Goal: Task Accomplishment & Management: Manage account settings

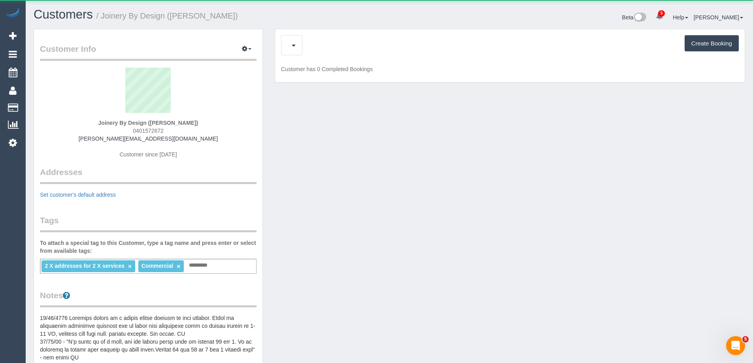
click at [336, 43] on div "Create Booking" at bounding box center [510, 45] width 458 height 20
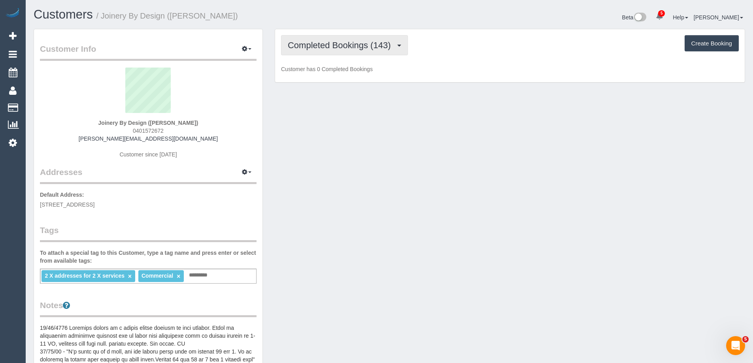
click at [335, 53] on button "Completed Bookings (143)" at bounding box center [344, 45] width 127 height 20
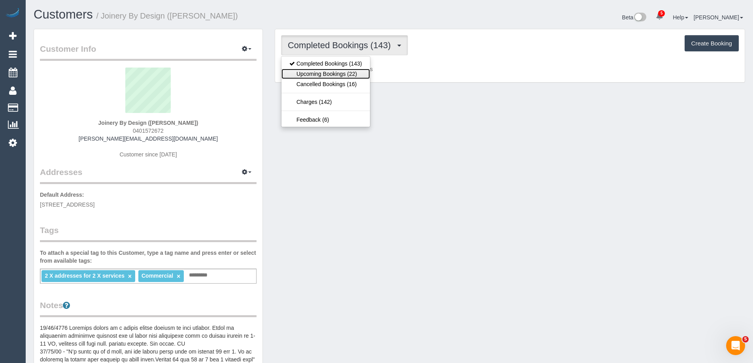
click at [337, 75] on link "Upcoming Bookings (22)" at bounding box center [325, 74] width 89 height 10
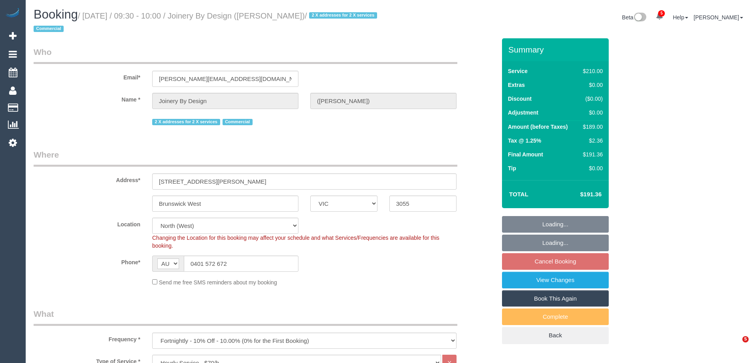
select select "VIC"
select select "180"
select select "string:stripe"
select select "number:27"
select select "number:14"
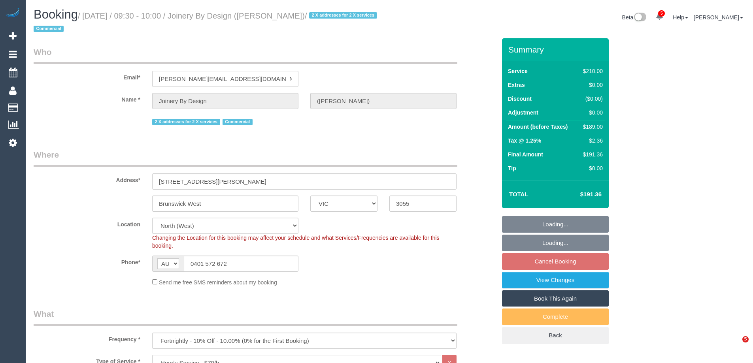
select select "number:19"
select select "number:36"
select select "number:34"
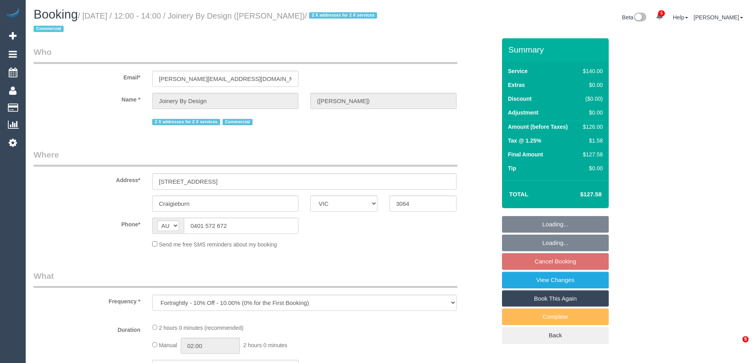
select select "VIC"
select select "object:2161"
select select "string:stripe-pm_1RlIM92GScqysDRVWY3HkZ26"
select select "number:28"
select select "number:14"
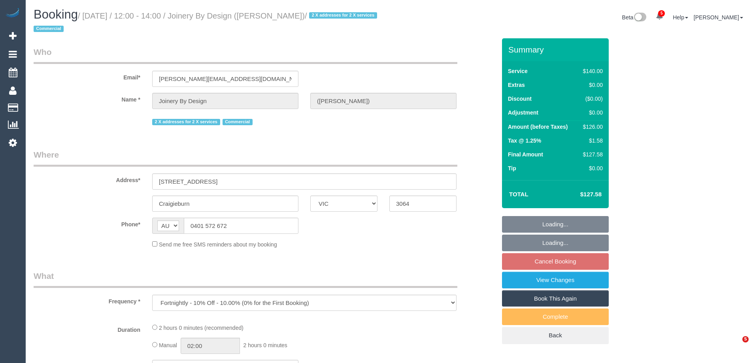
select select "number:19"
select select "number:22"
select select "number:35"
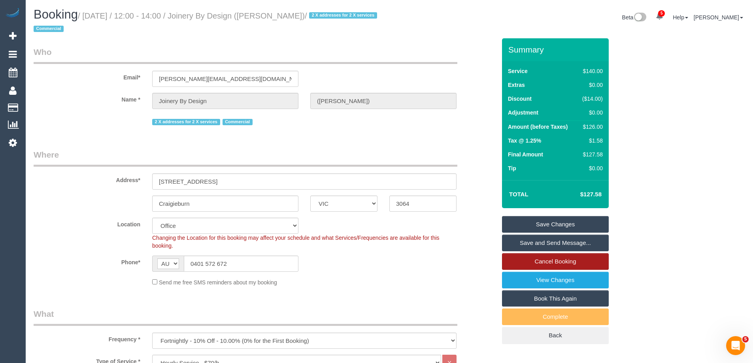
click at [542, 260] on link "Cancel Booking" at bounding box center [555, 261] width 107 height 17
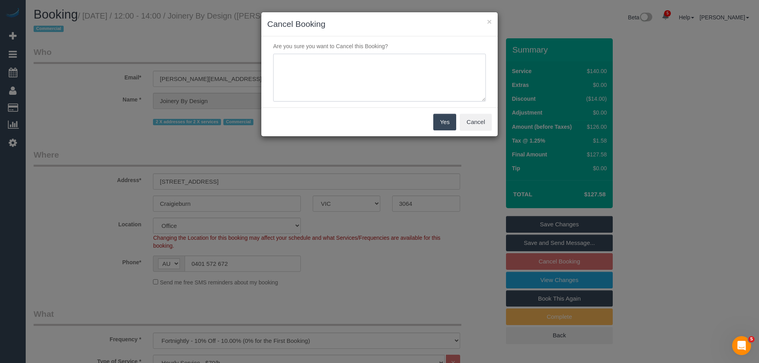
click at [352, 91] on textarea at bounding box center [379, 78] width 213 height 48
type textarea "Service not needed this week via email VC"
click at [453, 123] on button "Yes" at bounding box center [444, 122] width 23 height 17
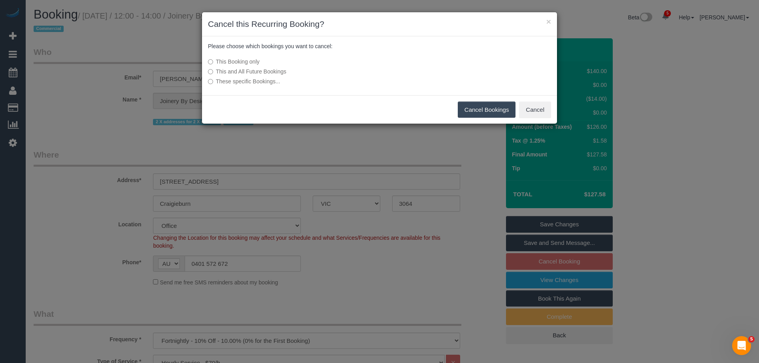
drag, startPoint x: 496, startPoint y: 110, endPoint x: 298, endPoint y: 102, distance: 197.4
click at [496, 110] on button "Cancel Bookings" at bounding box center [487, 110] width 58 height 17
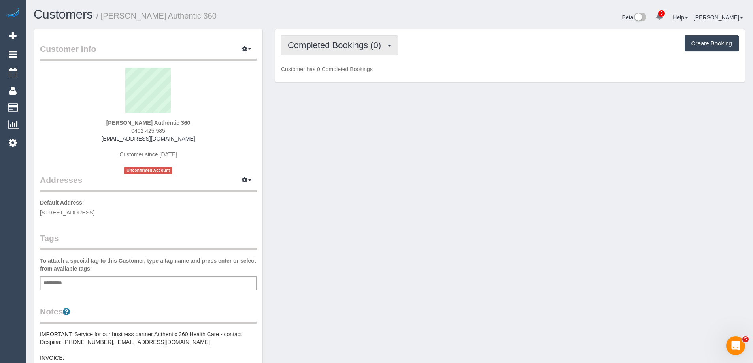
click at [322, 46] on span "Completed Bookings (0)" at bounding box center [336, 45] width 97 height 10
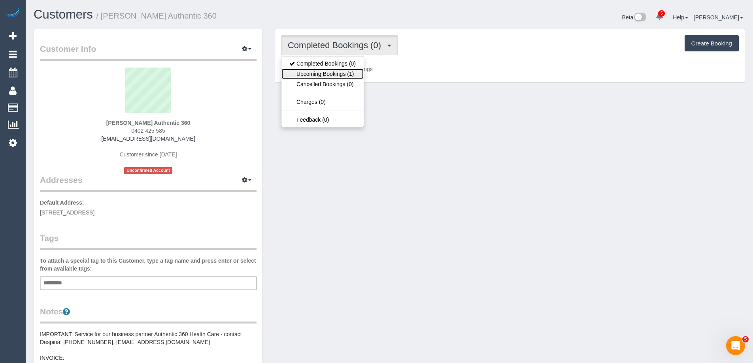
click at [322, 77] on link "Upcoming Bookings (1)" at bounding box center [322, 74] width 82 height 10
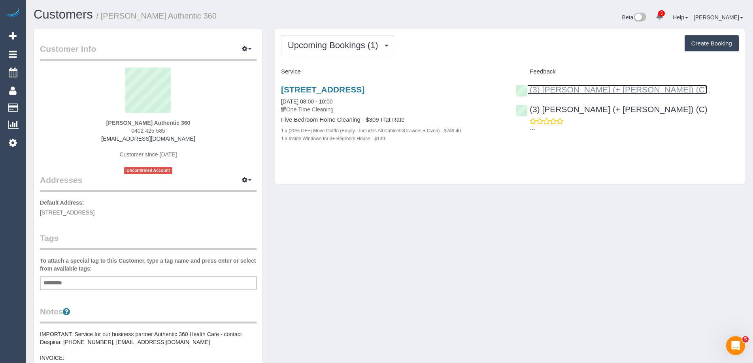
click at [585, 90] on link "(3) [PERSON_NAME] (+ [PERSON_NAME]) (C)" at bounding box center [612, 89] width 192 height 9
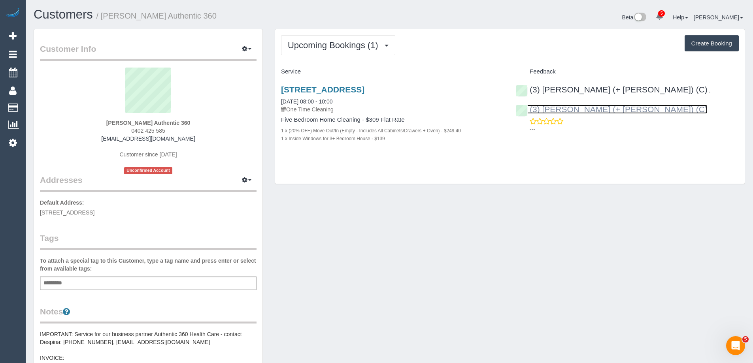
click at [668, 105] on link "(3) Tania (+ Cristian) (C)" at bounding box center [612, 109] width 192 height 9
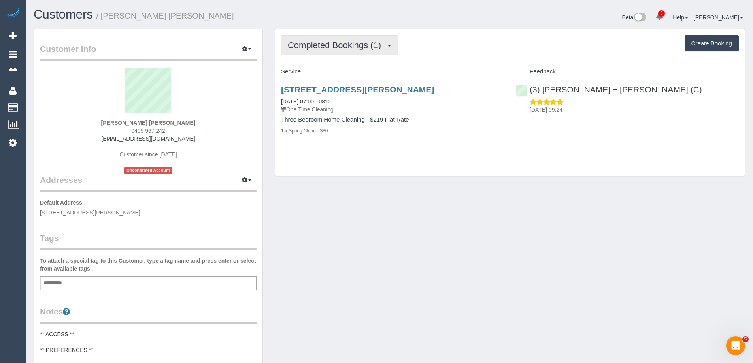
click at [353, 38] on button "Completed Bookings (1)" at bounding box center [339, 45] width 117 height 20
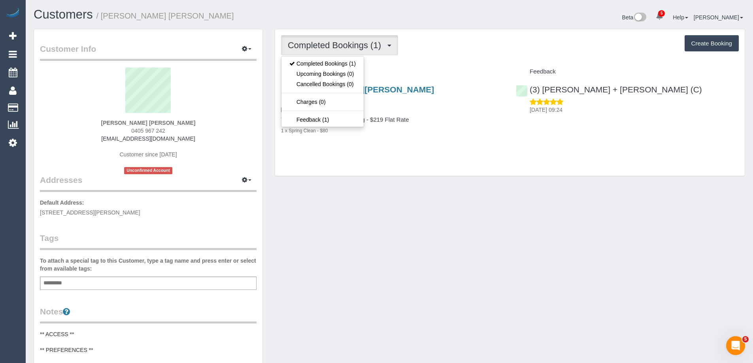
click at [450, 49] on div "Completed Bookings (1) Completed Bookings (1) Upcoming Bookings (0) Cancelled B…" at bounding box center [510, 45] width 458 height 20
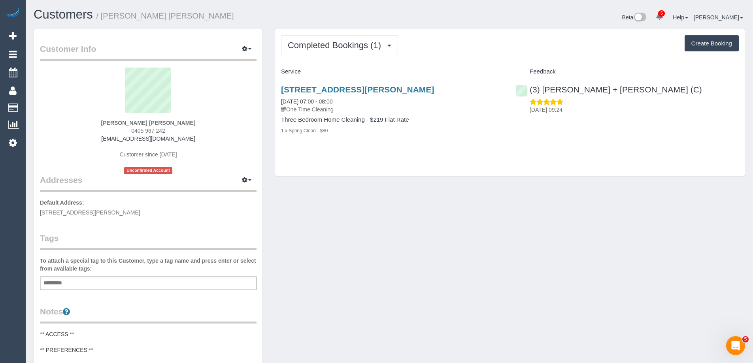
click at [189, 140] on div "[PERSON_NAME] [PERSON_NAME] 0405 967 242 [EMAIL_ADDRESS][DOMAIN_NAME] Customer …" at bounding box center [148, 121] width 217 height 107
click at [110, 123] on div "[PERSON_NAME] [PERSON_NAME] 0405 967 242 [EMAIL_ADDRESS][DOMAIN_NAME] Customer …" at bounding box center [148, 121] width 217 height 107
copy strong "[PERSON_NAME] [PERSON_NAME]"
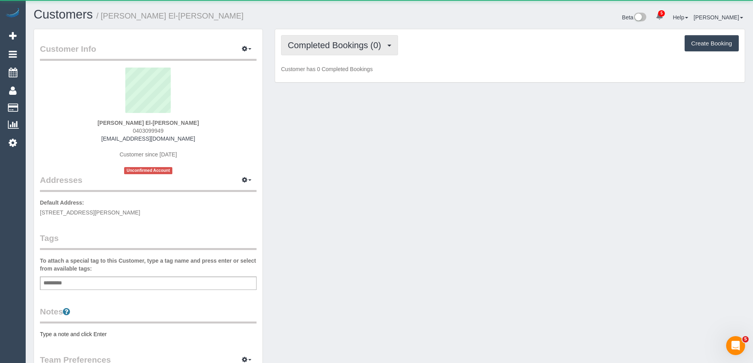
click at [342, 41] on span "Completed Bookings (0)" at bounding box center [336, 45] width 97 height 10
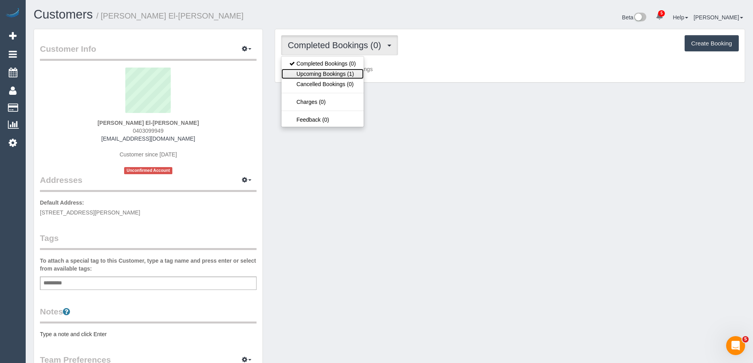
click at [339, 77] on link "Upcoming Bookings (1)" at bounding box center [322, 74] width 82 height 10
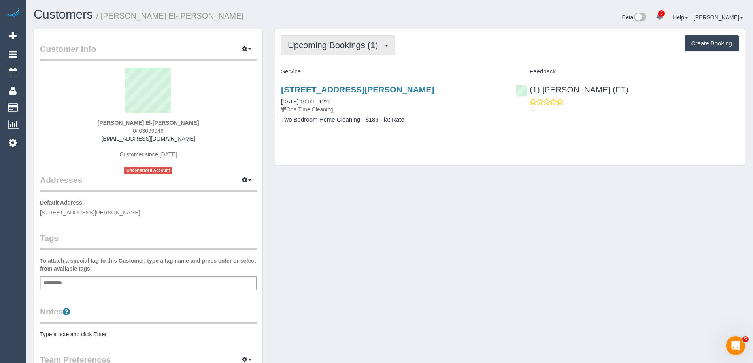
click at [340, 52] on button "Upcoming Bookings (1)" at bounding box center [338, 45] width 114 height 20
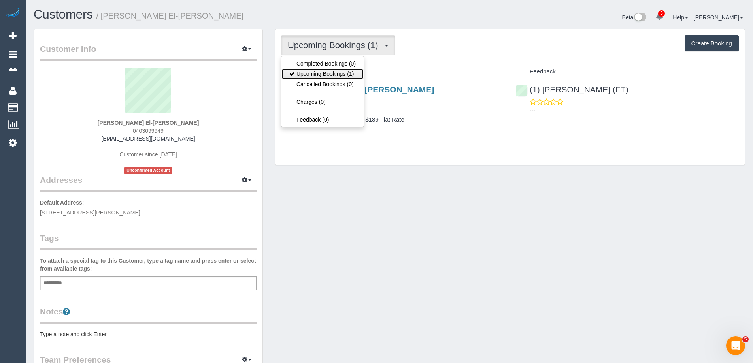
click at [353, 75] on link "Upcoming Bookings (1)" at bounding box center [322, 74] width 82 height 10
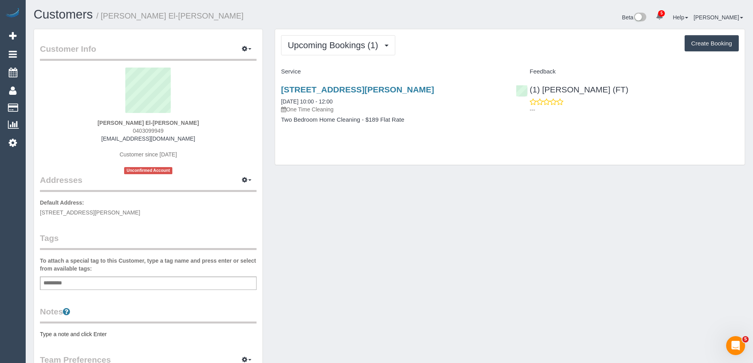
click at [385, 84] on div "2/14 Ila Street, Glenroy, VIC 3046 20/09/2025 10:00 - 12:00 One Time Cleaning T…" at bounding box center [392, 108] width 235 height 61
click at [385, 89] on link "2/14 Ila Street, Glenroy, VIC 3046" at bounding box center [357, 89] width 153 height 9
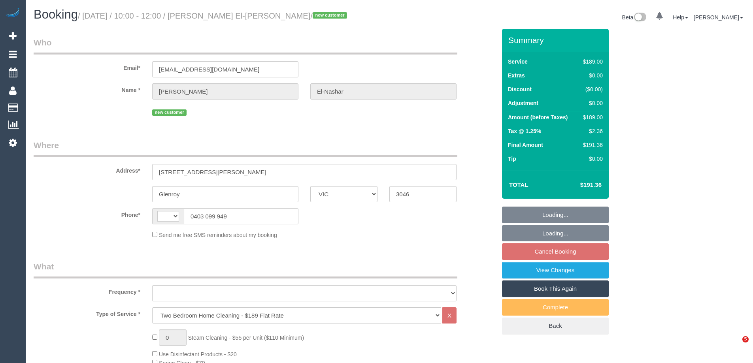
select select "VIC"
select select "string:AU"
select select "object:680"
select select "number:28"
select select "number:14"
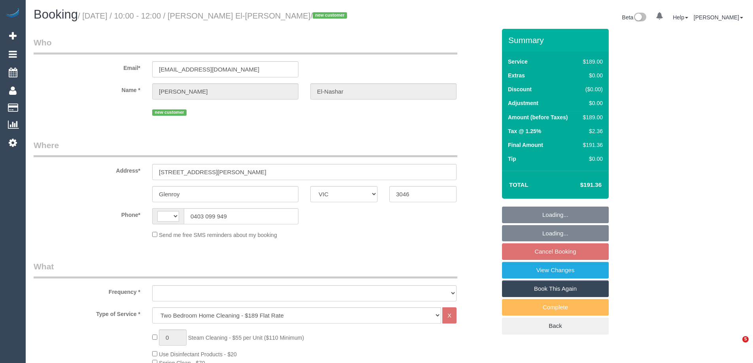
select select "number:19"
select select "number:25"
select select "number:35"
select select "number:11"
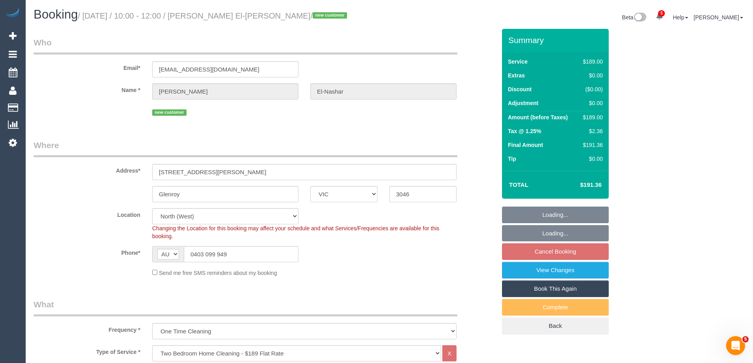
select select "spot3"
select select "object:1549"
select select "string:stripe-pm_1S6OTd2GScqysDRVItjMm8UR"
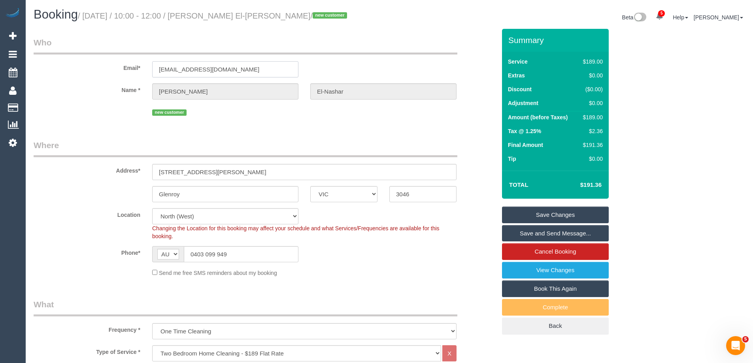
drag, startPoint x: 232, startPoint y: 69, endPoint x: 96, endPoint y: 74, distance: 136.1
click at [102, 73] on div "Email* felnashar01@gmail.com" at bounding box center [265, 57] width 474 height 41
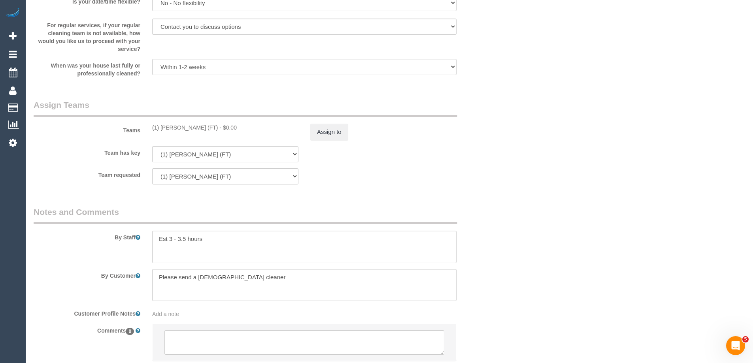
scroll to position [1165, 0]
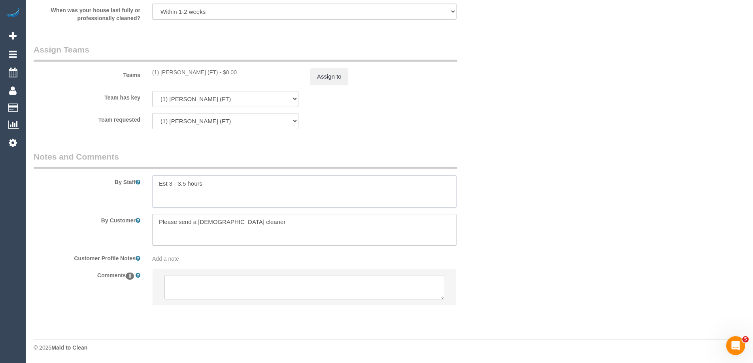
click at [241, 180] on textarea at bounding box center [304, 191] width 304 height 32
drag, startPoint x: 257, startPoint y: 200, endPoint x: 145, endPoint y: 192, distance: 112.1
click at [145, 192] on div "By Staff" at bounding box center [265, 179] width 474 height 57
type textarea "Est 3 - 3.5 hours Customer has moved out, however does not require a full prope…"
click at [194, 283] on textarea at bounding box center [304, 287] width 280 height 25
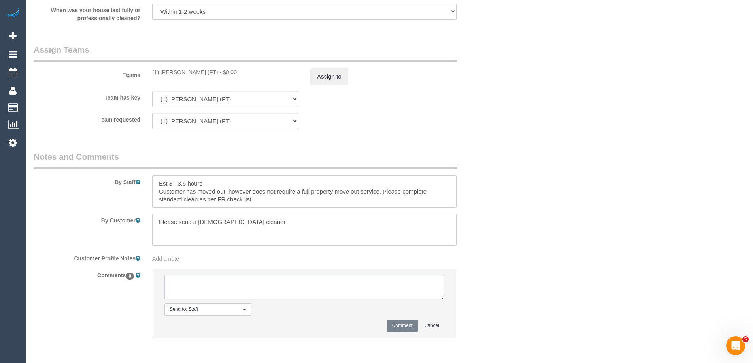
paste textarea "Customer has moved out, however does not require a full property move out servi…"
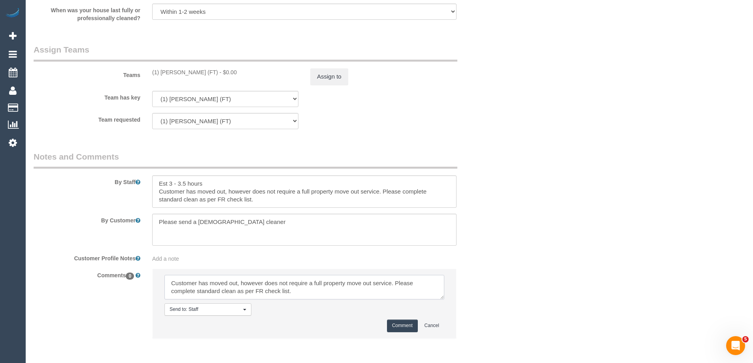
drag, startPoint x: 390, startPoint y: 292, endPoint x: 394, endPoint y: 283, distance: 10.6
click at [394, 283] on textarea at bounding box center [304, 287] width 280 height 25
click at [395, 282] on textarea at bounding box center [304, 287] width 280 height 25
click at [394, 287] on textarea at bounding box center [304, 287] width 280 height 25
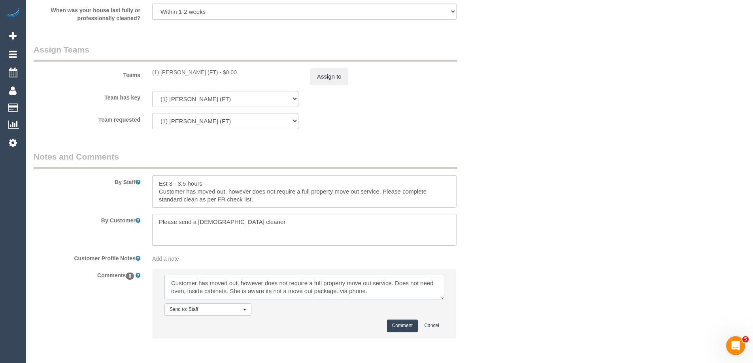
type textarea "Customer has moved out, however does not require a full property move out servi…"
click at [392, 327] on button "Comment" at bounding box center [402, 326] width 31 height 12
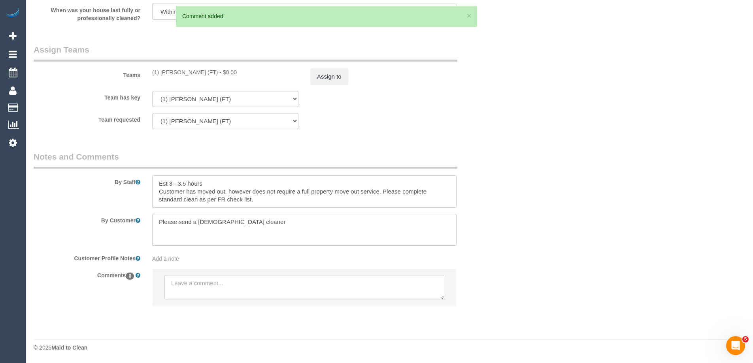
scroll to position [0, 0]
click at [213, 187] on textarea at bounding box center [304, 191] width 304 height 32
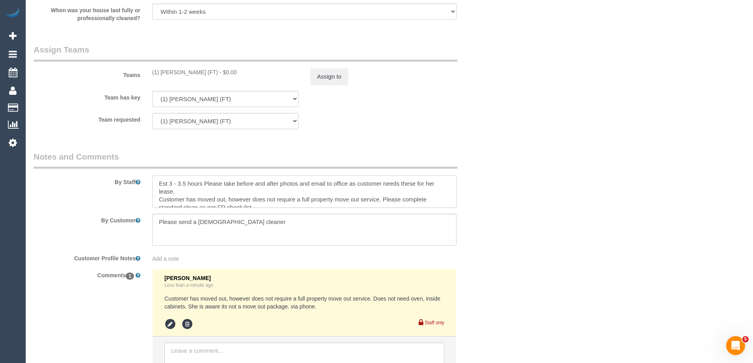
click at [205, 183] on textarea at bounding box center [304, 191] width 304 height 32
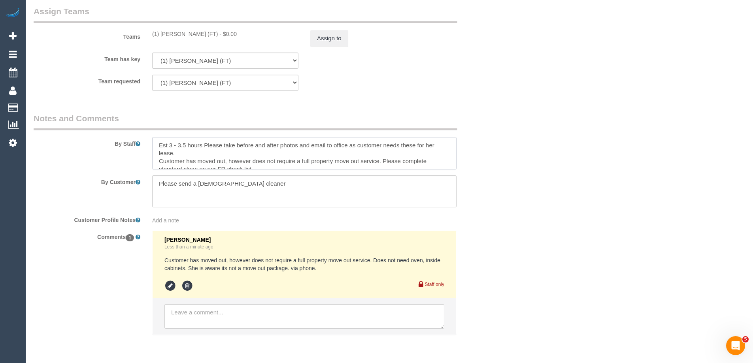
scroll to position [1233, 0]
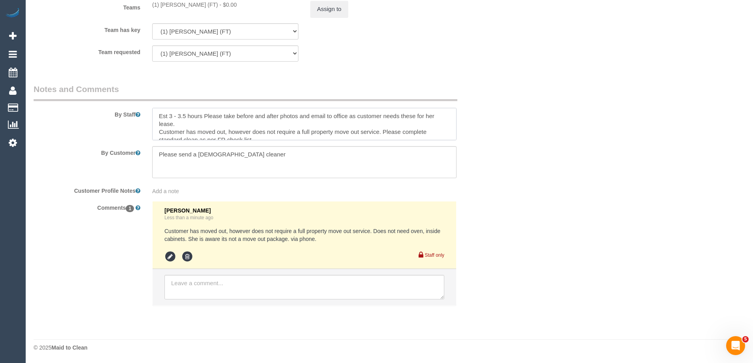
type textarea "Est 3 - 3.5 hours Please take before and after photos and email to office as cu…"
click at [221, 279] on textarea at bounding box center [304, 287] width 280 height 25
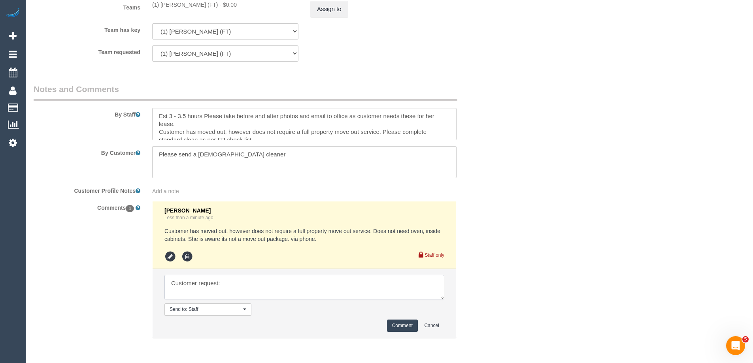
paste textarea "Please take before and after photos and email to office as customer needs these…"
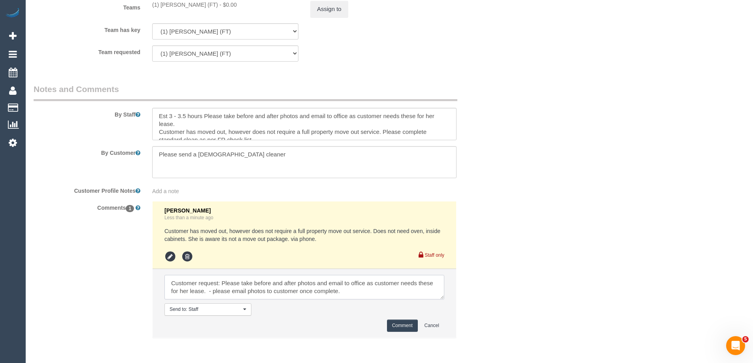
type textarea "Customer request: Please take before and after photos and email to office as cu…"
click at [402, 321] on button "Comment" at bounding box center [402, 326] width 31 height 12
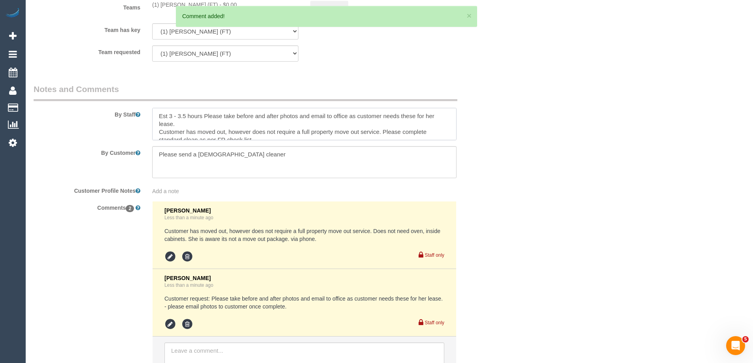
click at [204, 114] on textarea at bounding box center [304, 124] width 304 height 32
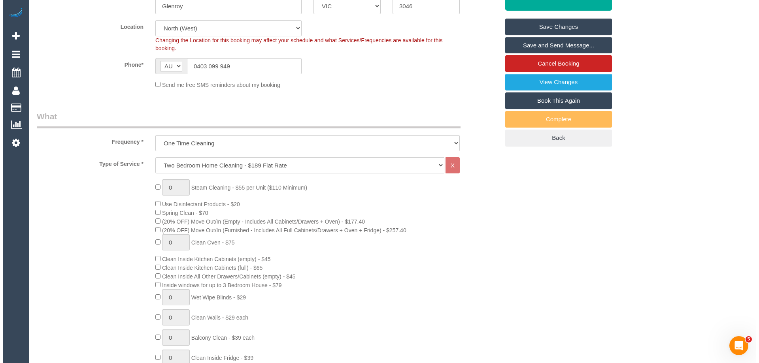
scroll to position [0, 0]
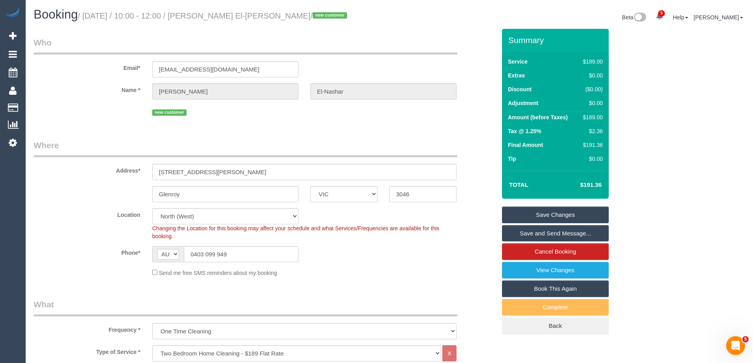
type textarea "Est 3 - 3.5 hours Please take before and after photos and email to office as cu…"
click at [563, 211] on link "Save Changes" at bounding box center [555, 215] width 107 height 17
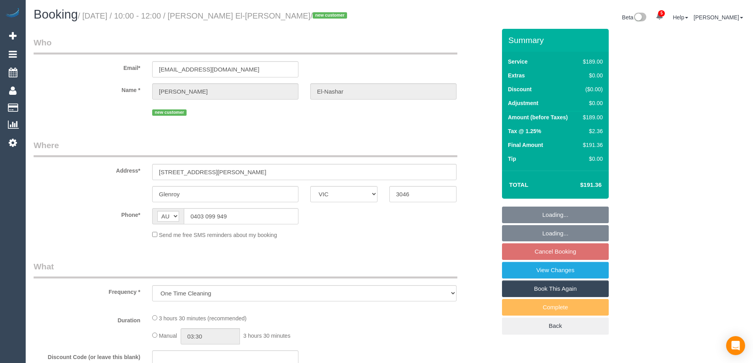
select select "VIC"
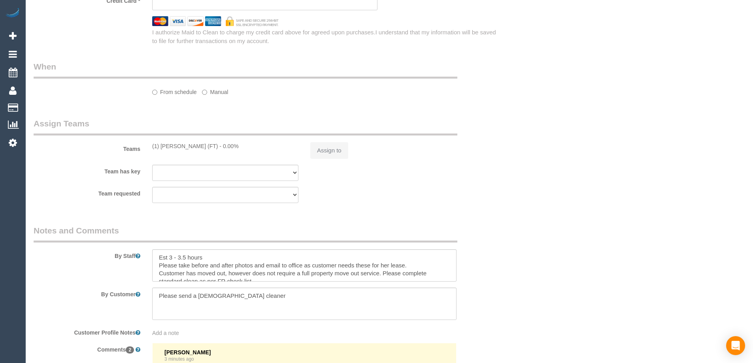
select select "string:stripe-pm_1S6OTd2GScqysDRVItjMm8UR"
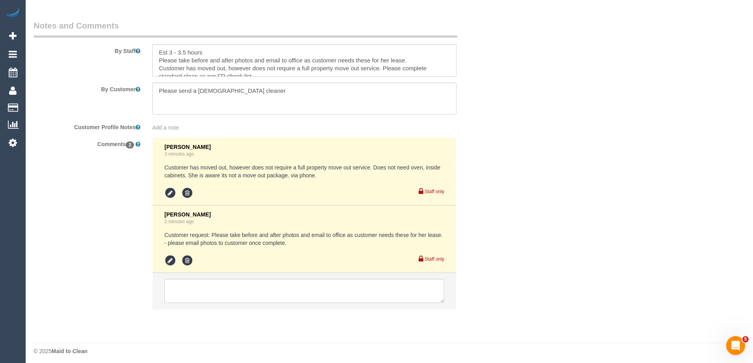
select select "object:628"
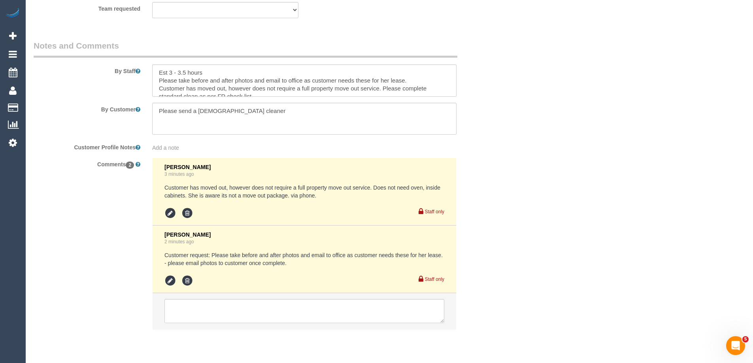
scroll to position [1300, 0]
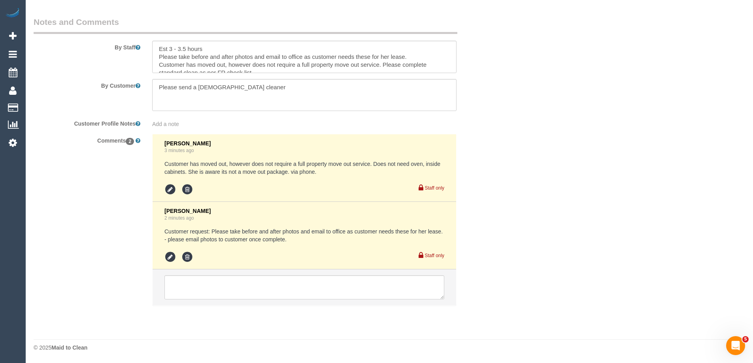
select select "spot3"
select select "number:28"
select select "number:14"
select select "number:19"
select select "number:25"
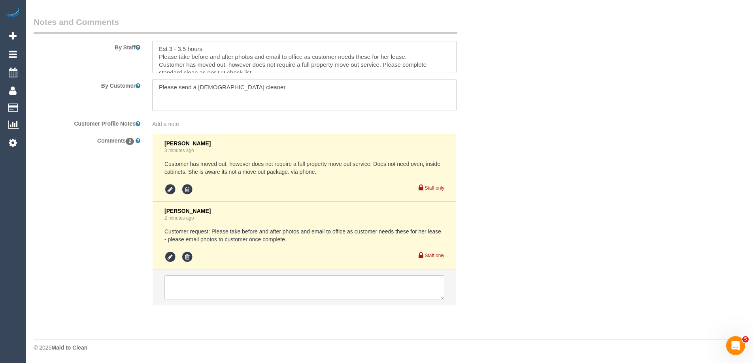
select select "number:35"
select select "number:11"
click at [242, 294] on textarea at bounding box center [304, 288] width 280 height 25
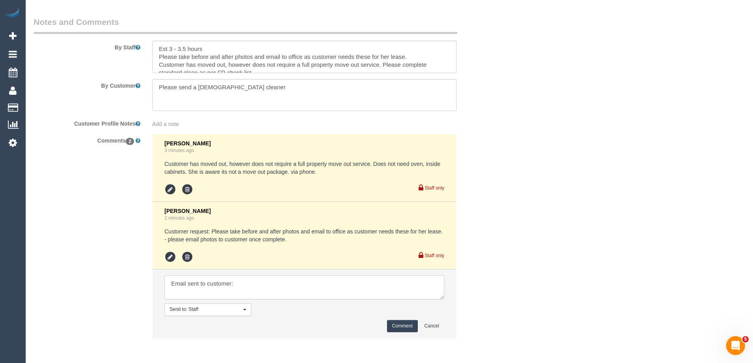
paste textarea "Good Morning Faten, Thank you for your time on the phone just now. As discussed…"
click at [344, 298] on textarea at bounding box center [304, 288] width 280 height 25
paste textarea "cnv_qez518v"
type textarea "Email sent to customer: Good Morning Faten, Thank you for your time on the phon…"
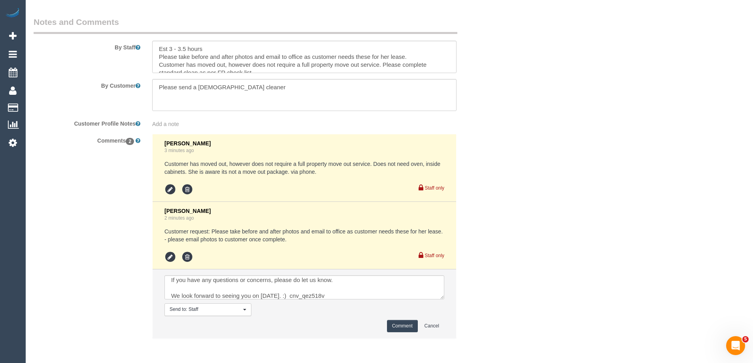
click at [399, 326] on button "Comment" at bounding box center [402, 326] width 31 height 12
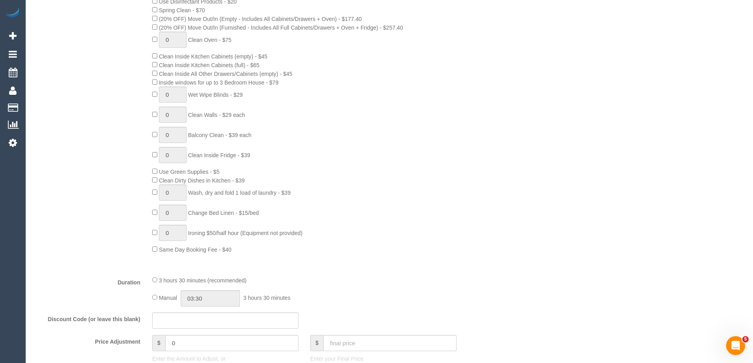
scroll to position [75, 0]
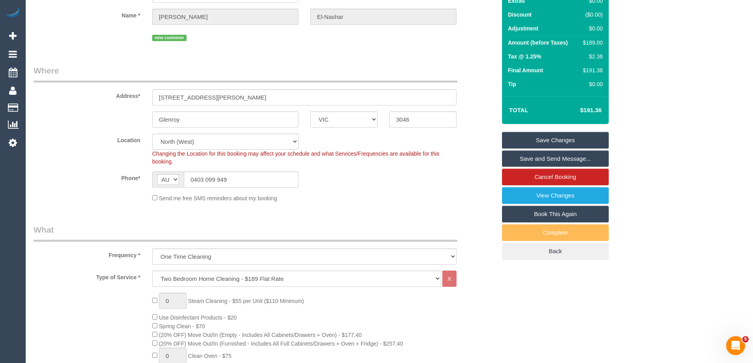
click at [572, 142] on link "Save Changes" at bounding box center [555, 140] width 107 height 17
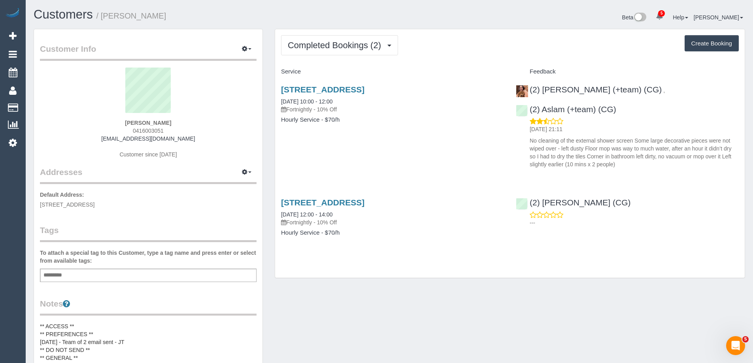
drag, startPoint x: 481, startPoint y: 89, endPoint x: 277, endPoint y: 90, distance: 204.4
click at [277, 90] on div "[STREET_ADDRESS] [DATE] 10:00 - 12:00 Fortnightly - 10% Off Hourly Service - $7…" at bounding box center [392, 108] width 235 height 61
copy link "[STREET_ADDRESS]"
click at [392, 108] on p "Fortnightly - 10% Off" at bounding box center [392, 110] width 223 height 8
drag, startPoint x: 179, startPoint y: 125, endPoint x: 93, endPoint y: 125, distance: 86.2
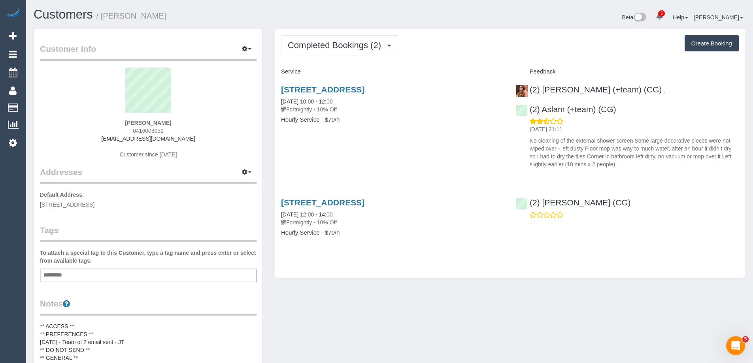
click at [93, 125] on div "Daniella Rakita 0416003051 gdaniella@gmail.com Customer since 2025" at bounding box center [148, 117] width 217 height 99
copy strong "Daniella Rakita"
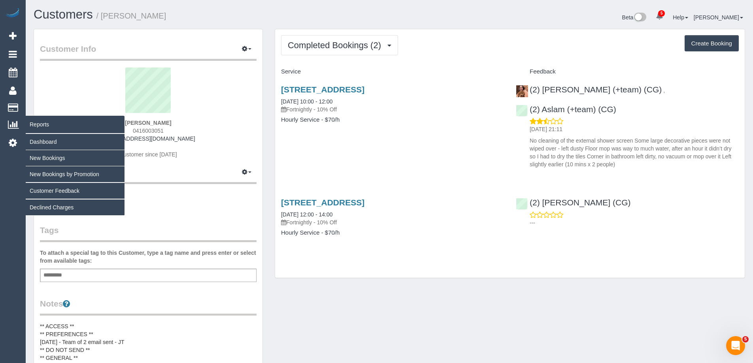
drag, startPoint x: 70, startPoint y: 80, endPoint x: 16, endPoint y: 122, distance: 67.9
click at [70, 80] on sui-profile-pic at bounding box center [148, 93] width 205 height 51
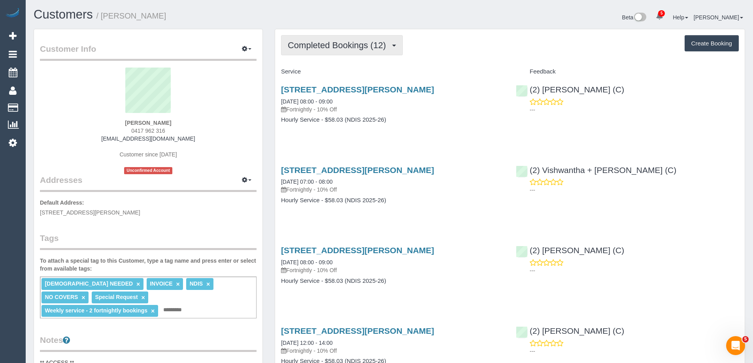
click at [342, 38] on button "Completed Bookings (12)" at bounding box center [342, 45] width 122 height 20
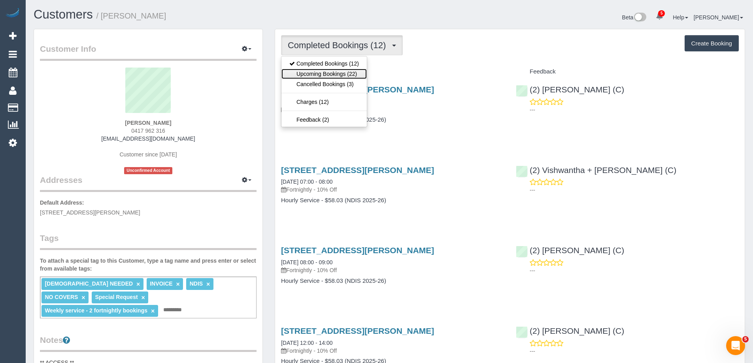
click at [340, 72] on link "Upcoming Bookings (22)" at bounding box center [323, 74] width 85 height 10
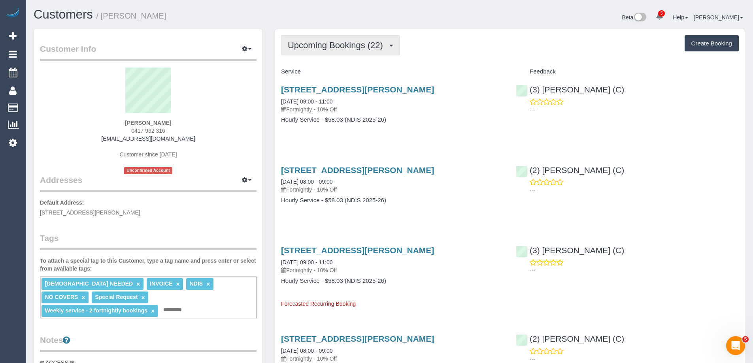
click at [339, 49] on span "Upcoming Bookings (22)" at bounding box center [337, 45] width 99 height 10
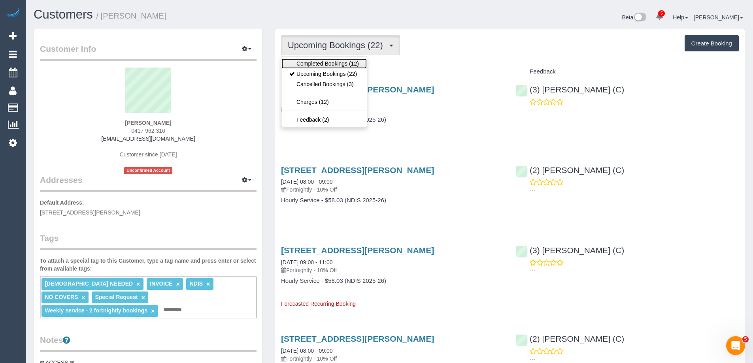
click at [336, 62] on link "Completed Bookings (12)" at bounding box center [323, 63] width 85 height 10
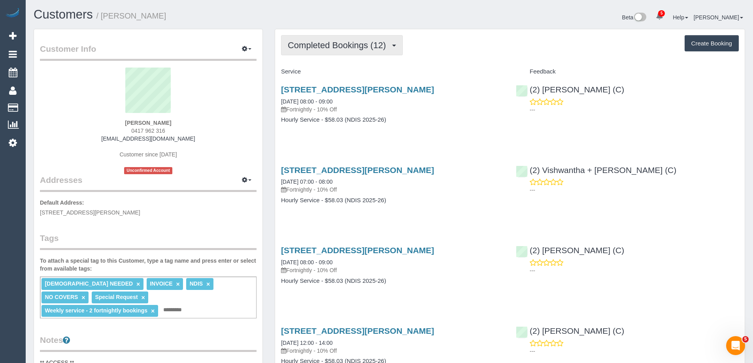
click at [348, 44] on span "Completed Bookings (12)" at bounding box center [339, 45] width 102 height 10
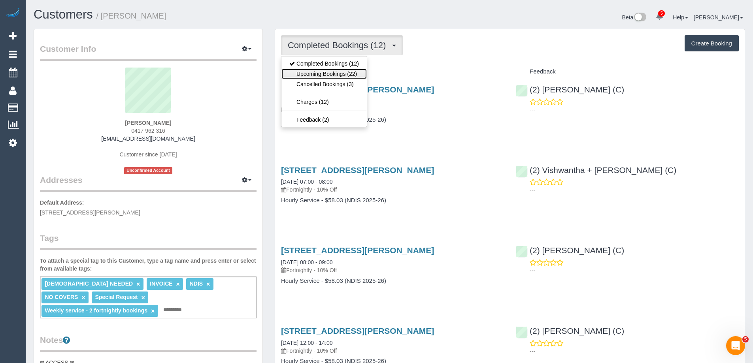
click at [340, 72] on link "Upcoming Bookings (22)" at bounding box center [323, 74] width 85 height 10
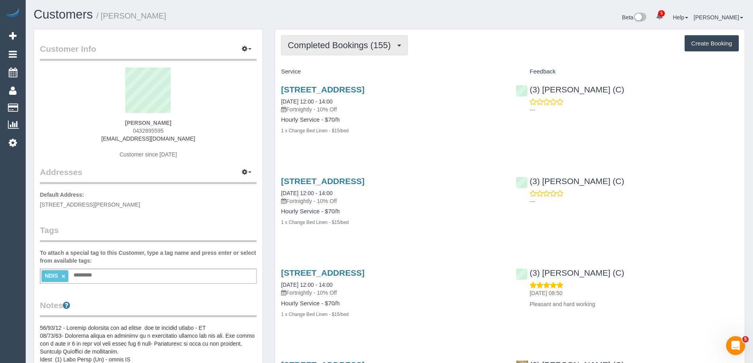
click at [370, 49] on span "Completed Bookings (155)" at bounding box center [341, 45] width 107 height 10
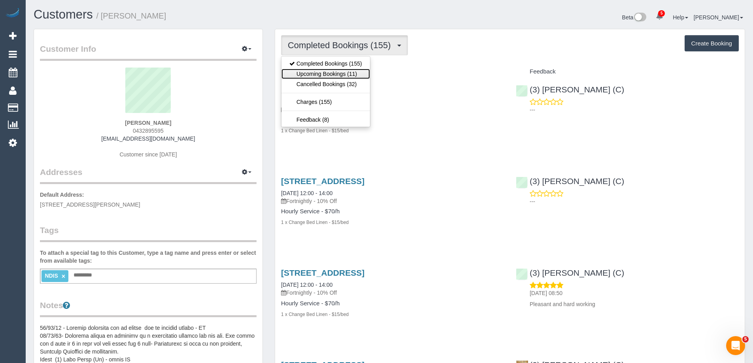
click at [361, 77] on link "Upcoming Bookings (11)" at bounding box center [325, 74] width 89 height 10
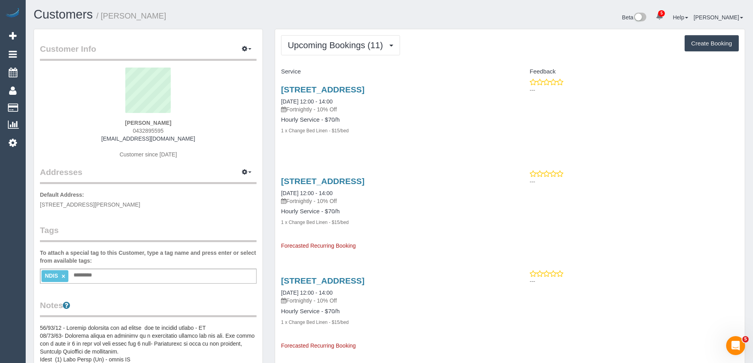
click at [377, 106] on p "Fortnightly - 10% Off" at bounding box center [392, 110] width 223 height 8
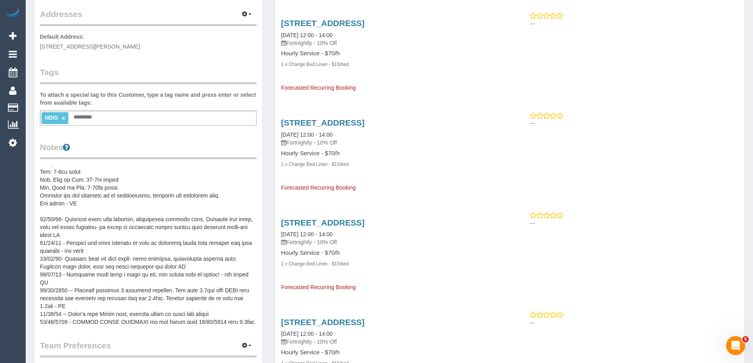
scroll to position [142, 0]
click at [208, 284] on pre at bounding box center [148, 245] width 217 height 158
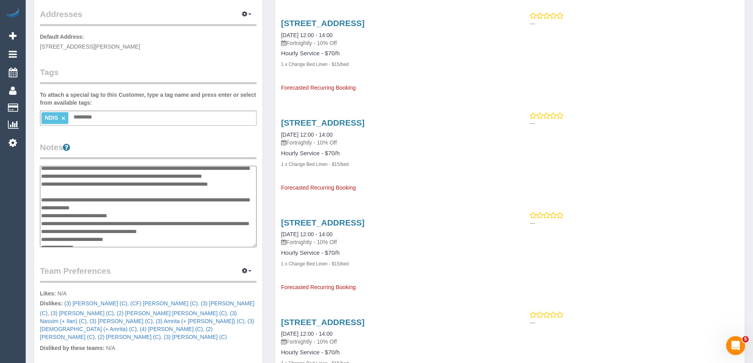
scroll to position [0, 0]
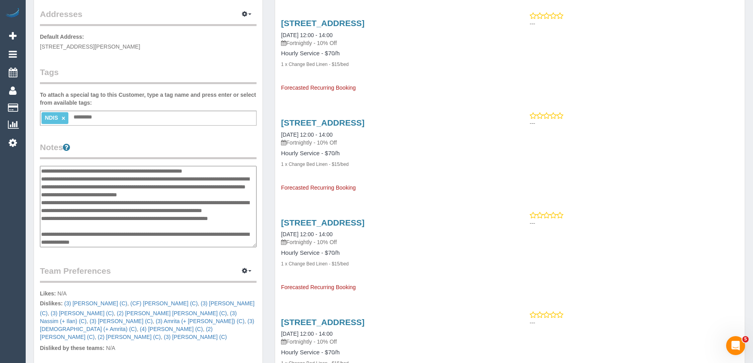
drag, startPoint x: 224, startPoint y: 242, endPoint x: 42, endPoint y: 169, distance: 196.0
click at [42, 169] on textarea at bounding box center [148, 206] width 217 height 81
click at [225, 142] on legend "Notes" at bounding box center [148, 151] width 217 height 18
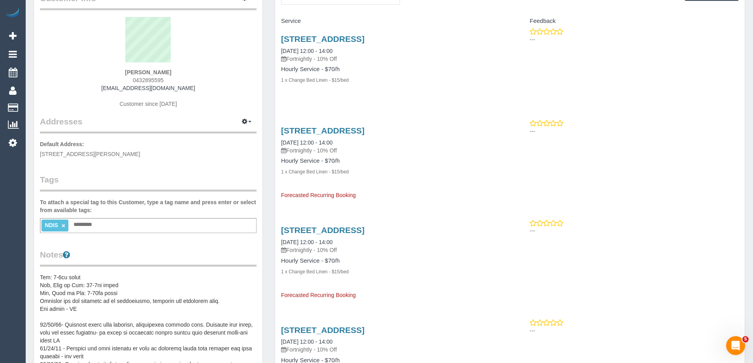
scroll to position [158, 0]
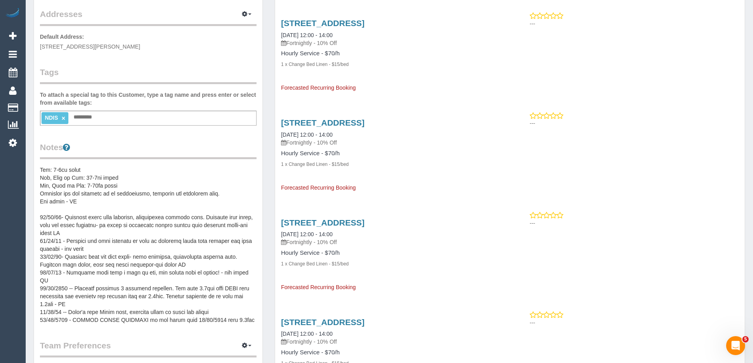
click at [126, 197] on pre at bounding box center [148, 245] width 217 height 158
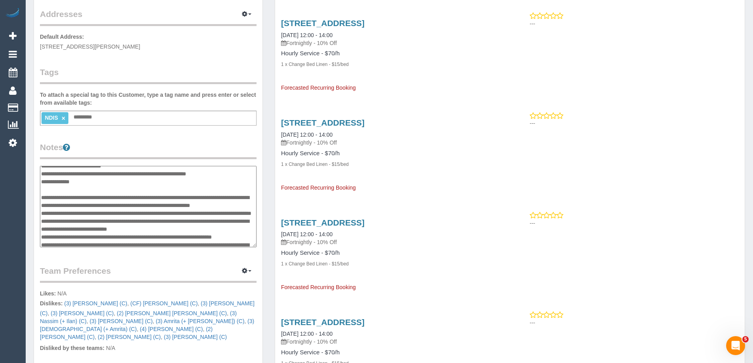
scroll to position [0, 0]
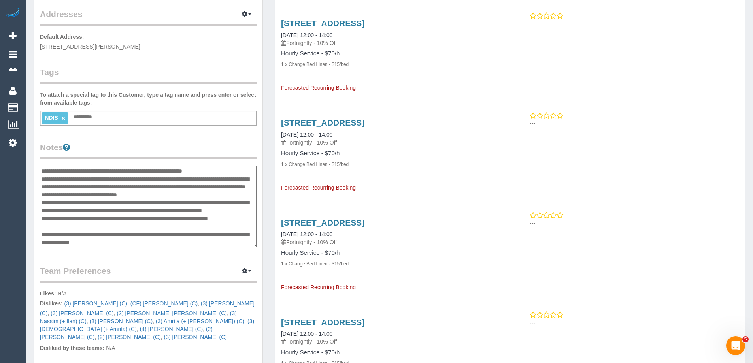
drag, startPoint x: 226, startPoint y: 241, endPoint x: 48, endPoint y: 177, distance: 189.6
click at [48, 177] on textarea at bounding box center [148, 206] width 217 height 81
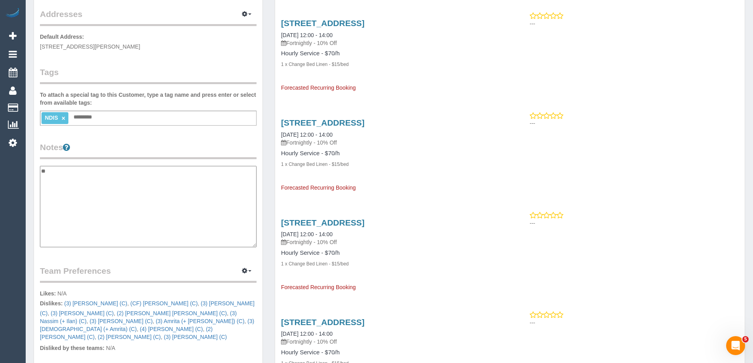
type textarea "*"
type textarea "**********"
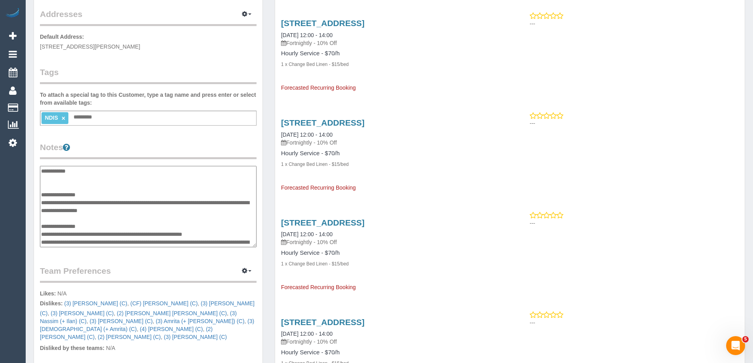
scroll to position [283, 0]
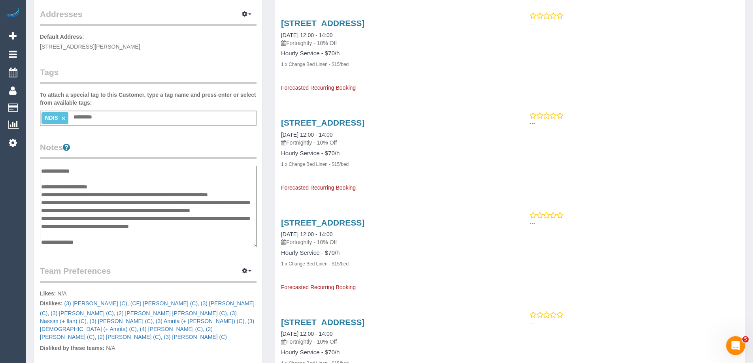
click at [178, 138] on div "Customer Info Edit Contact Info Send Message Email Preferences Special Sales Ta…" at bounding box center [148, 192] width 228 height 642
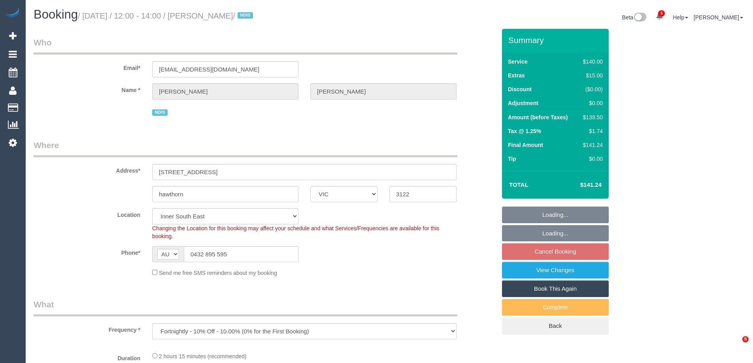
select select "VIC"
select select "string:stripe-pm_1Ntq0H2GScqysDRVjScYiFAW"
select select "number:28"
select select "number:14"
select select "number:21"
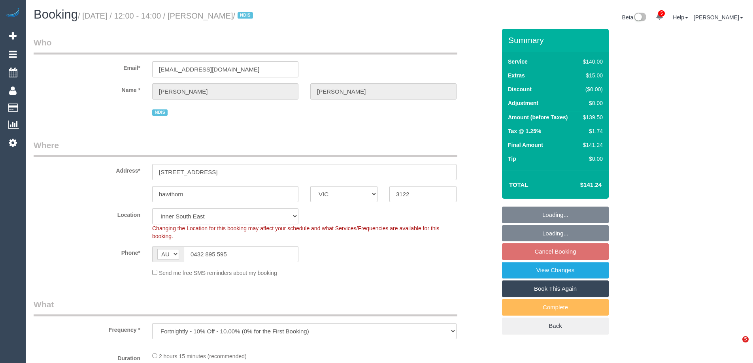
select select "number:25"
select select "number:35"
select select "number:12"
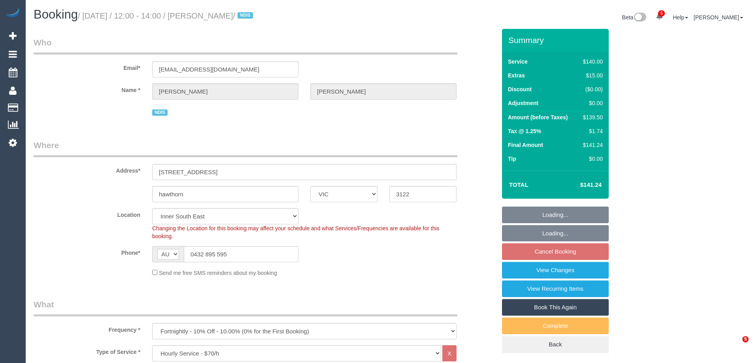
select select "object:916"
select select "spot4"
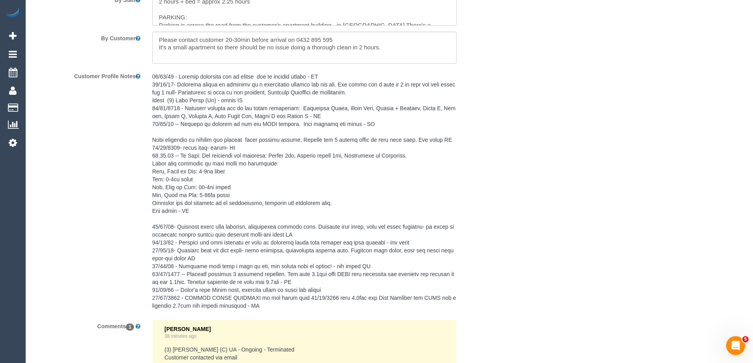
scroll to position [970, 0]
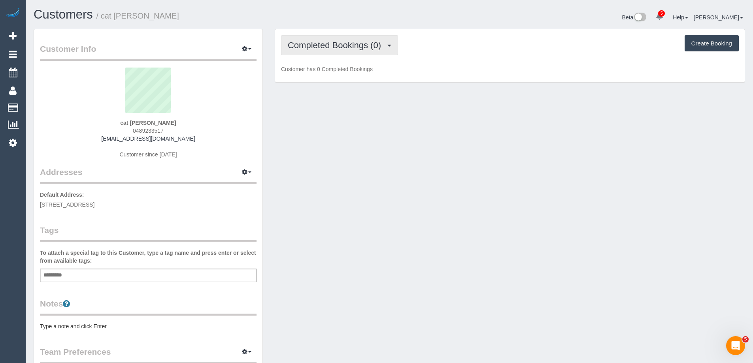
click at [353, 43] on span "Completed Bookings (0)" at bounding box center [336, 45] width 97 height 10
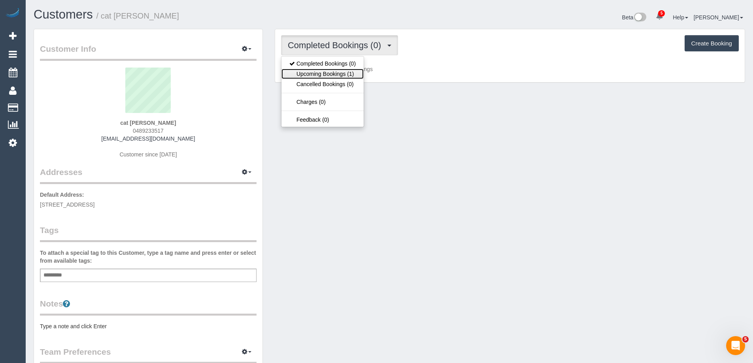
click at [345, 75] on link "Upcoming Bookings (1)" at bounding box center [322, 74] width 82 height 10
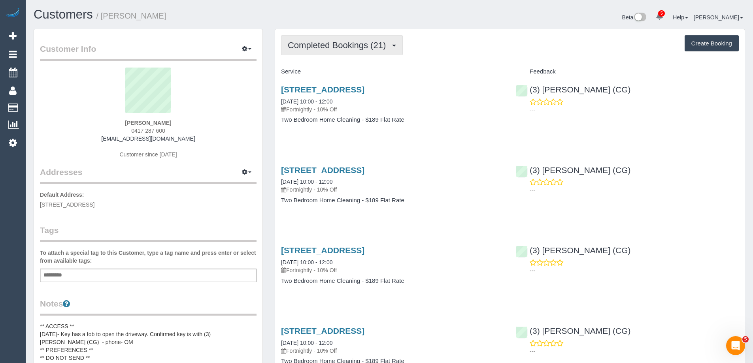
click at [374, 53] on button "Completed Bookings (21)" at bounding box center [342, 45] width 122 height 20
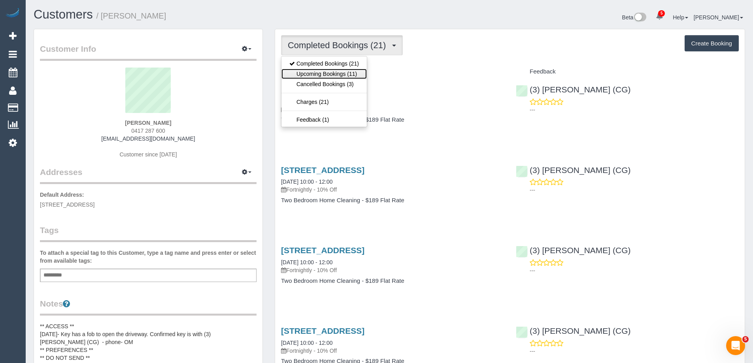
click at [345, 74] on link "Upcoming Bookings (11)" at bounding box center [323, 74] width 85 height 10
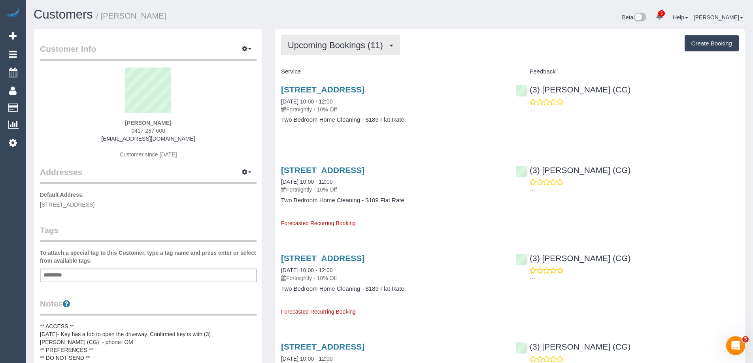
click at [358, 46] on span "Upcoming Bookings (11)" at bounding box center [337, 45] width 99 height 10
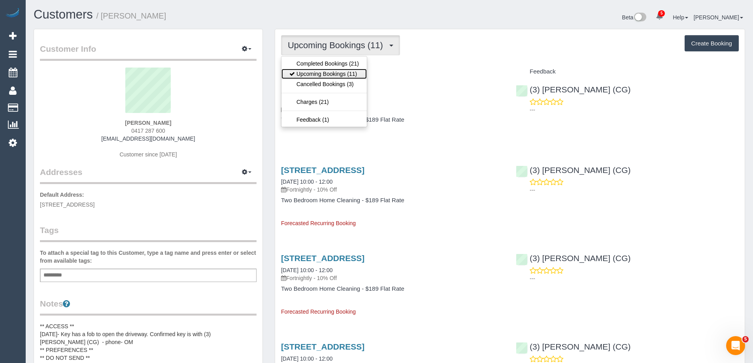
click at [360, 77] on link "Upcoming Bookings (11)" at bounding box center [323, 74] width 85 height 10
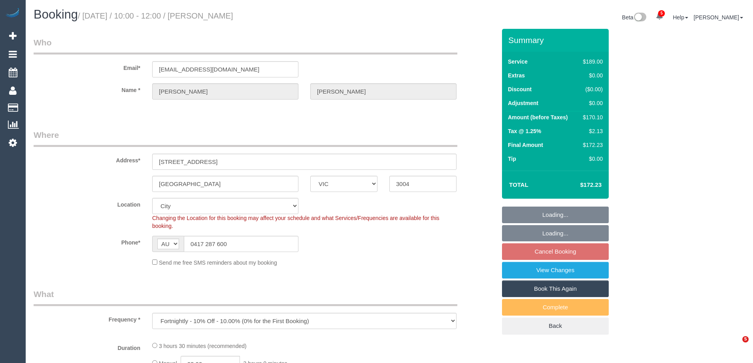
select select "VIC"
select select "number:27"
select select "number:14"
select select "number:21"
select select "number:36"
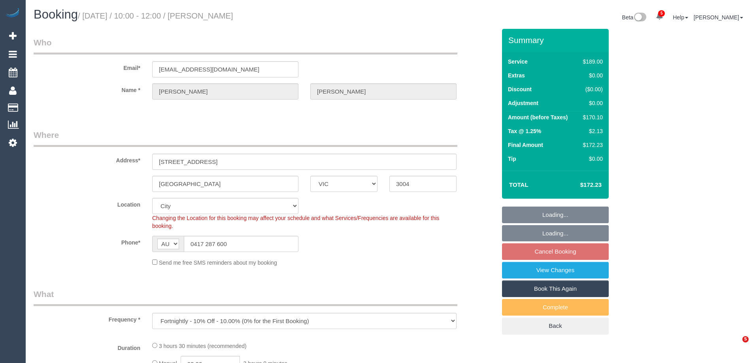
select select "number:34"
select select "number:11"
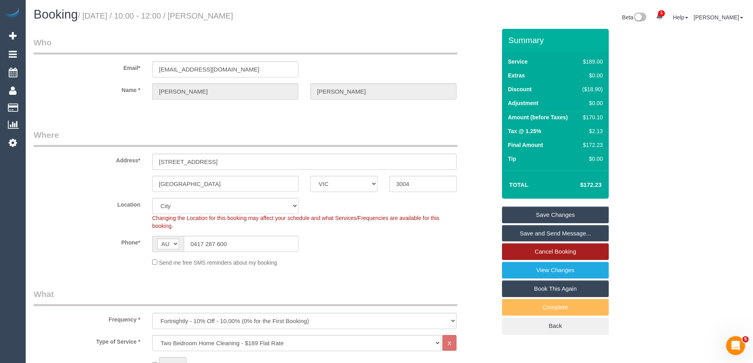
click at [567, 244] on link "Cancel Booking" at bounding box center [555, 251] width 107 height 17
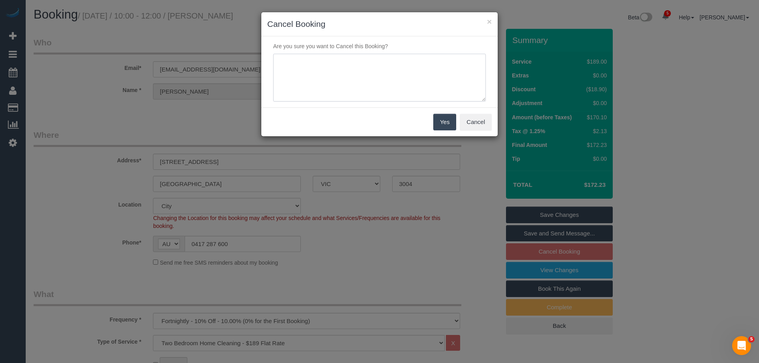
click at [368, 81] on textarea at bounding box center [379, 78] width 213 height 48
type textarea "Services no longer required - waiting on reason via email VC"
click at [445, 122] on button "Yes" at bounding box center [444, 122] width 23 height 17
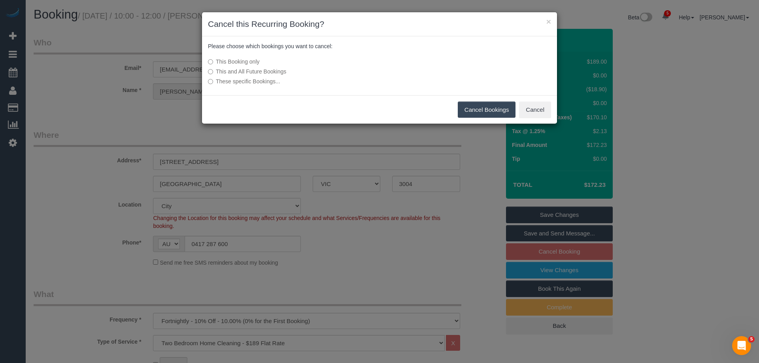
click at [259, 75] on label "This and All Future Bookings" at bounding box center [320, 72] width 225 height 8
click at [494, 109] on button "Cancel Bookings" at bounding box center [487, 110] width 58 height 17
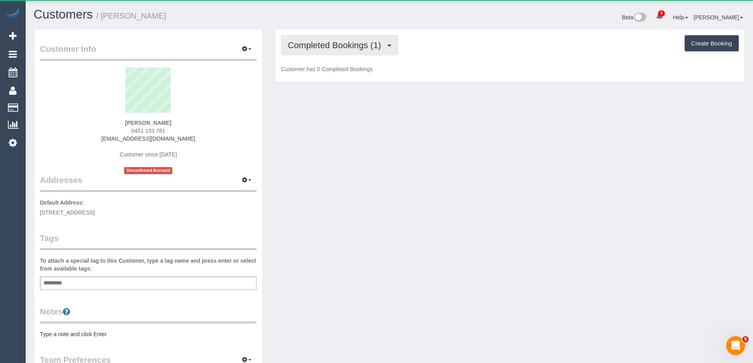
click at [345, 45] on span "Completed Bookings (1)" at bounding box center [336, 45] width 97 height 10
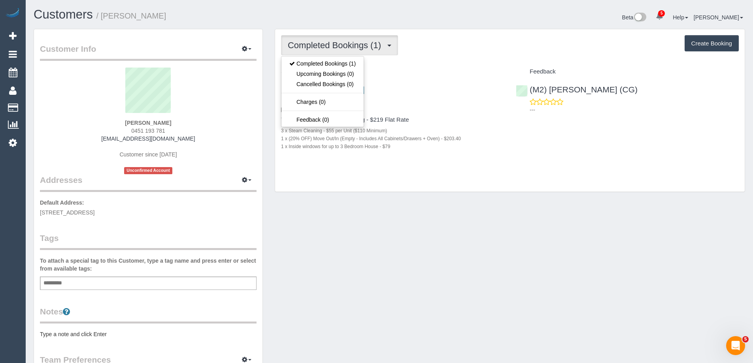
click at [466, 49] on div "Completed Bookings (1) Completed Bookings (1) Upcoming Bookings (0) Cancelled B…" at bounding box center [510, 45] width 458 height 20
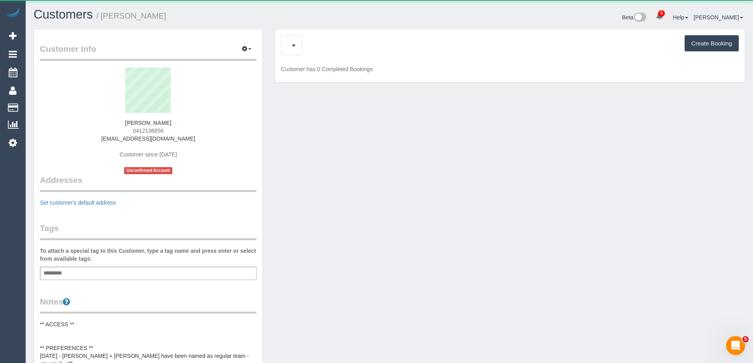
click at [323, 44] on div "Charges (20) Feedback (11) Create Booking" at bounding box center [510, 45] width 458 height 20
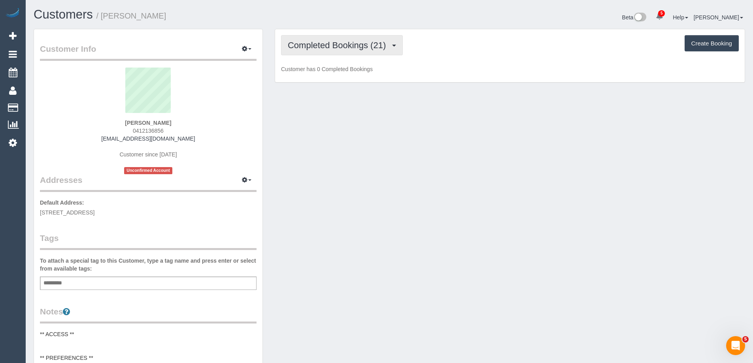
click at [323, 44] on span "Completed Bookings (21)" at bounding box center [339, 45] width 102 height 10
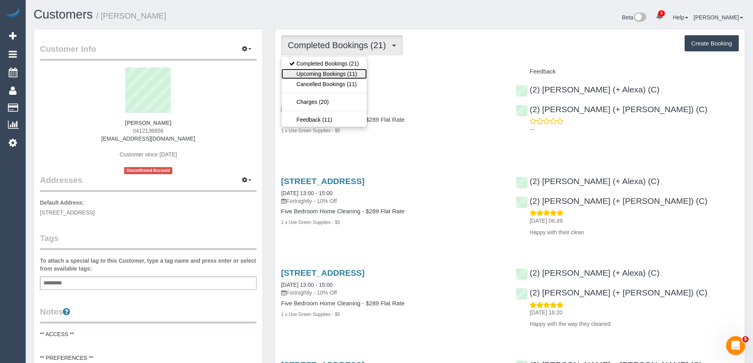
click at [347, 74] on link "Upcoming Bookings (11)" at bounding box center [323, 74] width 85 height 10
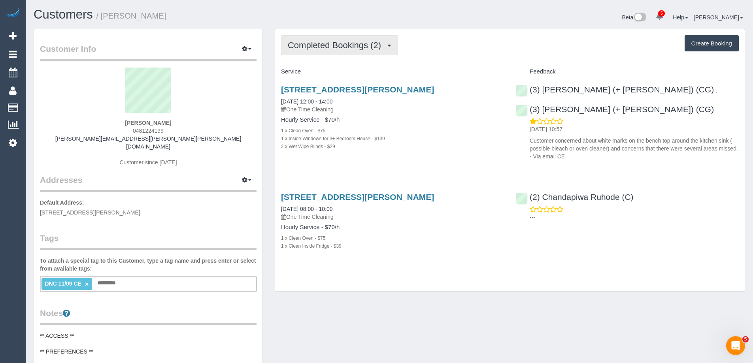
click at [358, 51] on button "Completed Bookings (2)" at bounding box center [339, 45] width 117 height 20
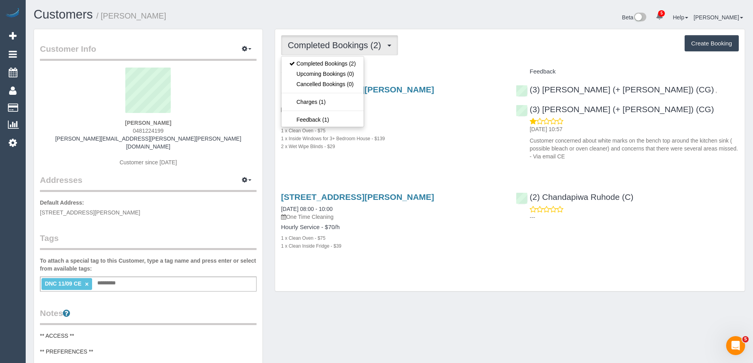
click at [428, 68] on div "Service" at bounding box center [392, 71] width 235 height 13
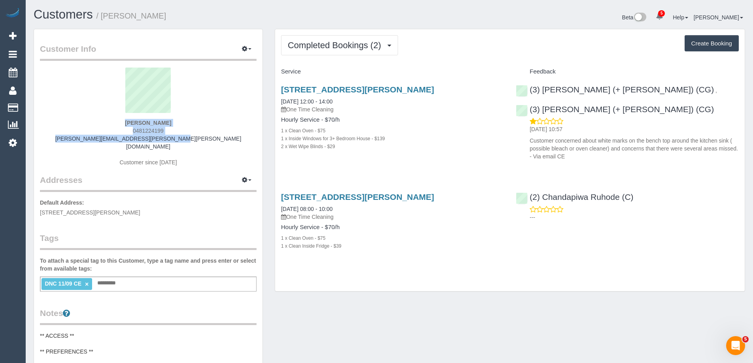
drag, startPoint x: 199, startPoint y: 140, endPoint x: 114, endPoint y: 118, distance: 87.7
click at [114, 118] on div "[PERSON_NAME] 0481224199 [PERSON_NAME][EMAIL_ADDRESS][PERSON_NAME][PERSON_NAME]…" at bounding box center [148, 121] width 217 height 107
copy div "[PERSON_NAME] 0481224199 [PERSON_NAME][EMAIL_ADDRESS][PERSON_NAME][PERSON_NAME]…"
click at [203, 120] on div "[PERSON_NAME] 0481224199 [PERSON_NAME][EMAIL_ADDRESS][PERSON_NAME][PERSON_NAME]…" at bounding box center [148, 121] width 217 height 107
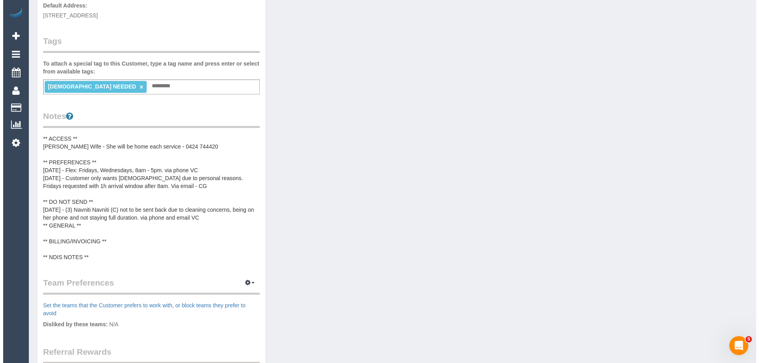
scroll to position [198, 0]
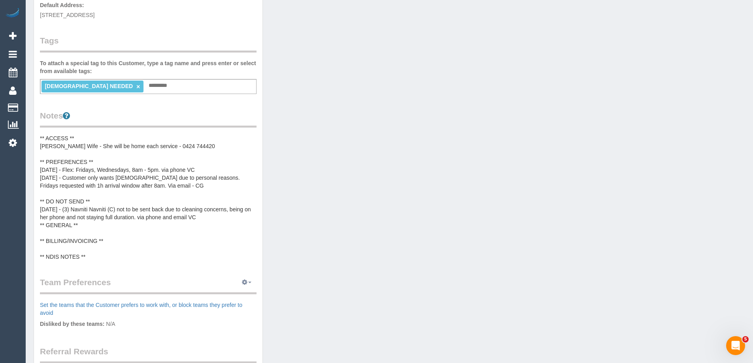
click at [245, 283] on icon "button" at bounding box center [245, 282] width 6 height 5
click at [233, 300] on link "Manage Preferences" at bounding box center [222, 297] width 67 height 10
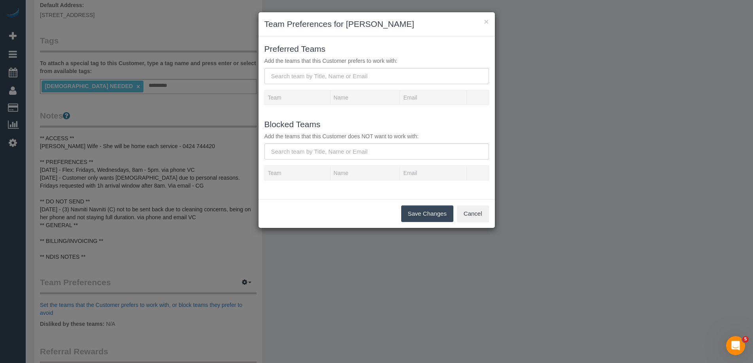
scroll to position [698, 759]
click at [359, 154] on input "text" at bounding box center [379, 151] width 225 height 16
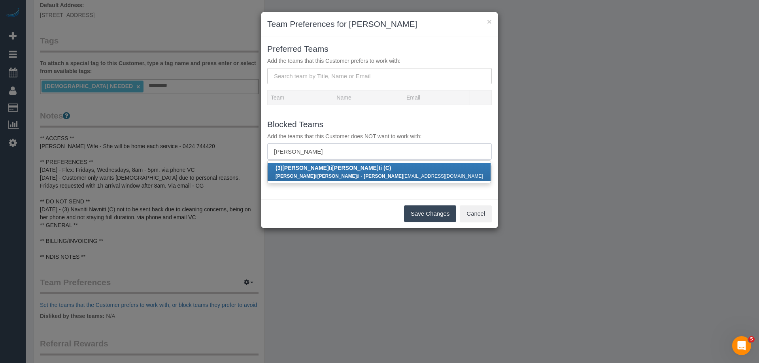
type input "navni"
click at [364, 174] on strong "navni" at bounding box center [384, 177] width 40 height 6
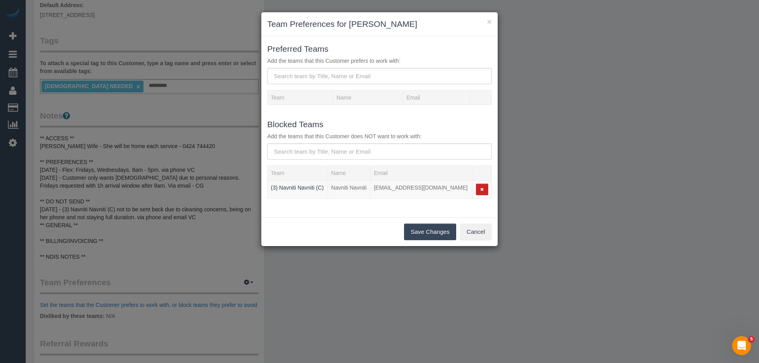
click at [428, 232] on button "Save Changes" at bounding box center [430, 232] width 52 height 17
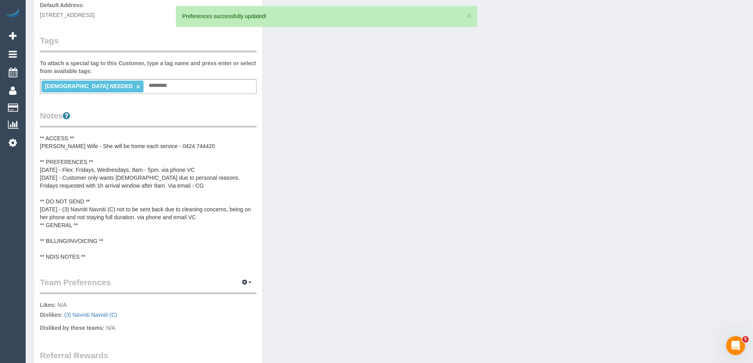
scroll to position [0, 0]
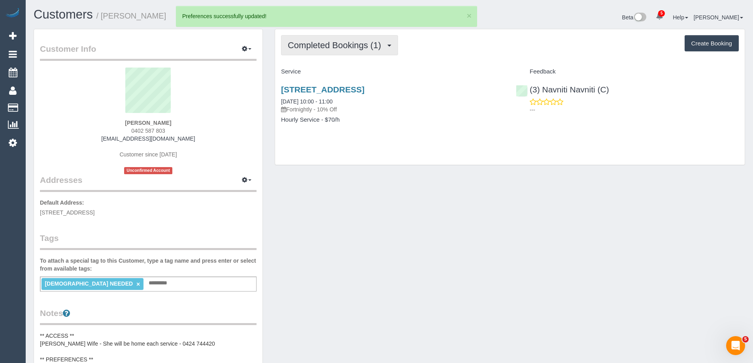
click at [328, 48] on span "Completed Bookings (1)" at bounding box center [336, 45] width 97 height 10
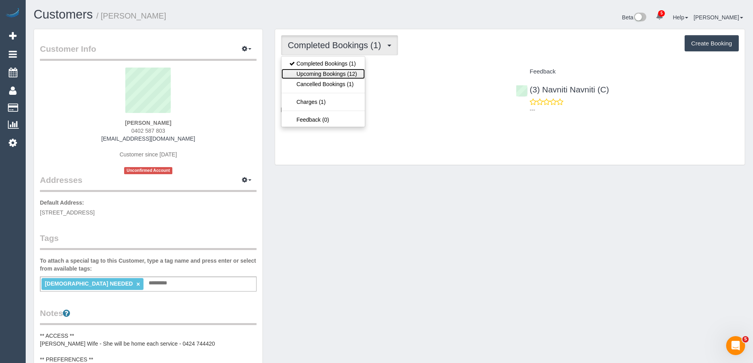
click at [327, 72] on link "Upcoming Bookings (12)" at bounding box center [322, 74] width 83 height 10
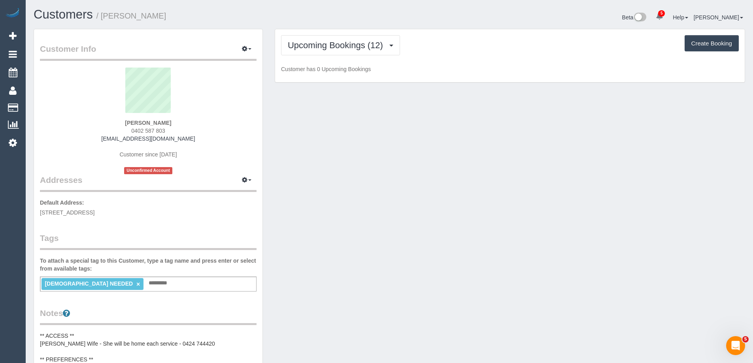
scroll to position [1165, 753]
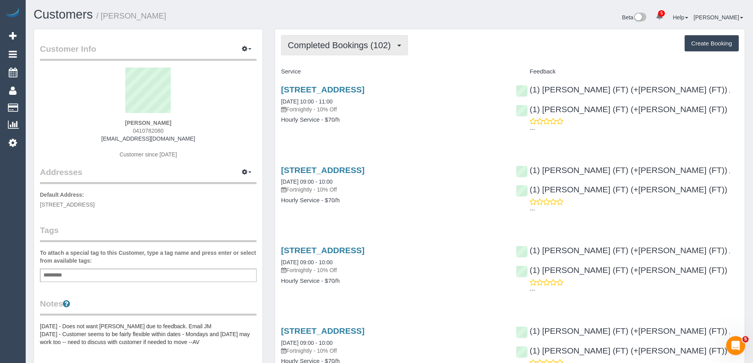
click at [351, 52] on button "Completed Bookings (102)" at bounding box center [344, 45] width 127 height 20
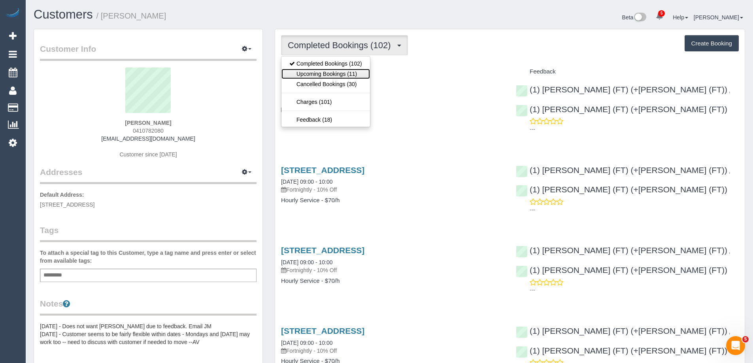
click at [343, 77] on link "Upcoming Bookings (11)" at bounding box center [325, 74] width 89 height 10
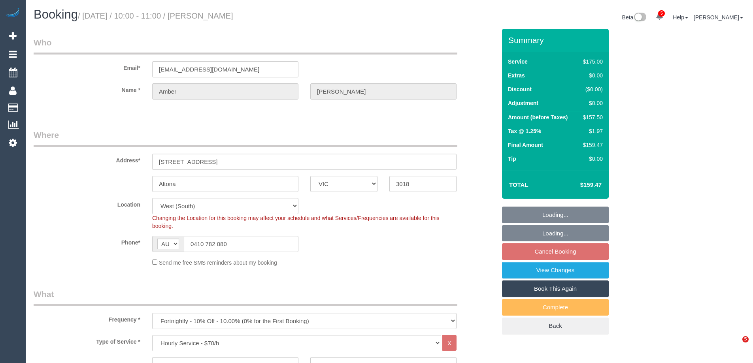
select select "VIC"
select select "150"
select select "object:1198"
select select "number:28"
select select "number:14"
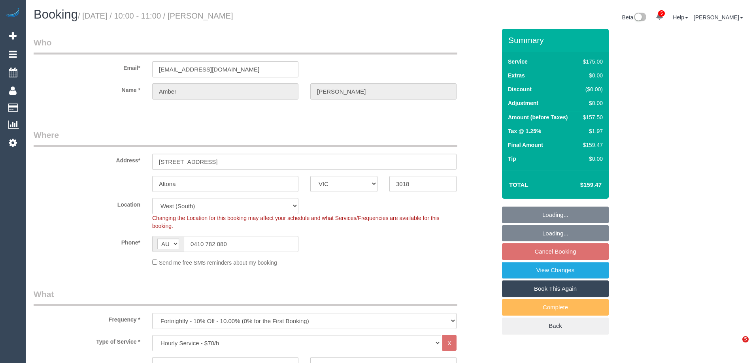
select select "number:18"
select select "number:24"
select select "number:12"
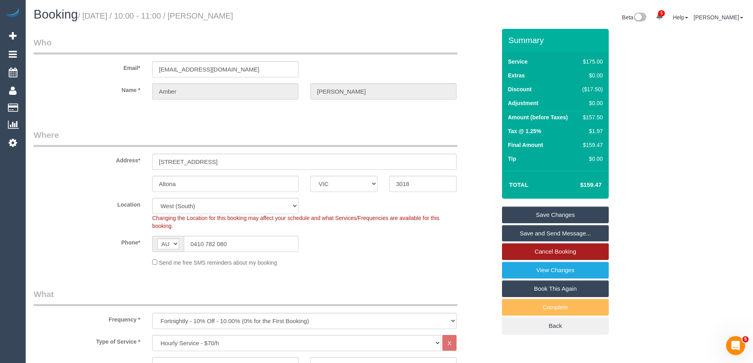
click at [577, 253] on link "Cancel Booking" at bounding box center [555, 251] width 107 height 17
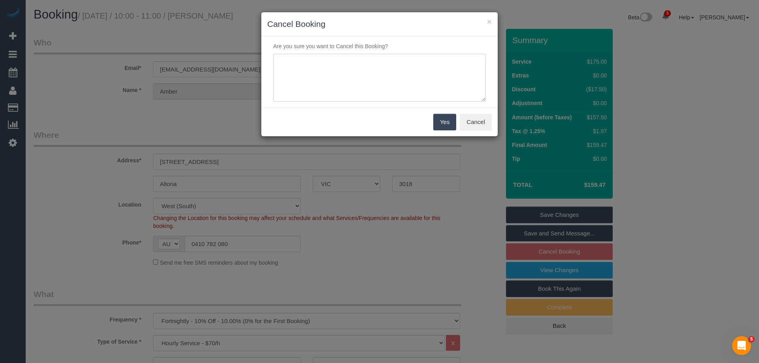
click at [357, 89] on textarea at bounding box center [379, 78] width 213 height 48
type textarea "PH service not needed via email VC"
click at [443, 122] on button "Yes" at bounding box center [444, 122] width 23 height 17
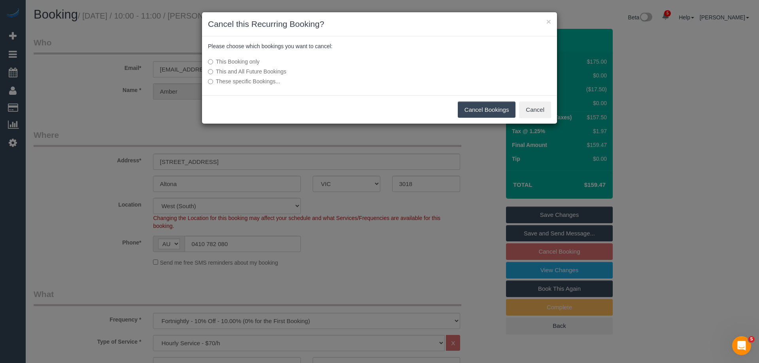
click at [483, 111] on button "Cancel Bookings" at bounding box center [487, 110] width 58 height 17
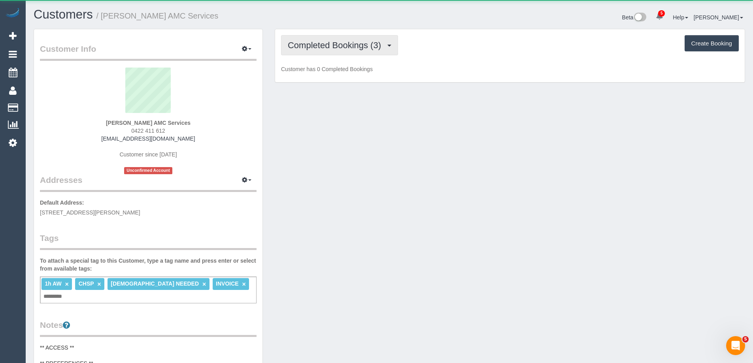
click at [360, 43] on span "Completed Bookings (3)" at bounding box center [336, 45] width 97 height 10
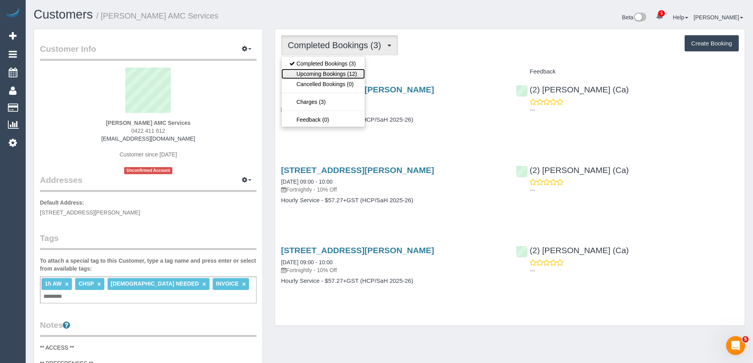
click at [345, 76] on link "Upcoming Bookings (12)" at bounding box center [322, 74] width 83 height 10
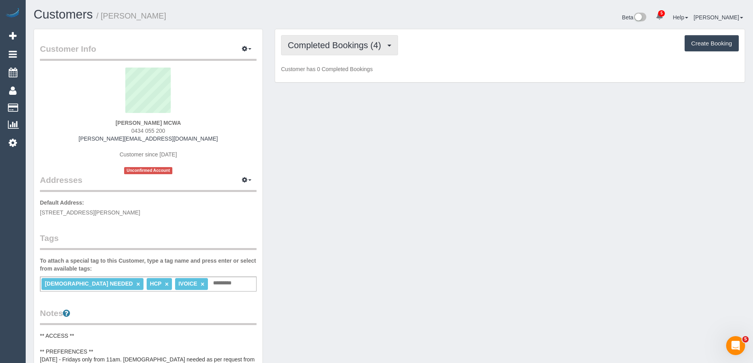
click at [324, 43] on span "Completed Bookings (4)" at bounding box center [336, 45] width 97 height 10
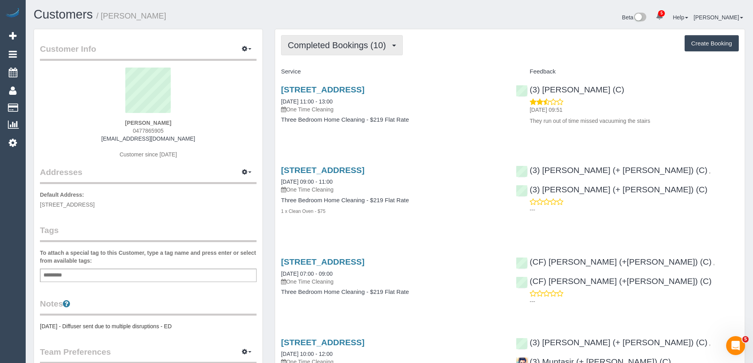
click at [345, 44] on span "Completed Bookings (10)" at bounding box center [339, 45] width 102 height 10
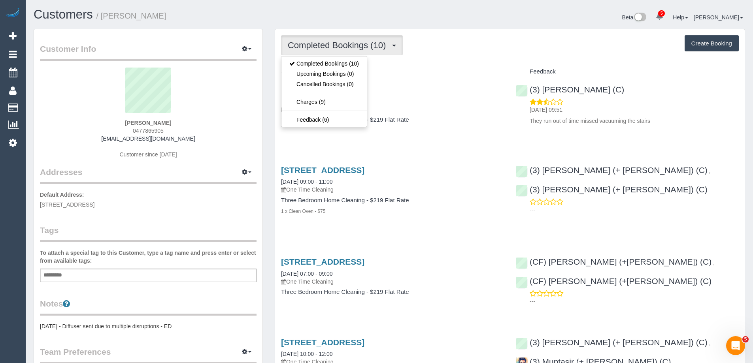
click at [437, 68] on div "Service" at bounding box center [392, 71] width 235 height 13
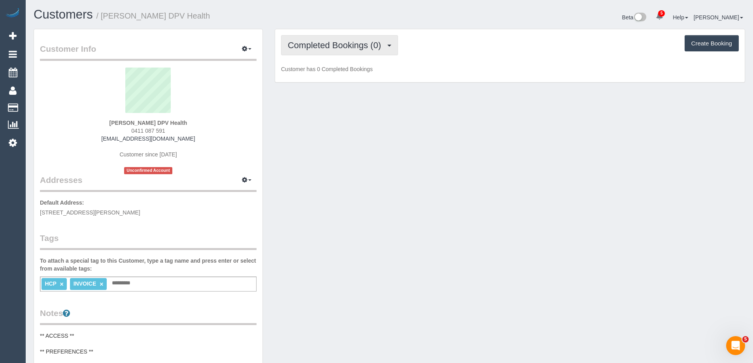
click at [328, 45] on span "Completed Bookings (0)" at bounding box center [336, 45] width 97 height 10
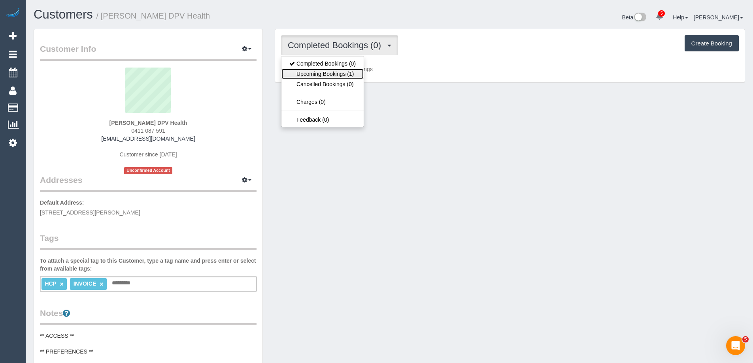
click at [351, 74] on link "Upcoming Bookings (1)" at bounding box center [322, 74] width 82 height 10
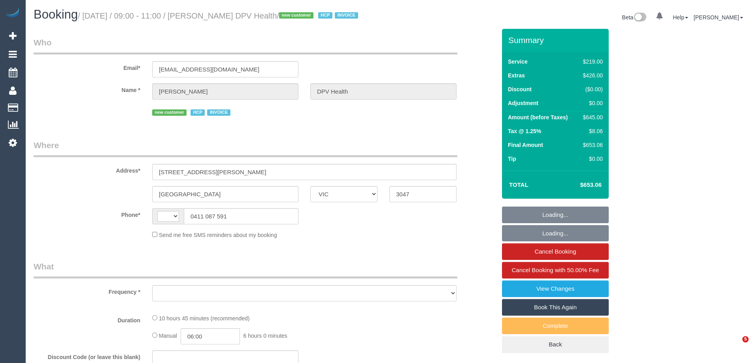
select select "VIC"
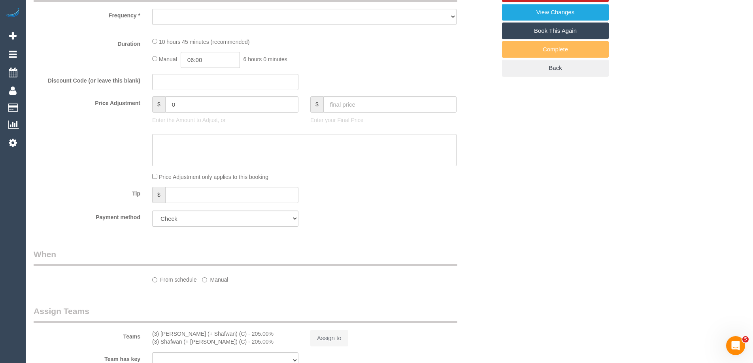
select select "string:AU"
select select "object:603"
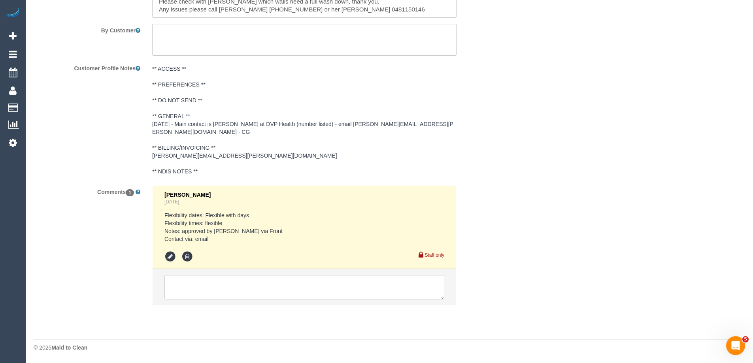
select select "number:30"
select select "number:14"
select select "number:19"
select select "number:25"
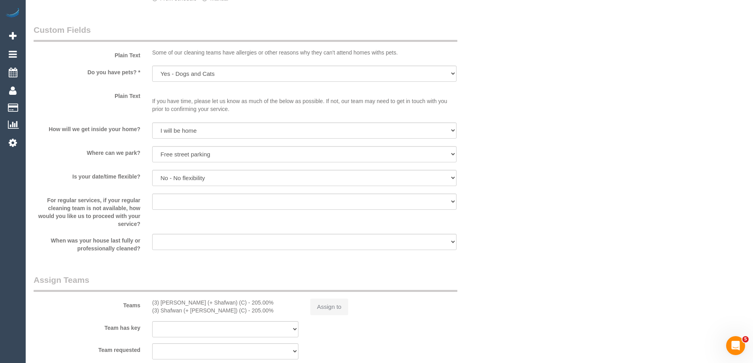
select select "object:852"
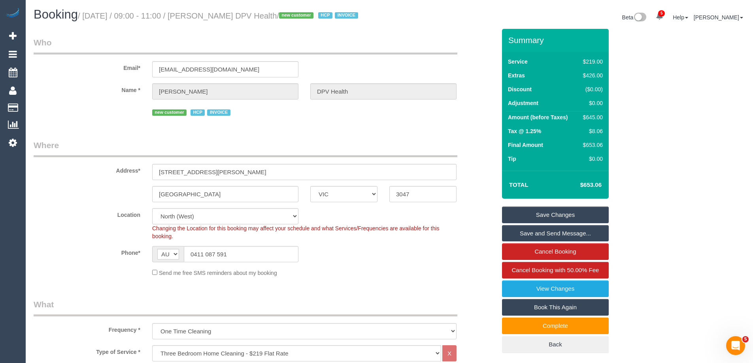
drag, startPoint x: 218, startPoint y: 15, endPoint x: 269, endPoint y: 19, distance: 51.5
click at [269, 19] on small "/ [DATE] / 09:00 - 11:00 / [PERSON_NAME] DPV Health / new customer HCP INVOICE" at bounding box center [219, 15] width 283 height 9
copy small "[PERSON_NAME]"
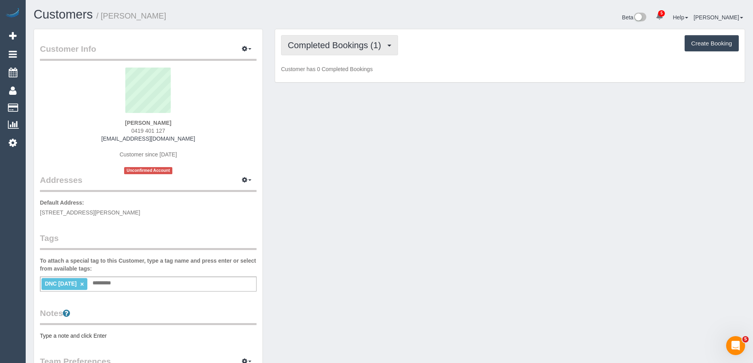
click at [349, 46] on span "Completed Bookings (1)" at bounding box center [336, 45] width 97 height 10
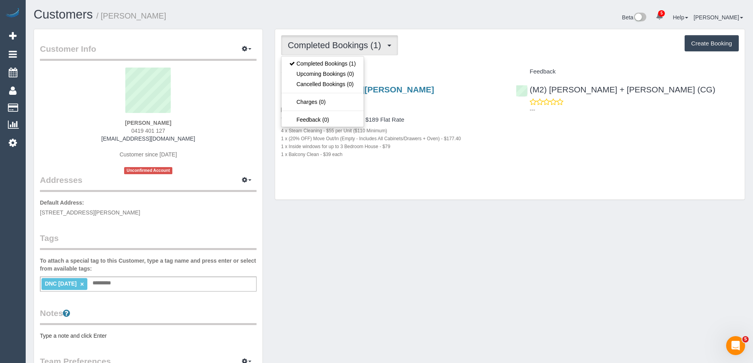
click at [236, 125] on div "Jasmine Byrne 0419 401 127 bigbushka@yahoo.com.au Customer since 2025 Unconfirm…" at bounding box center [148, 121] width 217 height 107
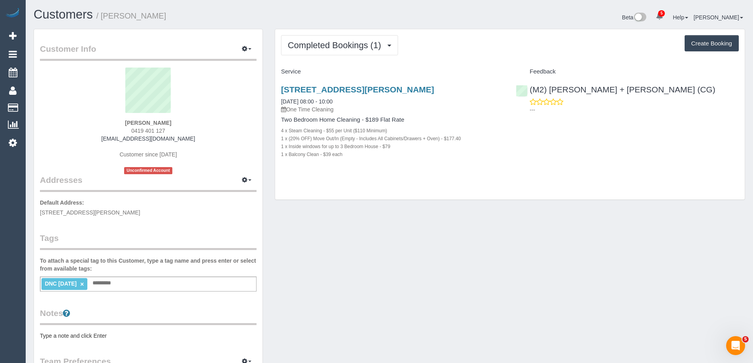
drag, startPoint x: 183, startPoint y: 137, endPoint x: 61, endPoint y: 143, distance: 121.9
click at [74, 138] on div "Jasmine Byrne 0419 401 127 bigbushka@yahoo.com.au Customer since 2025 Unconfirm…" at bounding box center [148, 121] width 217 height 107
copy link "[EMAIL_ADDRESS][DOMAIN_NAME]"
click at [216, 138] on div "Jasmine Byrne 0419 401 127 bigbushka@yahoo.com.au Customer since 2025 Unconfirm…" at bounding box center [148, 121] width 217 height 107
drag, startPoint x: 617, startPoint y: 97, endPoint x: 529, endPoint y: 93, distance: 87.9
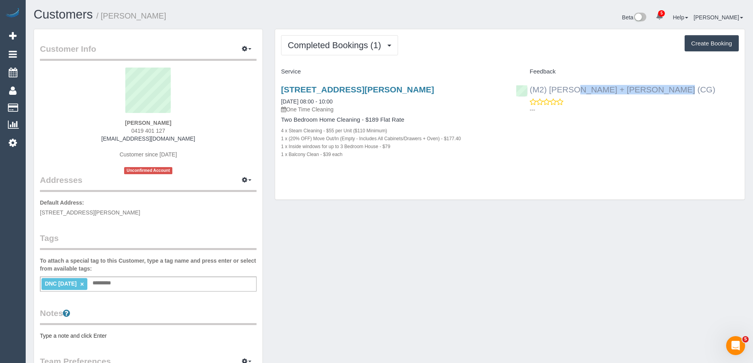
click at [529, 93] on div "(M2) Akila + Tehan (CG) ---" at bounding box center [627, 97] width 235 height 39
copy link "(M2) [PERSON_NAME] + [PERSON_NAME] (CG)"
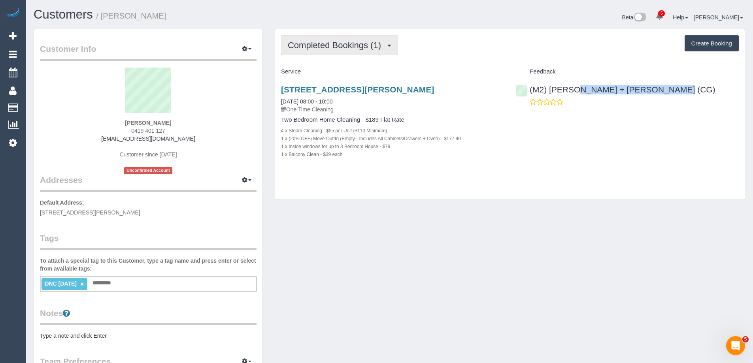
click at [354, 43] on span "Completed Bookings (1)" at bounding box center [336, 45] width 97 height 10
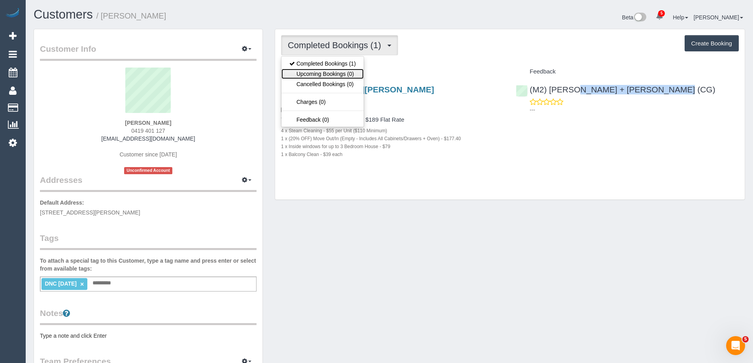
click at [342, 75] on link "Upcoming Bookings (0)" at bounding box center [322, 74] width 82 height 10
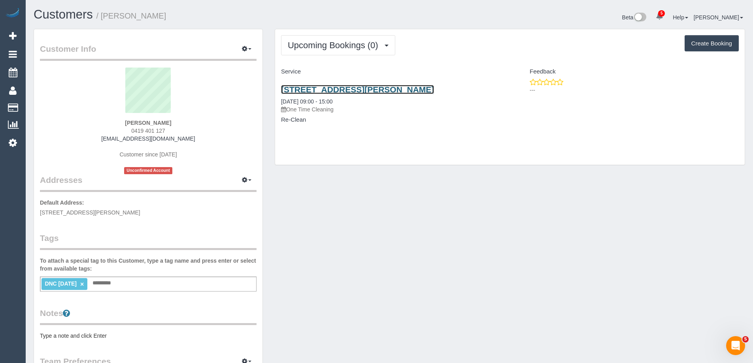
click at [352, 92] on link "303/96 Charles St, Fitzroy, VIC 3065" at bounding box center [357, 89] width 153 height 9
click at [347, 179] on div "Customer Info Edit Contact Info Send Message Email Preferences Special Sales Ta…" at bounding box center [389, 294] width 723 height 531
drag, startPoint x: 145, startPoint y: 123, endPoint x: 80, endPoint y: 120, distance: 64.9
click at [80, 120] on div "Jasmine Byrne 0419 401 127 bigbushka@yahoo.com.au Customer since 2025 Unconfirm…" at bounding box center [148, 121] width 217 height 107
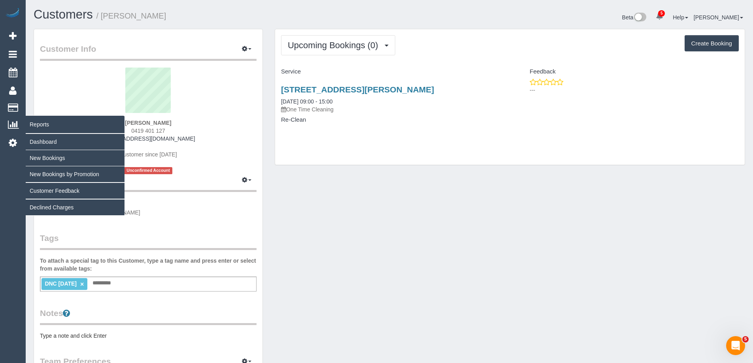
copy strong "Jasmine Byrne"
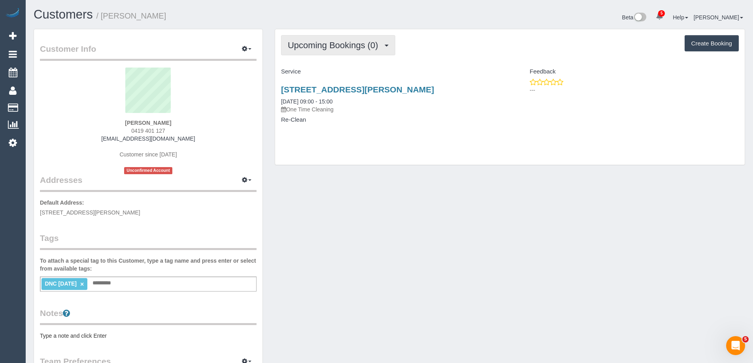
click at [337, 39] on button "Upcoming Bookings (0)" at bounding box center [338, 45] width 114 height 20
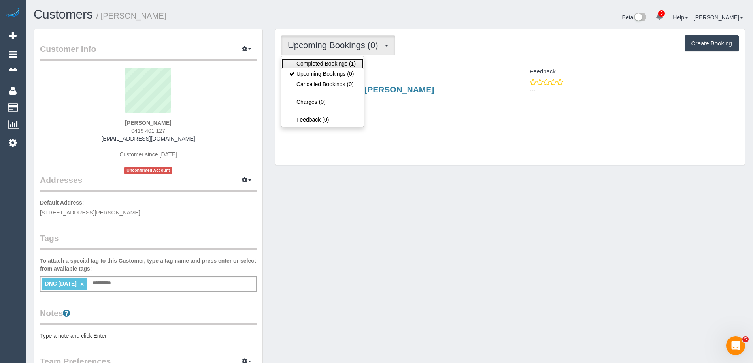
click at [332, 66] on link "Completed Bookings (1)" at bounding box center [322, 63] width 82 height 10
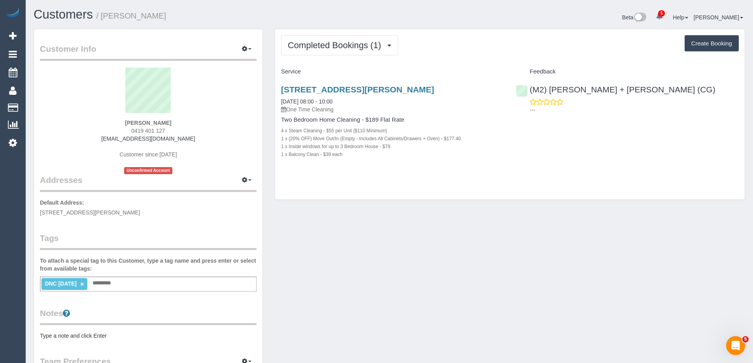
click at [191, 139] on div "Jasmine Byrne 0419 401 127 bigbushka@yahoo.com.au Customer since 2025 Unconfirm…" at bounding box center [148, 121] width 217 height 107
drag, startPoint x: 180, startPoint y: 123, endPoint x: 49, endPoint y: 130, distance: 131.4
click at [77, 119] on div "Jasmine Byrne 0419 401 127 bigbushka@yahoo.com.au Customer since 2025 Unconfirm…" at bounding box center [148, 121] width 217 height 107
copy strong "Jasmine Byrne"
click at [598, 91] on link "(M2) Akila + Tehan (CG)" at bounding box center [616, 89] width 200 height 9
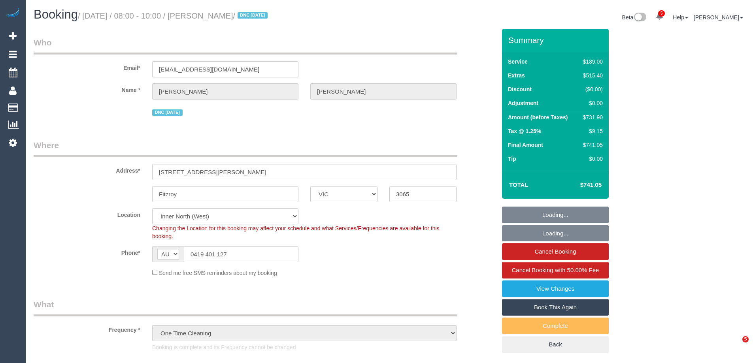
select select "VIC"
select select "object:1751"
select select "number:28"
select select "number:14"
select select "number:18"
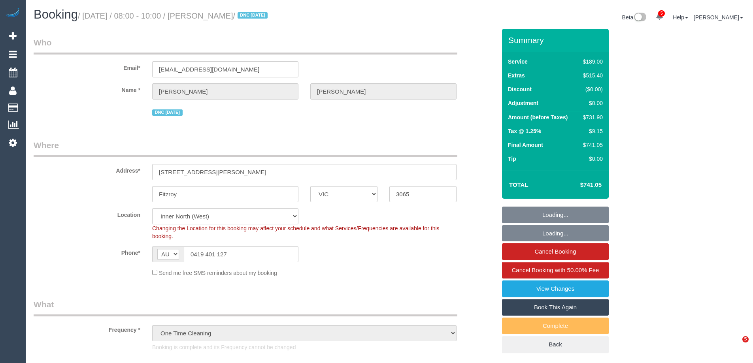
select select "number:24"
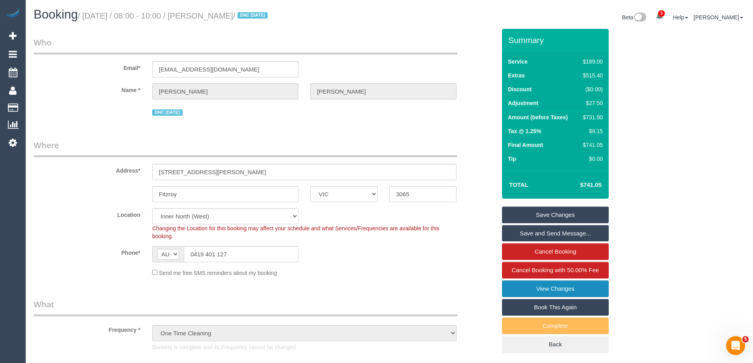
drag, startPoint x: 585, startPoint y: 306, endPoint x: 582, endPoint y: 296, distance: 10.2
click at [585, 306] on link "Book This Again" at bounding box center [555, 307] width 107 height 17
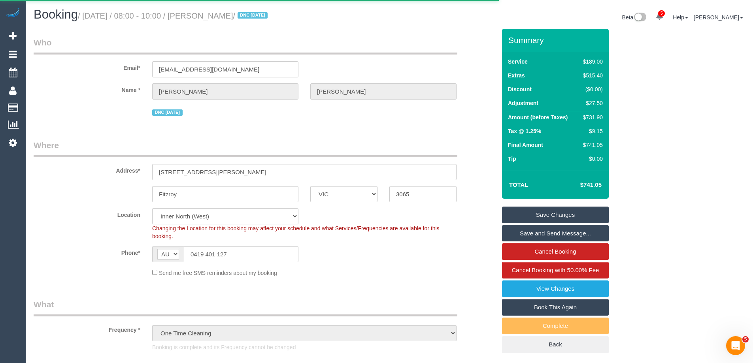
select select "VIC"
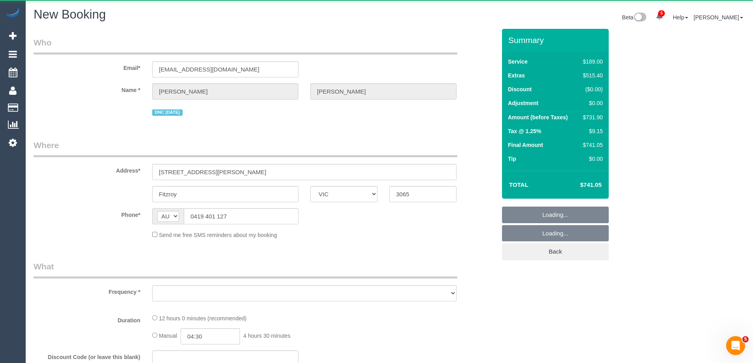
select select "object:2798"
select select "number:28"
select select "number:14"
select select "number:18"
select select "number:24"
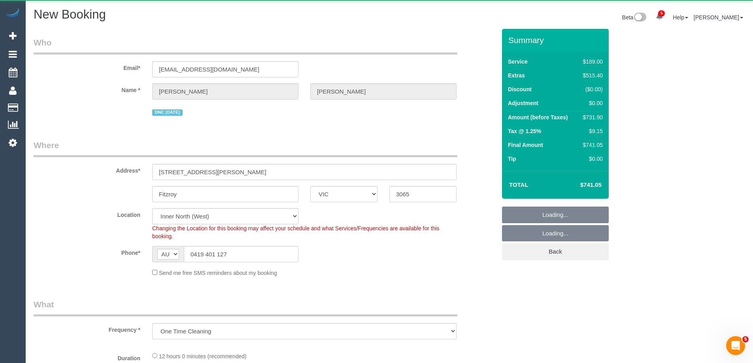
select select "string:stripe-pm_1S3Ret2GScqysDRV3gAhRbXU"
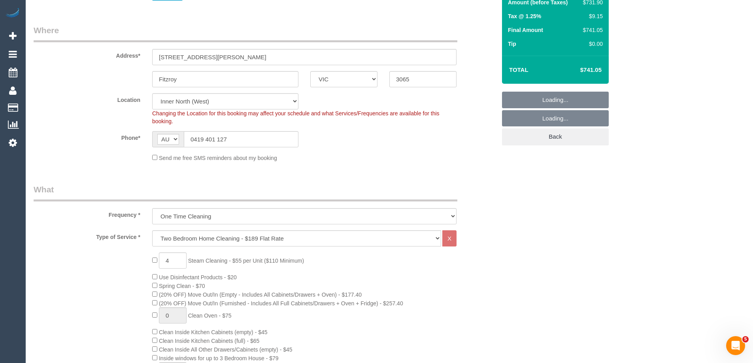
scroll to position [119, 0]
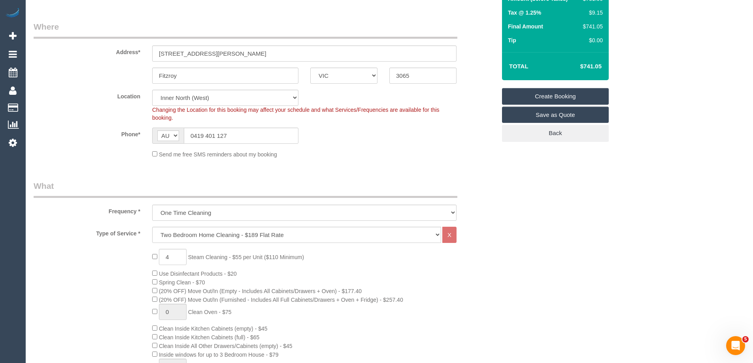
select select "object:3903"
click at [251, 231] on select "Hourly Service - $70/h Hourly Service - $65/h Hourly Service - $60/h Hourly Ser…" at bounding box center [296, 235] width 289 height 16
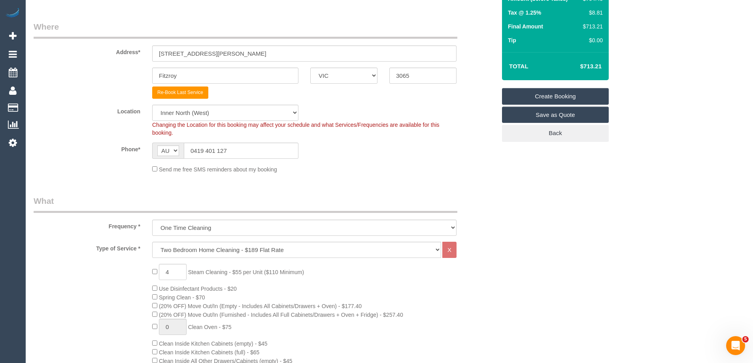
click at [194, 111] on select "Office City East (North) East (South) Inner East Inner North (East) Inner North…" at bounding box center [225, 113] width 146 height 16
select select "50"
click at [152, 105] on select "Office City East (North) East (South) Inner East Inner North (East) Inner North…" at bounding box center [225, 113] width 146 height 16
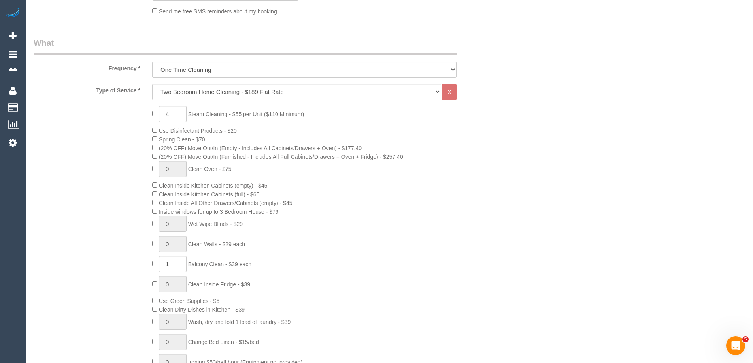
select select "object:3915"
click at [184, 97] on select "Hourly Service - $70/h Hourly Service - $65/h Hourly Service - $60/h Hourly Ser…" at bounding box center [296, 92] width 289 height 16
select select "28"
click at [152, 84] on select "Hourly Service - $70/h Hourly Service - $65/h Hourly Service - $60/h Hourly Ser…" at bounding box center [296, 92] width 289 height 16
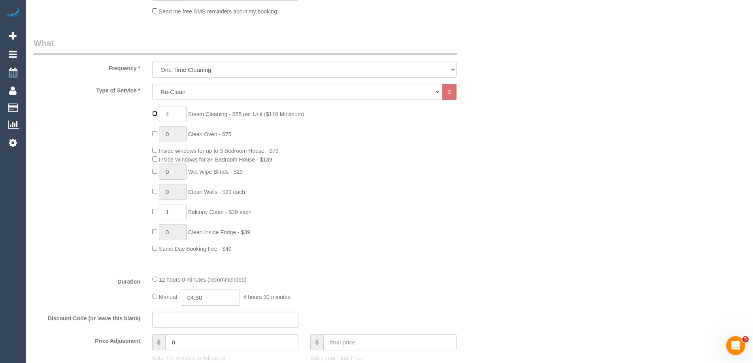
type input "0"
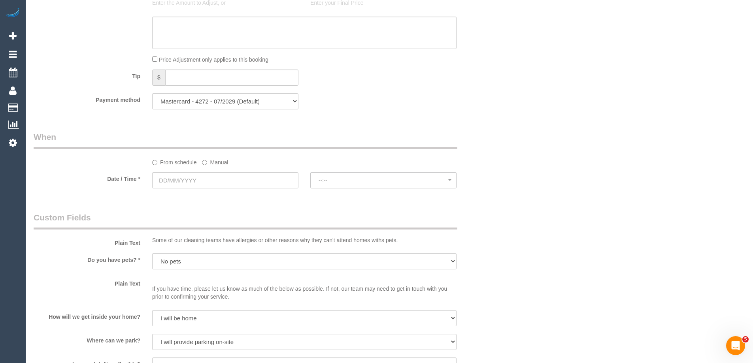
scroll to position [632, 0]
click at [202, 178] on input "text" at bounding box center [225, 180] width 146 height 16
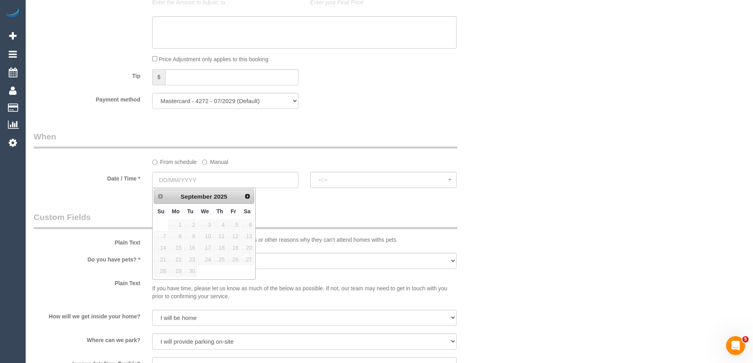
click at [212, 161] on label "Manual" at bounding box center [215, 160] width 26 height 11
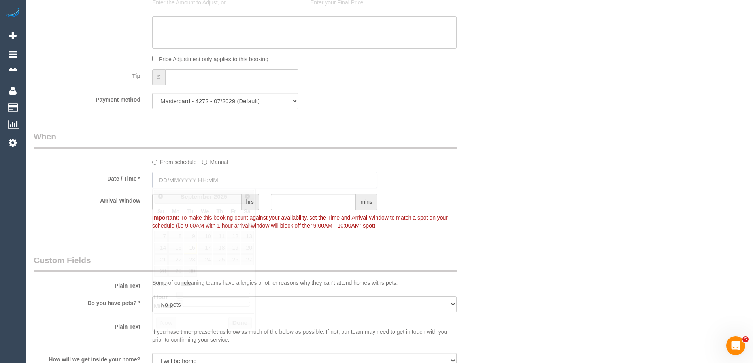
click at [210, 181] on input "text" at bounding box center [264, 180] width 225 height 16
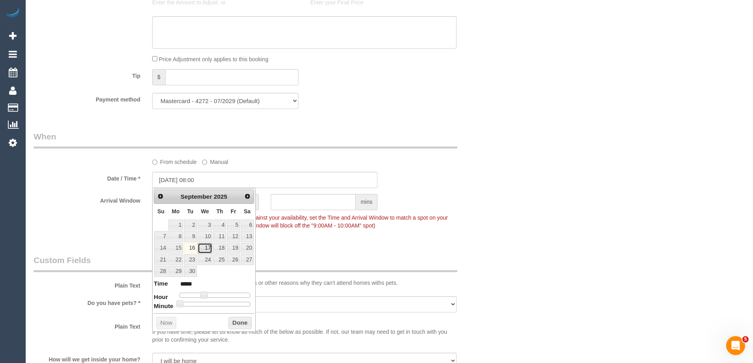
click at [204, 249] on link "17" at bounding box center [205, 248] width 15 height 11
type input "[DATE] 09:00"
type input "*****"
click at [208, 296] on span at bounding box center [207, 295] width 7 height 7
click at [235, 319] on button "Done" at bounding box center [239, 323] width 23 height 13
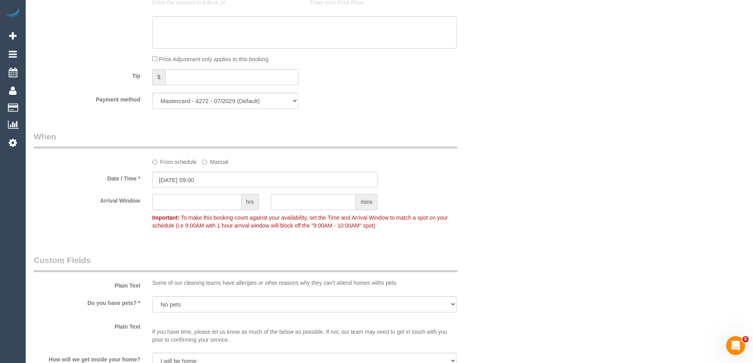
click at [234, 203] on input "text" at bounding box center [196, 202] width 89 height 16
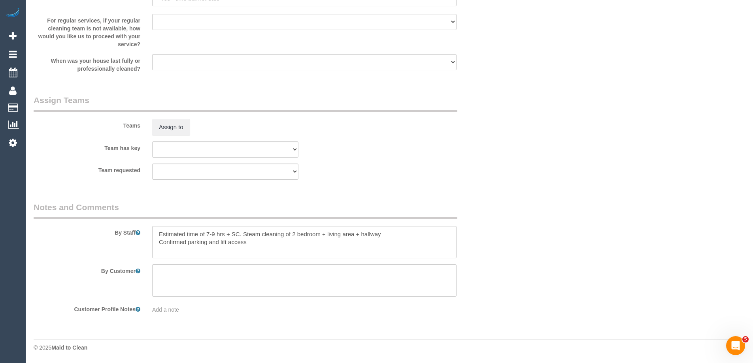
type input "6"
drag, startPoint x: 271, startPoint y: 251, endPoint x: 90, endPoint y: 215, distance: 185.0
click at [89, 215] on fieldset "Notes and Comments By Staff By Customer Customer Profile Notes Add a note" at bounding box center [265, 261] width 462 height 118
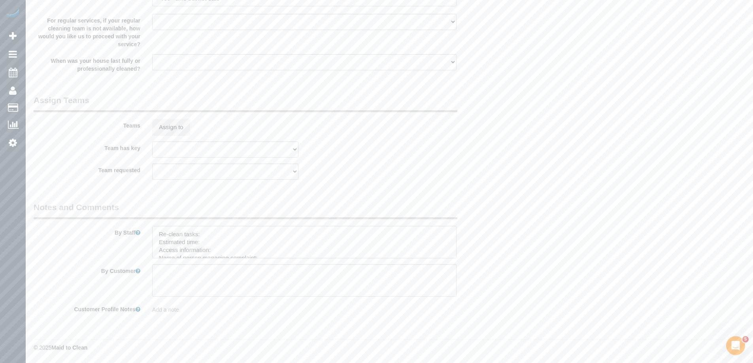
click at [223, 234] on textarea at bounding box center [304, 242] width 304 height 32
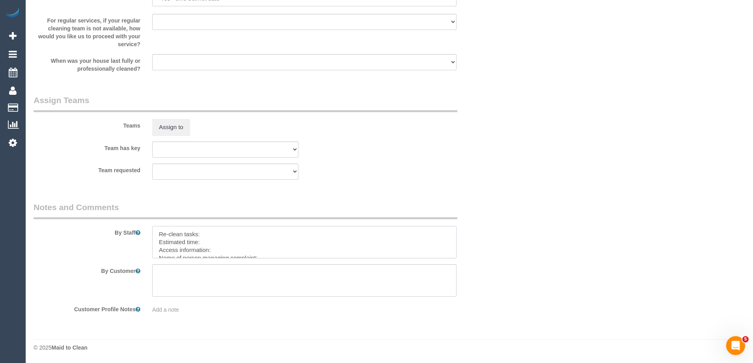
click at [217, 236] on textarea at bounding box center [304, 242] width 304 height 32
click at [182, 255] on textarea at bounding box center [304, 242] width 304 height 32
click at [223, 239] on textarea at bounding box center [304, 242] width 304 height 32
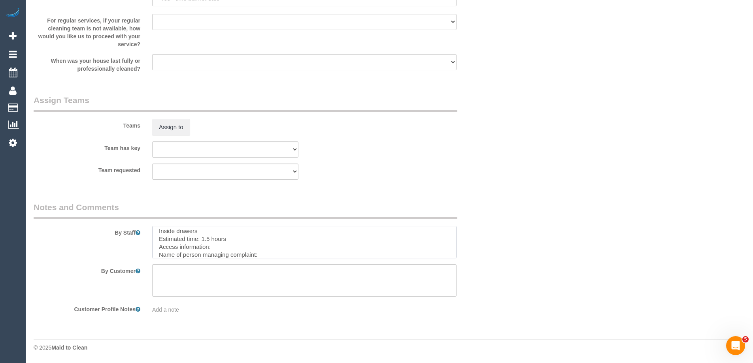
click at [254, 243] on textarea at bounding box center [304, 242] width 304 height 32
paste textarea "189 Johnston St, Fitzroy VIC 3065"
click at [279, 247] on textarea at bounding box center [304, 242] width 304 height 32
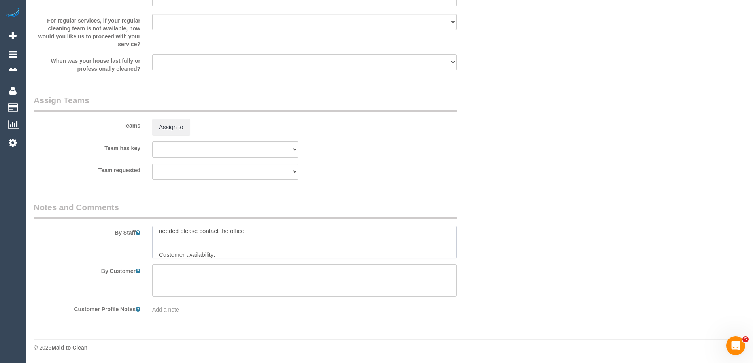
click at [447, 230] on textarea at bounding box center [304, 242] width 304 height 32
click at [265, 236] on textarea at bounding box center [304, 242] width 304 height 32
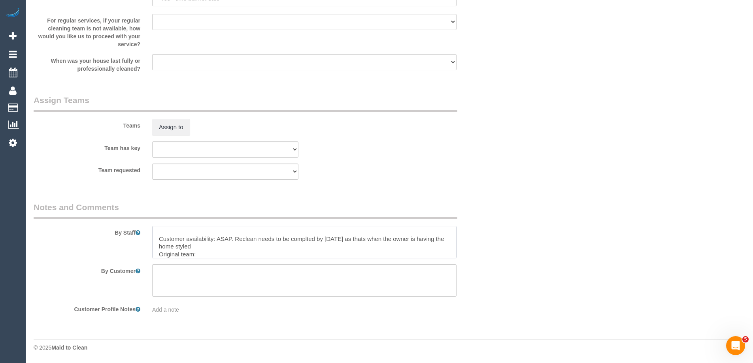
paste textarea "(M2) [PERSON_NAME] + [PERSON_NAME] (CG)"
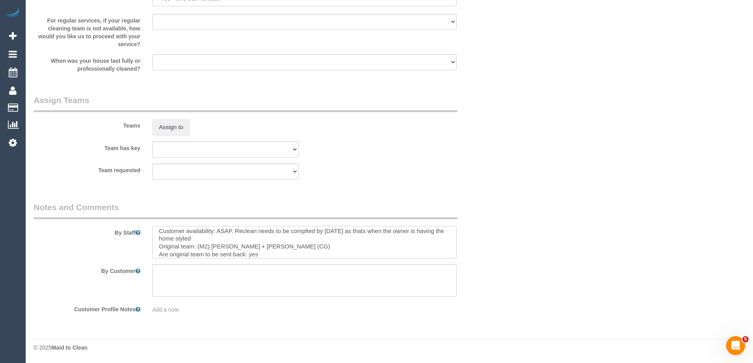
scroll to position [122, 0]
click at [283, 246] on textarea at bounding box center [304, 242] width 304 height 32
click at [266, 243] on textarea at bounding box center [304, 242] width 304 height 32
click at [265, 249] on textarea at bounding box center [304, 242] width 304 height 32
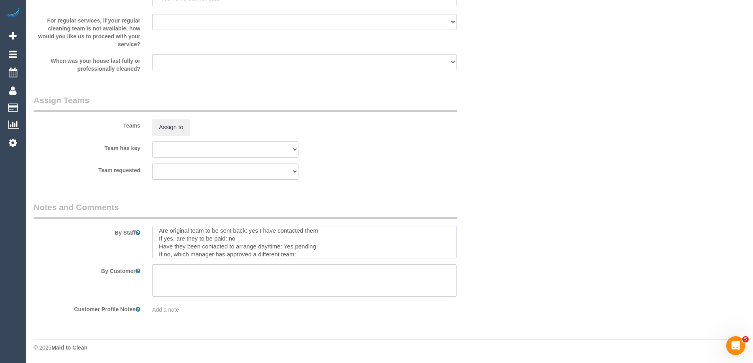
scroll to position [145, 0]
click at [305, 251] on textarea at bounding box center [304, 242] width 304 height 32
paste textarea "(M2) [PERSON_NAME] + [PERSON_NAME] (CG)"
click at [295, 247] on textarea at bounding box center [304, 242] width 304 height 32
click at [294, 254] on textarea at bounding box center [304, 242] width 304 height 32
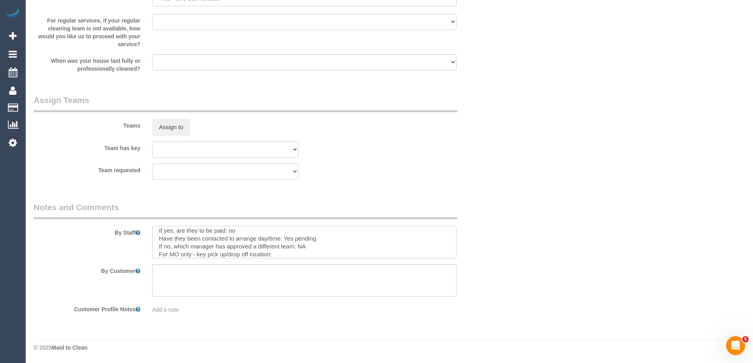
paste textarea "189 Johnston St, Fitzroy VIC 3065"
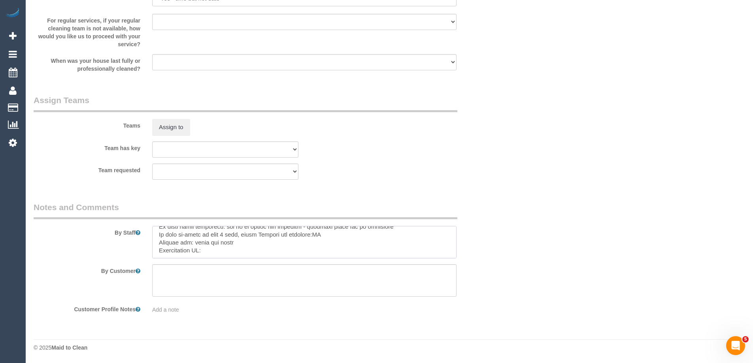
click at [227, 250] on textarea at bounding box center [304, 242] width 304 height 32
paste textarea "cnv_qe86ydr"
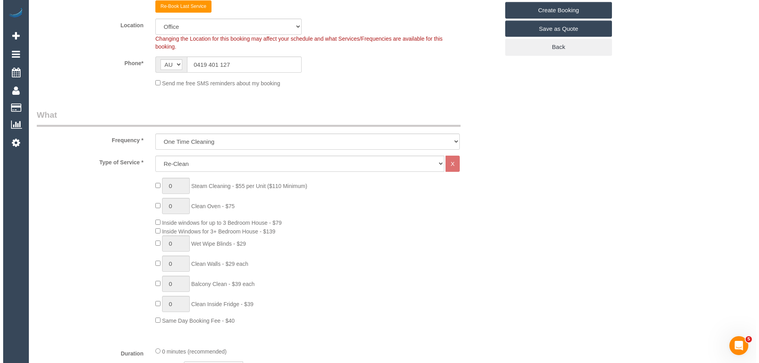
scroll to position [0, 0]
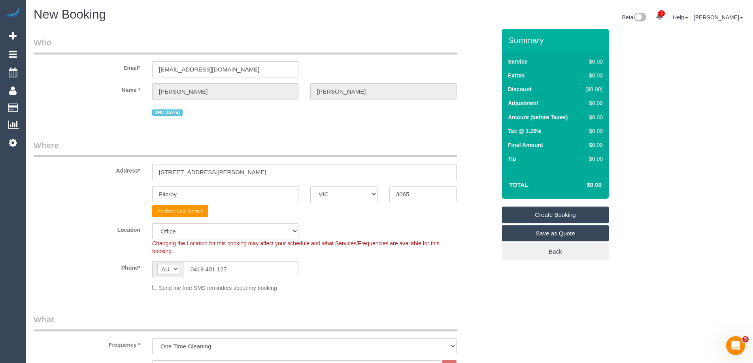
type textarea "Re-clean tasks: Shower head shower tiles Shower screen Carpets Inside drawers E…"
click at [562, 207] on link "Create Booking" at bounding box center [555, 215] width 107 height 17
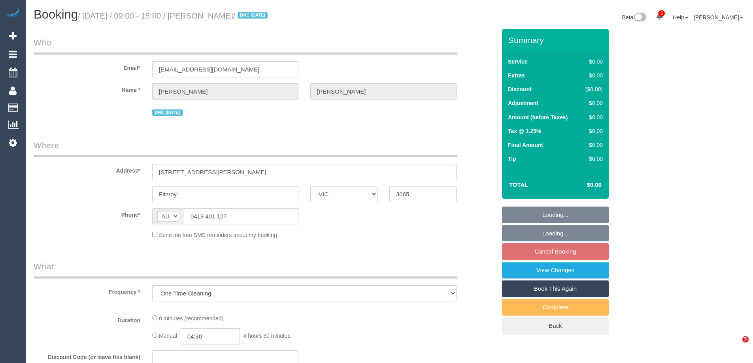
select select "VIC"
select select "string:stripe-pm_1S3Ret2GScqysDRV3gAhRbXU"
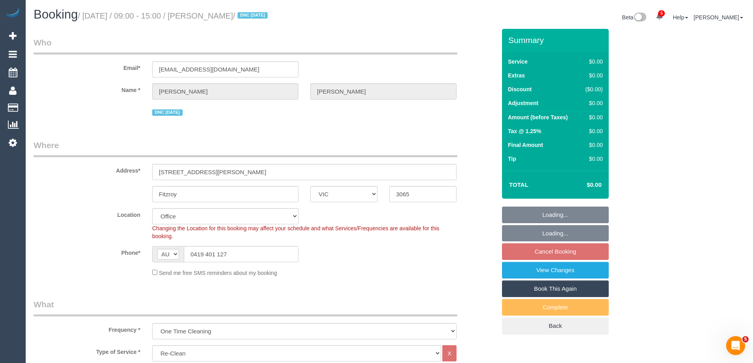
select select "object:640"
select select "number:28"
select select "number:14"
select select "number:18"
select select "number:24"
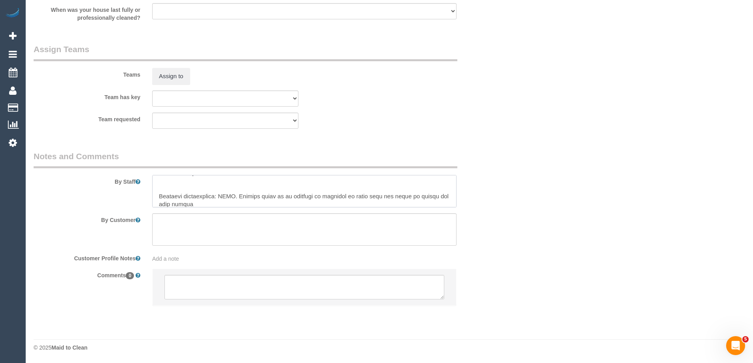
scroll to position [95, 0]
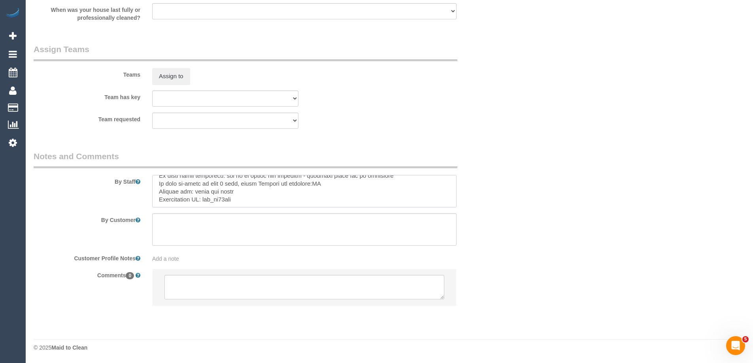
drag, startPoint x: 157, startPoint y: 198, endPoint x: 278, endPoint y: 231, distance: 125.7
click at [278, 231] on sui-booking-comments "By Staff By Customer Customer Profile Notes Add a note Comments 0" at bounding box center [265, 232] width 462 height 163
type textarea "Re-clean tasks: Shower head shower tiles Shower screen Carpets Inside drawers E…"
click at [207, 290] on textarea at bounding box center [304, 287] width 280 height 25
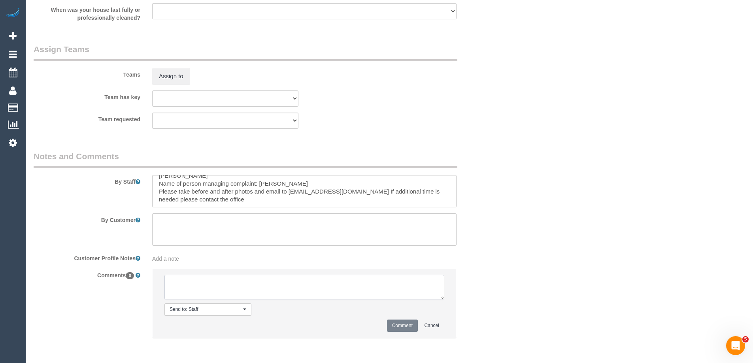
paste textarea "Customer availability: ASAP. Reclean needs to be complted by thursday as thats …"
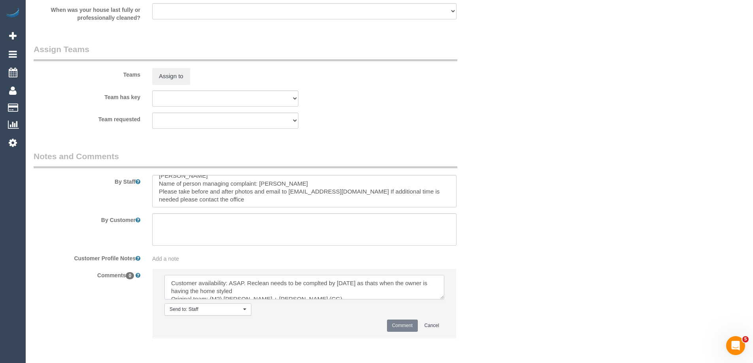
scroll to position [74, 0]
type textarea "Customer availability: ASAP. Reclean needs to be complted by thursday as thats …"
click at [409, 323] on button "Comment" at bounding box center [402, 326] width 31 height 12
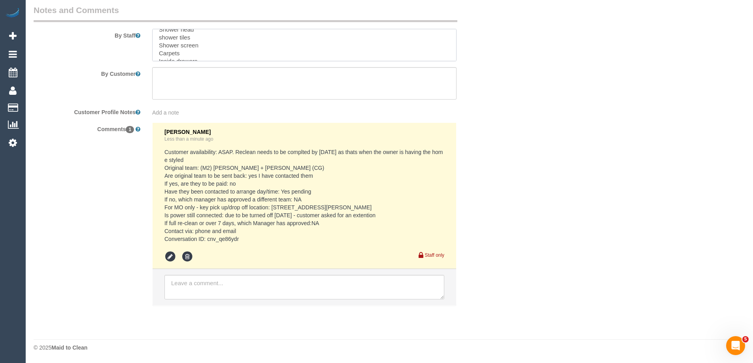
scroll to position [20, 0]
drag, startPoint x: 167, startPoint y: 55, endPoint x: 135, endPoint y: 46, distance: 33.3
click at [135, 46] on div "By Staff" at bounding box center [265, 32] width 474 height 57
click at [192, 45] on textarea at bounding box center [304, 45] width 304 height 32
drag, startPoint x: 168, startPoint y: 45, endPoint x: 157, endPoint y: 42, distance: 10.9
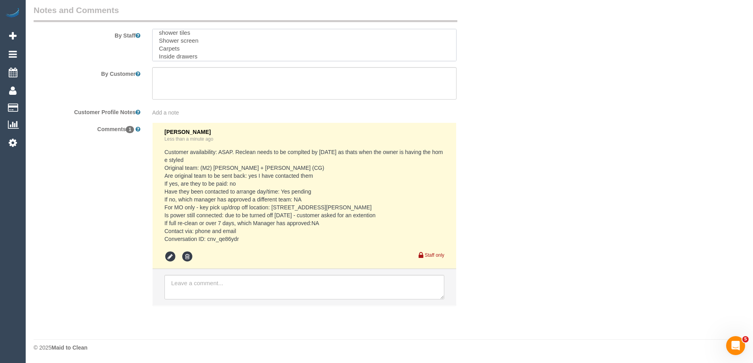
click at [157, 42] on textarea at bounding box center [304, 45] width 304 height 32
drag, startPoint x: 199, startPoint y: 58, endPoint x: 147, endPoint y: 42, distance: 54.4
click at [147, 42] on div at bounding box center [304, 45] width 316 height 32
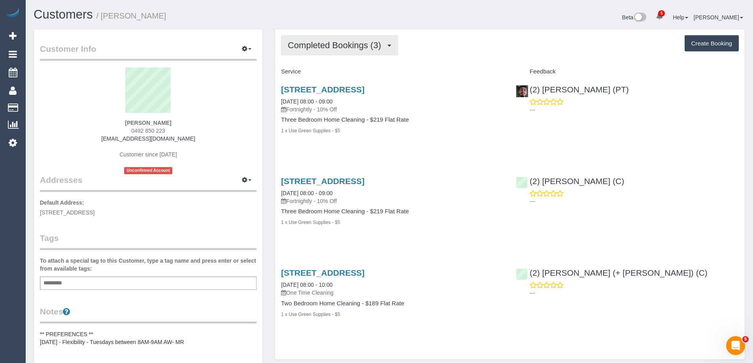
click at [346, 49] on span "Completed Bookings (3)" at bounding box center [336, 45] width 97 height 10
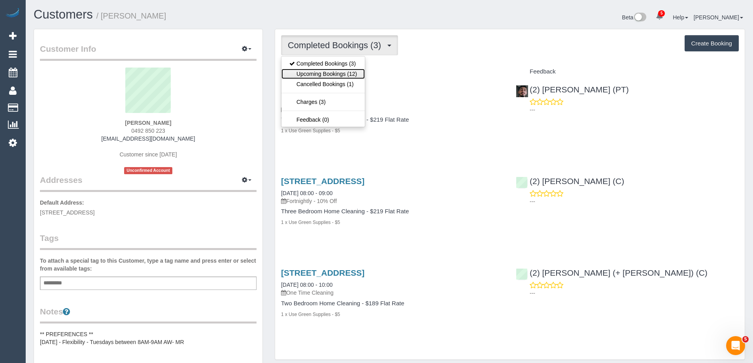
click at [345, 75] on link "Upcoming Bookings (12)" at bounding box center [322, 74] width 83 height 10
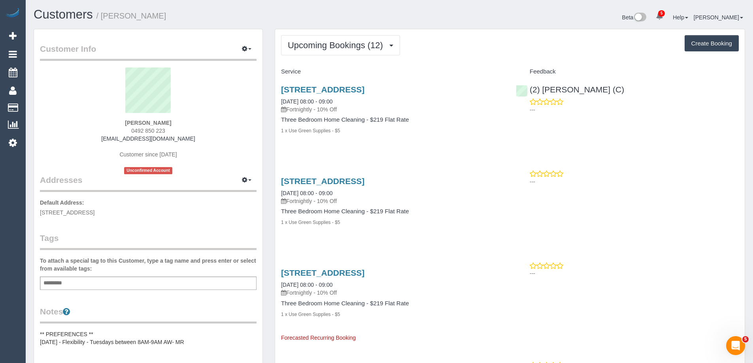
drag, startPoint x: 156, startPoint y: 130, endPoint x: 104, endPoint y: 130, distance: 52.6
click at [104, 130] on div "[PERSON_NAME] 0492 850 223 [EMAIL_ADDRESS][DOMAIN_NAME] Customer since [DATE] U…" at bounding box center [148, 121] width 217 height 107
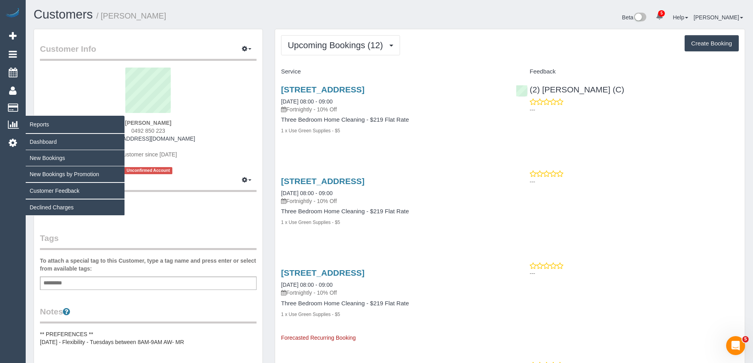
copy span "0492 850 223"
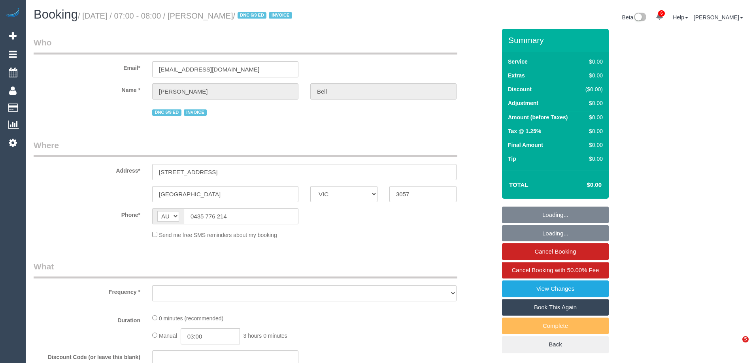
select select "VIC"
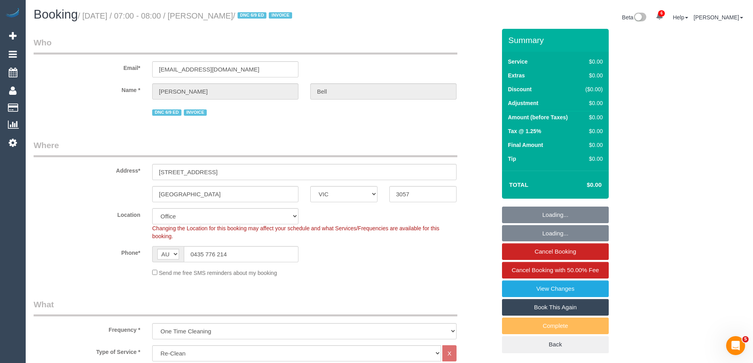
select select "object:2877"
select select "number:28"
select select "number:14"
select select "number:19"
select select "number:36"
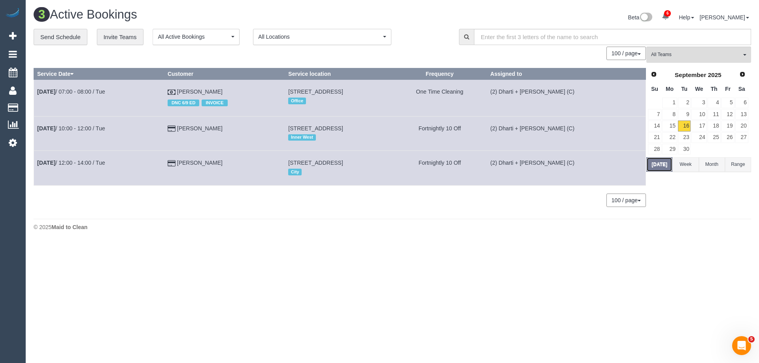
click at [655, 166] on button "[DATE]" at bounding box center [659, 164] width 26 height 15
click at [702, 45] on div "**********" at bounding box center [392, 122] width 717 height 186
click at [701, 57] on span "(2) Dharti + [PERSON_NAME] (C)" at bounding box center [696, 54] width 90 height 7
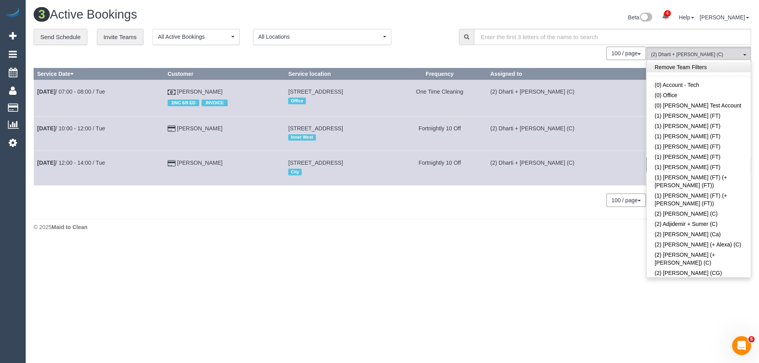
click at [681, 65] on link "Remove Team Filters" at bounding box center [699, 67] width 104 height 10
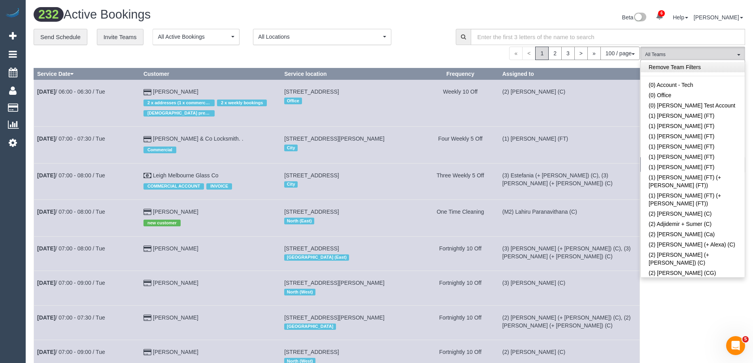
click at [691, 65] on link "Remove Team Filters" at bounding box center [693, 67] width 104 height 10
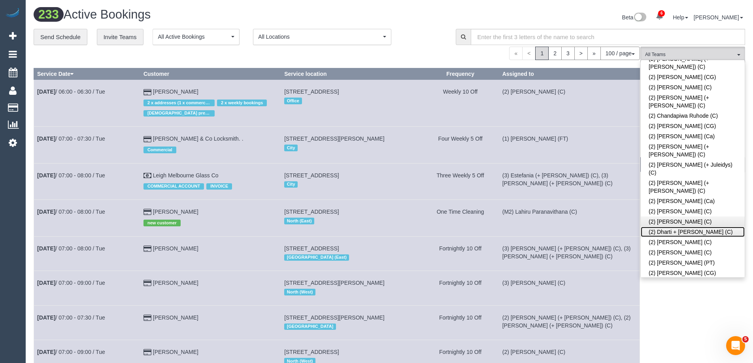
click at [687, 227] on link "(2) Dharti + [PERSON_NAME] (C)" at bounding box center [693, 232] width 104 height 10
click at [413, 43] on div "**********" at bounding box center [239, 37] width 410 height 17
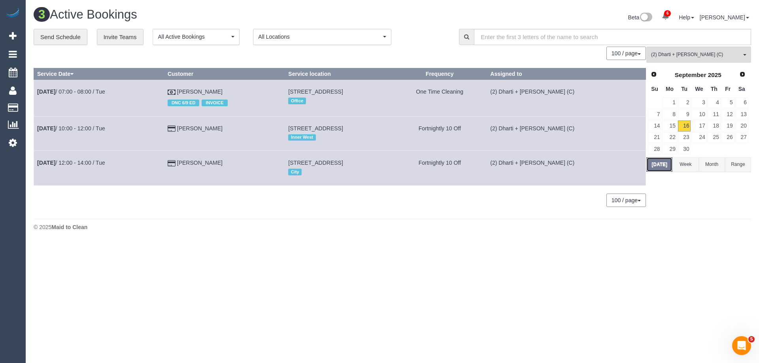
click at [652, 164] on button "[DATE]" at bounding box center [659, 164] width 26 height 15
click at [80, 91] on link "[DATE] 07:00 - 08:00 / Tue" at bounding box center [71, 92] width 68 height 6
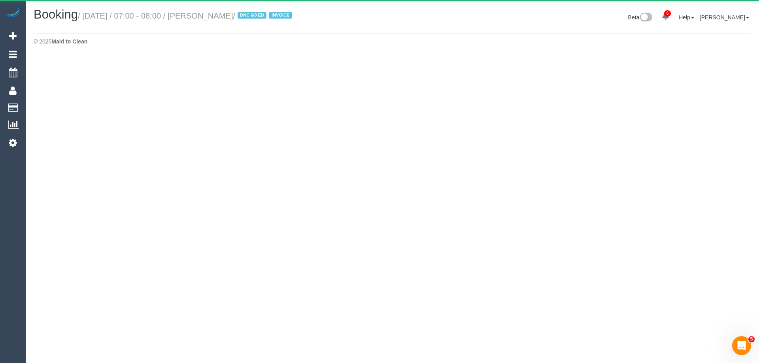
select select "VIC"
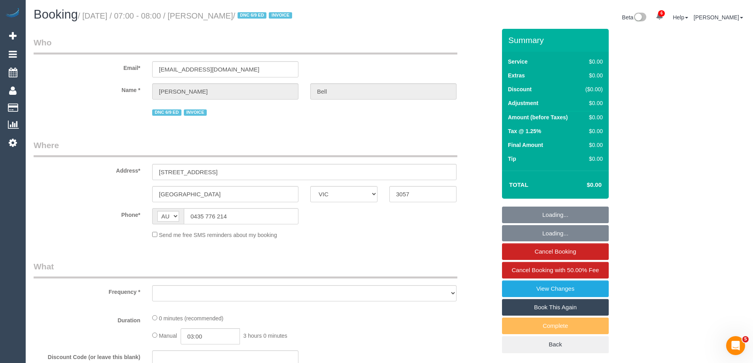
select select "object:8242"
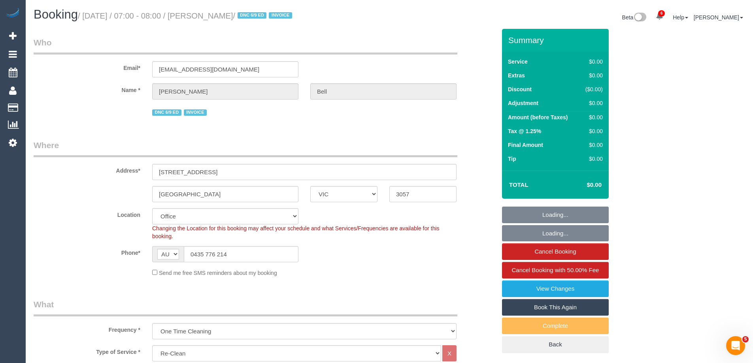
select select "number:28"
select select "number:14"
select select "number:19"
select select "number:36"
select select "object:8452"
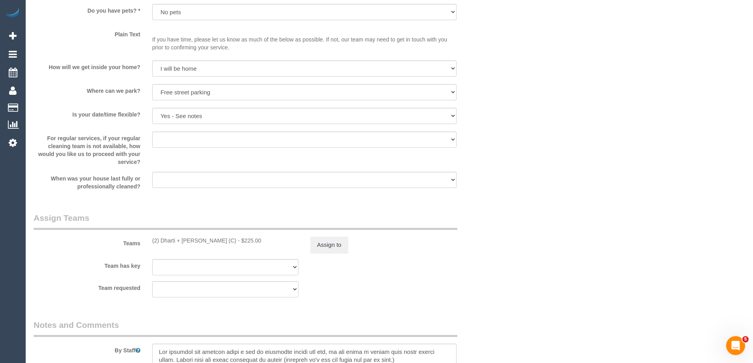
scroll to position [1107, 0]
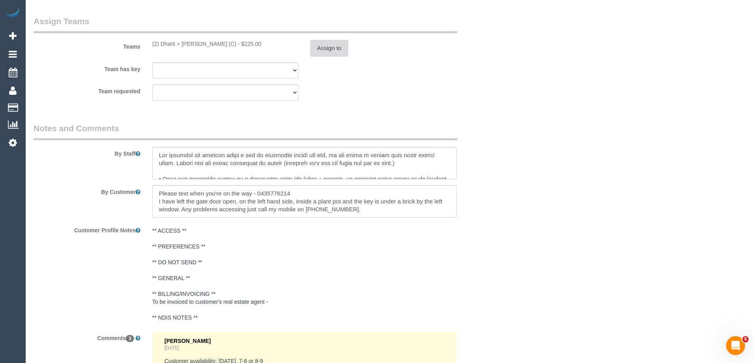
click at [344, 46] on button "Assign to" at bounding box center [329, 48] width 38 height 17
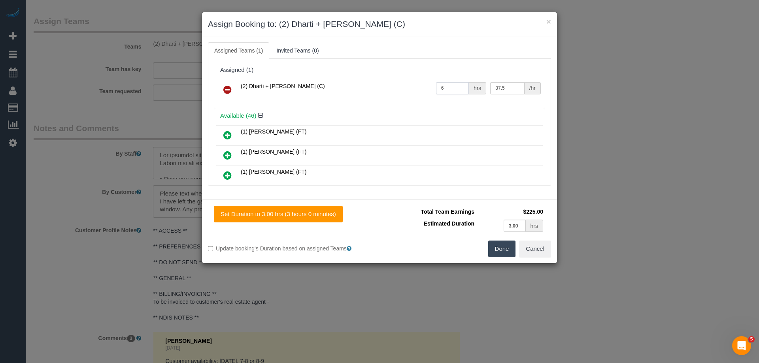
click at [446, 94] on input "6" at bounding box center [452, 88] width 33 height 12
type input "6.5"
click at [514, 247] on button "Done" at bounding box center [502, 249] width 28 height 17
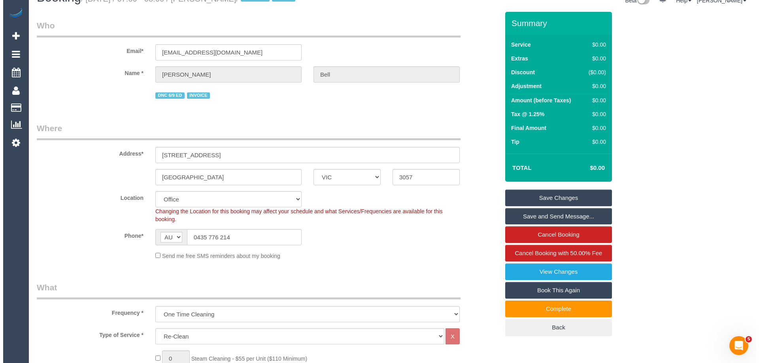
scroll to position [0, 0]
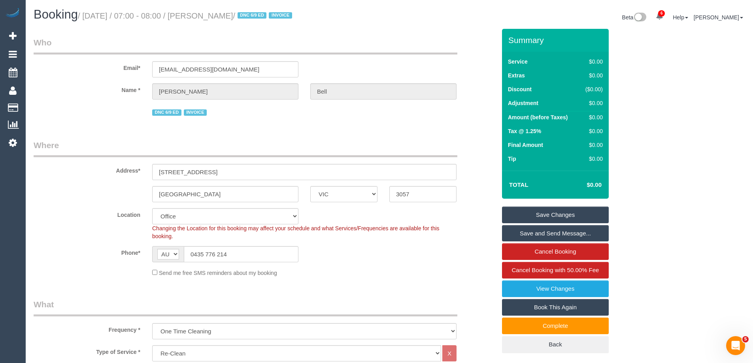
click at [571, 215] on link "Save Changes" at bounding box center [555, 215] width 107 height 17
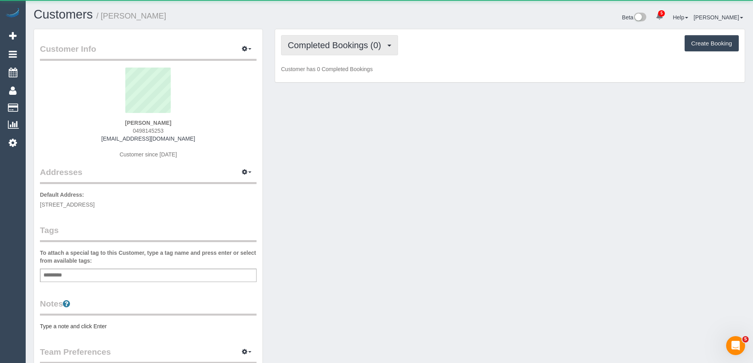
click at [331, 47] on span "Completed Bookings (0)" at bounding box center [336, 45] width 97 height 10
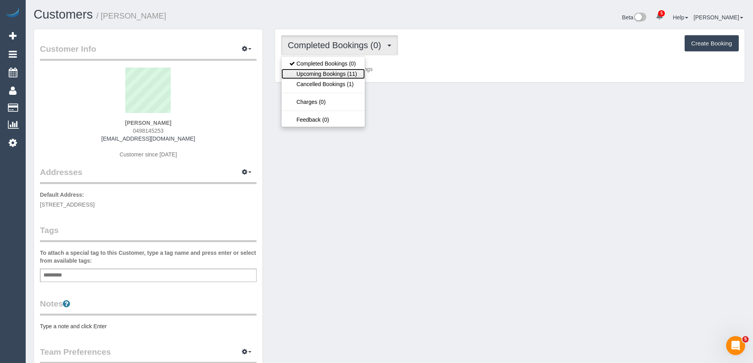
click at [338, 74] on link "Upcoming Bookings (11)" at bounding box center [322, 74] width 83 height 10
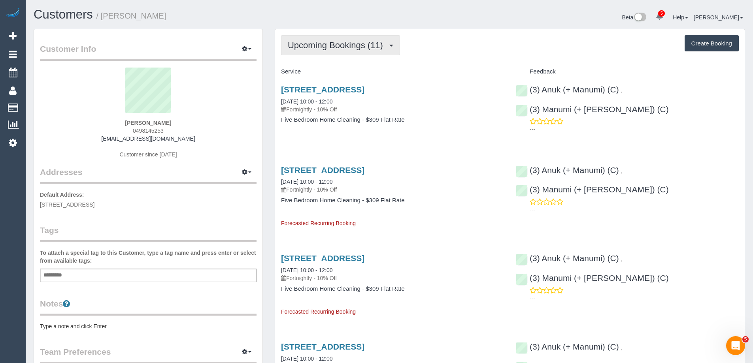
click at [356, 47] on span "Upcoming Bookings (11)" at bounding box center [337, 45] width 99 height 10
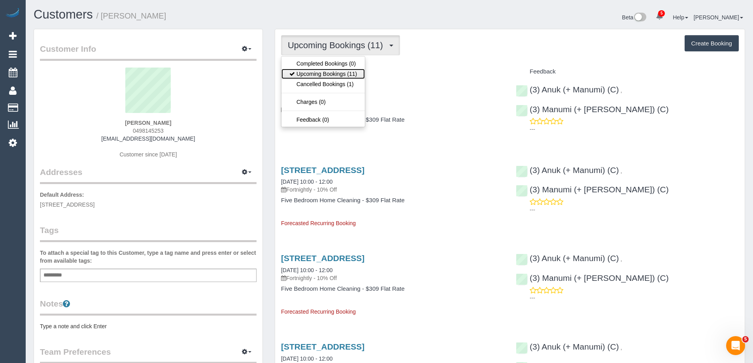
click at [355, 75] on link "Upcoming Bookings (11)" at bounding box center [322, 74] width 83 height 10
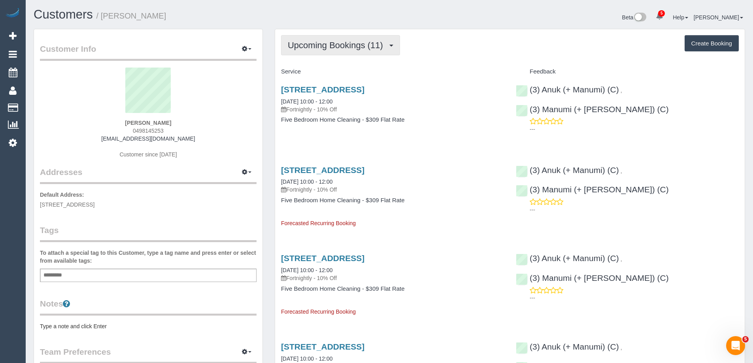
click at [345, 54] on button "Upcoming Bookings (11)" at bounding box center [340, 45] width 119 height 20
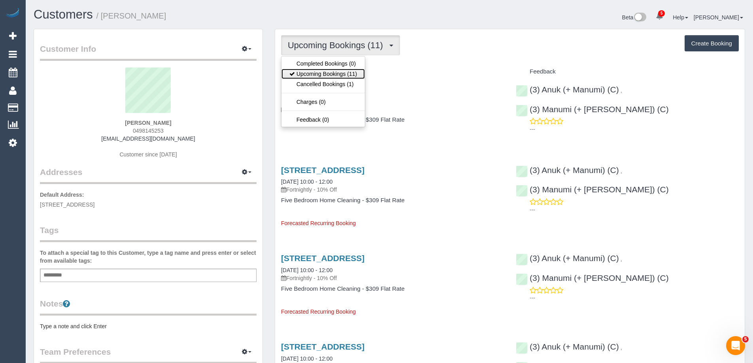
click at [343, 74] on link "Upcoming Bookings (11)" at bounding box center [322, 74] width 83 height 10
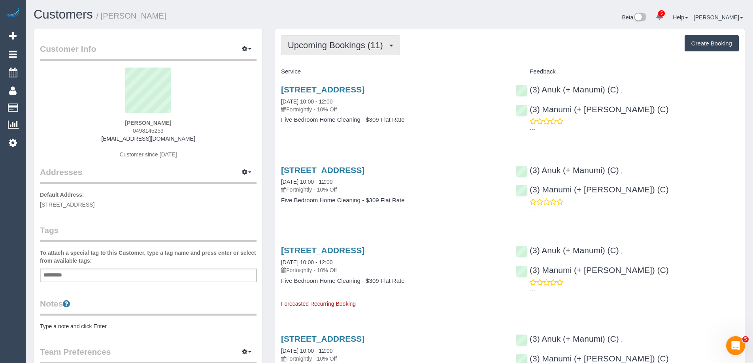
click at [345, 51] on button "Upcoming Bookings (11)" at bounding box center [340, 45] width 119 height 20
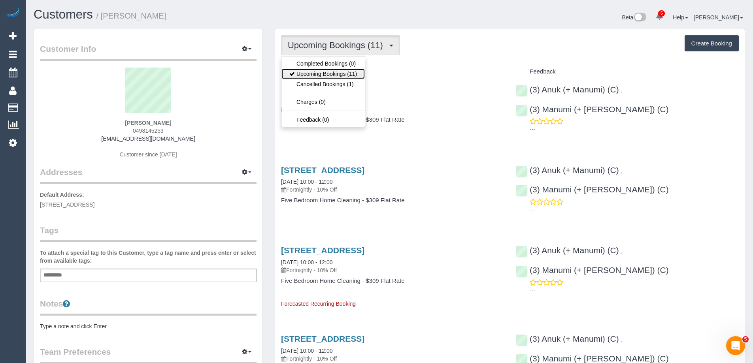
click at [346, 71] on link "Upcoming Bookings (11)" at bounding box center [322, 74] width 83 height 10
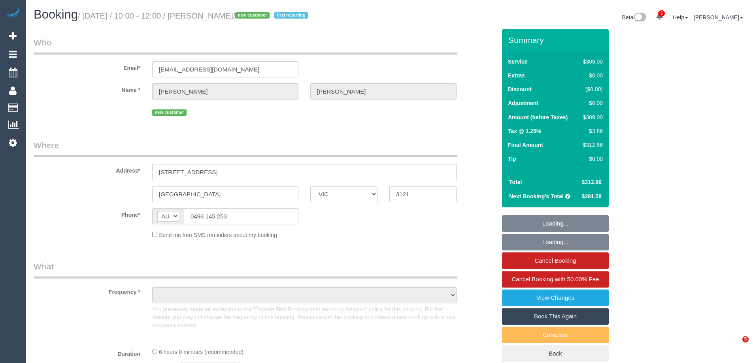
select select "VIC"
select select "string:stripe-pm_1S53kA2GScqysDRVN4RYpq7h"
select select "object:2113"
select select "number:28"
select select "number:14"
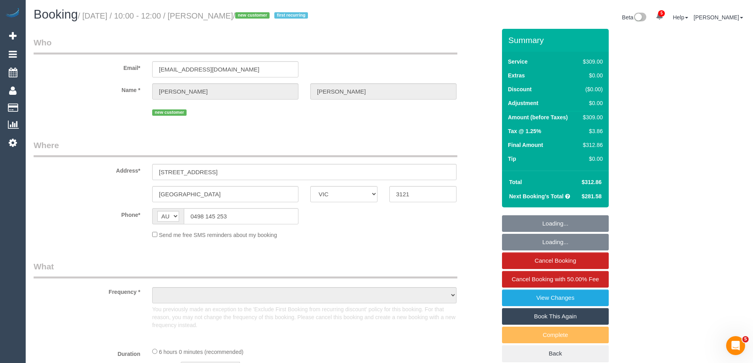
select select "number:20"
select select "number:24"
select select "number:34"
select select "number:13"
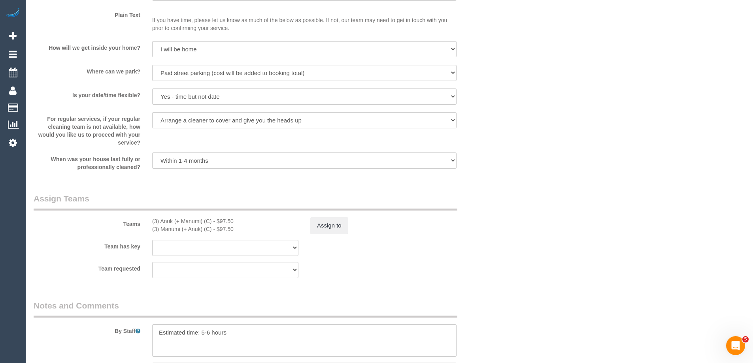
scroll to position [1256, 0]
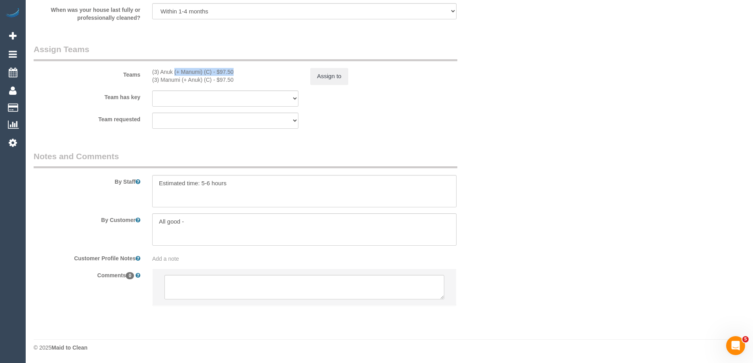
drag, startPoint x: 212, startPoint y: 70, endPoint x: 152, endPoint y: 75, distance: 60.3
click at [152, 75] on div "(3) Anuk (+ Manumi) (C) - $97.50" at bounding box center [225, 72] width 146 height 8
copy div "(3) Anuk (+ Manumi) (C)"
click at [239, 281] on textarea at bounding box center [304, 287] width 280 height 25
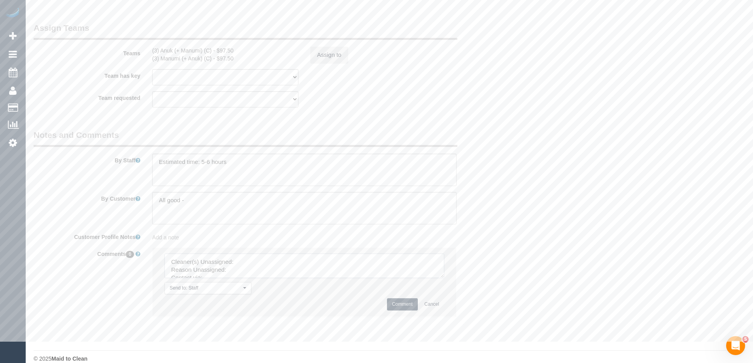
scroll to position [1289, 0]
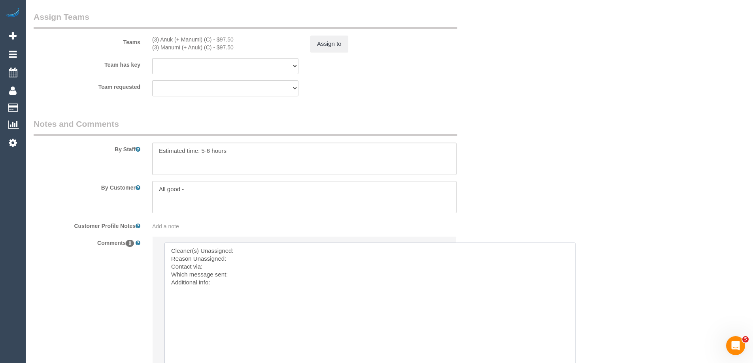
drag, startPoint x: 439, startPoint y: 265, endPoint x: 317, endPoint y: 298, distance: 126.7
click at [293, 252] on textarea at bounding box center [357, 307] width 387 height 129
paste textarea "(3) Anuk (+ Manumi) (C)"
click at [237, 256] on textarea at bounding box center [357, 307] width 387 height 129
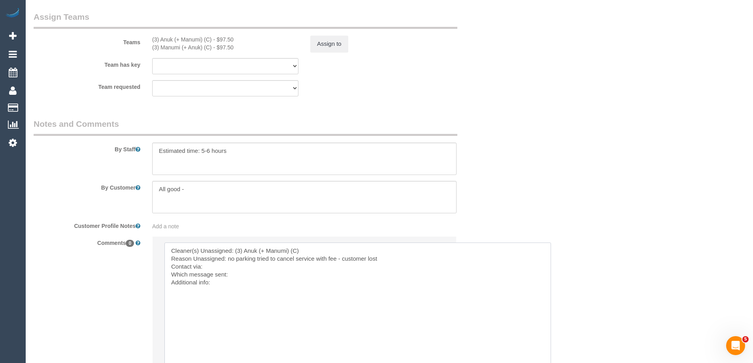
click at [213, 270] on textarea at bounding box center [357, 307] width 387 height 129
click at [230, 281] on textarea at bounding box center [357, 307] width 387 height 129
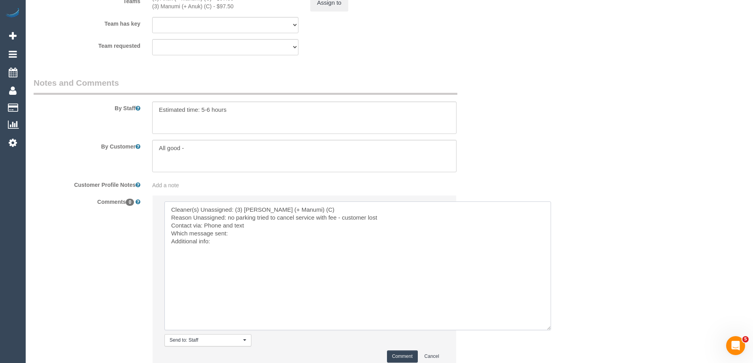
scroll to position [1368, 0]
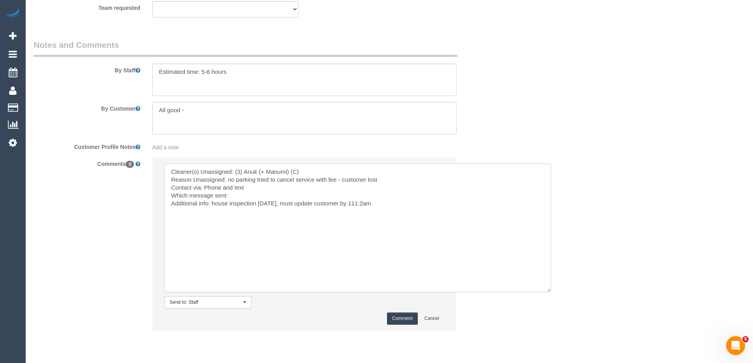
click at [362, 204] on textarea at bounding box center [357, 228] width 387 height 129
type textarea "Cleaner(s) Unassigned: (3) Anuk (+ Manumi) (C) Reason Unassigned: no parking tr…"
click at [404, 317] on button "Comment" at bounding box center [402, 319] width 31 height 12
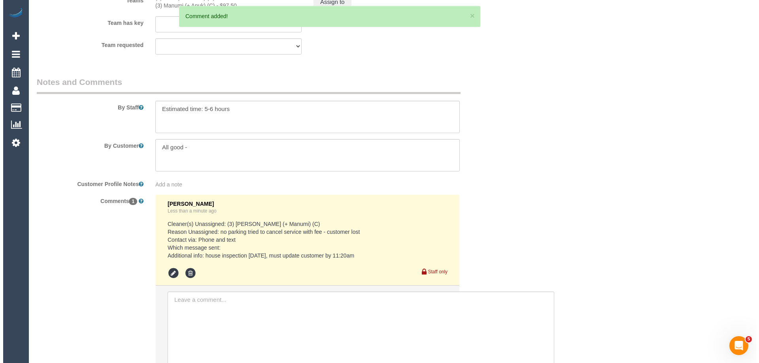
scroll to position [1289, 0]
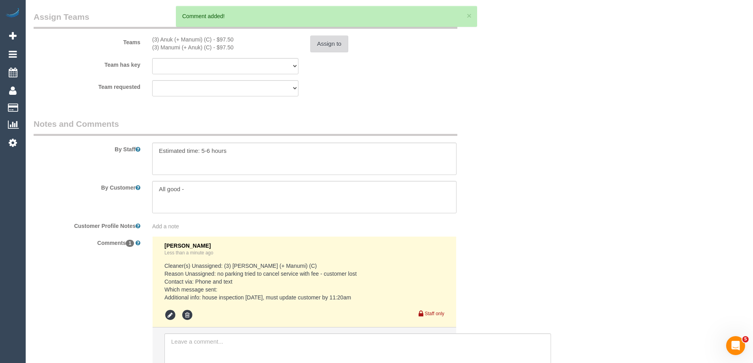
click at [333, 50] on button "Assign to" at bounding box center [329, 44] width 38 height 17
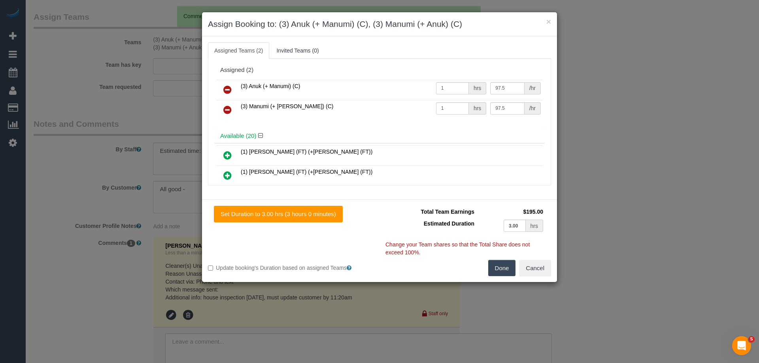
click at [235, 90] on link at bounding box center [227, 90] width 19 height 16
click at [235, 102] on link at bounding box center [227, 110] width 19 height 16
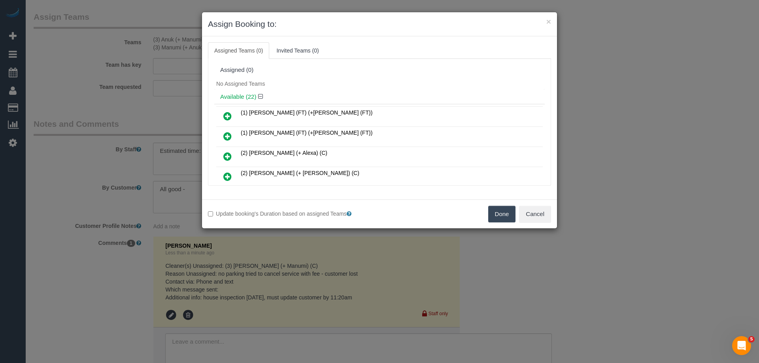
click at [487, 214] on div "Done Cancel" at bounding box center [467, 214] width 177 height 17
click at [499, 215] on button "Done" at bounding box center [502, 214] width 28 height 17
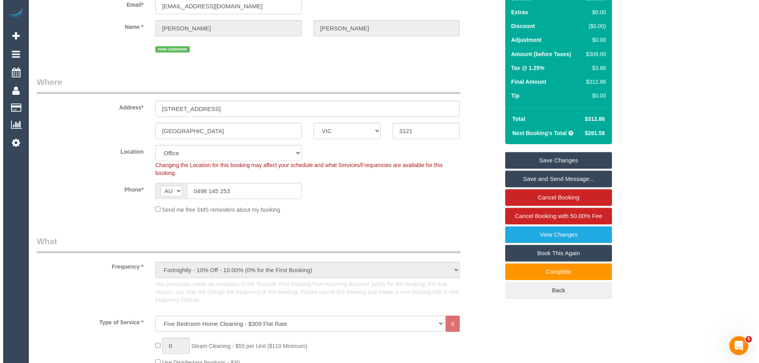
scroll to position [0, 0]
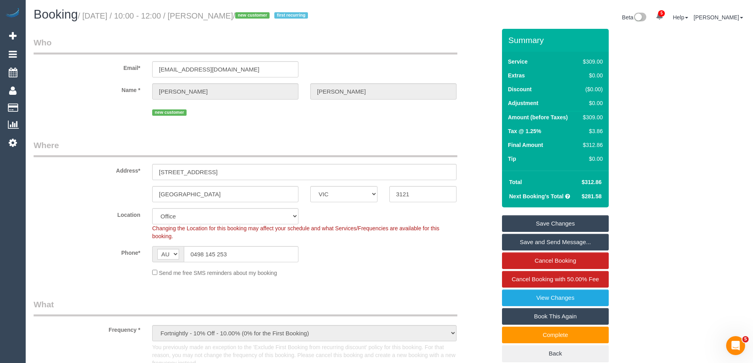
click at [568, 221] on link "Save Changes" at bounding box center [555, 223] width 107 height 17
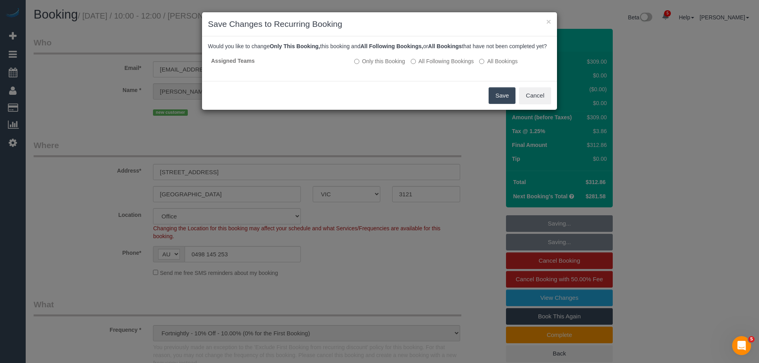
click at [505, 101] on button "Save" at bounding box center [502, 95] width 27 height 17
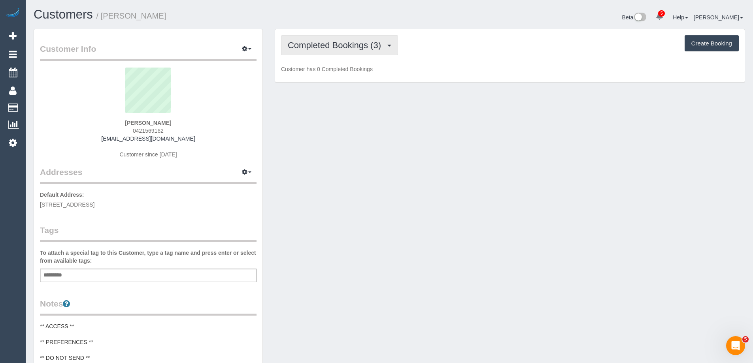
click at [351, 42] on span "Completed Bookings (3)" at bounding box center [336, 45] width 97 height 10
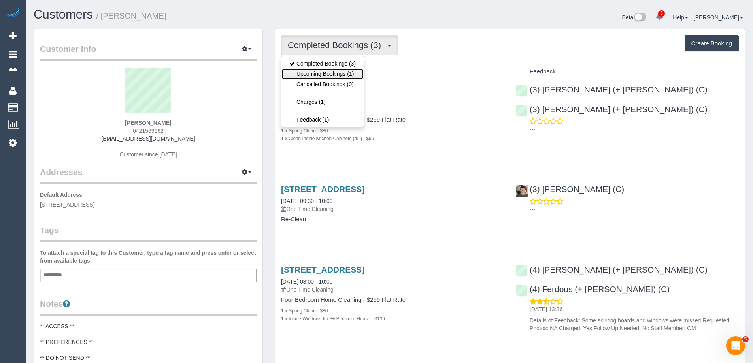
click at [341, 74] on link "Upcoming Bookings (1)" at bounding box center [322, 74] width 82 height 10
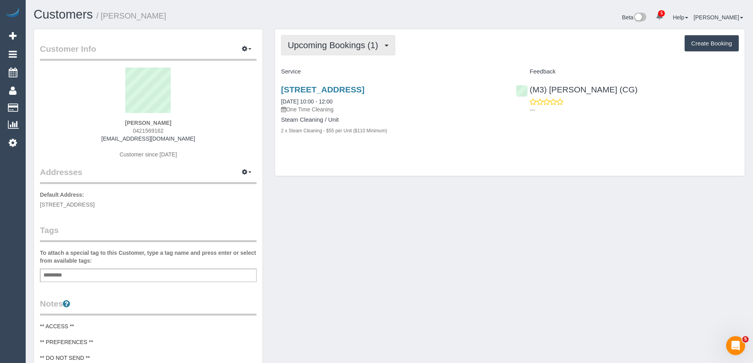
drag, startPoint x: 347, startPoint y: 38, endPoint x: 350, endPoint y: 43, distance: 6.5
click at [347, 38] on button "Upcoming Bookings (1)" at bounding box center [338, 45] width 114 height 20
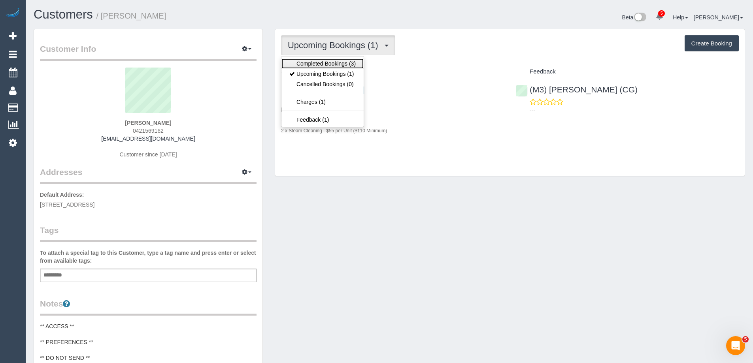
click at [356, 64] on link "Completed Bookings (3)" at bounding box center [322, 63] width 82 height 10
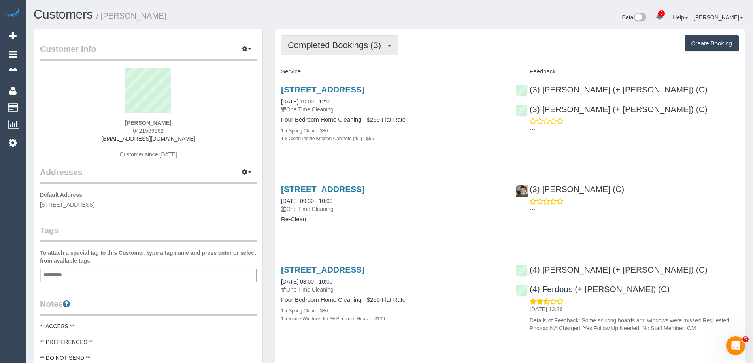
drag, startPoint x: 318, startPoint y: 42, endPoint x: 323, endPoint y: 52, distance: 11.0
click at [318, 42] on span "Completed Bookings (3)" at bounding box center [336, 45] width 97 height 10
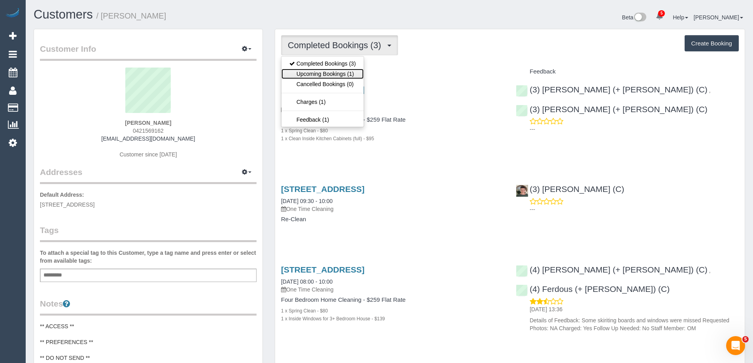
click at [325, 72] on link "Upcoming Bookings (1)" at bounding box center [322, 74] width 82 height 10
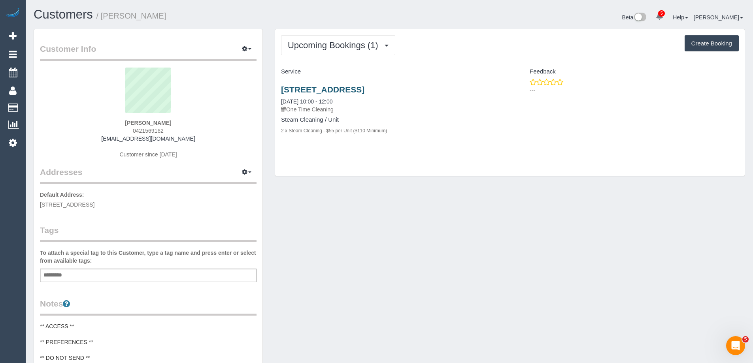
drag, startPoint x: 434, startPoint y: 89, endPoint x: 281, endPoint y: 91, distance: 153.0
click at [281, 91] on h3 "[STREET_ADDRESS]" at bounding box center [392, 89] width 223 height 9
copy link "[STREET_ADDRESS]"
click at [419, 172] on div "Upcoming Bookings (1) Completed Bookings (3) Upcoming Bookings (1) Cancelled Bo…" at bounding box center [510, 102] width 470 height 147
click at [269, 121] on div "Upcoming Bookings (1) Completed Bookings (3) Upcoming Bookings (1) Cancelled Bo…" at bounding box center [510, 107] width 482 height 156
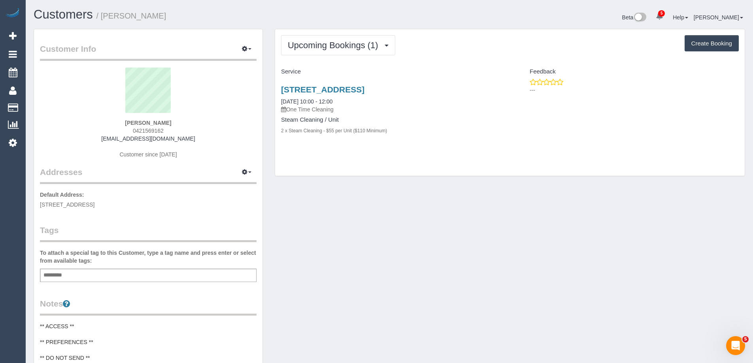
drag, startPoint x: 179, startPoint y: 122, endPoint x: 89, endPoint y: 123, distance: 90.1
click at [89, 123] on div "Pratick Shanghvi 0421569162 pratikcool82@gmail.com Customer since 2025" at bounding box center [148, 117] width 217 height 99
copy strong "Pratick Shanghvi"
drag, startPoint x: 440, startPoint y: 91, endPoint x: 278, endPoint y: 91, distance: 162.1
click at [278, 91] on div "16 Control Street, Greenvale, VIC 3059 16/09/2025 10:00 - 12:00 One Time Cleani…" at bounding box center [392, 114] width 235 height 72
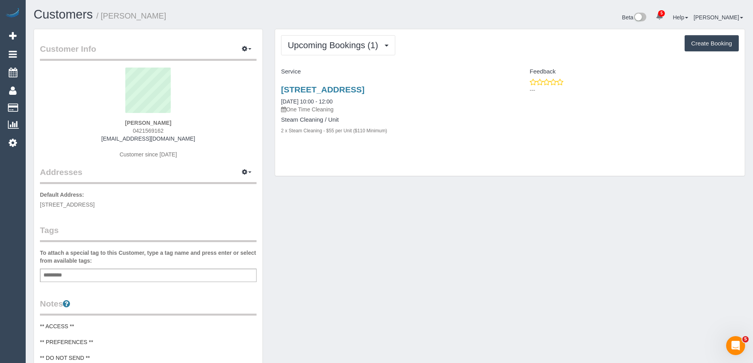
copy link "16 Control Street, Greenvale, VIC 3059"
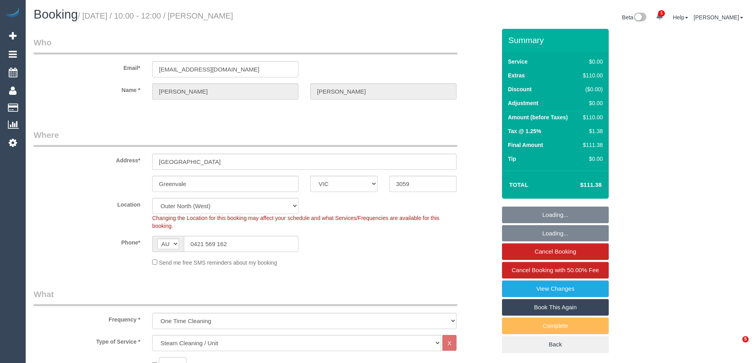
select select "VIC"
select select "string:stripe"
select select "number:28"
select select "number:14"
select select "number:18"
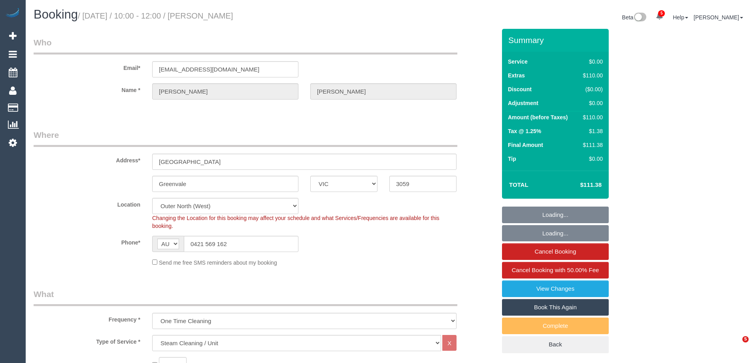
select select "number:24"
select select "number:35"
select select "number:11"
select select "spot1"
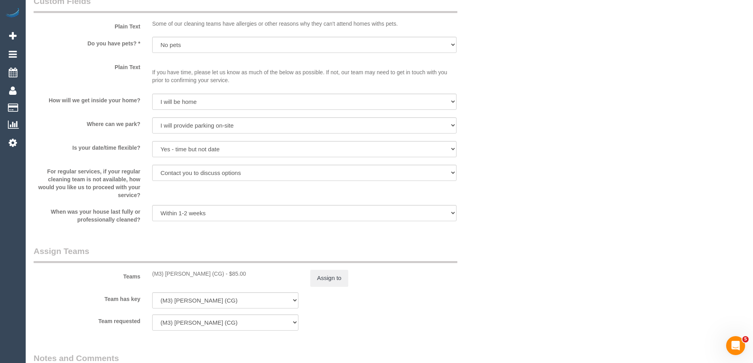
scroll to position [480, 0]
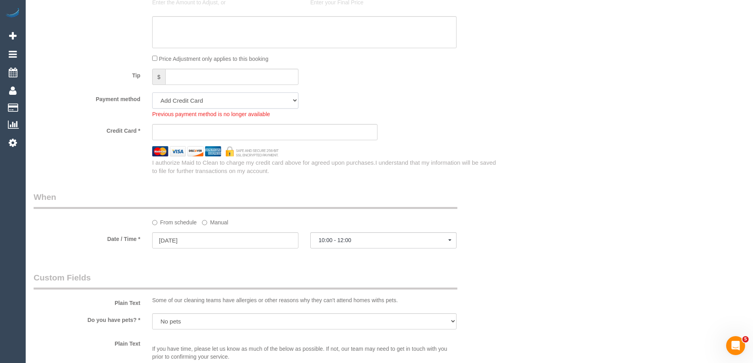
click at [238, 103] on select "Mastercard - 4849 - 09/2028 (Default) Add Credit Card ─────────────── Cash Chec…" at bounding box center [225, 100] width 146 height 16
select select "string:stripe-pm_1S7mTF2GScqysDRVchINrhMW"
click at [152, 92] on select "Mastercard - 4849 - 09/2028 (Default) Add Credit Card ─────────────── Cash Chec…" at bounding box center [225, 100] width 146 height 16
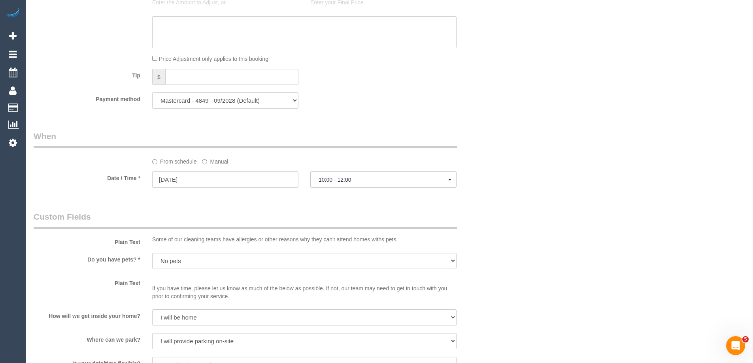
click at [539, 134] on div "Who Email* [EMAIL_ADDRESS][DOMAIN_NAME] Name * [GEOGRAPHIC_DATA][PERSON_NAME][G…" at bounding box center [389, 189] width 711 height 1280
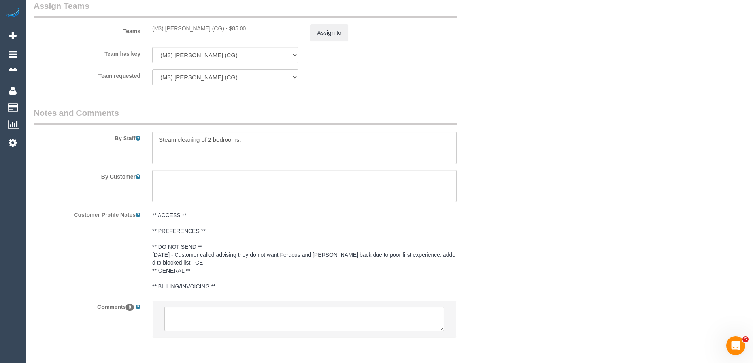
scroll to position [894, 0]
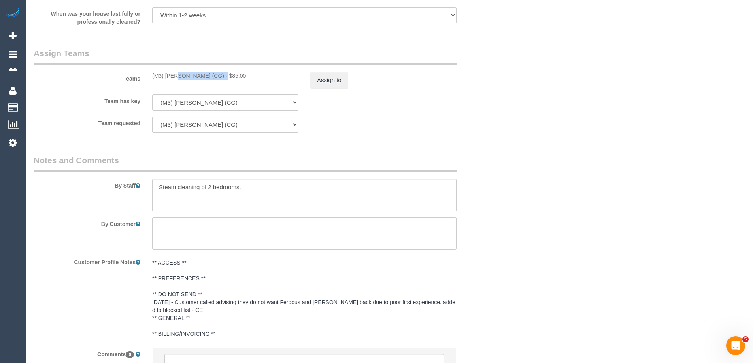
drag, startPoint x: 196, startPoint y: 74, endPoint x: 148, endPoint y: 79, distance: 48.1
click at [148, 79] on div "(M3) Adnan (CG) - $85.00" at bounding box center [225, 76] width 158 height 8
copy div "(M3) Adnan (CG)"
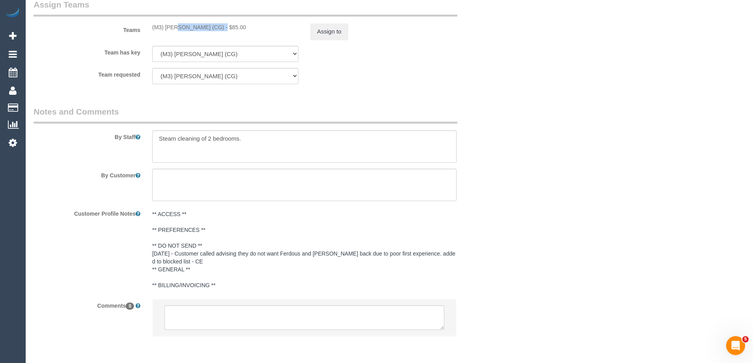
scroll to position [973, 0]
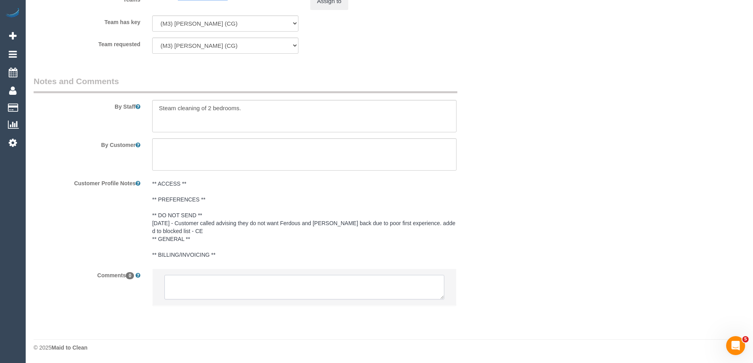
click at [245, 289] on textarea at bounding box center [304, 287] width 280 height 25
drag, startPoint x: 441, startPoint y: 297, endPoint x: 309, endPoint y: 296, distance: 131.2
click at [498, 363] on textarea at bounding box center [338, 324] width 348 height 98
click at [262, 283] on textarea at bounding box center [332, 320] width 337 height 91
paste textarea "(M3) Adnan (CG)"
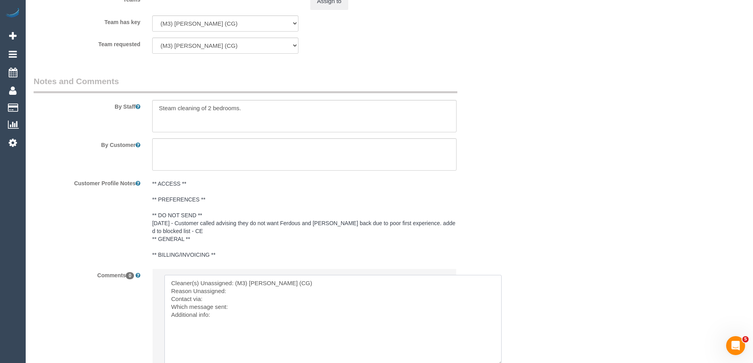
click at [250, 289] on textarea at bounding box center [332, 320] width 337 height 91
click at [227, 293] on textarea at bounding box center [332, 320] width 337 height 91
click at [239, 315] on textarea at bounding box center [332, 320] width 337 height 91
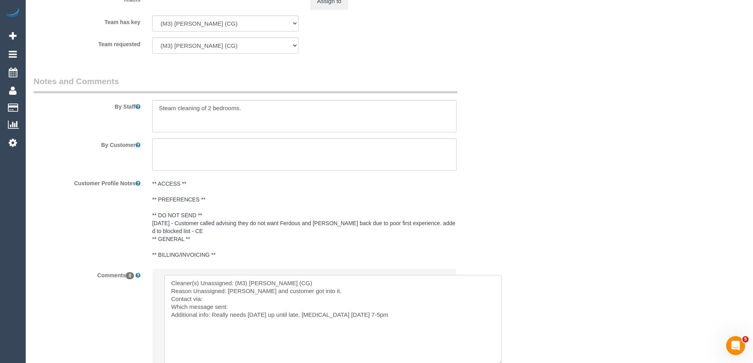
click at [335, 313] on textarea at bounding box center [332, 320] width 337 height 91
click at [374, 317] on textarea at bounding box center [332, 320] width 337 height 91
click at [218, 298] on textarea at bounding box center [332, 320] width 337 height 91
click at [341, 289] on textarea at bounding box center [332, 320] width 337 height 91
click at [351, 315] on textarea at bounding box center [332, 320] width 337 height 91
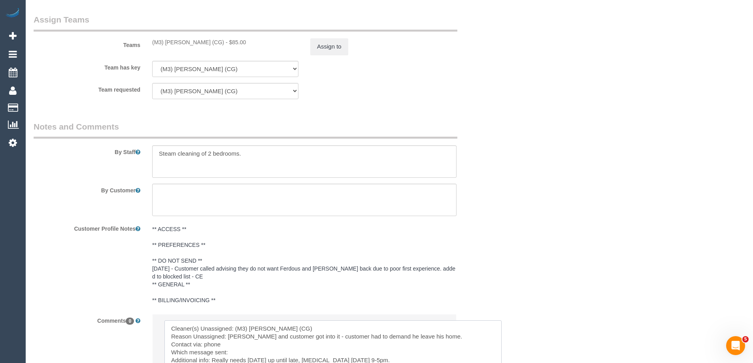
scroll to position [815, 0]
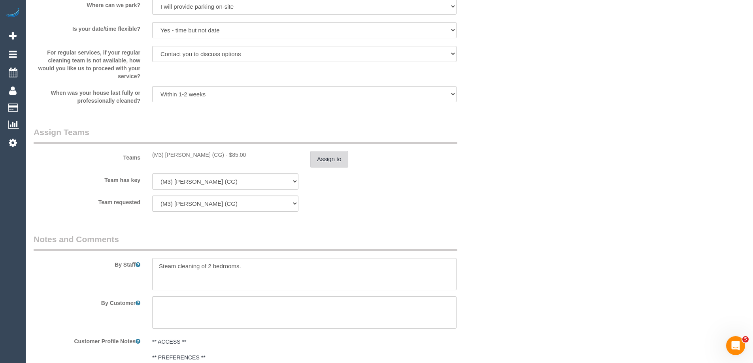
click at [337, 163] on button "Assign to" at bounding box center [329, 159] width 38 height 17
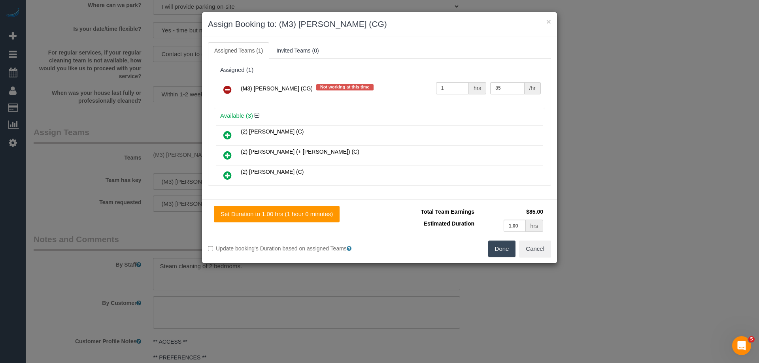
click at [230, 89] on icon at bounding box center [227, 89] width 8 height 9
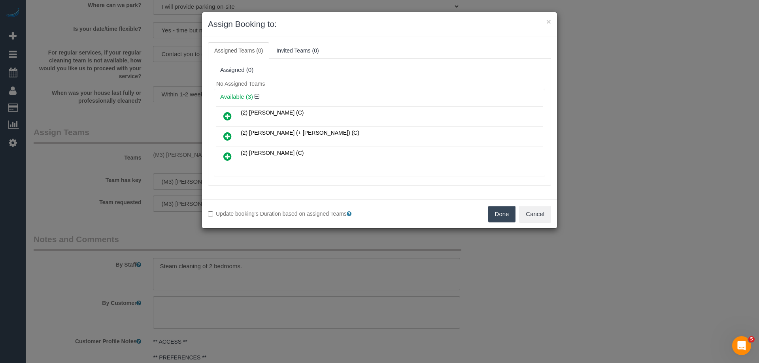
click at [510, 210] on button "Done" at bounding box center [502, 214] width 28 height 17
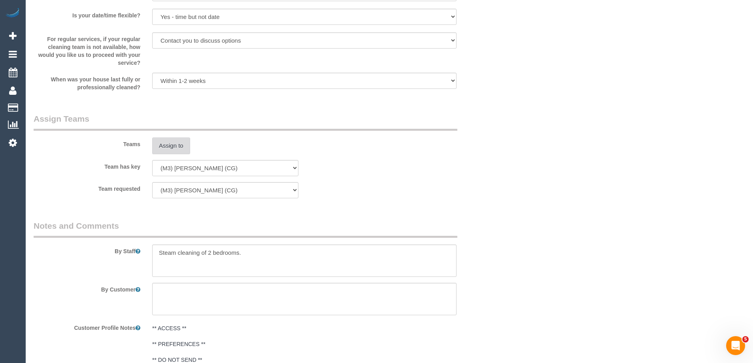
scroll to position [1072, 0]
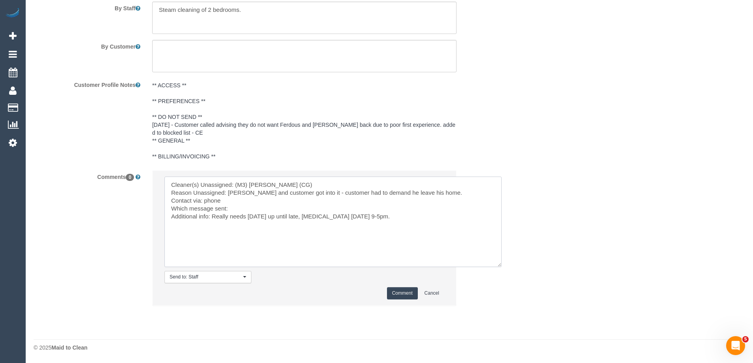
click at [264, 215] on textarea at bounding box center [332, 222] width 337 height 91
click at [473, 215] on textarea at bounding box center [332, 222] width 337 height 91
type textarea "Cleaner(s) Unassigned: (M3) Adnan (CG) Reason Unassigned: adnan and customer go…"
click at [389, 298] on button "Comment" at bounding box center [402, 293] width 31 height 12
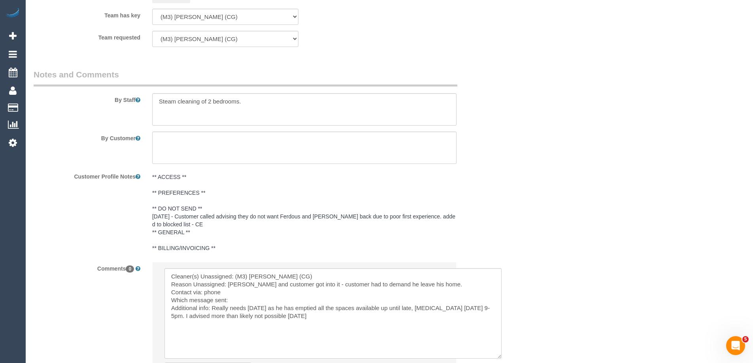
scroll to position [795, 0]
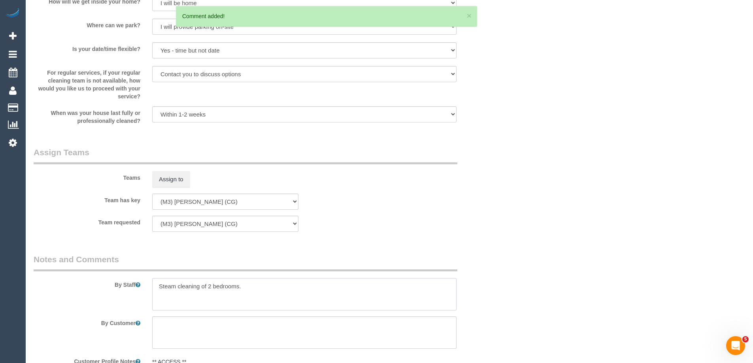
click at [241, 287] on textarea at bounding box center [304, 294] width 304 height 32
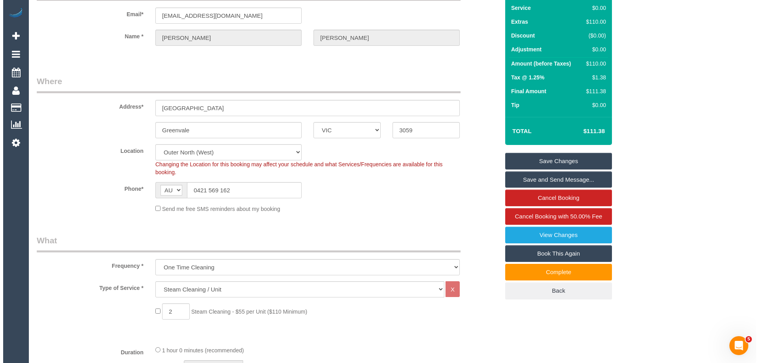
scroll to position [0, 0]
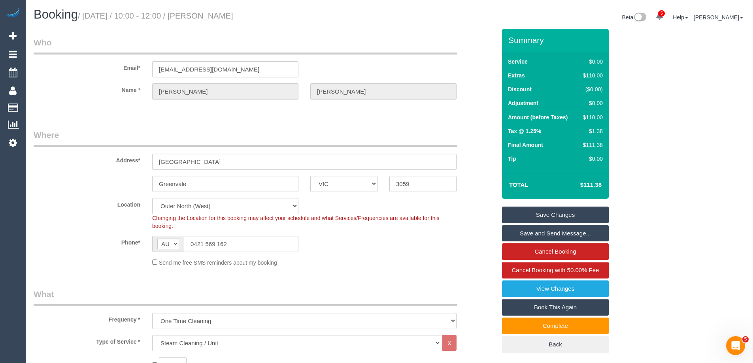
type textarea "Steam cleaning of 2 bedrooms with 1 very small WIR"
click at [559, 211] on link "Save Changes" at bounding box center [555, 215] width 107 height 17
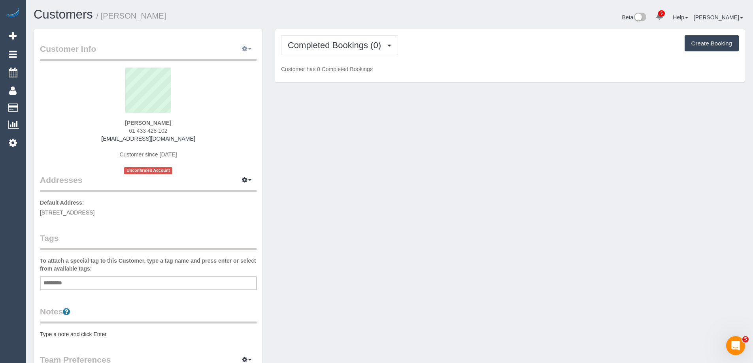
drag, startPoint x: 243, startPoint y: 48, endPoint x: 242, endPoint y: 55, distance: 6.4
click at [243, 48] on icon "button" at bounding box center [245, 48] width 6 height 5
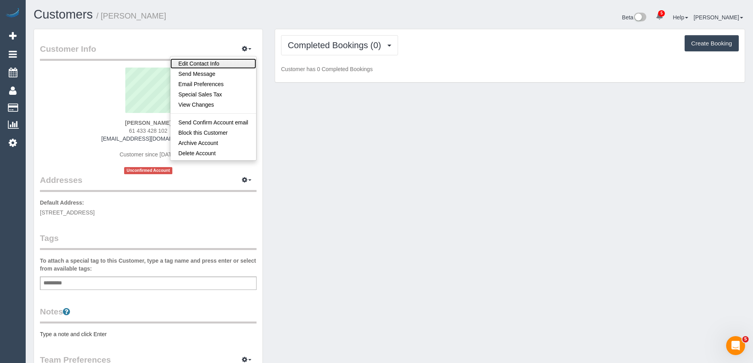
click at [233, 66] on link "Edit Contact Info" at bounding box center [213, 63] width 86 height 10
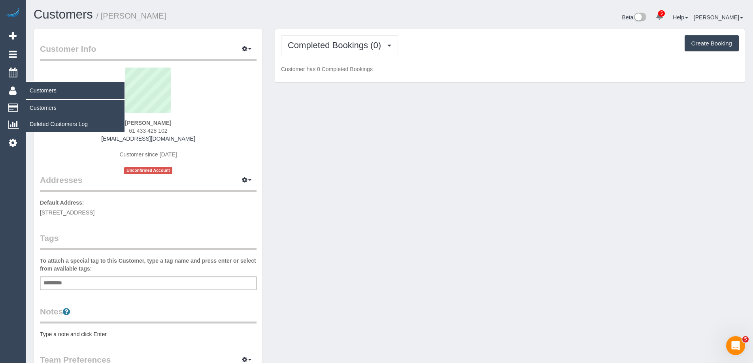
select select "VIC"
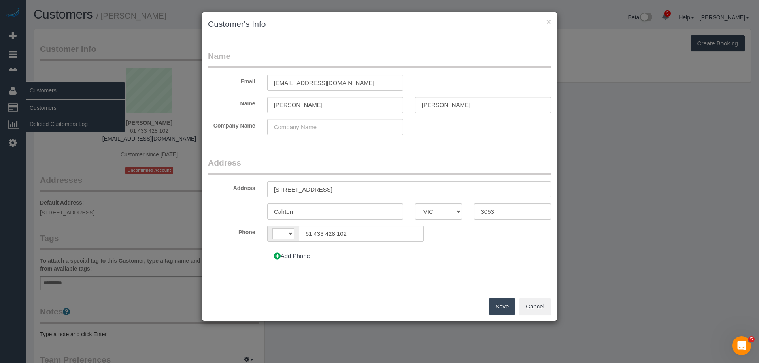
select select "string:AU"
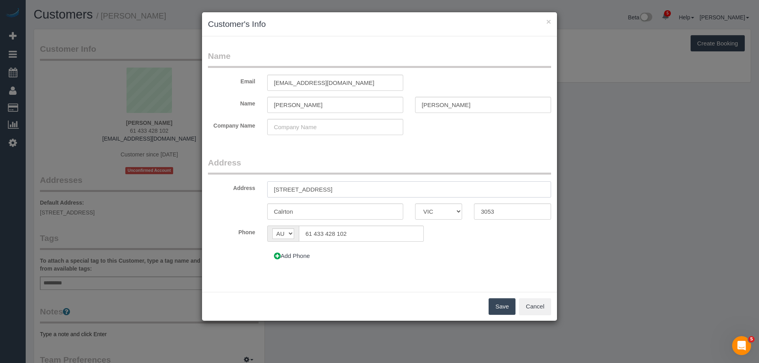
drag, startPoint x: 179, startPoint y: 185, endPoint x: 163, endPoint y: 185, distance: 16.6
click at [166, 185] on div "× Customer's Info Name Email [EMAIL_ADDRESS][DOMAIN_NAME] Name [GEOGRAPHIC_DATA…" at bounding box center [379, 181] width 759 height 363
paste input "[PERSON_NAME][STREET_ADDRESS]"
drag, startPoint x: 376, startPoint y: 187, endPoint x: 321, endPoint y: 189, distance: 55.4
click at [321, 189] on input "[STREET_ADDRESS]" at bounding box center [409, 189] width 284 height 16
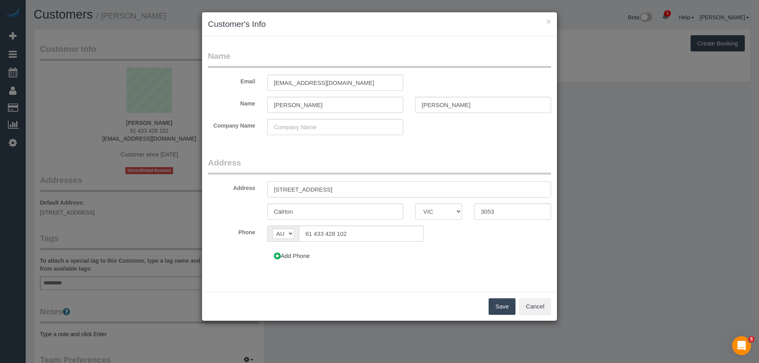
type input "[STREET_ADDRESS]"
click at [510, 306] on button "Save" at bounding box center [502, 306] width 27 height 17
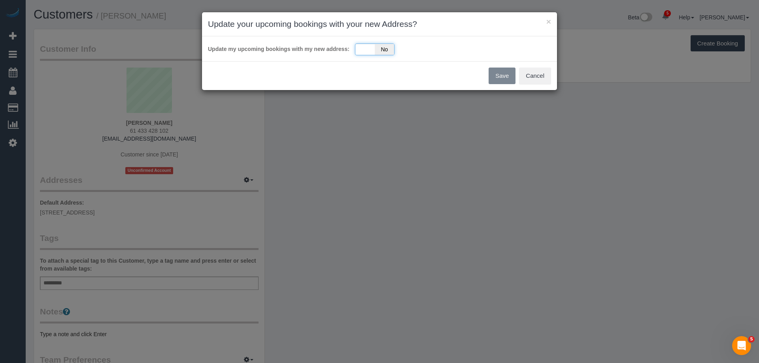
click at [376, 47] on span "No" at bounding box center [384, 49] width 19 height 11
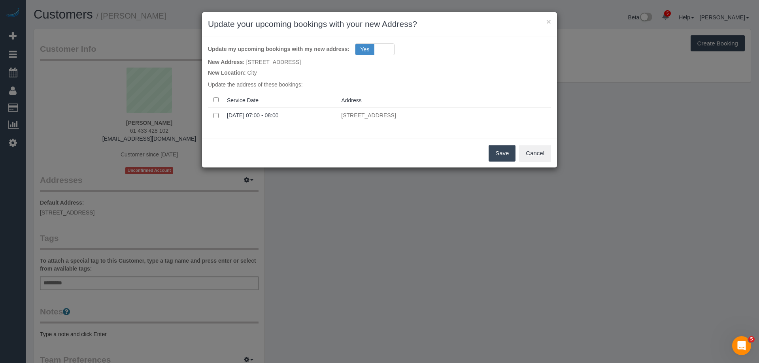
click at [507, 153] on button "Save" at bounding box center [502, 153] width 27 height 17
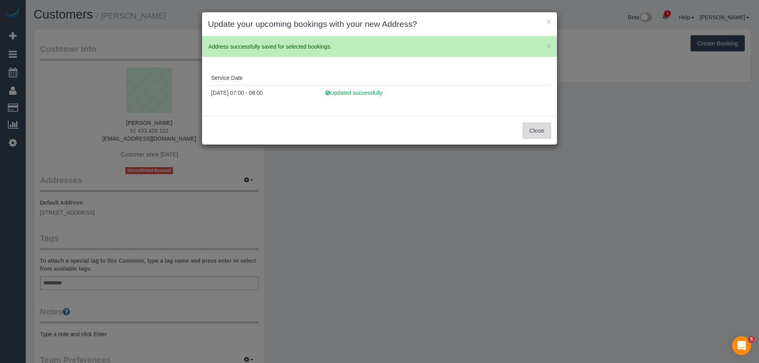
click at [530, 128] on button "Close" at bounding box center [537, 131] width 28 height 17
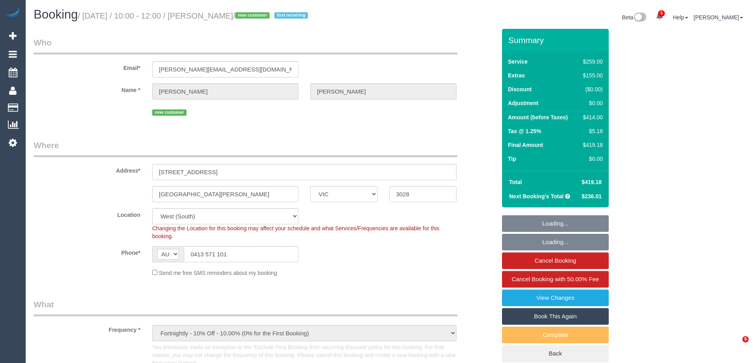
select select "VIC"
select select "string:stripe-pm_1S5xUj2GScqysDRVpAuBJTGF"
select select "spot1"
select select "number:28"
select select "number:14"
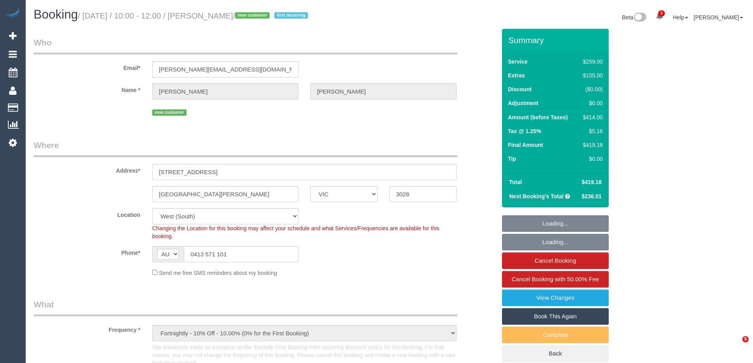
select select "number:19"
select select "number:22"
select select "number:35"
select select "number:26"
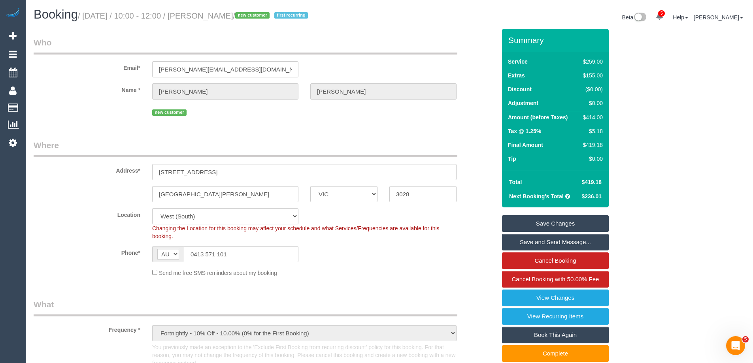
drag, startPoint x: 274, startPoint y: 15, endPoint x: 219, endPoint y: 17, distance: 55.4
click at [219, 17] on small "/ September 16, 2025 / 10:00 - 12:00 / Bethany Nelson / new customer first recu…" at bounding box center [194, 15] width 232 height 9
copy small "Bethany Nelson"
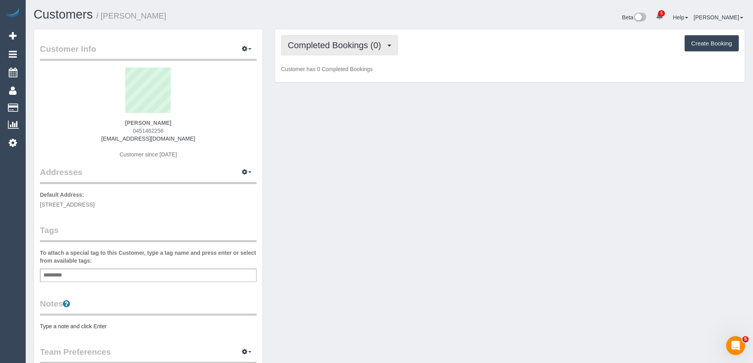
click at [344, 51] on button "Completed Bookings (0)" at bounding box center [339, 45] width 117 height 20
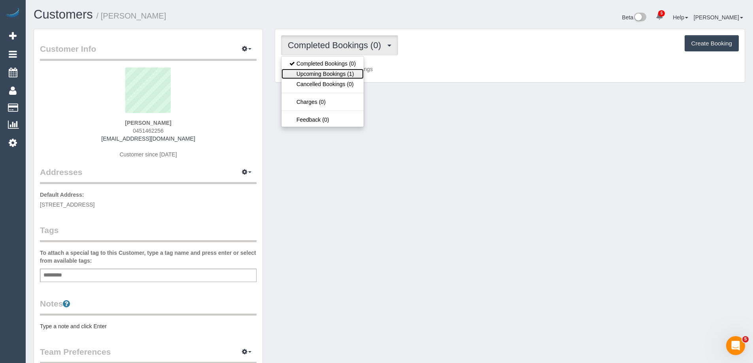
click at [346, 75] on link "Upcoming Bookings (1)" at bounding box center [322, 74] width 82 height 10
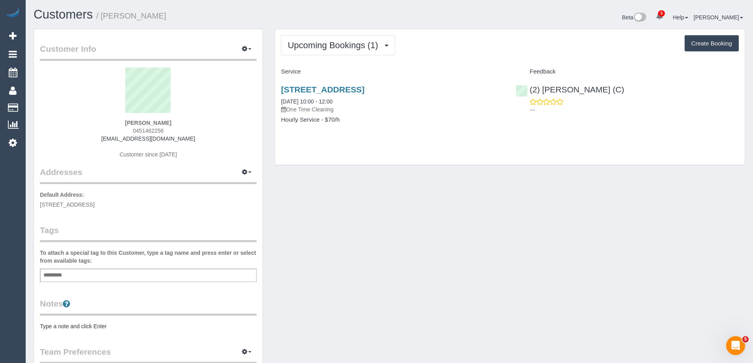
drag, startPoint x: 173, startPoint y: 129, endPoint x: 107, endPoint y: 128, distance: 66.0
click at [107, 128] on div "[PERSON_NAME] 0451462256 [EMAIL_ADDRESS][DOMAIN_NAME] Customer since [DATE]" at bounding box center [148, 117] width 217 height 99
copy span "0451462256"
click at [207, 147] on div "[PERSON_NAME] 0451462256 [EMAIL_ADDRESS][DOMAIN_NAME] Customer since [DATE]" at bounding box center [148, 117] width 217 height 99
click at [225, 136] on div "[PERSON_NAME] 0451462256 [EMAIL_ADDRESS][DOMAIN_NAME] Customer since [DATE]" at bounding box center [148, 117] width 217 height 99
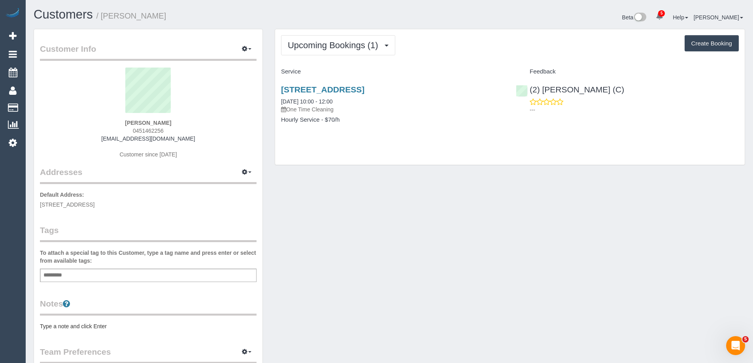
drag, startPoint x: 148, startPoint y: 131, endPoint x: 102, endPoint y: 136, distance: 46.1
click at [102, 133] on div "[PERSON_NAME] 0451462256 [EMAIL_ADDRESS][DOMAIN_NAME] Customer since [DATE]" at bounding box center [148, 117] width 217 height 99
copy span "0451462256"
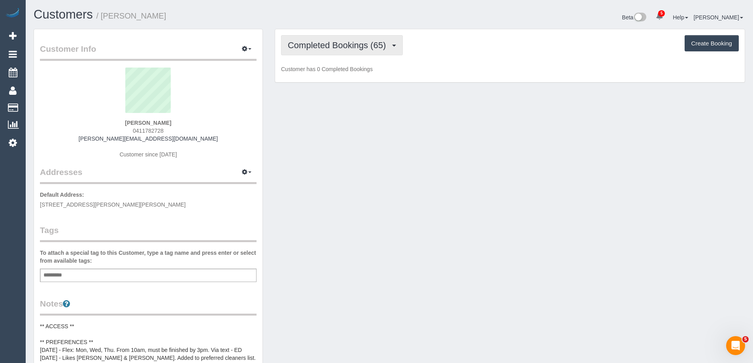
click at [363, 44] on span "Completed Bookings (65)" at bounding box center [339, 45] width 102 height 10
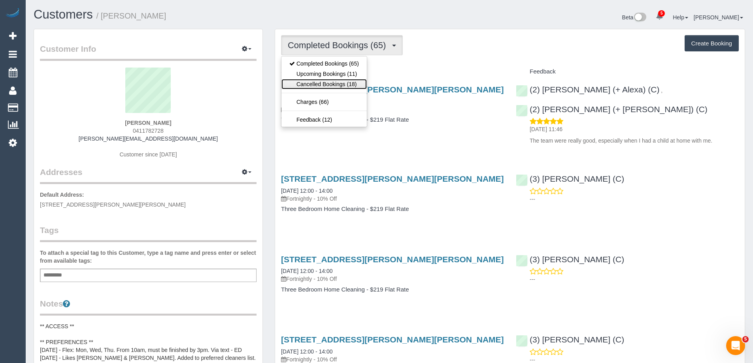
click at [351, 79] on link "Cancelled Bookings (18)" at bounding box center [323, 84] width 85 height 10
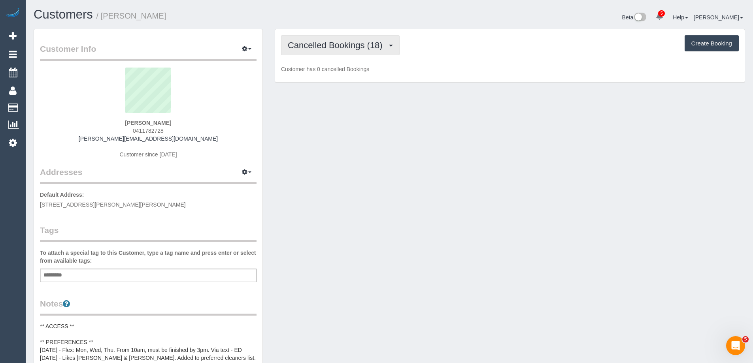
click at [359, 51] on button "Cancelled Bookings (18)" at bounding box center [340, 45] width 119 height 20
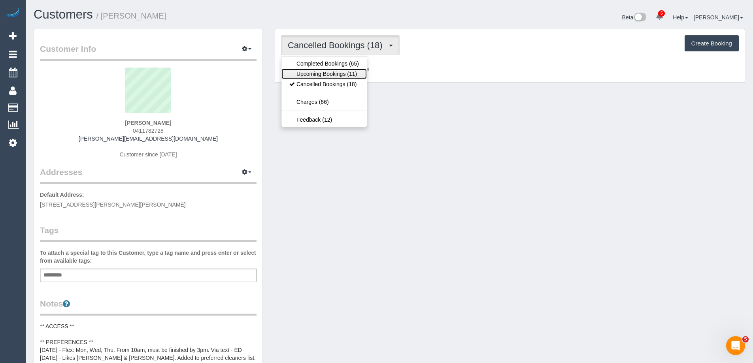
click at [356, 76] on link "Upcoming Bookings (11)" at bounding box center [323, 74] width 85 height 10
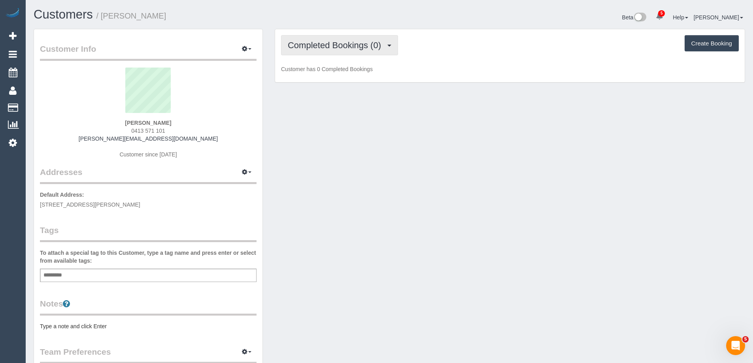
click at [368, 52] on button "Completed Bookings (0)" at bounding box center [339, 45] width 117 height 20
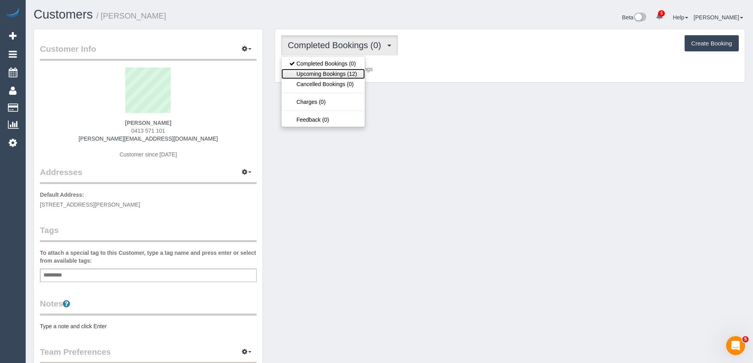
click at [344, 76] on link "Upcoming Bookings (12)" at bounding box center [322, 74] width 83 height 10
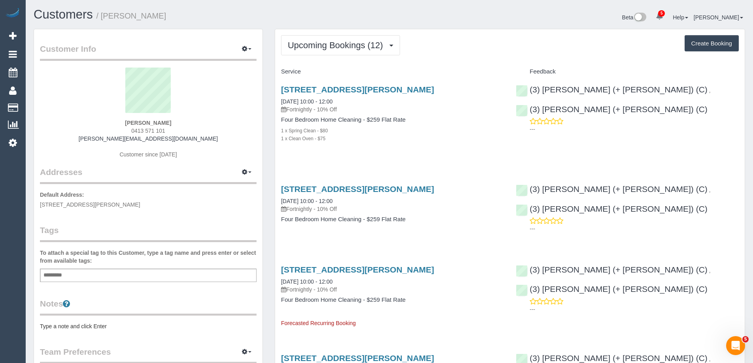
click at [102, 133] on div "Bethany Nelson 0413 571 101 bethany-dnelson@outlook.com Customer since 2025" at bounding box center [148, 117] width 217 height 99
copy span "0413 571 101"
click at [361, 47] on span "Upcoming Bookings (12)" at bounding box center [337, 45] width 99 height 10
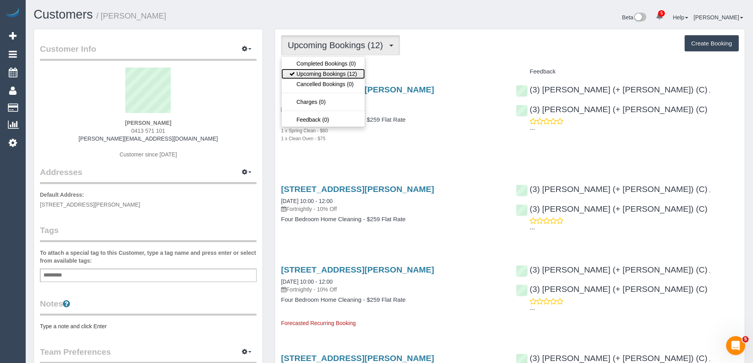
click at [357, 70] on link "Upcoming Bookings (12)" at bounding box center [322, 74] width 83 height 10
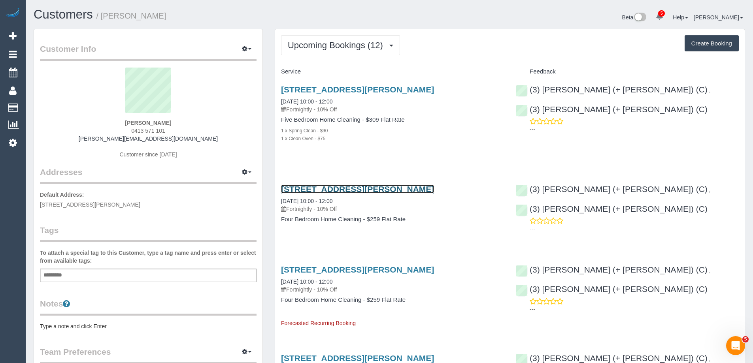
click at [349, 186] on link "14 Ayr Street, Altona Meadows, VIC 3028" at bounding box center [357, 189] width 153 height 9
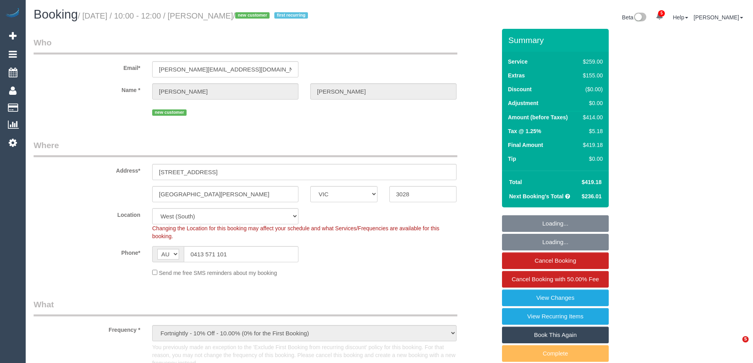
select select "VIC"
select select "number:28"
select select "number:14"
select select "number:19"
select select "number:22"
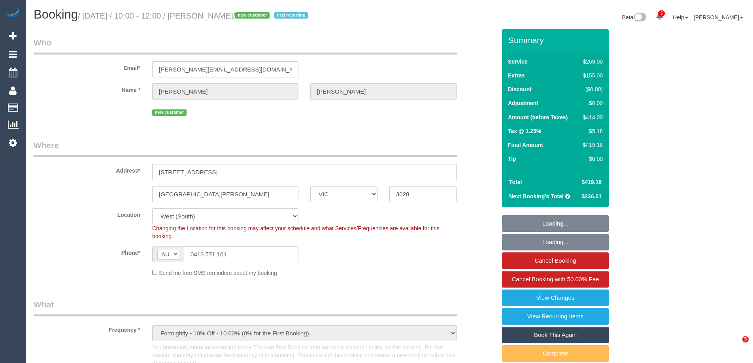
select select "number:35"
select select "number:26"
select select "spot1"
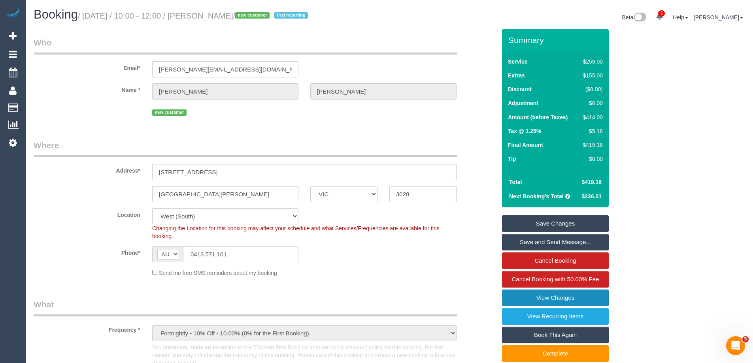
click at [555, 292] on link "View Changes" at bounding box center [555, 298] width 107 height 17
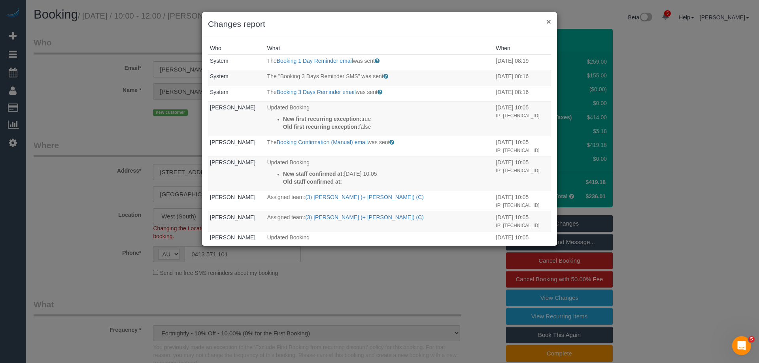
click at [549, 24] on button "×" at bounding box center [548, 21] width 5 height 8
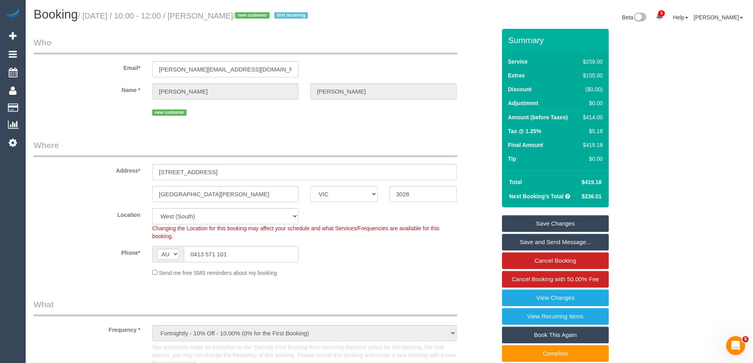
click at [412, 251] on div "Phone* AF AL DZ AD AO AI AQ AG AR AM AW AU AT AZ BS BH BD BB BY BE BZ BJ BM BT …" at bounding box center [265, 254] width 474 height 16
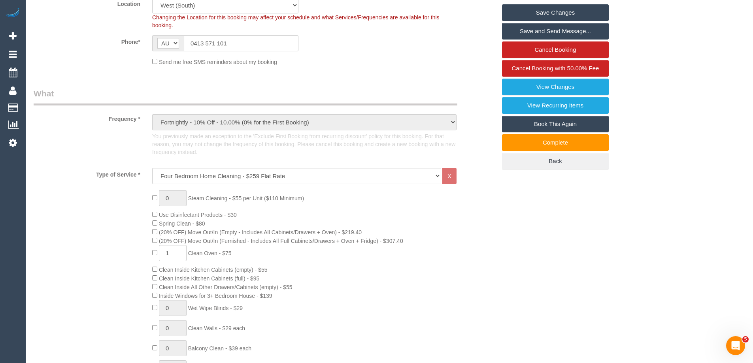
scroll to position [277, 0]
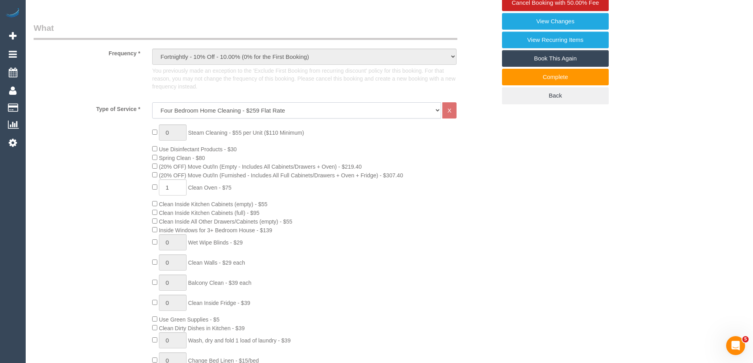
click at [304, 109] on select "Hourly Service - $70/h Hourly Service - $65/h Hourly Service - $60/h Hourly Ser…" at bounding box center [296, 110] width 289 height 16
select select "214"
click at [152, 102] on select "Hourly Service - $70/h Hourly Service - $65/h Hourly Service - $60/h Hourly Ser…" at bounding box center [296, 110] width 289 height 16
click at [436, 262] on div "0 Steam Cleaning - $55 per Unit ($110 Minimum) Use Disinfectant Products - $30 …" at bounding box center [324, 263] width 356 height 277
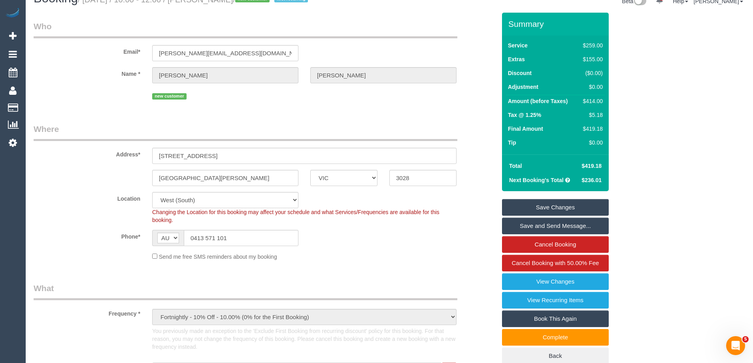
scroll to position [0, 0]
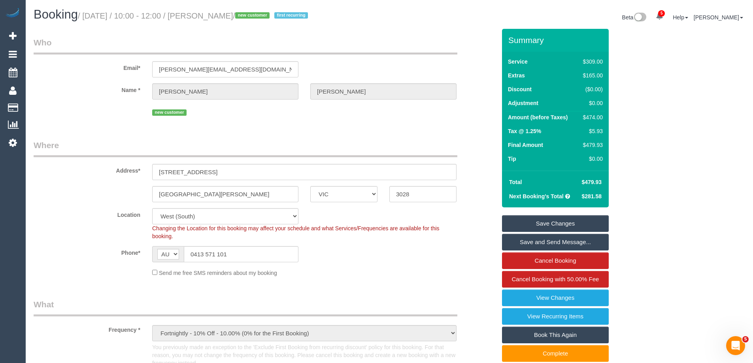
click at [456, 241] on sui-booking-location "Location Office City East (North) East (South) Inner East Inner North (East) In…" at bounding box center [265, 242] width 462 height 69
click at [301, 197] on div "Altona Meadows" at bounding box center [225, 194] width 158 height 16
drag, startPoint x: 218, startPoint y: 72, endPoint x: 77, endPoint y: 57, distance: 142.2
click at [77, 57] on div "Email* bethany-dnelson@outlook.com" at bounding box center [265, 57] width 474 height 41
click at [386, 258] on div "Phone* AF AL DZ AD AO AI AQ AG AR AM AW AU AT AZ BS BH BD BB BY BE BZ BJ BM BT …" at bounding box center [265, 254] width 474 height 16
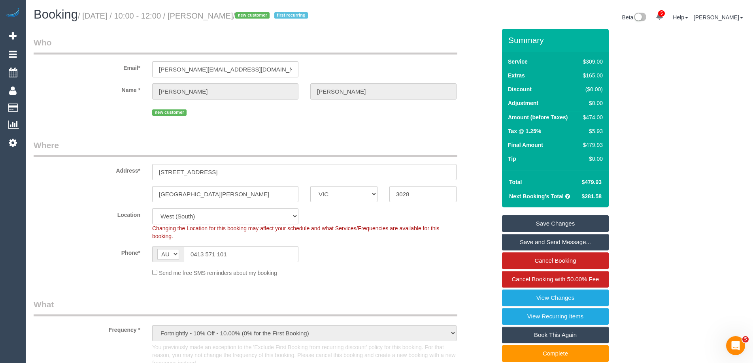
click at [133, 202] on div "Altona Meadows ACT NSW NT QLD SA TAS VIC WA 3028" at bounding box center [265, 194] width 474 height 16
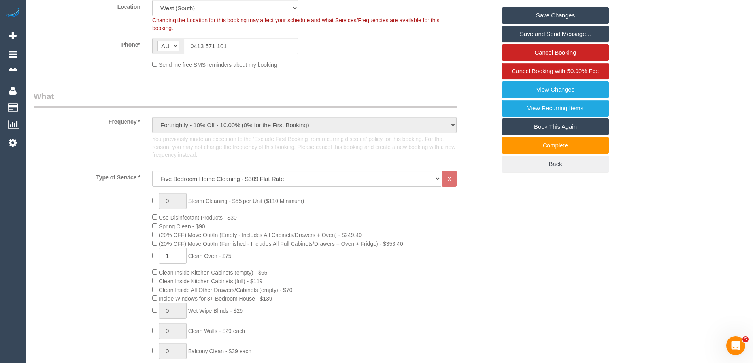
scroll to position [237, 0]
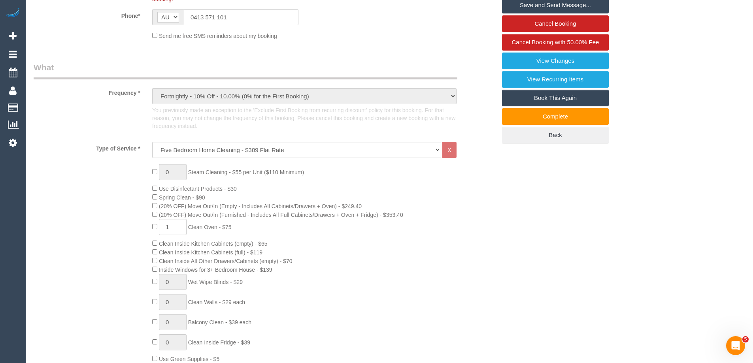
click at [273, 216] on span "(20% OFF) Move Out/In (Furnished - Includes All Full Cabinets/Drawers + Oven + …" at bounding box center [281, 215] width 244 height 6
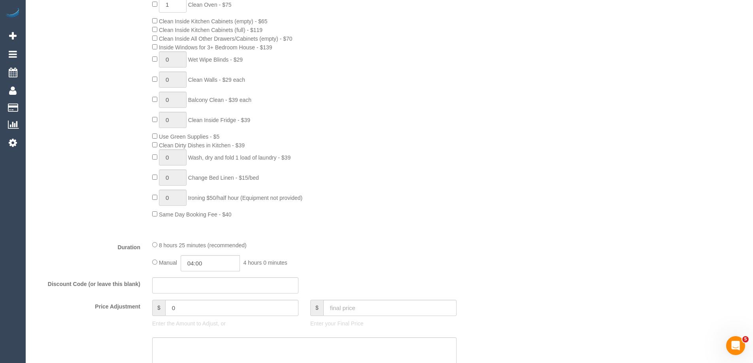
scroll to position [514, 0]
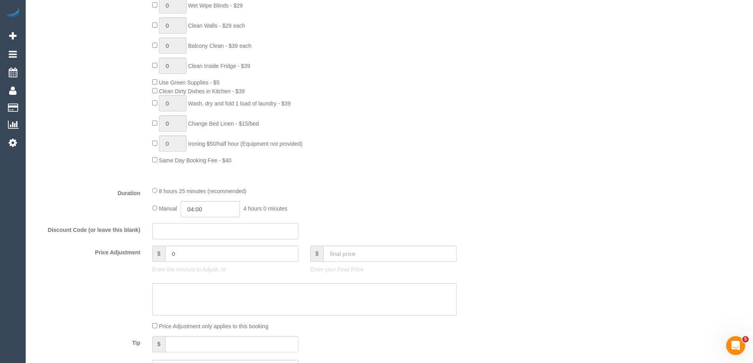
click at [185, 233] on input "text" at bounding box center [225, 231] width 146 height 16
type input "30off"
click at [410, 181] on fieldset "What Frequency * One Time Cleaning Weekly - 10% Off - 10.00% (0% for the First …" at bounding box center [265, 83] width 462 height 597
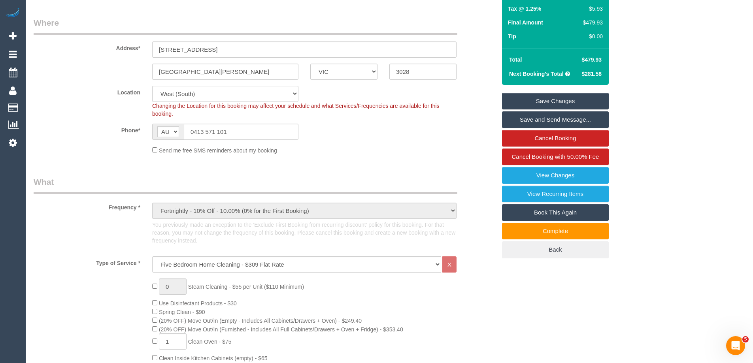
scroll to position [0, 0]
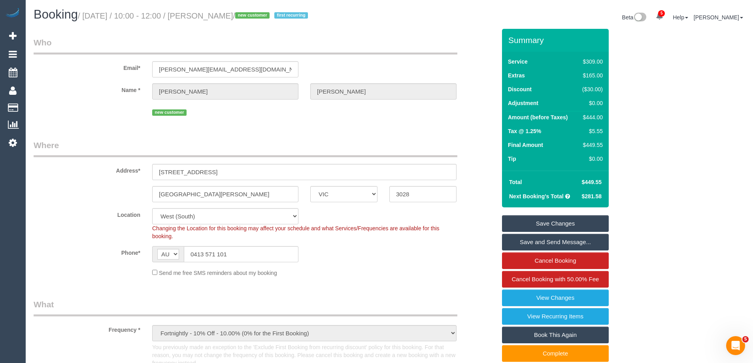
click at [425, 266] on sui-booking-location "Location Office City East (North) East (South) Inner East Inner North (East) In…" at bounding box center [265, 242] width 462 height 69
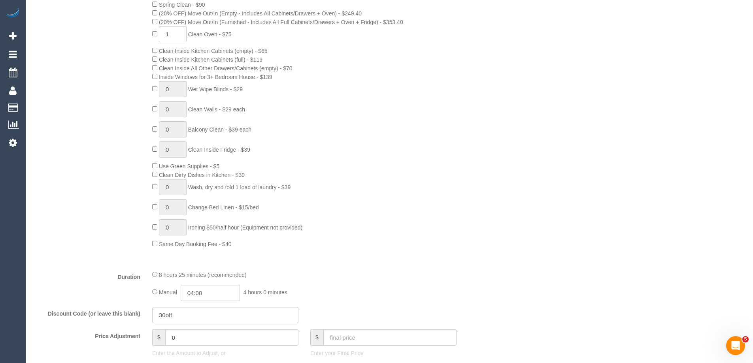
scroll to position [514, 0]
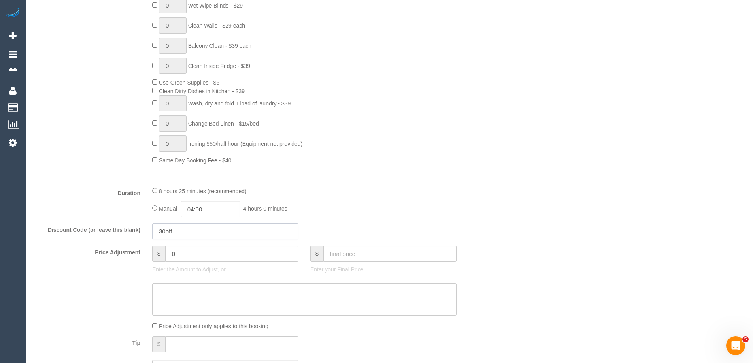
drag, startPoint x: 188, startPoint y: 235, endPoint x: 142, endPoint y: 236, distance: 45.5
click at [142, 236] on div "Discount Code (or leave this blank) 30off" at bounding box center [265, 231] width 474 height 17
click at [197, 249] on input "0" at bounding box center [231, 254] width 133 height 16
click at [177, 253] on input "050" at bounding box center [231, 254] width 133 height 16
type input "-50"
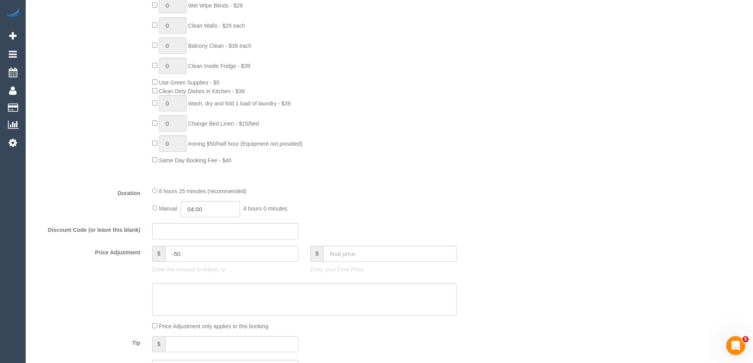
drag, startPoint x: 164, startPoint y: 325, endPoint x: 168, endPoint y: 322, distance: 4.6
click at [165, 324] on span "Price Adjustment only applies to this booking" at bounding box center [213, 326] width 109 height 6
click at [180, 308] on textarea at bounding box center [304, 299] width 304 height 32
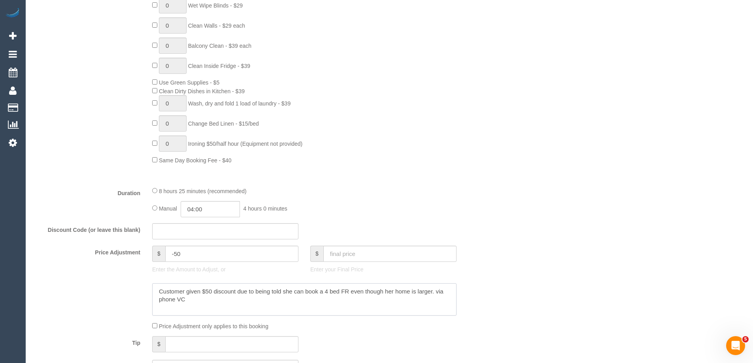
type textarea "Customer given $50 discount due to being told she can book a 4 bed FR even thou…"
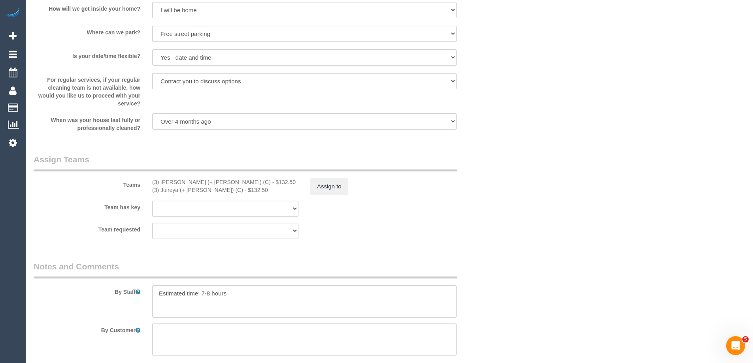
scroll to position [1107, 0]
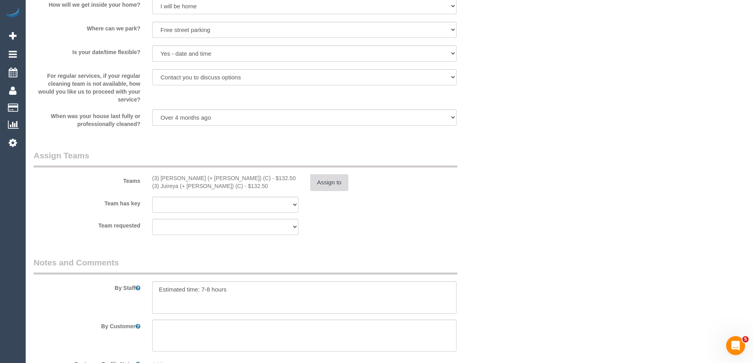
click at [335, 189] on button "Assign to" at bounding box center [329, 182] width 38 height 17
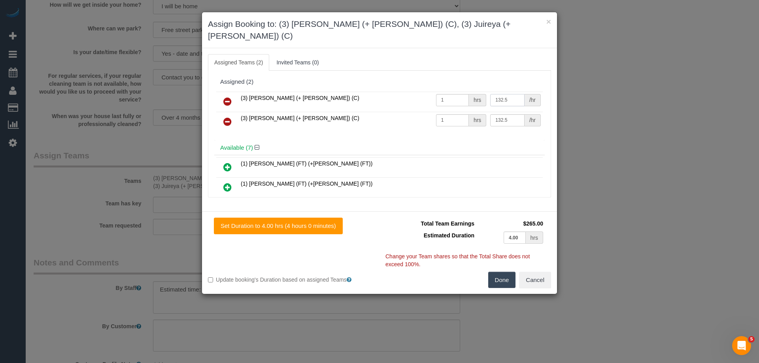
drag, startPoint x: 503, startPoint y: 92, endPoint x: 465, endPoint y: 89, distance: 38.1
click at [465, 92] on tr "(3) Gazi (+ Juireya) (C) 1 hrs 132.5 /hr" at bounding box center [379, 102] width 326 height 20
type input "150"
drag, startPoint x: 506, startPoint y: 105, endPoint x: 470, endPoint y: 105, distance: 36.0
click at [470, 112] on tr "(3) Juireya (+ Gazi) (C) 1 hrs 132.5 /hr" at bounding box center [379, 122] width 326 height 20
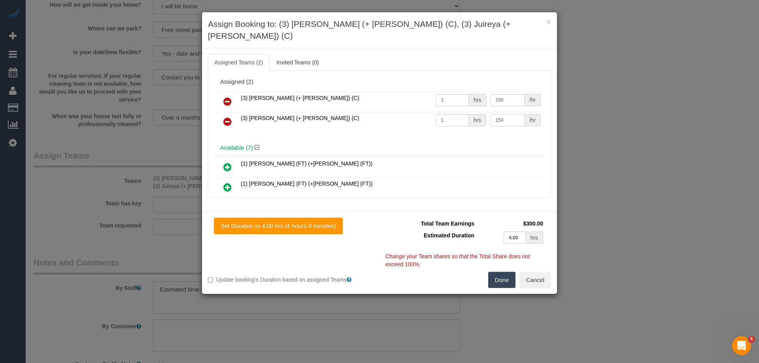
type input "150"
click at [510, 272] on button "Done" at bounding box center [502, 280] width 28 height 17
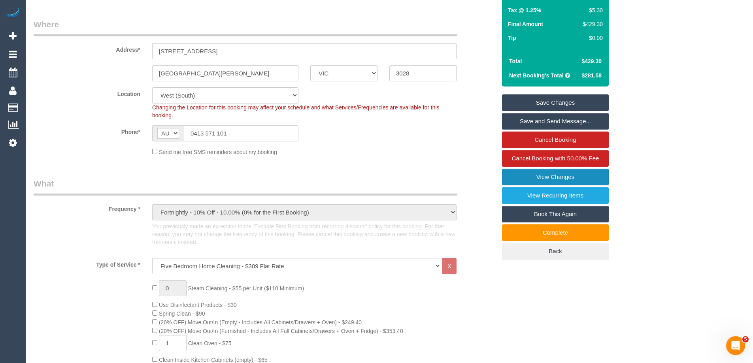
scroll to position [0, 0]
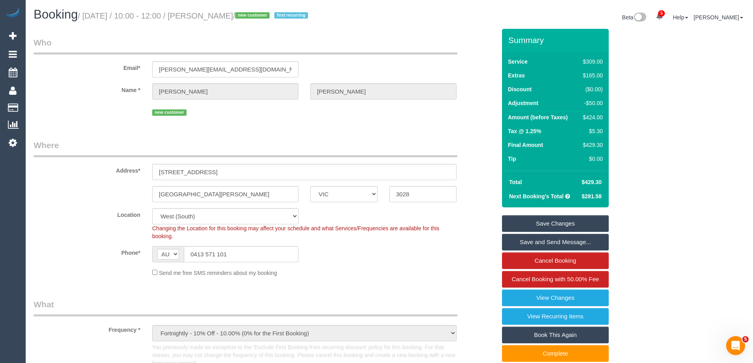
click at [326, 140] on legend "Where" at bounding box center [246, 149] width 424 height 18
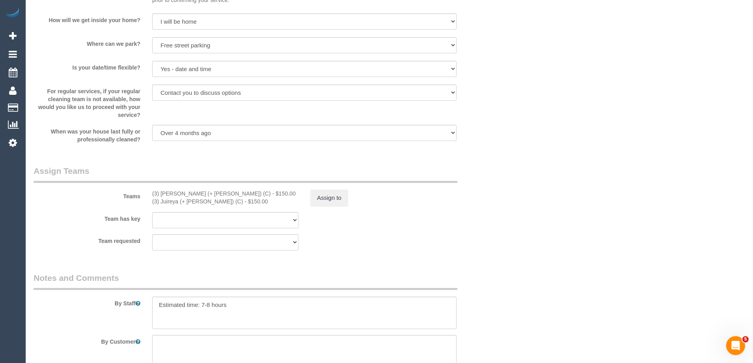
scroll to position [1265, 0]
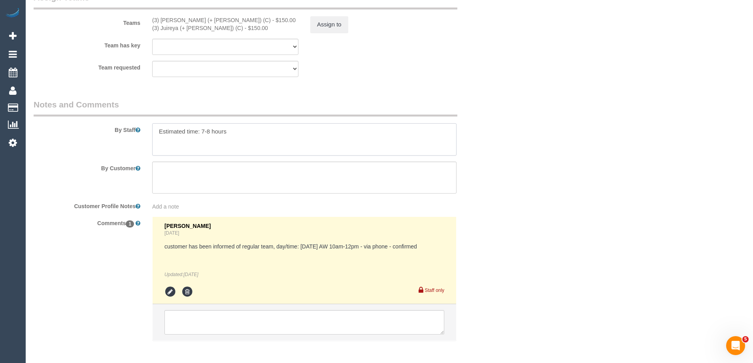
drag, startPoint x: 210, startPoint y: 131, endPoint x: 203, endPoint y: 129, distance: 7.4
click at [203, 129] on textarea at bounding box center [304, 139] width 304 height 32
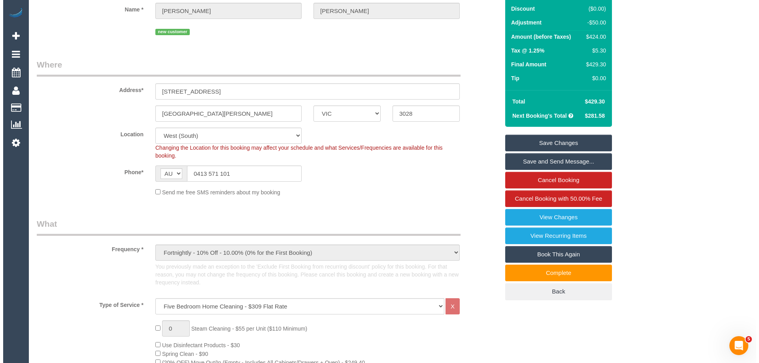
scroll to position [0, 0]
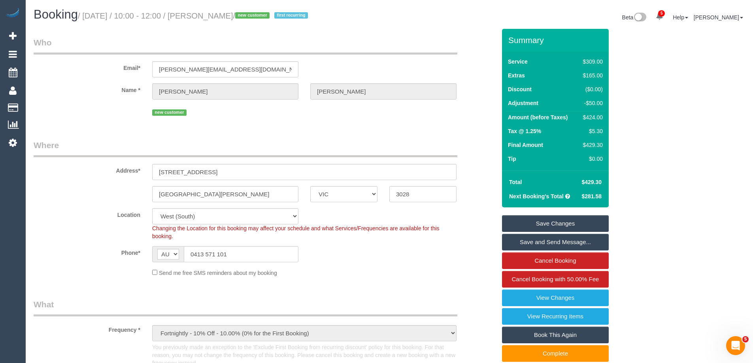
type textarea "Estimated time: 6.5 -8.5 hours"
click at [553, 217] on link "Save Changes" at bounding box center [555, 223] width 107 height 17
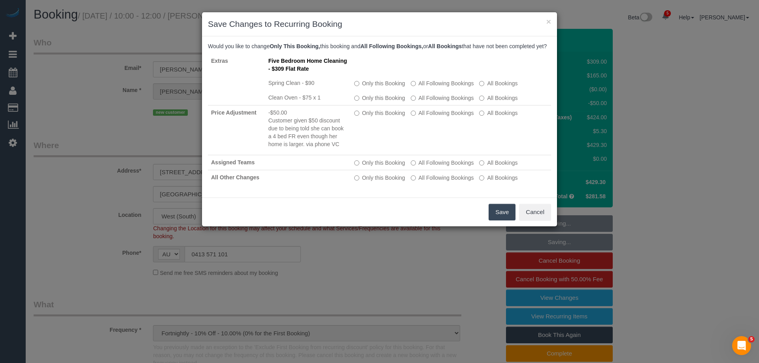
click at [500, 219] on button "Save" at bounding box center [502, 212] width 27 height 17
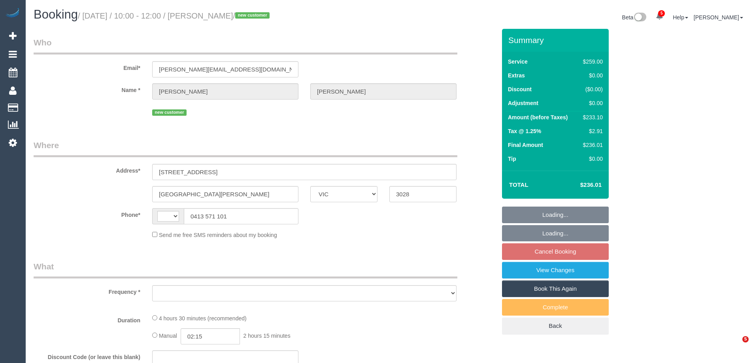
select select "VIC"
select select "string:AU"
select select "object:586"
select select "string:stripe-pm_1S5xUj2GScqysDRVpAuBJTGF"
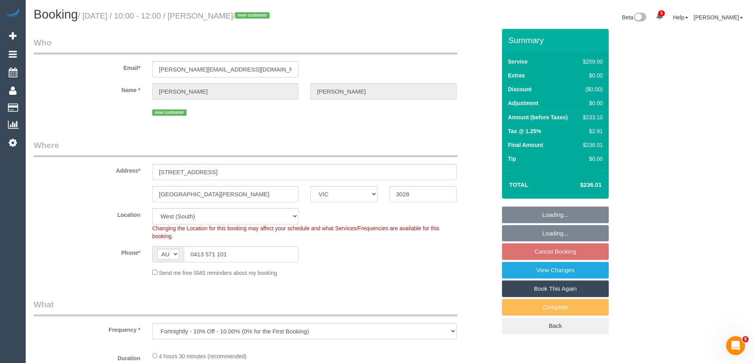
select select "number:28"
select select "number:14"
select select "number:19"
select select "number:22"
select select "number:35"
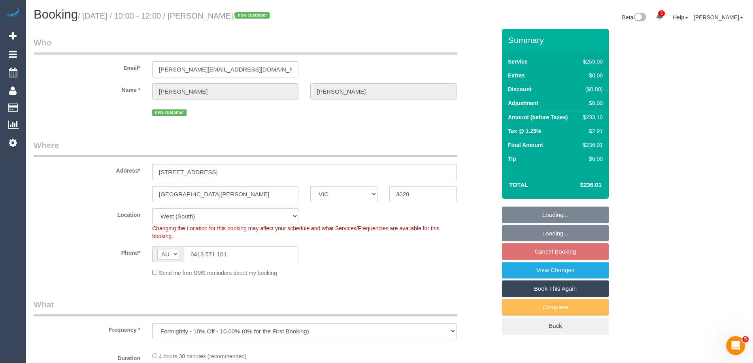
select select "number:26"
select select "object:1285"
select select "spot3"
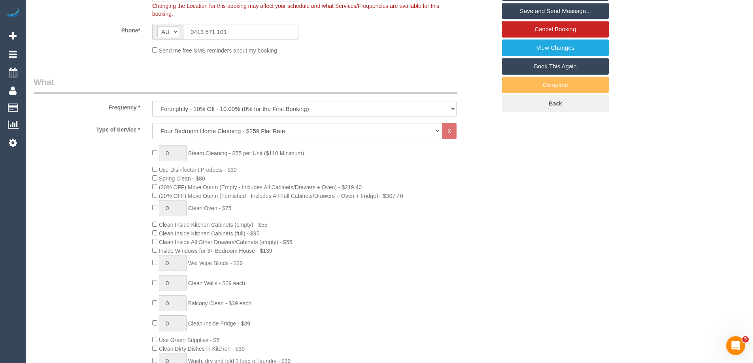
scroll to position [316, 0]
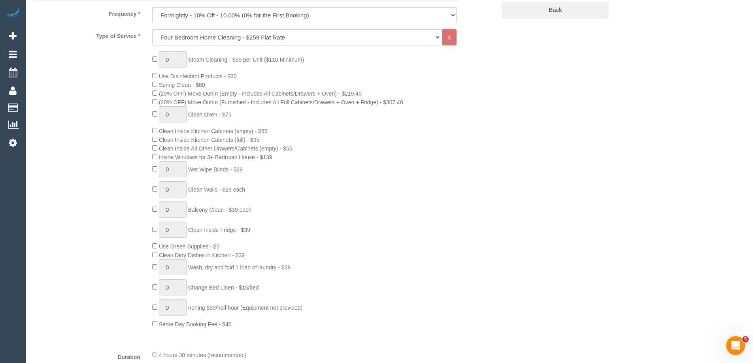
click at [228, 36] on select "Hourly Service - $70/h Hourly Service - $65/h Hourly Service - $60/h Hourly Ser…" at bounding box center [296, 37] width 289 height 16
select select "214"
click at [152, 29] on select "Hourly Service - $70/h Hourly Service - $65/h Hourly Service - $60/h Hourly Ser…" at bounding box center [296, 37] width 289 height 16
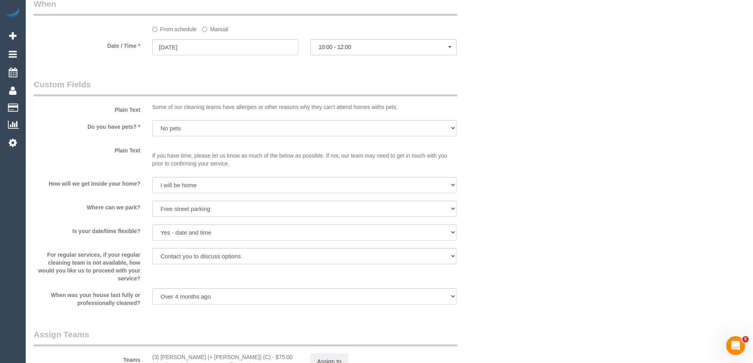
scroll to position [1067, 0]
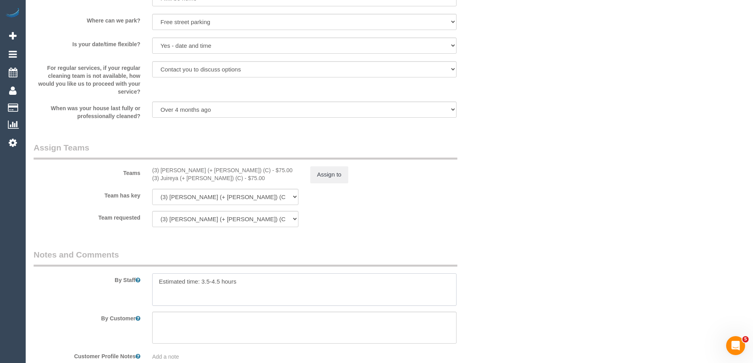
drag, startPoint x: 221, startPoint y: 282, endPoint x: 201, endPoint y: 282, distance: 19.4
click at [201, 282] on textarea at bounding box center [304, 290] width 304 height 32
type textarea "Estimated time: 4-5 hours"
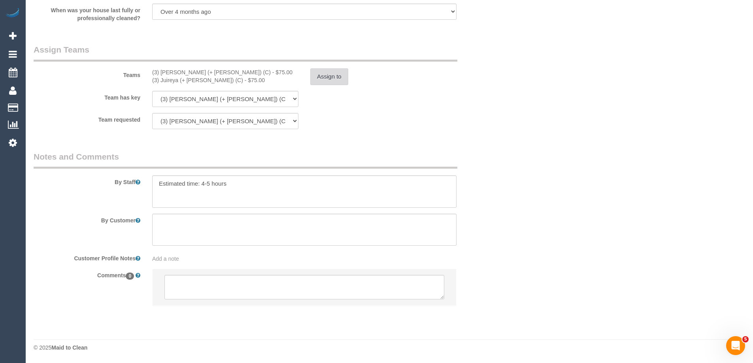
click at [326, 79] on button "Assign to" at bounding box center [329, 76] width 38 height 17
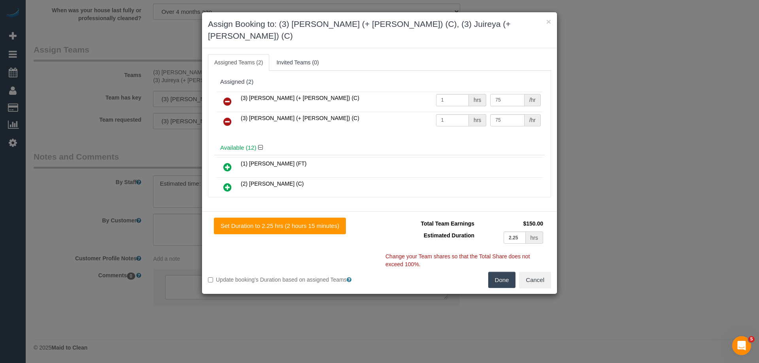
drag, startPoint x: 506, startPoint y: 86, endPoint x: 429, endPoint y: 90, distance: 76.8
click at [429, 92] on tr "(3) Gazi (+ Juireya) (C) 1 hrs 75 /hr" at bounding box center [379, 102] width 326 height 20
type input "87.5"
drag, startPoint x: 499, startPoint y: 109, endPoint x: 425, endPoint y: 110, distance: 73.9
click at [425, 112] on tr "(3) Juireya (+ Gazi) (C) 1 hrs 75 /hr" at bounding box center [379, 122] width 326 height 20
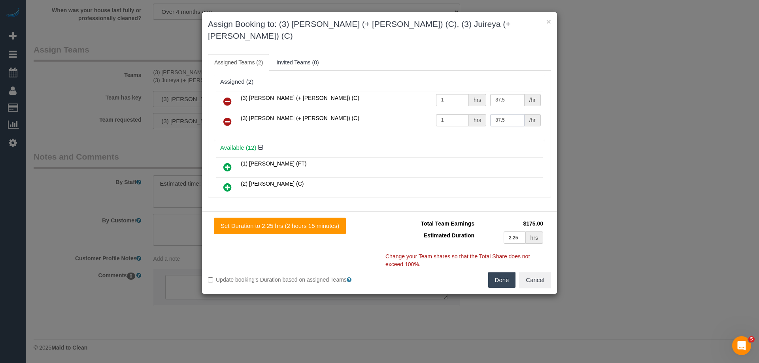
type input "87.5"
click at [513, 272] on button "Done" at bounding box center [502, 280] width 28 height 17
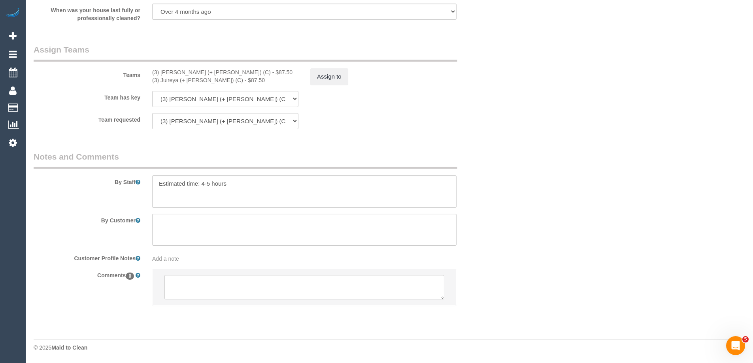
click at [298, 267] on div "× Assign Booking to: (3) Gazi (+ Juireya) (C), (3) Juireya (+ Gazi) (C) Assigne…" at bounding box center [376, 181] width 753 height 363
click at [294, 287] on textarea at bounding box center [304, 287] width 280 height 25
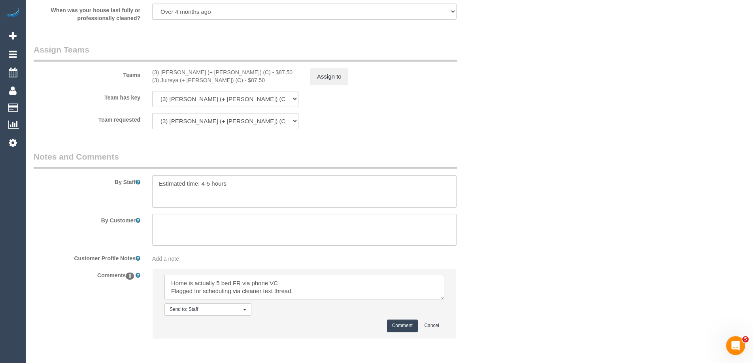
type textarea "Home is actually 5 bed FR via phone VC Flagged for scheduling via cleaner text …"
click at [402, 325] on button "Comment" at bounding box center [402, 326] width 31 height 12
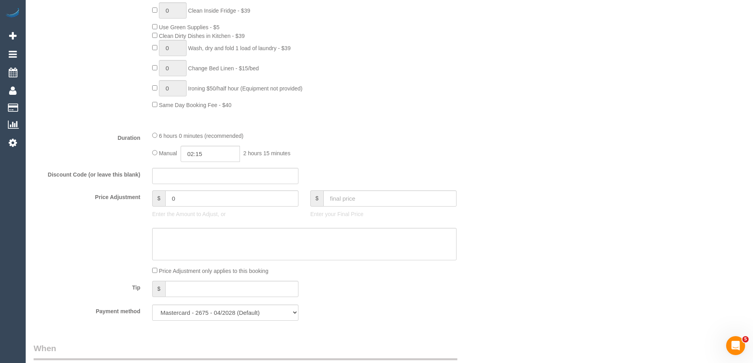
scroll to position [533, 0]
drag, startPoint x: 213, startPoint y: 158, endPoint x: 159, endPoint y: 158, distance: 54.9
click at [159, 158] on div "Manual 02:15 2 hours 15 minutes" at bounding box center [304, 157] width 304 height 16
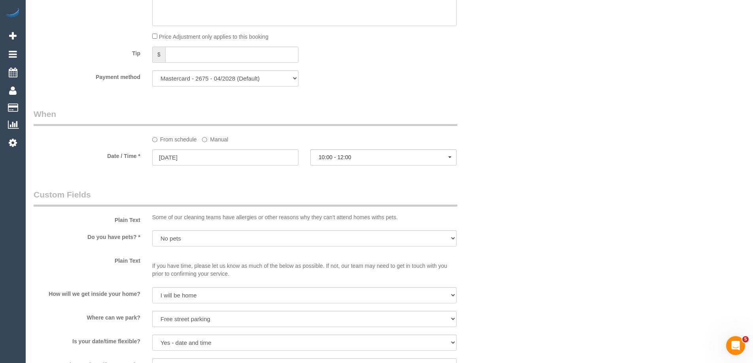
scroll to position [454, 0]
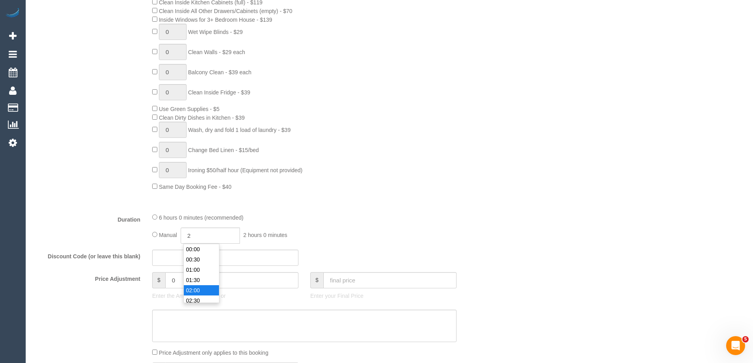
type input "02:00"
click at [331, 134] on div "0 Steam Cleaning - $55 per Unit ($110 Minimum) Use Disinfectant Products - $30 …" at bounding box center [324, 52] width 356 height 277
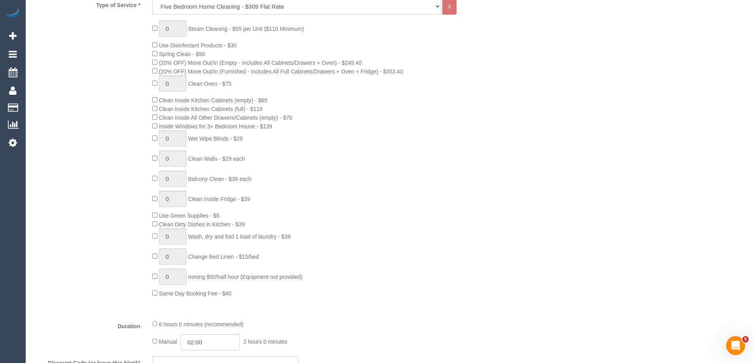
select select "spot28"
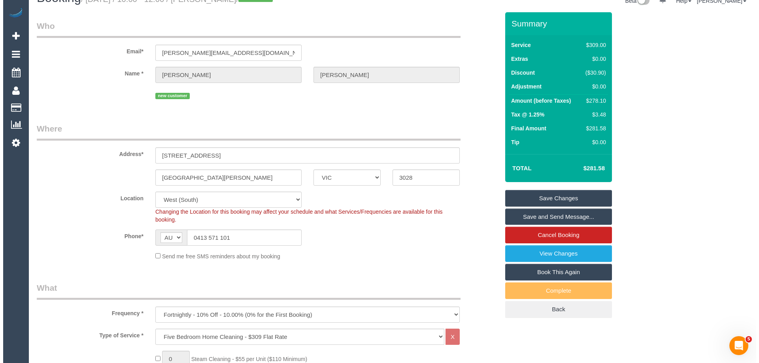
scroll to position [0, 0]
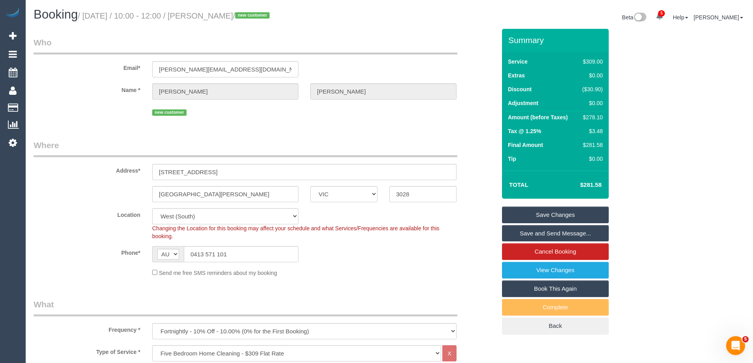
click at [557, 222] on link "Save Changes" at bounding box center [555, 215] width 107 height 17
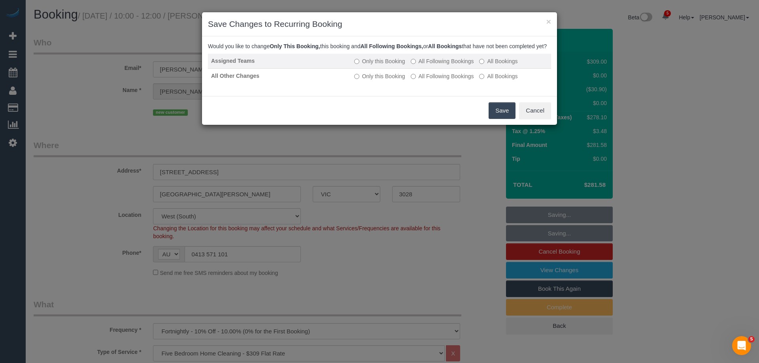
click at [443, 65] on label "All Following Bookings" at bounding box center [442, 61] width 63 height 8
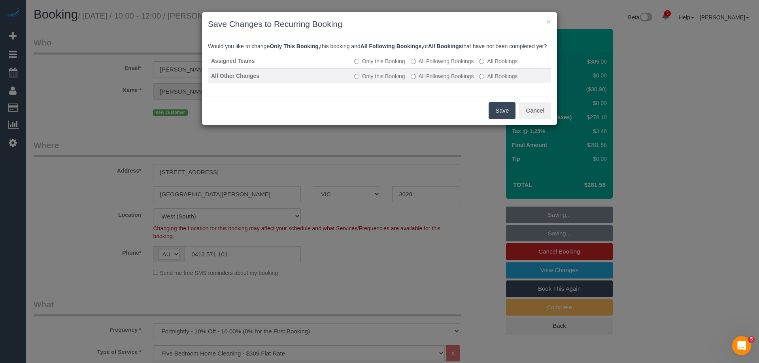
click at [443, 80] on label "All Following Bookings" at bounding box center [442, 76] width 63 height 8
click at [507, 117] on button "Save" at bounding box center [502, 110] width 27 height 17
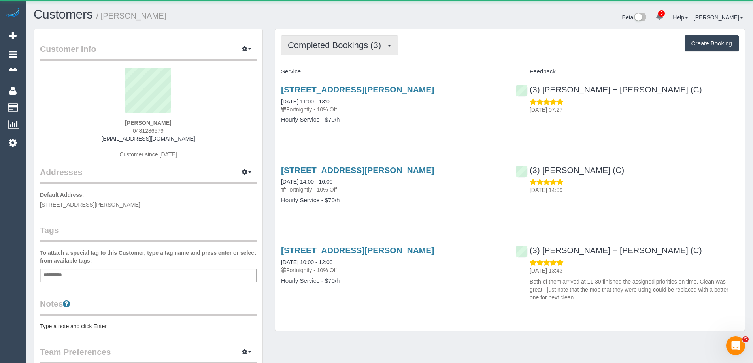
click at [368, 45] on span "Completed Bookings (3)" at bounding box center [336, 45] width 97 height 10
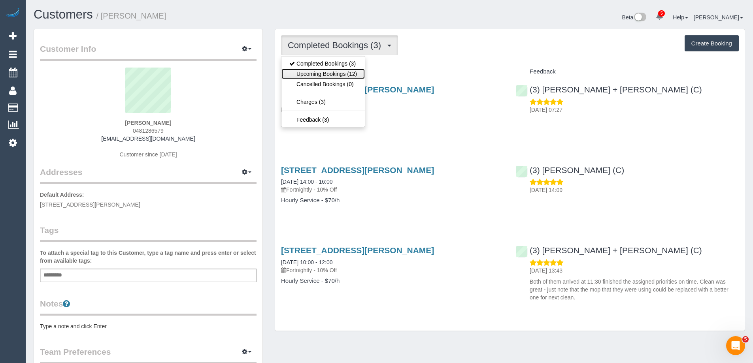
click at [346, 75] on link "Upcoming Bookings (12)" at bounding box center [322, 74] width 83 height 10
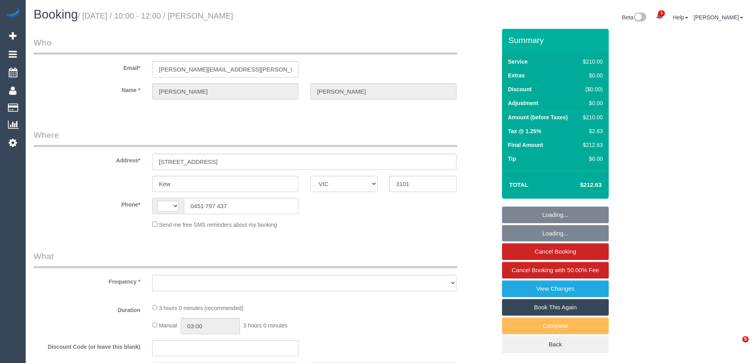
select select "VIC"
select select "string:AU"
select select "object:330"
select select "string:stripe-pm_1RtgNE2GScqysDRVUirl8EZJ"
select select "180"
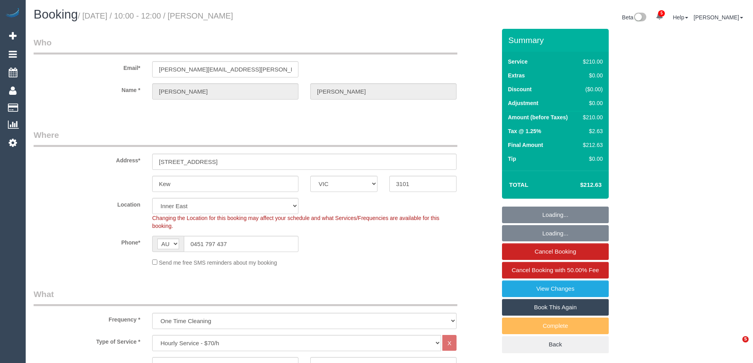
select select "object:1361"
select select "number:30"
select select "number:14"
select select "number:19"
select select "number:24"
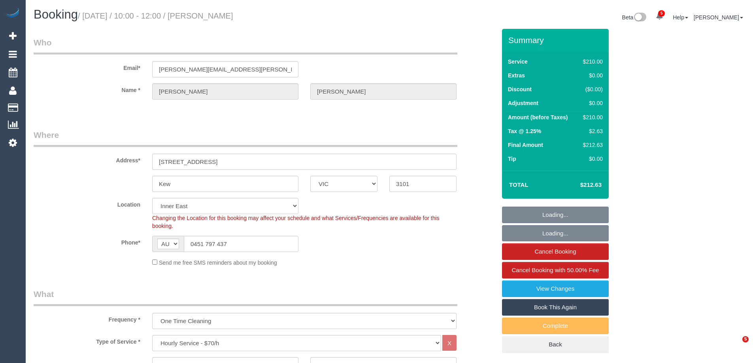
select select "number:34"
select select "number:11"
select select "spot1"
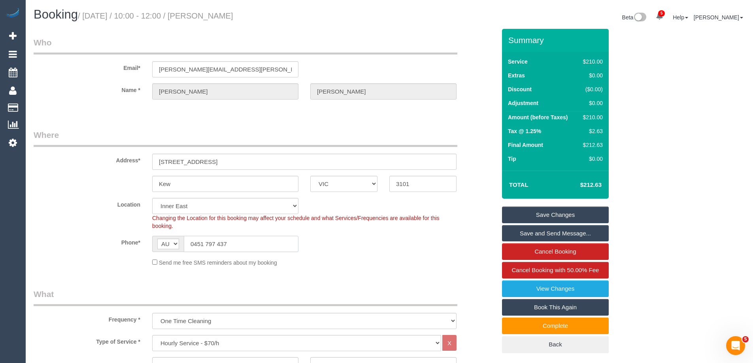
drag, startPoint x: 240, startPoint y: 244, endPoint x: 151, endPoint y: 246, distance: 89.4
click at [156, 238] on div "AF AL DZ AD AO AI AQ AG AR AM AW AU AT AZ BS BH BD BB BY BE BZ BJ BM BT BO BA B…" at bounding box center [225, 244] width 146 height 16
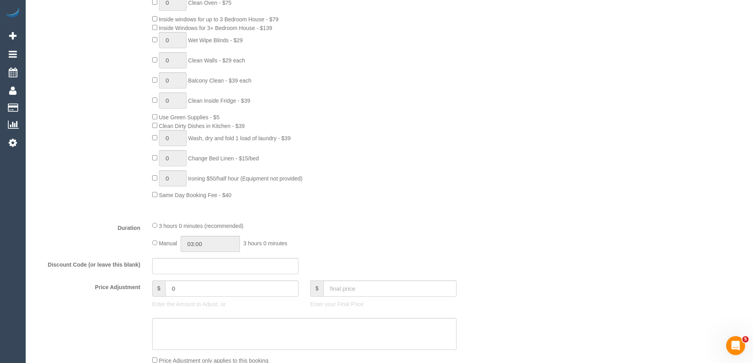
scroll to position [632, 0]
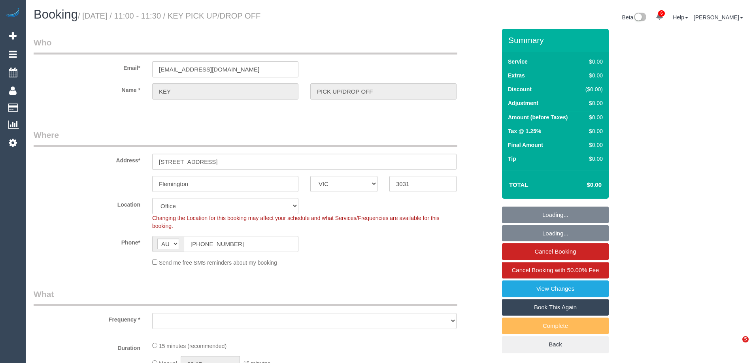
select select "VIC"
select select "object:1877"
select select "number:28"
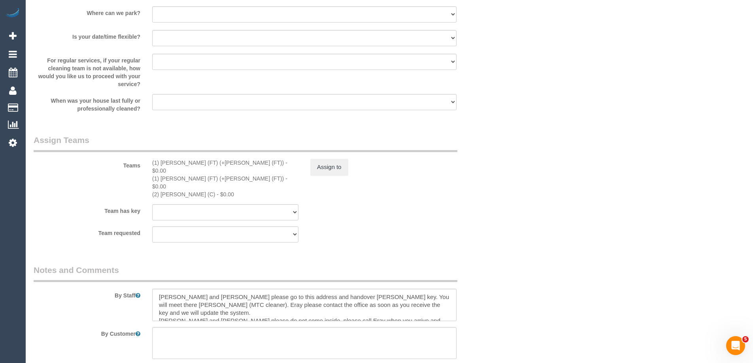
scroll to position [928, 0]
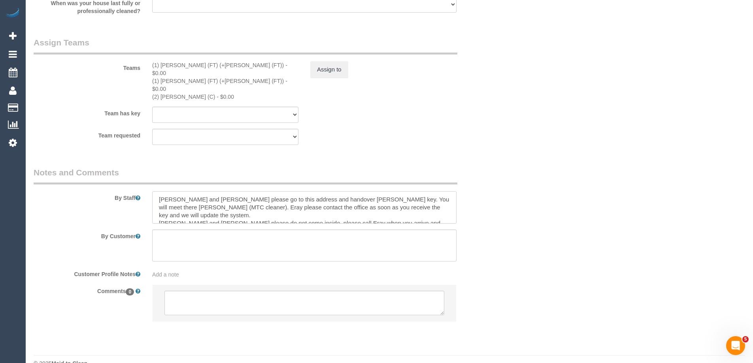
drag, startPoint x: 338, startPoint y: 184, endPoint x: 304, endPoint y: 183, distance: 34.4
click at [304, 191] on textarea at bounding box center [304, 207] width 304 height 32
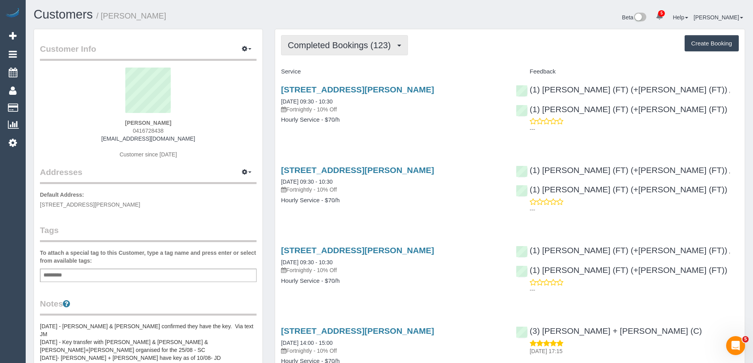
click at [329, 52] on button "Completed Bookings (123)" at bounding box center [344, 45] width 127 height 20
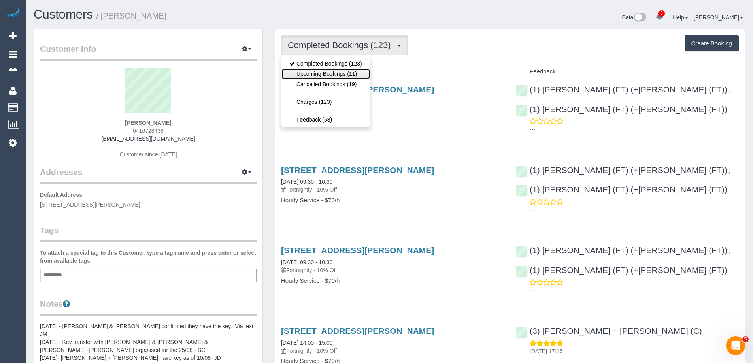
click at [328, 73] on link "Upcoming Bookings (11)" at bounding box center [325, 74] width 89 height 10
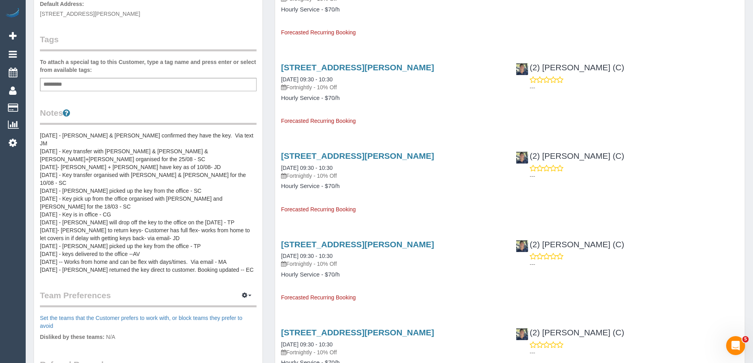
scroll to position [198, 0]
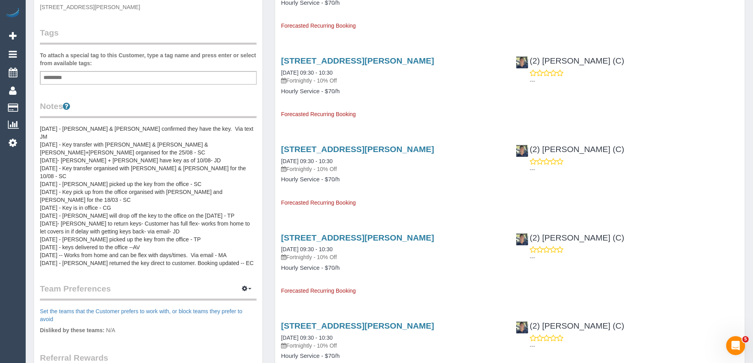
click at [153, 175] on pre "[DATE] - [PERSON_NAME] & [PERSON_NAME] confirmed they have the key. Via text JM…" at bounding box center [148, 196] width 217 height 142
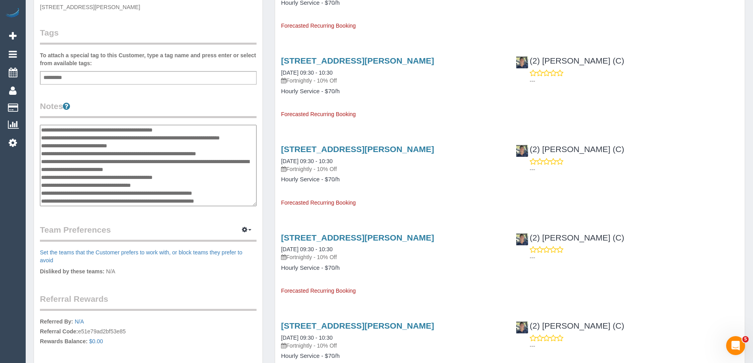
scroll to position [0, 0]
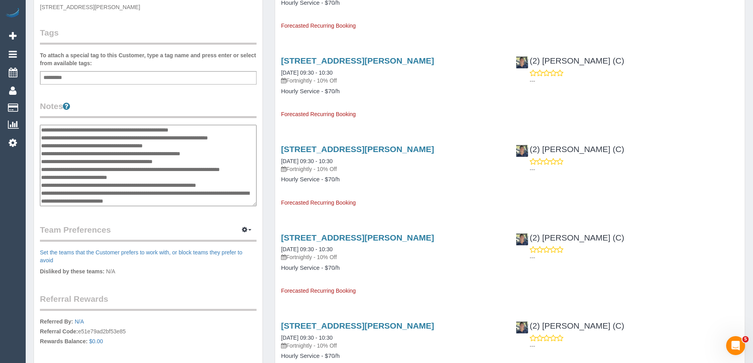
drag, startPoint x: 238, startPoint y: 201, endPoint x: 42, endPoint y: 132, distance: 207.9
click at [42, 132] on textarea "**********" at bounding box center [148, 165] width 217 height 81
click at [101, 156] on textarea "**********" at bounding box center [148, 165] width 217 height 81
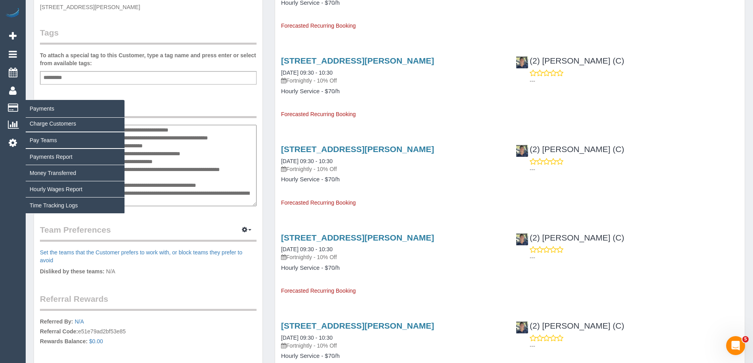
drag, startPoint x: 237, startPoint y: 201, endPoint x: 71, endPoint y: 125, distance: 182.7
click at [71, 125] on div "5 Beta Your Notifications You have 0 alerts × You have 42 to charge for [DATE] …" at bounding box center [376, 344] width 753 height 1085
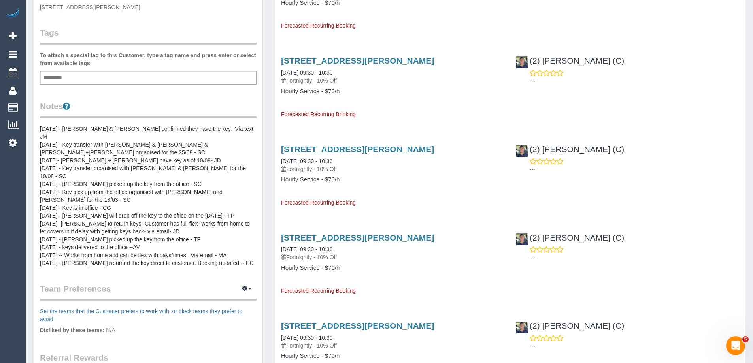
click at [206, 158] on pre "[DATE] - [PERSON_NAME] & [PERSON_NAME] confirmed they have the key. Via text JM…" at bounding box center [148, 196] width 217 height 142
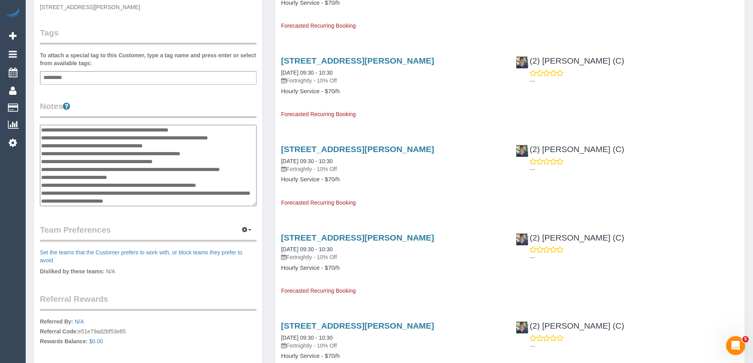
drag, startPoint x: 244, startPoint y: 201, endPoint x: 42, endPoint y: 128, distance: 215.2
click at [42, 128] on textarea "**********" at bounding box center [148, 165] width 217 height 81
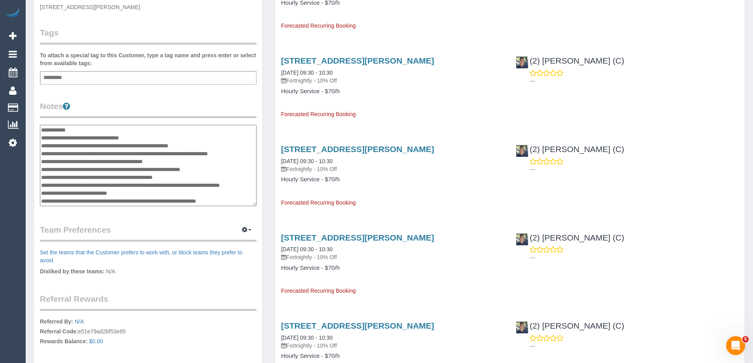
scroll to position [165, 0]
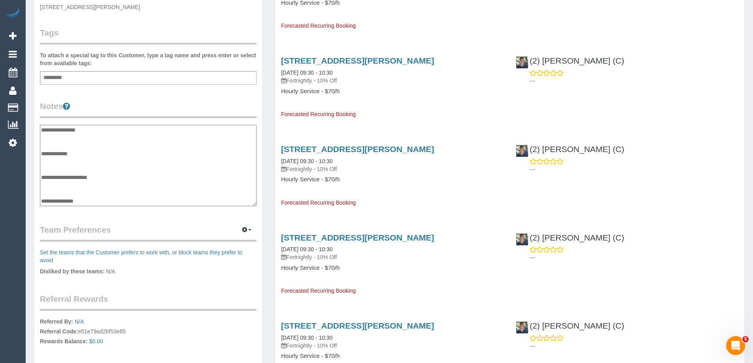
type textarea "**********"
click at [108, 106] on legend "Notes" at bounding box center [148, 109] width 217 height 18
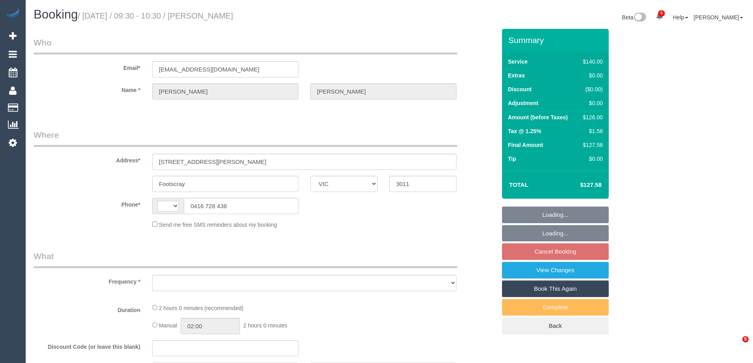
select select "VIC"
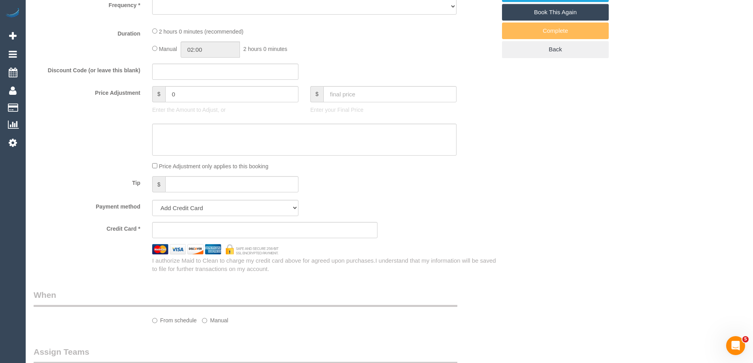
select select "string:AU"
select select "object:587"
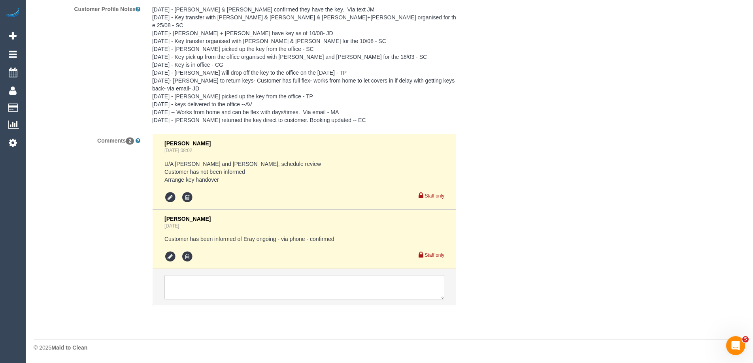
select select "string:stripe-pm_1Hljib2GScqysDRVbT0rVQyJ"
select select "number:29"
select select "number:14"
select select "number:19"
select select "number:22"
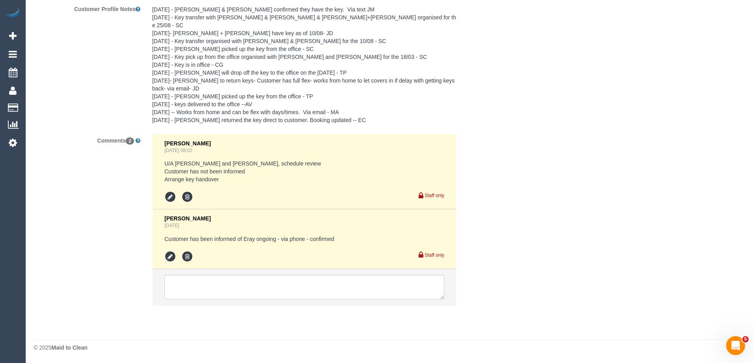
select select "number:35"
select select "number:11"
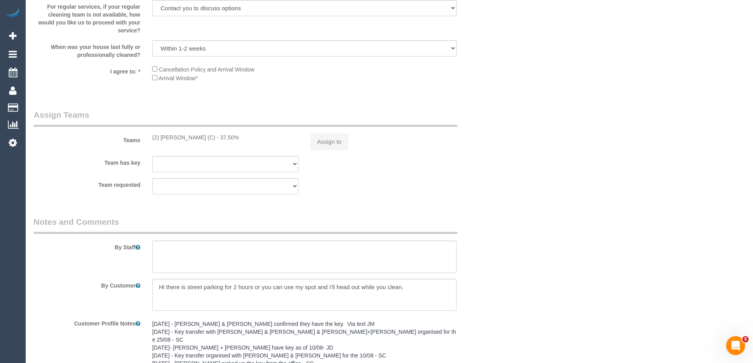
select select "object:963"
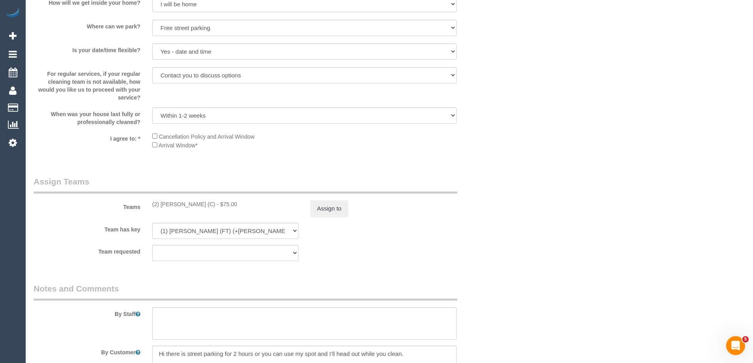
scroll to position [1140, 0]
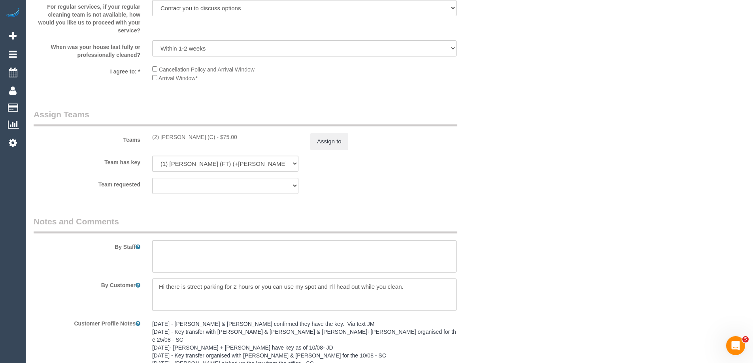
click at [214, 141] on div "(2) Eray Mertturk (C) - $75.00" at bounding box center [225, 137] width 146 height 8
click at [238, 160] on select "(2) Eray Mertturk (C) (0) Office (1) Debbie Brodjanac (FT) (1) Karen Cruz (FT) …" at bounding box center [225, 164] width 146 height 16
select select "29256"
click at [152, 156] on select "(2) Eray Mertturk (C) (0) Office (1) Debbie Brodjanac (FT) (1) Karen Cruz (FT) …" at bounding box center [225, 164] width 146 height 16
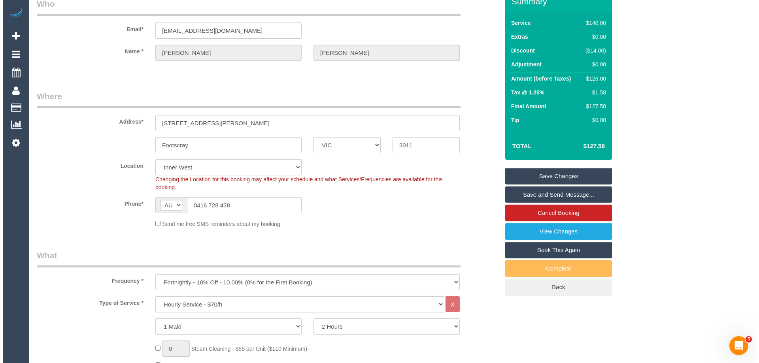
scroll to position [0, 0]
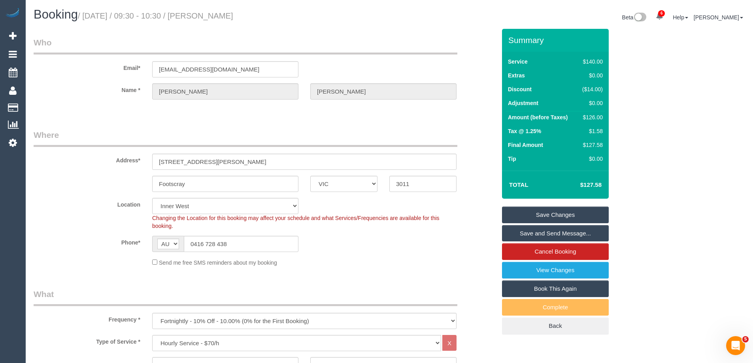
click at [530, 205] on div "Summary Service $140.00 Extras $0.00 Discount ($14.00) Adjustment $0.00 Amount …" at bounding box center [555, 182] width 107 height 306
click at [531, 214] on link "Save Changes" at bounding box center [555, 215] width 107 height 17
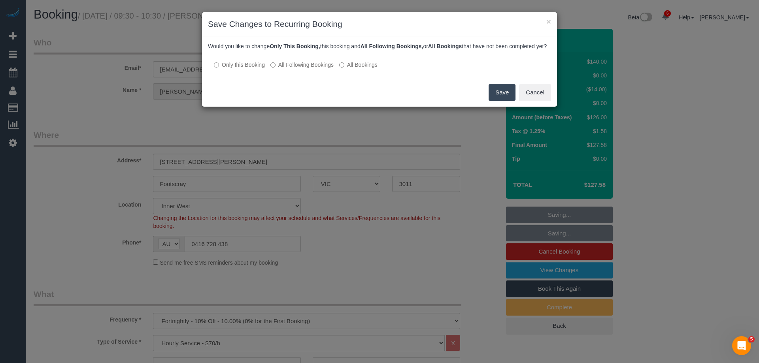
click at [314, 77] on div "Would you like to change Only This Booking, this booking and All Following Book…" at bounding box center [379, 57] width 355 height 42
click at [316, 69] on label "All Following Bookings" at bounding box center [301, 65] width 63 height 8
click at [500, 98] on button "Save" at bounding box center [502, 92] width 27 height 17
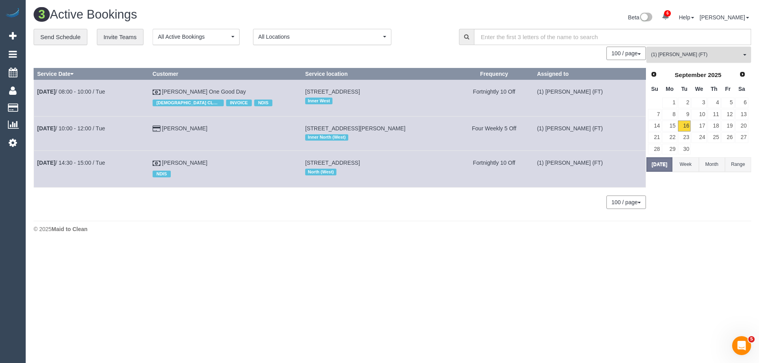
click at [725, 52] on span "(1) [PERSON_NAME] (FT)" at bounding box center [696, 54] width 90 height 7
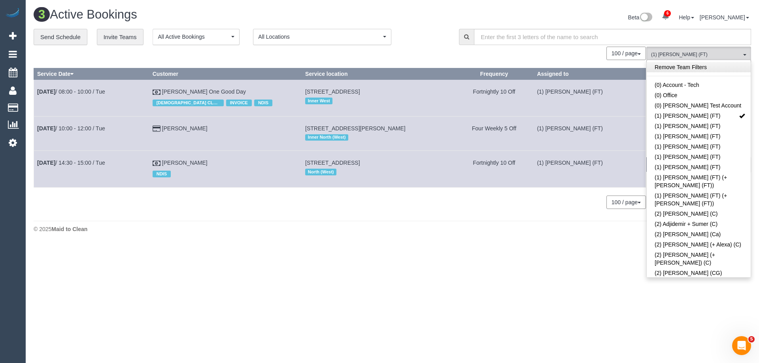
click at [704, 70] on link "Remove Team Filters" at bounding box center [699, 67] width 104 height 10
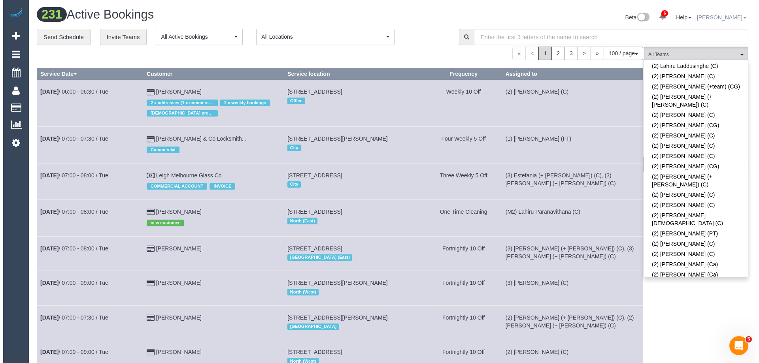
scroll to position [779, 0]
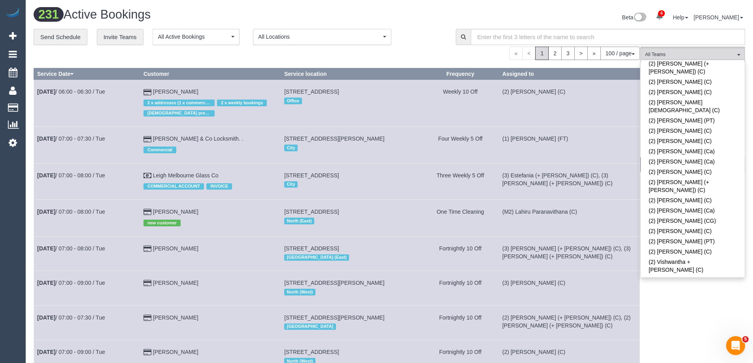
click at [687, 306] on link "(3) [PERSON_NAME] (C)" at bounding box center [693, 311] width 104 height 10
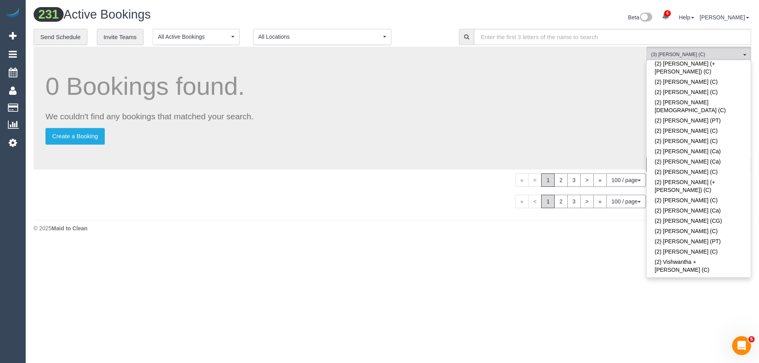
click at [415, 15] on div "Beta 6 Your Notifications You have 0 alerts × You have 1 to charge for 16/09/20…" at bounding box center [574, 18] width 365 height 21
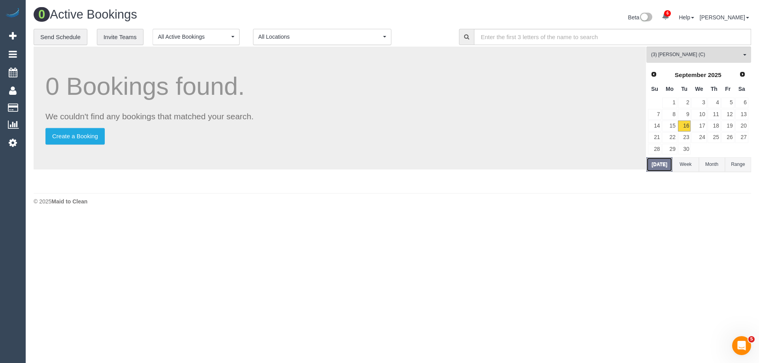
click at [664, 166] on button "[DATE]" at bounding box center [659, 164] width 26 height 15
click at [700, 125] on link "17" at bounding box center [698, 126] width 15 height 11
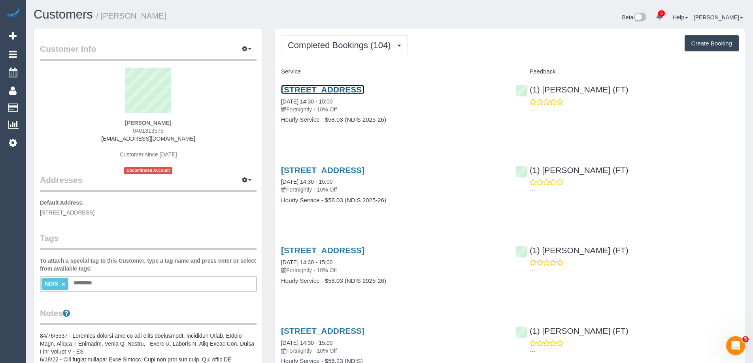
click at [364, 90] on link "[STREET_ADDRESS]" at bounding box center [322, 89] width 83 height 9
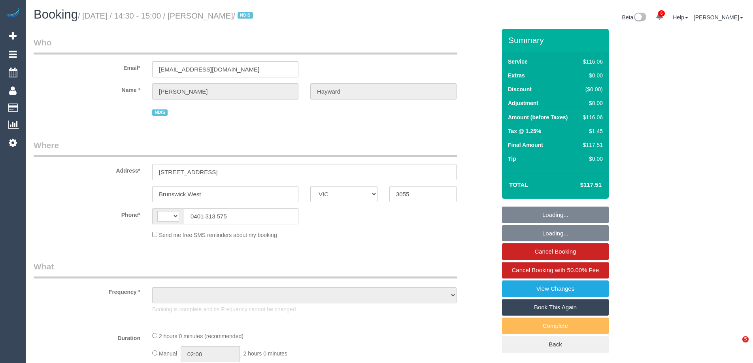
select select "VIC"
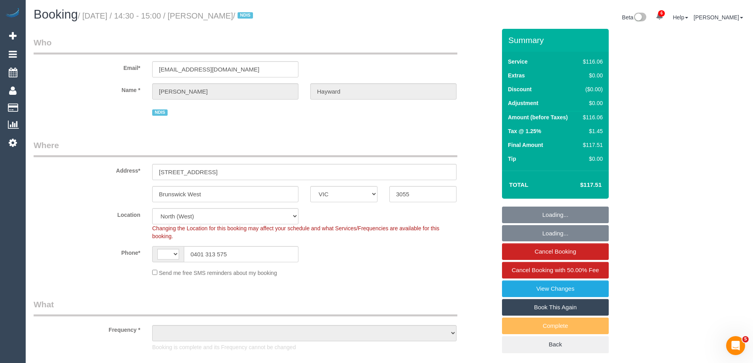
select select "string:AU"
select select "object:654"
select select "number:28"
select select "number:14"
select select "number:19"
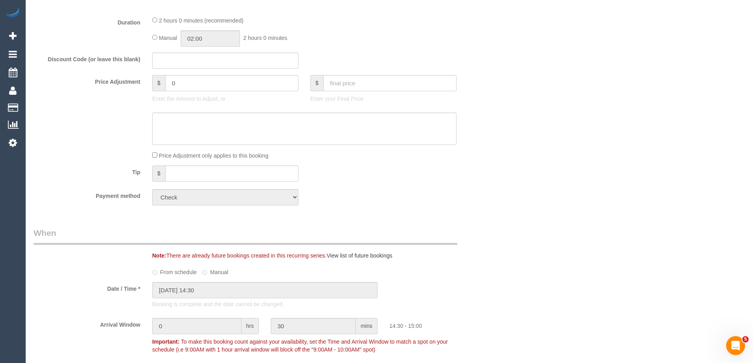
scroll to position [356, 0]
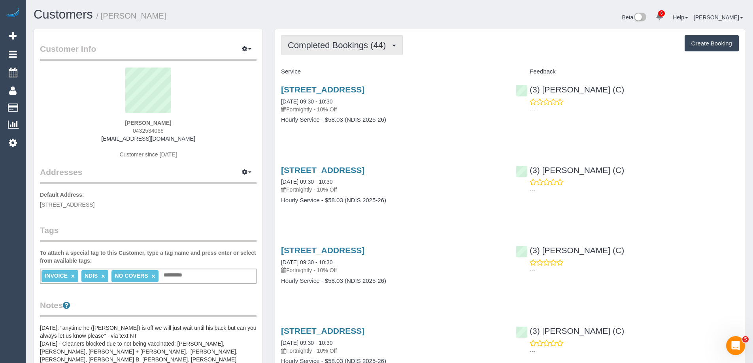
click at [358, 47] on span "Completed Bookings (44)" at bounding box center [339, 45] width 102 height 10
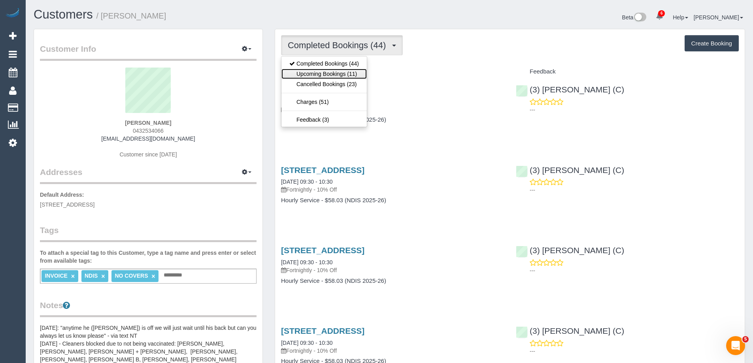
click at [353, 74] on link "Upcoming Bookings (11)" at bounding box center [323, 74] width 85 height 10
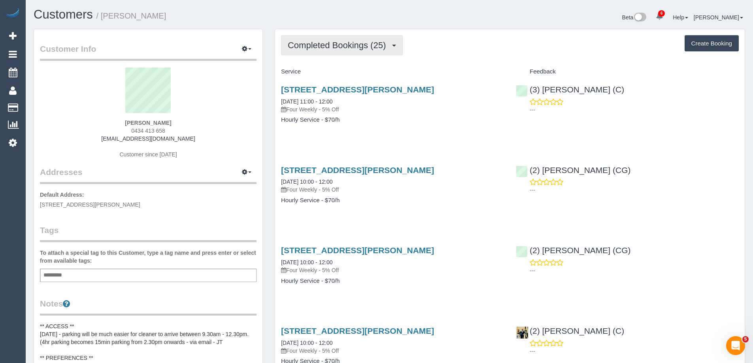
click at [360, 43] on span "Completed Bookings (25)" at bounding box center [339, 45] width 102 height 10
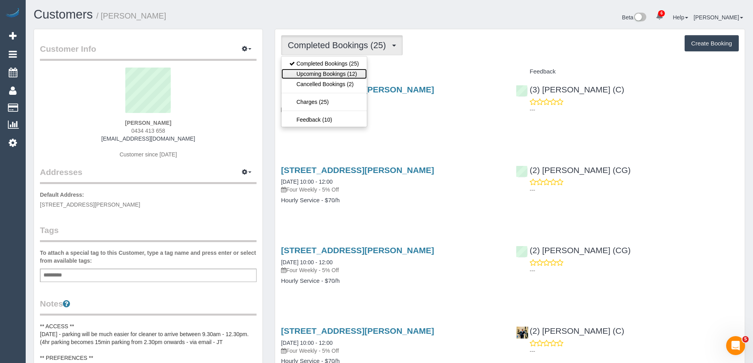
click at [352, 74] on link "Upcoming Bookings (12)" at bounding box center [323, 74] width 85 height 10
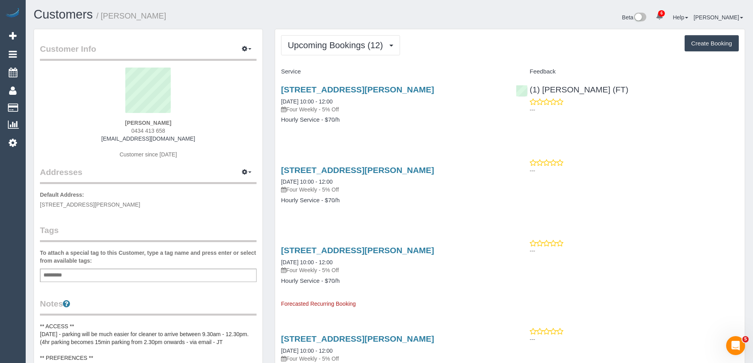
drag, startPoint x: 106, startPoint y: 132, endPoint x: 101, endPoint y: 133, distance: 5.2
click at [101, 133] on div "Rie Nakayama 0434 413 658 nakahobbs@gmail.com Customer since 2023" at bounding box center [148, 117] width 217 height 99
click at [222, 122] on div "Rie Nakayama 0434 413 658 nakahobbs@gmail.com Customer since 2023" at bounding box center [148, 117] width 217 height 99
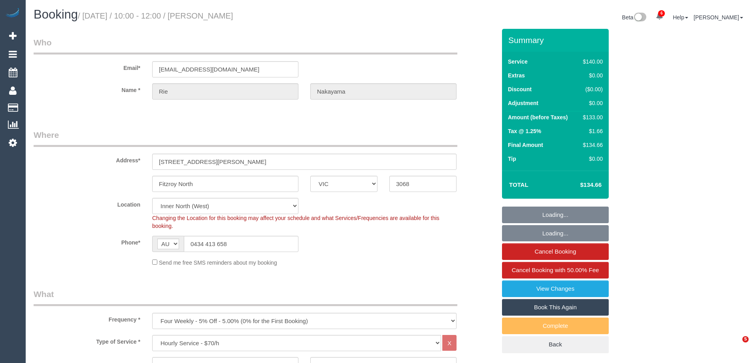
select select "VIC"
select select "spot1"
select select "number:27"
select select "number:14"
select select "number:21"
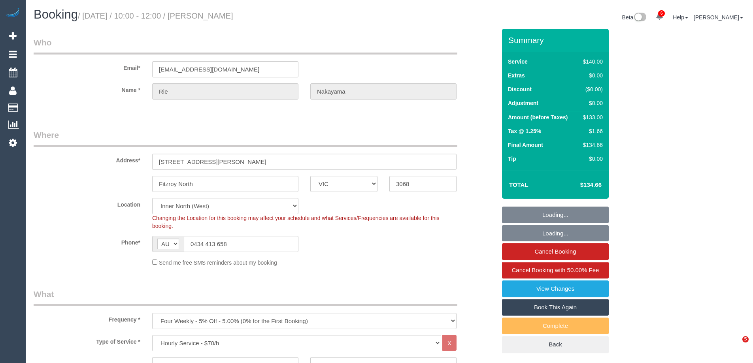
select select "number:22"
select select "number:33"
select select "number:13"
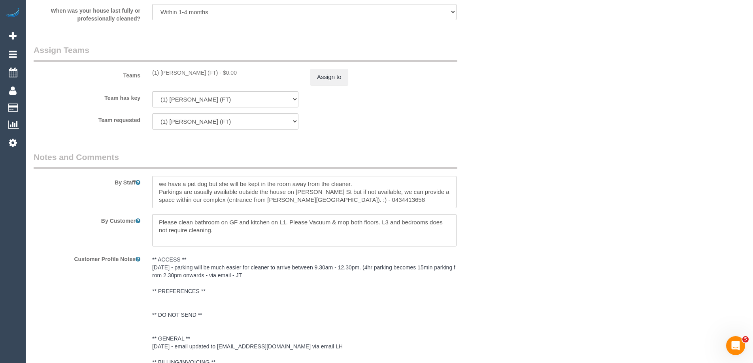
scroll to position [1278, 0]
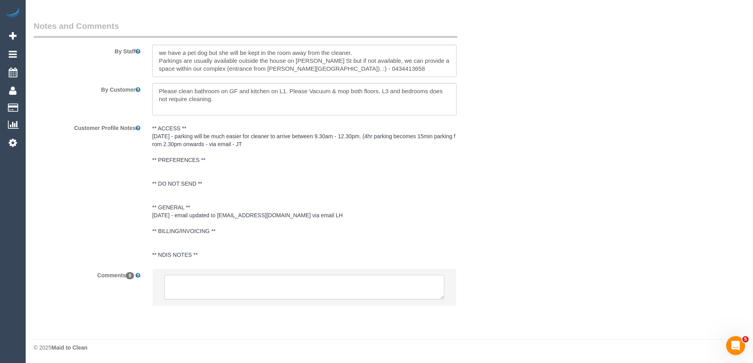
click at [215, 291] on textarea at bounding box center [304, 287] width 280 height 25
drag, startPoint x: 440, startPoint y: 299, endPoint x: 506, endPoint y: 379, distance: 103.8
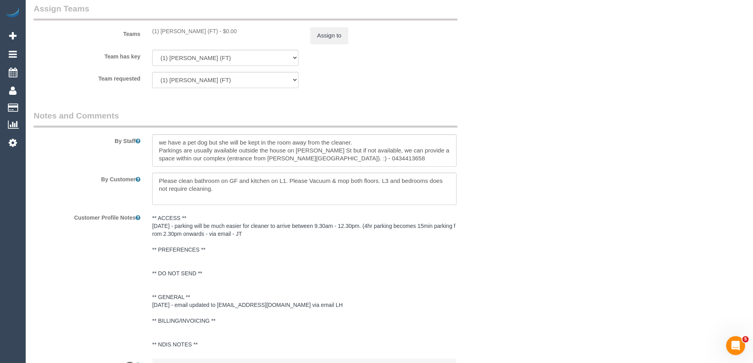
scroll to position [1041, 0]
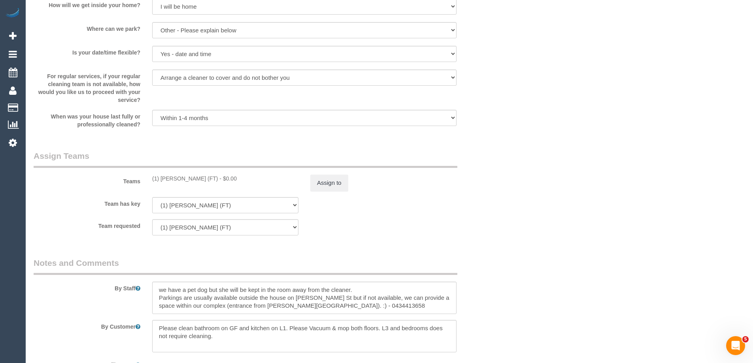
drag, startPoint x: 217, startPoint y: 179, endPoint x: 151, endPoint y: 181, distance: 65.2
click at [151, 181] on div "(1) [PERSON_NAME] (FT) - $0.00" at bounding box center [225, 179] width 158 height 8
copy div "(1) [PERSON_NAME] (FT)"
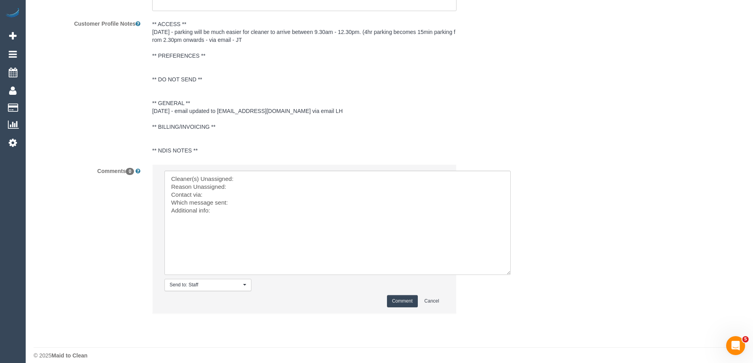
scroll to position [1390, 0]
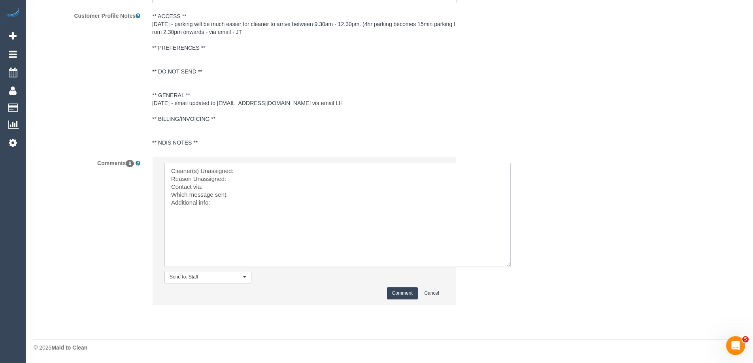
click at [251, 171] on textarea at bounding box center [337, 215] width 346 height 104
paste textarea "(1) [PERSON_NAME] (FT)"
click at [233, 181] on textarea at bounding box center [337, 215] width 346 height 104
click at [212, 189] on textarea at bounding box center [337, 215] width 346 height 104
click at [222, 204] on textarea at bounding box center [337, 215] width 346 height 104
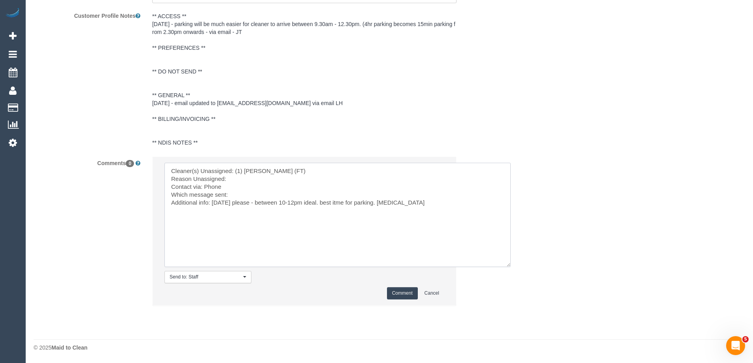
drag, startPoint x: 389, startPoint y: 200, endPoint x: 393, endPoint y: 199, distance: 4.0
click at [390, 199] on textarea at bounding box center [337, 215] width 346 height 104
click at [421, 207] on textarea at bounding box center [337, 215] width 346 height 104
type textarea "Cleaner(s) Unassigned: (1) Debbie Brodjanac (FT) Reason Unassigned: Contact via…"
click at [404, 292] on button "Comment" at bounding box center [402, 293] width 31 height 12
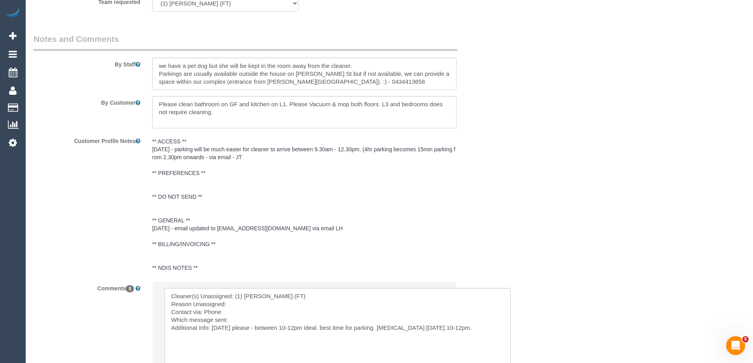
scroll to position [1113, 0]
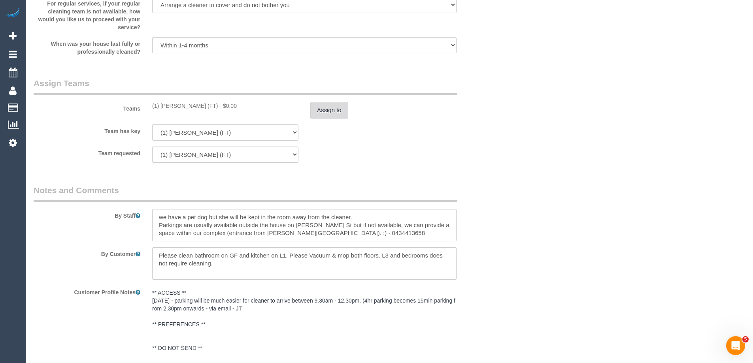
click at [326, 112] on button "Assign to" at bounding box center [329, 110] width 38 height 17
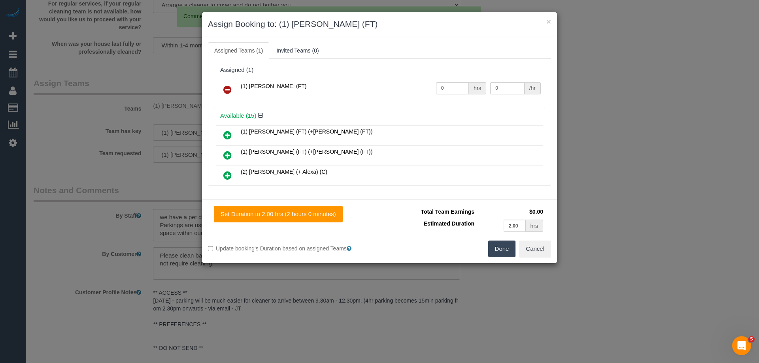
click at [227, 88] on icon at bounding box center [227, 89] width 8 height 9
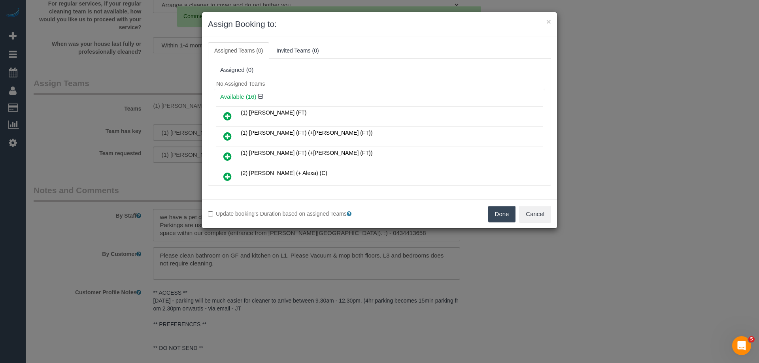
click at [499, 216] on button "Done" at bounding box center [502, 214] width 28 height 17
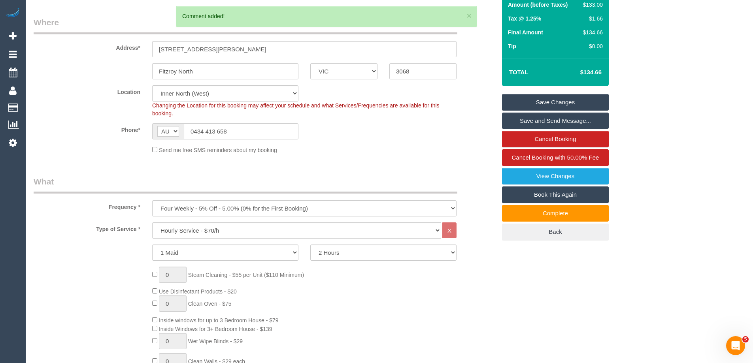
scroll to position [0, 0]
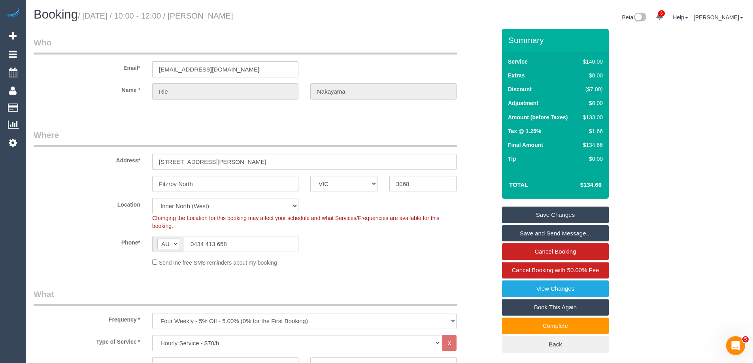
click at [547, 224] on fieldset "Save Changes Save and Send Message... Cancel Booking Cancel Booking with 50.00%…" at bounding box center [555, 280] width 107 height 147
click at [552, 215] on link "Save Changes" at bounding box center [555, 215] width 107 height 17
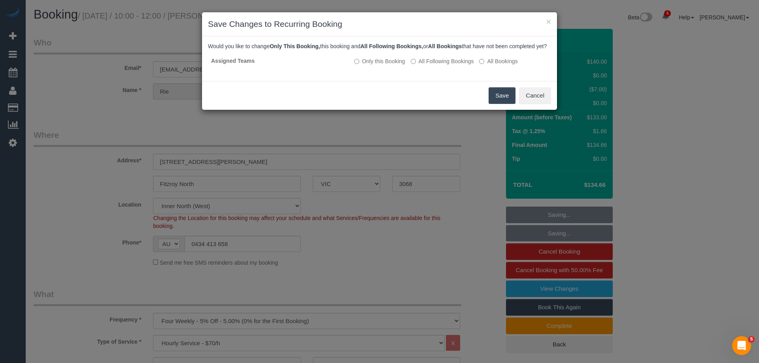
click at [498, 104] on button "Save" at bounding box center [502, 95] width 27 height 17
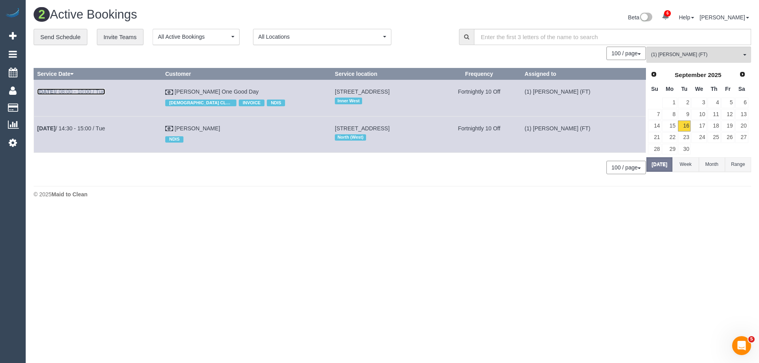
click at [81, 93] on link "Sep 16th / 08:00 - 10:00 / Tue" at bounding box center [71, 92] width 68 height 6
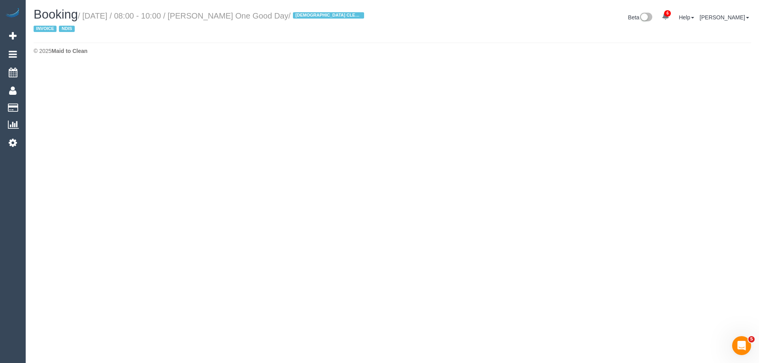
select select "VIC"
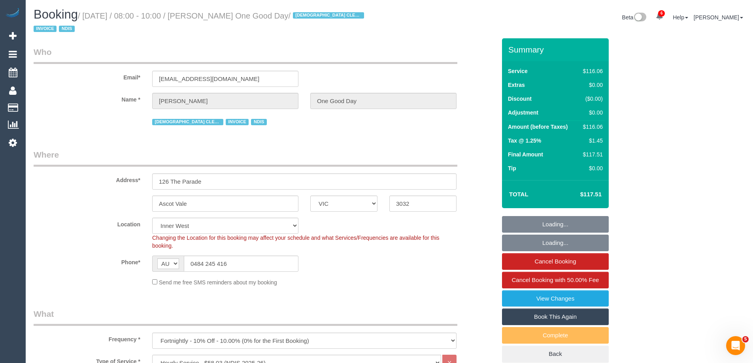
select select "object:7267"
select select "number:27"
select select "number:14"
select select "number:19"
select select "number:25"
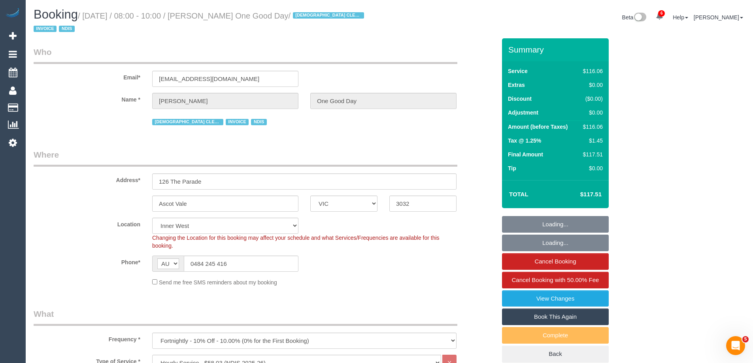
select select "number:34"
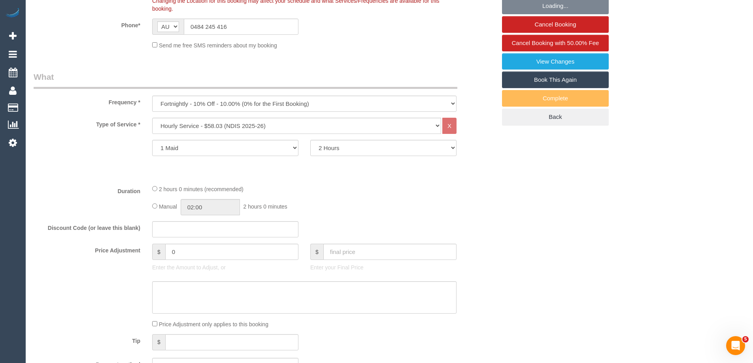
select select "spot14"
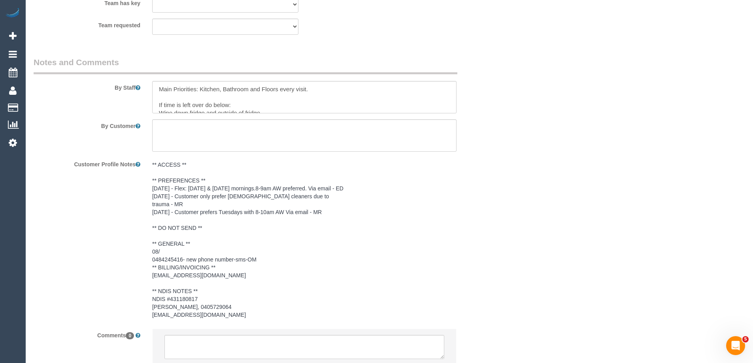
scroll to position [1088, 0]
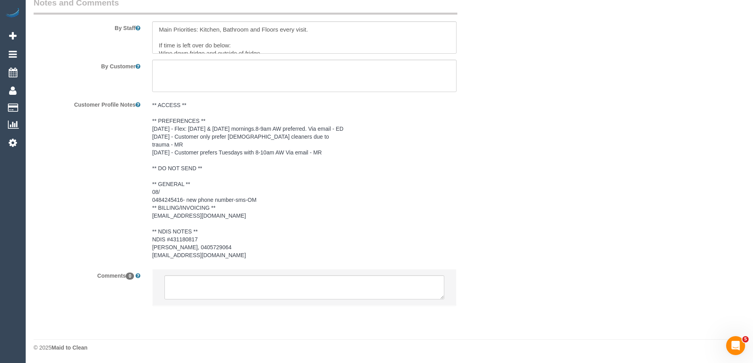
click at [228, 273] on li at bounding box center [305, 288] width 304 height 36
click at [227, 294] on textarea at bounding box center [304, 288] width 280 height 25
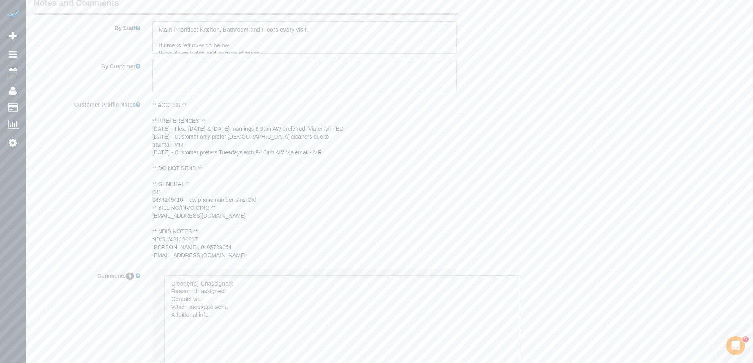
drag, startPoint x: 438, startPoint y: 299, endPoint x: 522, endPoint y: 377, distance: 114.9
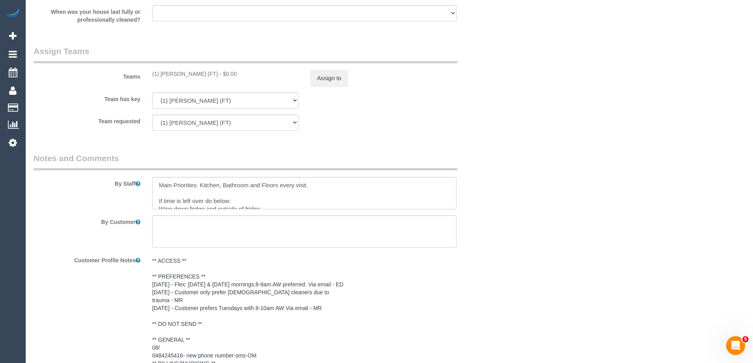
scroll to position [891, 0]
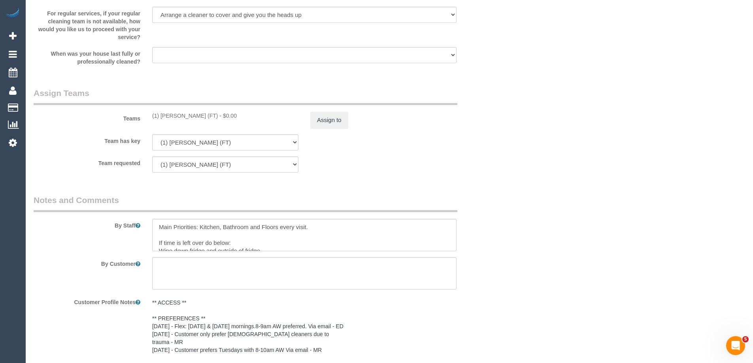
drag, startPoint x: 218, startPoint y: 114, endPoint x: 151, endPoint y: 119, distance: 67.8
click at [151, 119] on div "(1) Debbie Brodjanac (FT) - $0.00" at bounding box center [225, 116] width 158 height 8
copy div "(1) [PERSON_NAME] (FT)"
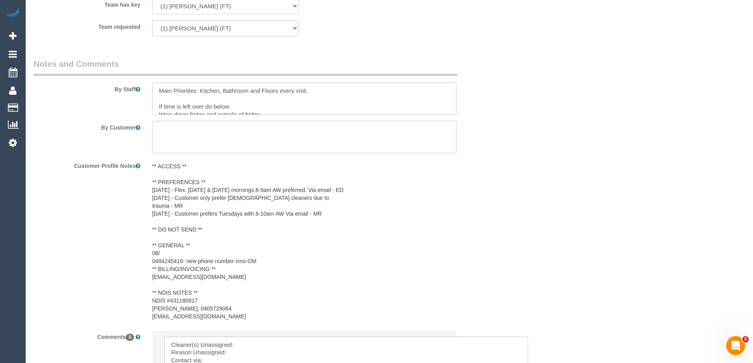
scroll to position [1200, 0]
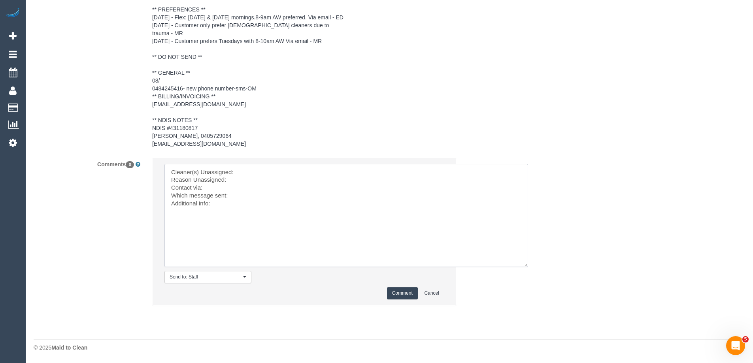
click at [275, 178] on textarea at bounding box center [346, 215] width 364 height 103
click at [275, 172] on textarea at bounding box center [346, 215] width 364 height 103
paste textarea "(1) [PERSON_NAME] (FT)"
click at [262, 180] on textarea at bounding box center [346, 215] width 364 height 103
type textarea "Cleaner(s) Unassigned: (1) Debbie Brodjanac (FT) Reason Unassigned: claims she …"
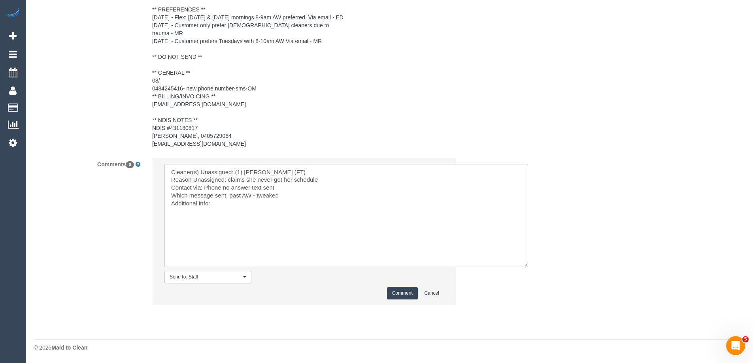
click at [406, 292] on button "Comment" at bounding box center [402, 293] width 31 height 12
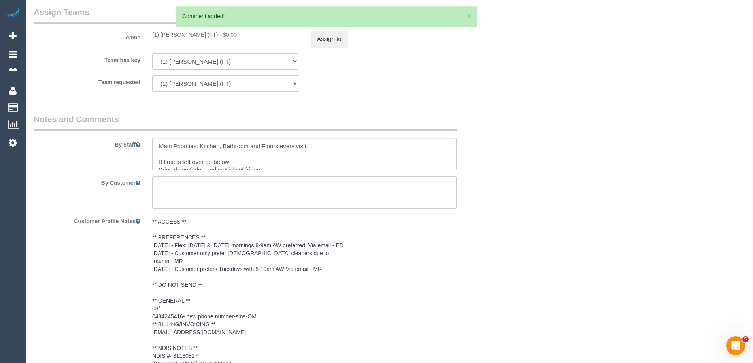
scroll to position [930, 0]
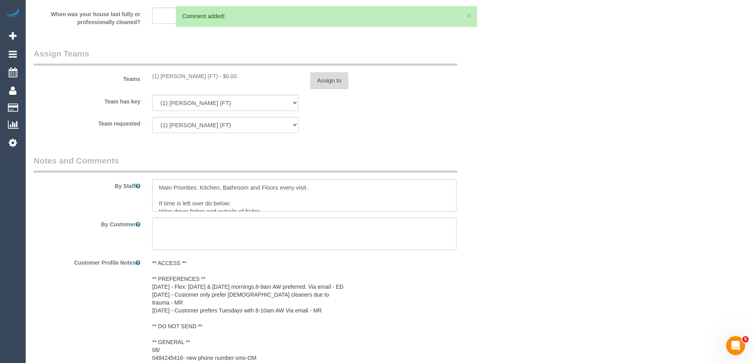
click at [335, 84] on button "Assign to" at bounding box center [329, 80] width 38 height 17
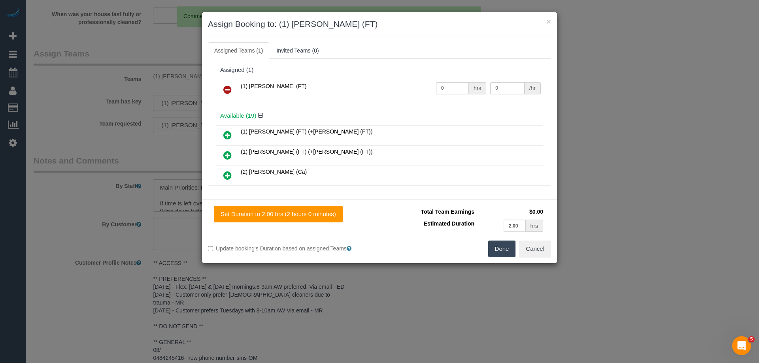
click at [232, 85] on link at bounding box center [227, 90] width 19 height 16
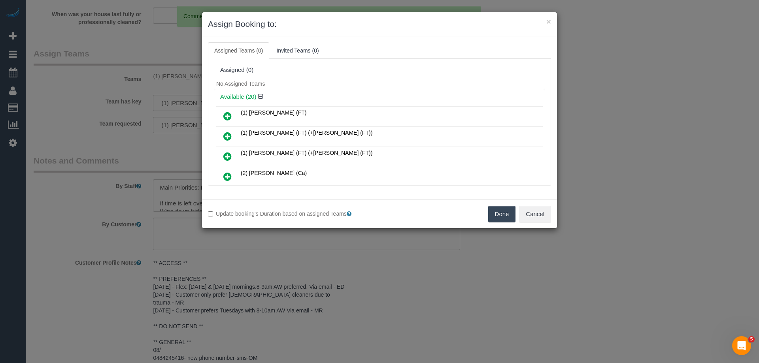
click at [508, 215] on button "Done" at bounding box center [502, 214] width 28 height 17
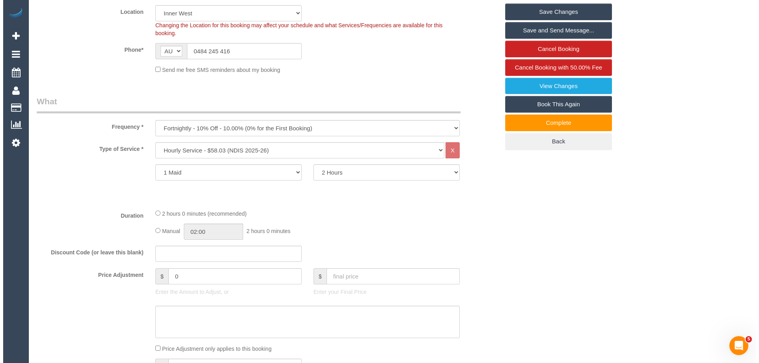
scroll to position [0, 0]
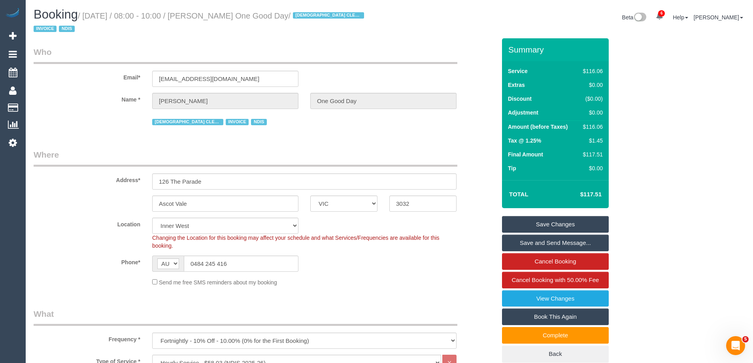
click at [564, 229] on link "Save Changes" at bounding box center [555, 224] width 107 height 17
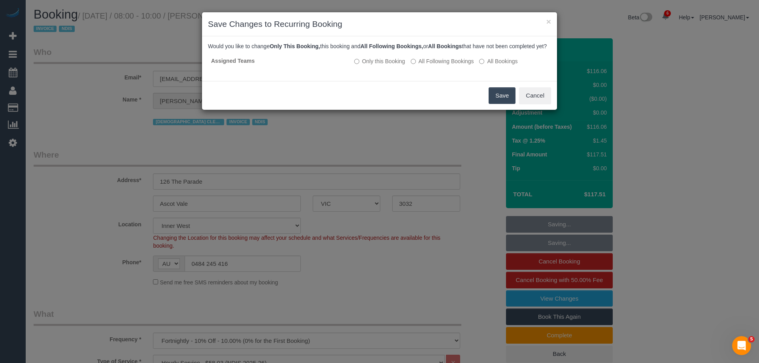
click at [500, 101] on button "Save" at bounding box center [502, 95] width 27 height 17
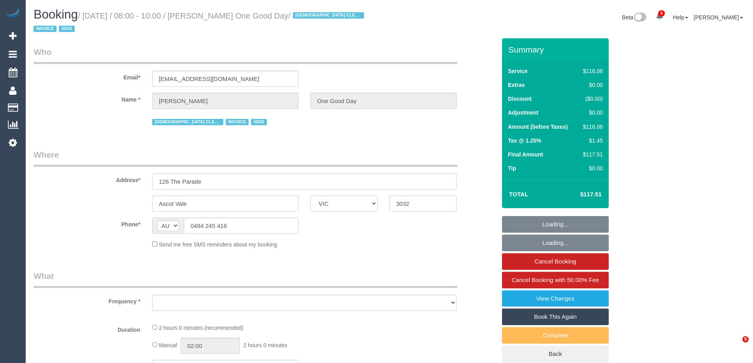
select select "VIC"
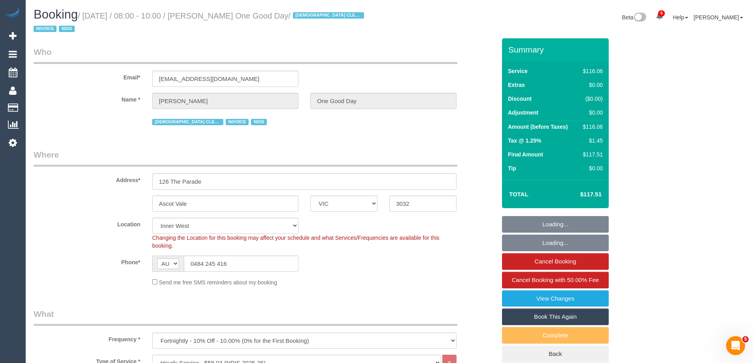
select select "object:1146"
select select "number:27"
select select "number:14"
select select "number:19"
select select "number:25"
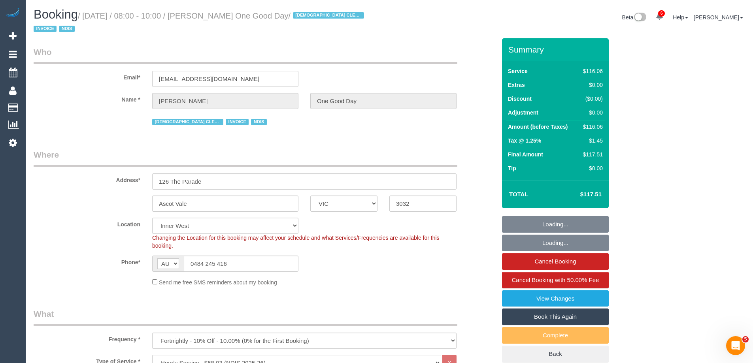
select select "number:34"
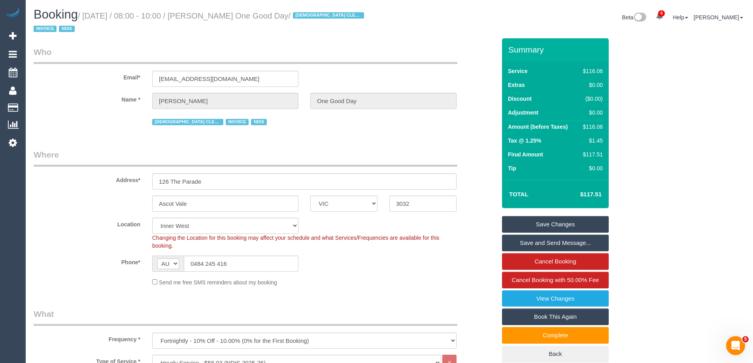
select select "spot1"
drag, startPoint x: 245, startPoint y: 266, endPoint x: 126, endPoint y: 264, distance: 119.0
click at [126, 264] on div "Phone* AF AL DZ AD AO AI AQ AG AR AM AW AU AT AZ BS BH BD BB BY BE BZ BJ BM BT …" at bounding box center [265, 264] width 474 height 16
drag, startPoint x: 329, startPoint y: 257, endPoint x: 241, endPoint y: 257, distance: 87.7
click at [329, 257] on div "Phone* AF AL DZ AD AO AI AQ AG AR AM AW AU AT AZ BS BH BD BB BY BE BZ BJ BM BT …" at bounding box center [265, 264] width 474 height 16
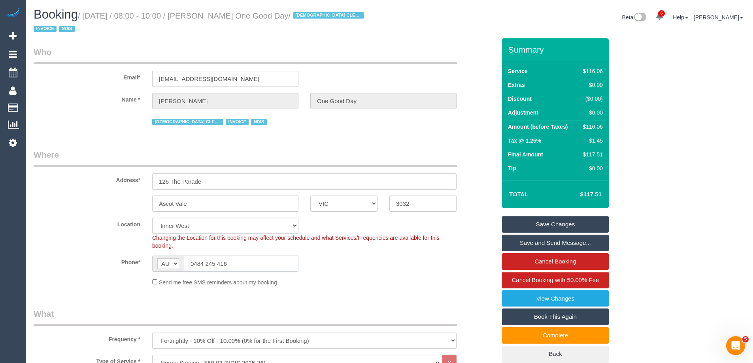
drag, startPoint x: 244, startPoint y: 267, endPoint x: 143, endPoint y: 266, distance: 100.8
click at [143, 266] on div "Phone* AF AL DZ AD AO AI AQ AG AR AM AW AU AT AZ BS BH BD BB BY BE BZ BJ BM BT …" at bounding box center [265, 264] width 474 height 16
click at [560, 264] on link "Cancel Booking" at bounding box center [555, 261] width 107 height 17
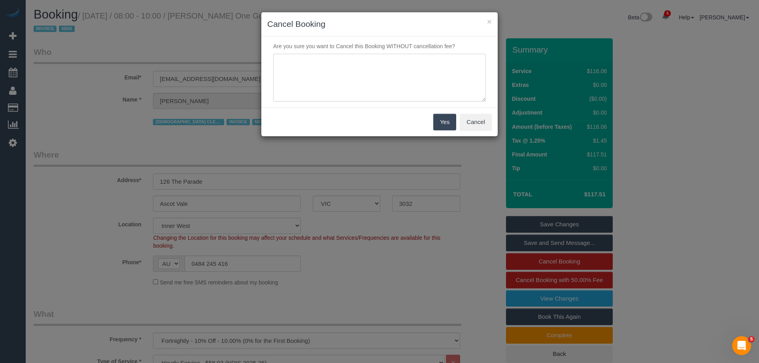
click at [357, 93] on textarea at bounding box center [379, 78] width 213 height 48
type textarea "Cleaner advised she never got her schedule. Missed the job VC"
click at [452, 123] on button "Yes" at bounding box center [444, 122] width 23 height 17
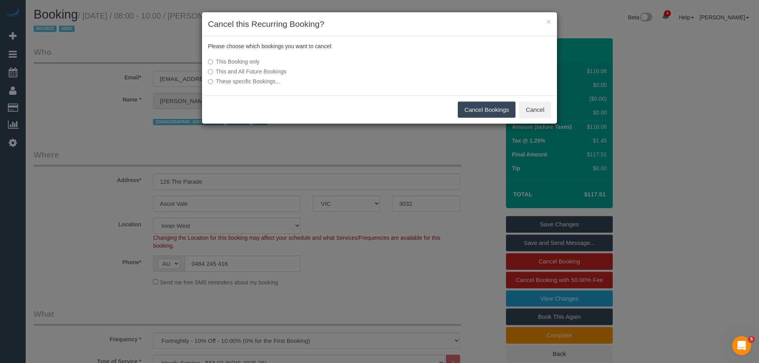
drag, startPoint x: 503, startPoint y: 106, endPoint x: 311, endPoint y: 120, distance: 193.0
click at [503, 106] on button "Cancel Bookings" at bounding box center [487, 110] width 58 height 17
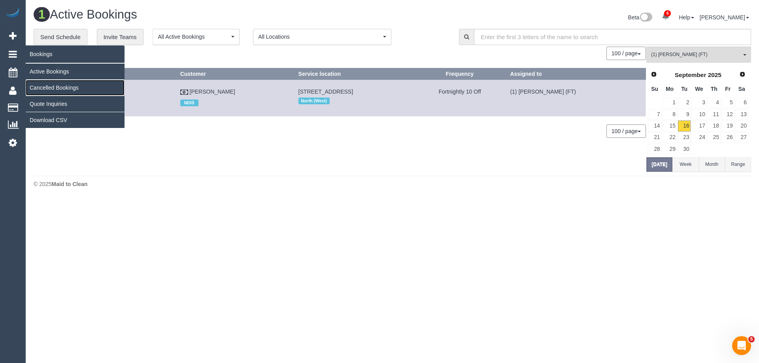
drag, startPoint x: 66, startPoint y: 85, endPoint x: 59, endPoint y: 85, distance: 7.1
click at [66, 85] on link "Cancelled Bookings" at bounding box center [75, 88] width 99 height 16
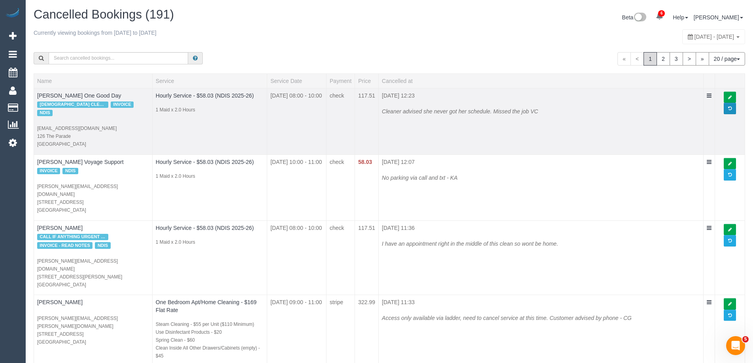
click at [734, 109] on link at bounding box center [730, 108] width 12 height 11
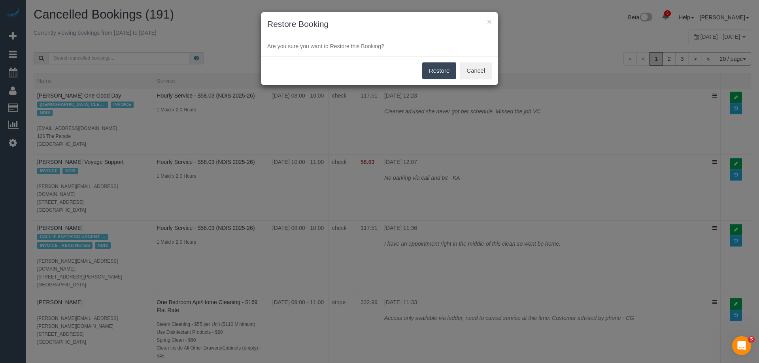
click at [441, 72] on button "Restore" at bounding box center [439, 70] width 34 height 17
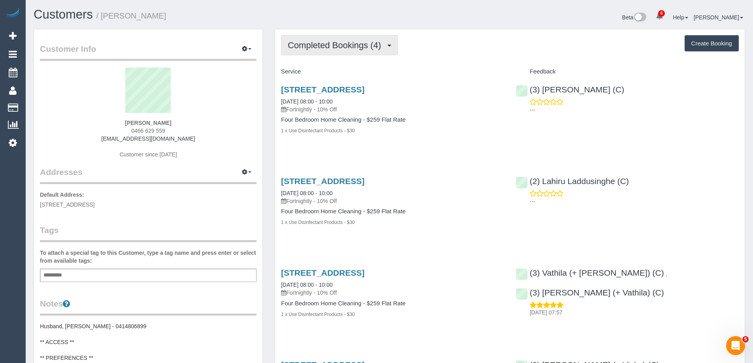
click at [323, 49] on span "Completed Bookings (4)" at bounding box center [336, 45] width 97 height 10
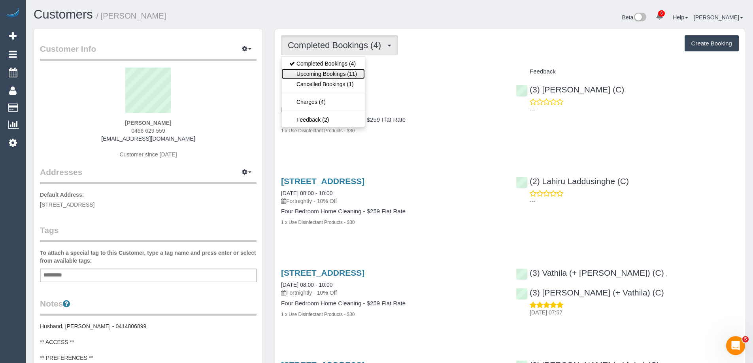
click at [324, 73] on link "Upcoming Bookings (11)" at bounding box center [322, 74] width 83 height 10
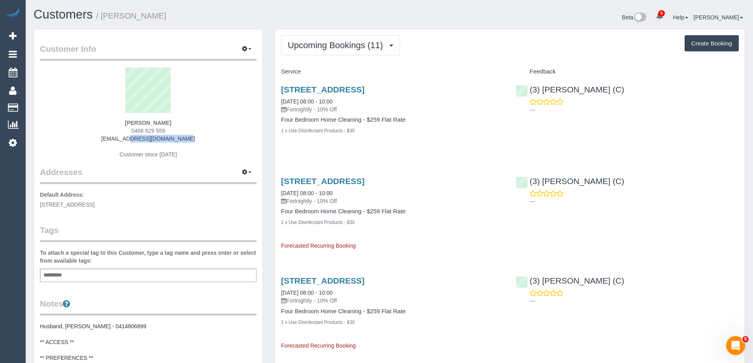
drag, startPoint x: 185, startPoint y: 139, endPoint x: 56, endPoint y: 143, distance: 129.3
click at [75, 142] on div "Janine Gastevich 0466 629 559 jmgas22@icloud.com Customer since 2025" at bounding box center [148, 117] width 217 height 99
copy link "[EMAIL_ADDRESS][DOMAIN_NAME]"
drag, startPoint x: 212, startPoint y: 109, endPoint x: 175, endPoint y: 134, distance: 45.5
click at [212, 109] on sui-profile-pic at bounding box center [148, 93] width 205 height 51
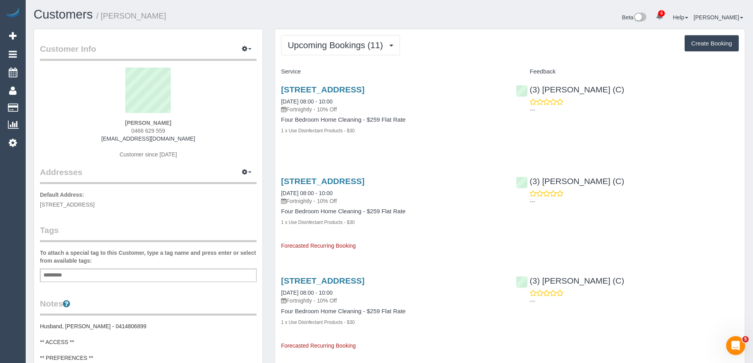
drag, startPoint x: 176, startPoint y: 130, endPoint x: 94, endPoint y: 130, distance: 81.8
click at [94, 130] on div "Janine Gastevich 0466 629 559 jmgas22@icloud.com Customer since 2025" at bounding box center [148, 117] width 217 height 99
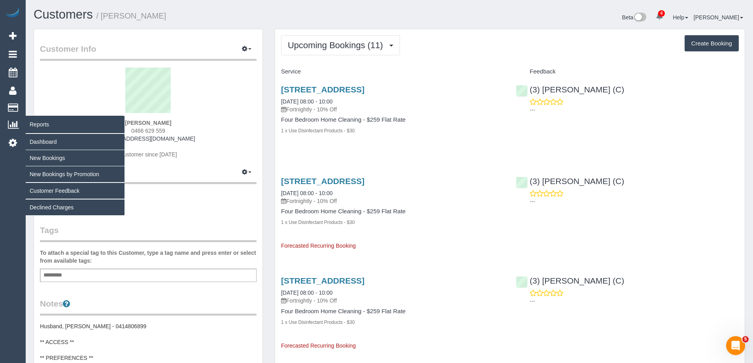
copy span "0466 629 559"
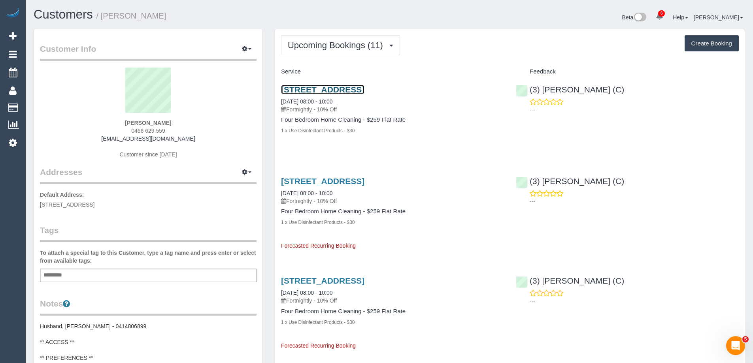
click at [356, 88] on link "15b Summerhill Rd, Brighton East, VIC 3187" at bounding box center [322, 89] width 83 height 9
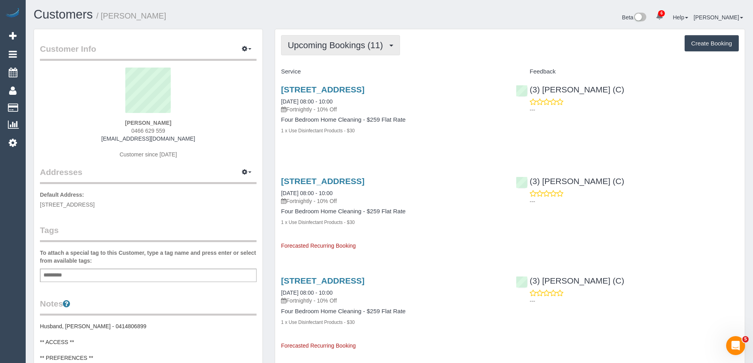
click at [343, 42] on span "Upcoming Bookings (11)" at bounding box center [337, 45] width 99 height 10
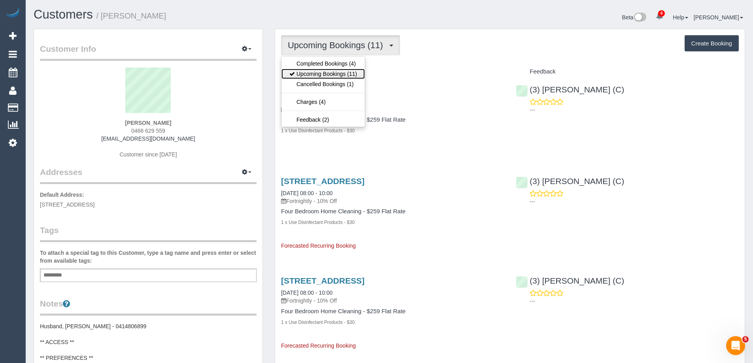
click at [348, 76] on link "Upcoming Bookings (11)" at bounding box center [322, 74] width 83 height 10
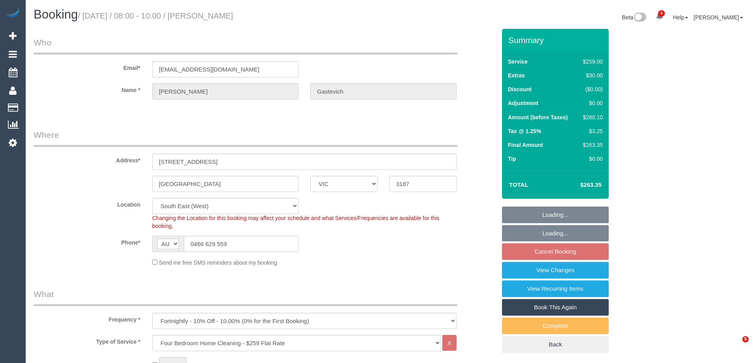
select select "VIC"
select select "string:stripe-pm_1Rm1mj2GScqysDRVRpDaJzyO"
select select "number:27"
select select "number:14"
select select "number:19"
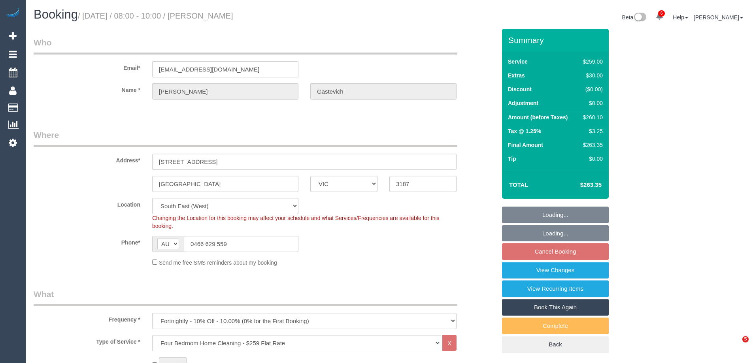
select select "number:24"
select select "number:35"
select select "number:12"
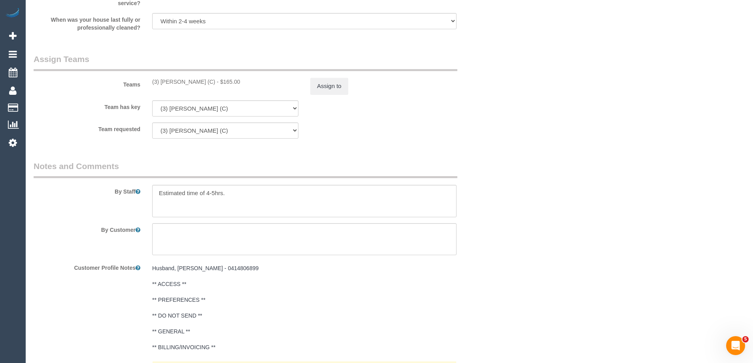
scroll to position [1357, 0]
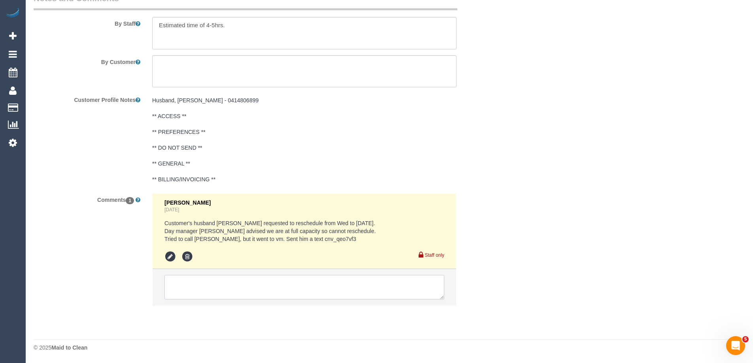
click at [224, 282] on textarea at bounding box center [304, 287] width 280 height 25
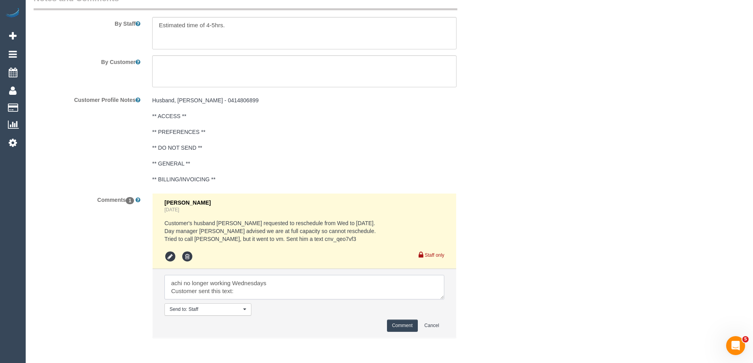
paste textarea "Good Afternoon Janine, Vanessa here- I just need to quickly touch base and advi…"
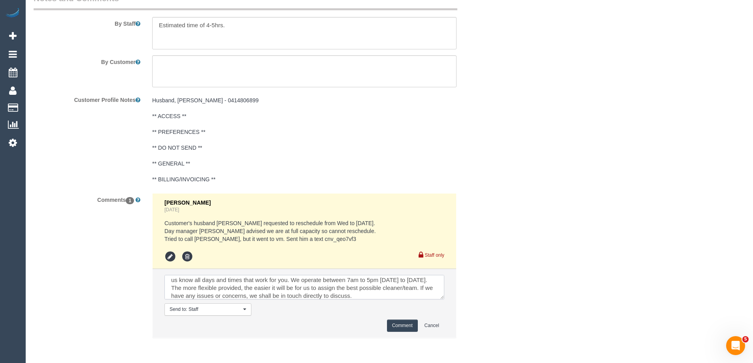
type textarea "achi no longer working Wednesdays Customer sent this text: Good [PERSON_NAME], …"
click at [405, 323] on button "Comment" at bounding box center [402, 326] width 31 height 12
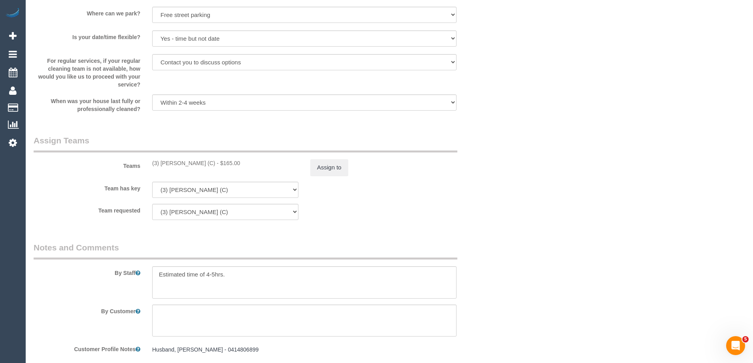
scroll to position [1040, 0]
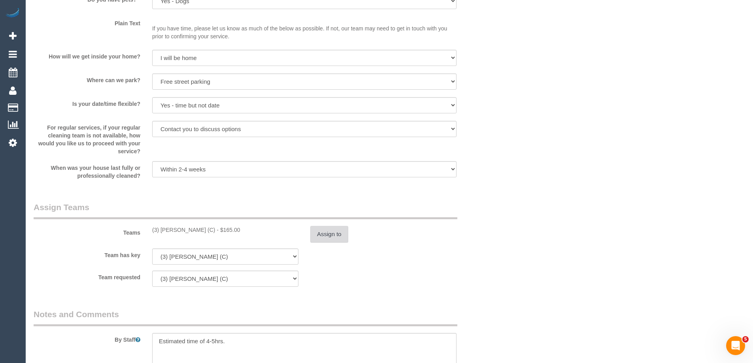
click at [332, 231] on button "Assign to" at bounding box center [329, 234] width 38 height 17
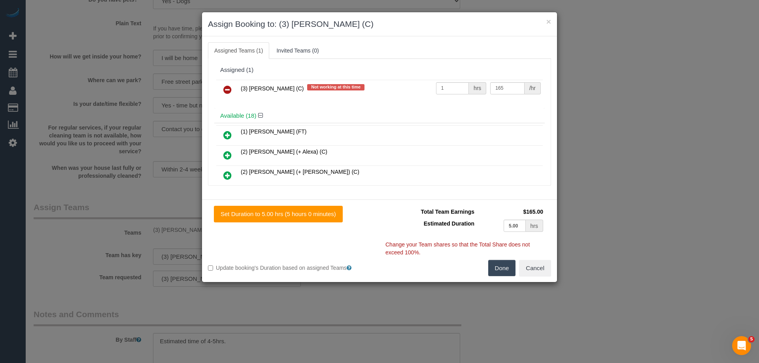
click at [229, 85] on icon at bounding box center [227, 89] width 8 height 9
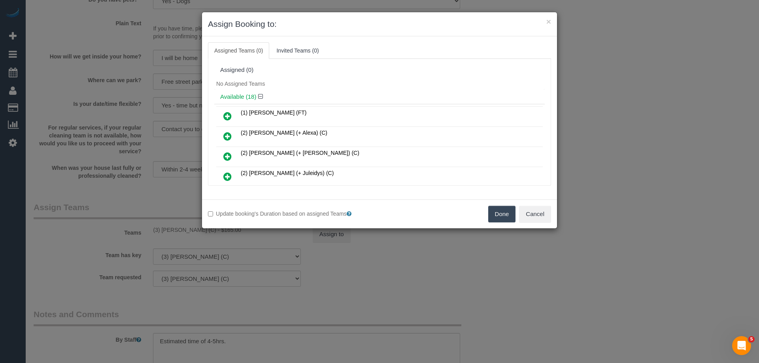
click at [499, 215] on button "Done" at bounding box center [502, 214] width 28 height 17
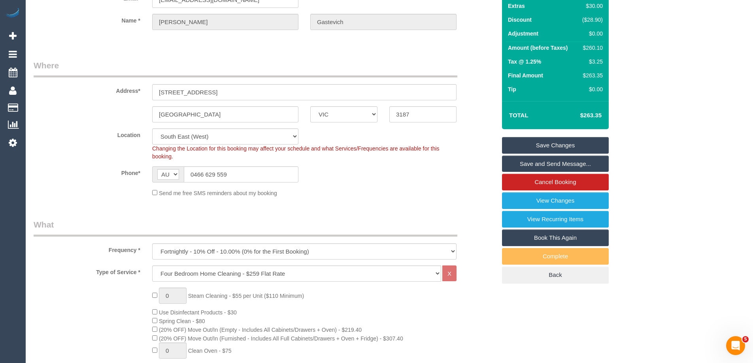
scroll to position [0, 0]
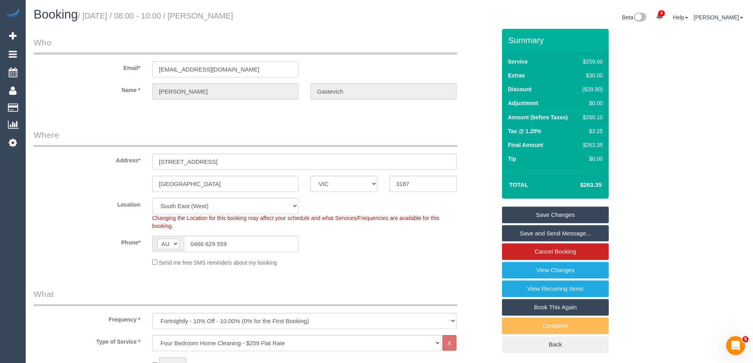
click at [594, 225] on link "Save and Send Message..." at bounding box center [555, 233] width 107 height 17
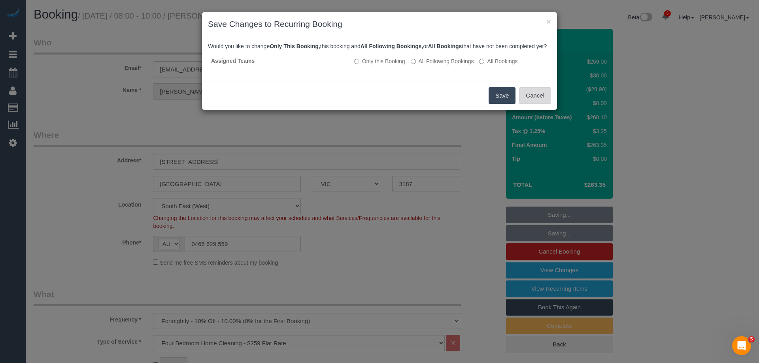
click at [542, 103] on button "Cancel" at bounding box center [535, 95] width 32 height 17
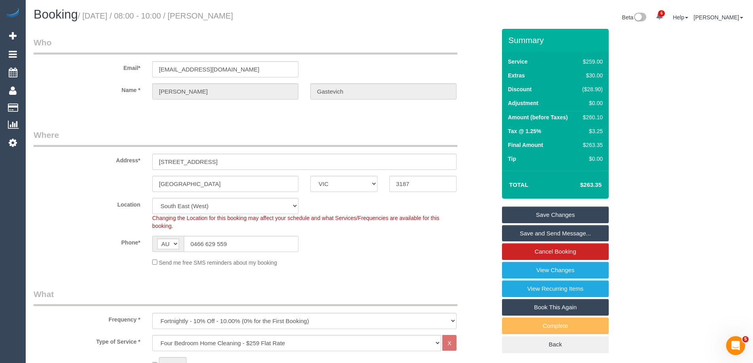
click at [568, 215] on link "Save Changes" at bounding box center [555, 215] width 107 height 17
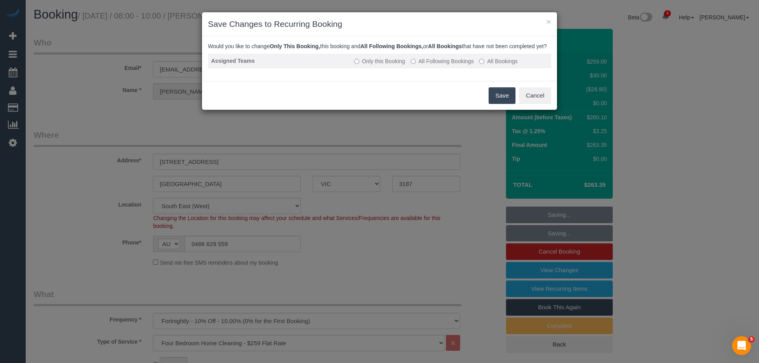
click at [438, 65] on label "All Following Bookings" at bounding box center [442, 61] width 63 height 8
click at [502, 104] on button "Save" at bounding box center [502, 95] width 27 height 17
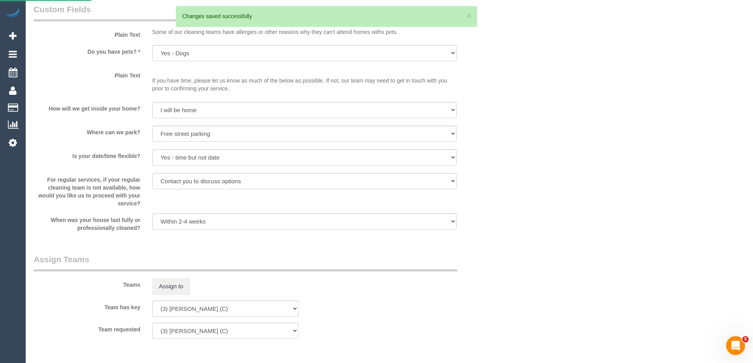
scroll to position [963, 0]
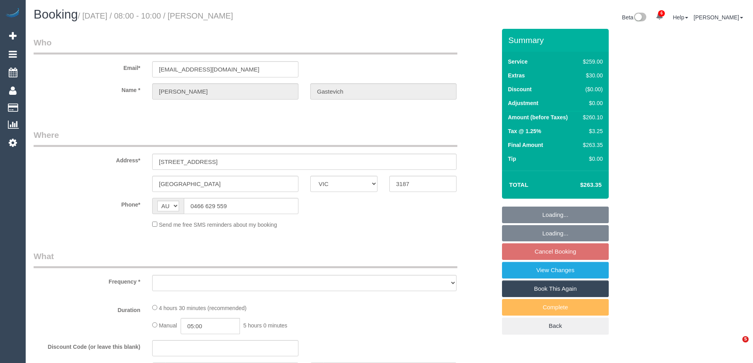
select select "VIC"
select select "object:615"
select select "string:stripe-pm_1Rm1mj2GScqysDRVRpDaJzyO"
select select "number:27"
select select "number:14"
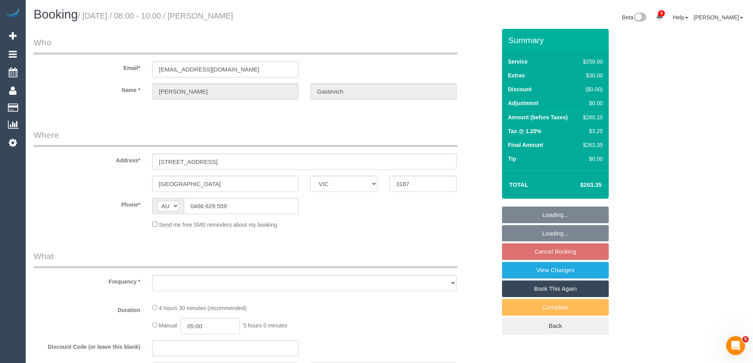
select select "number:19"
select select "number:24"
select select "number:35"
select select "number:12"
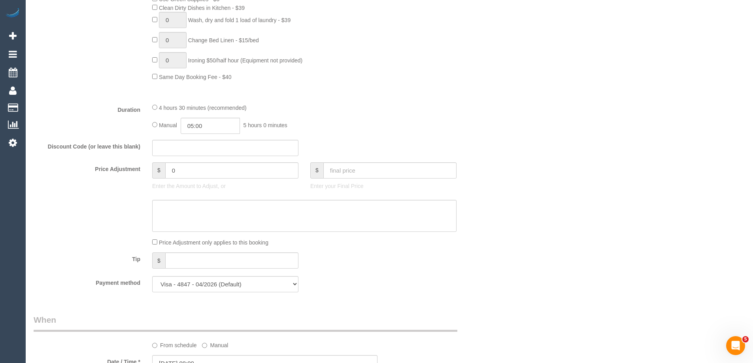
select select "object:1381"
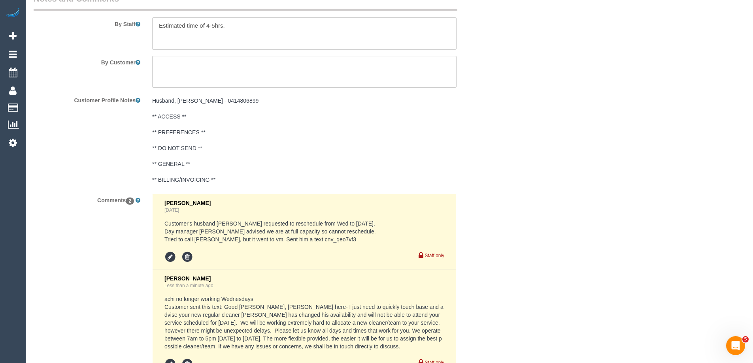
scroll to position [1463, 0]
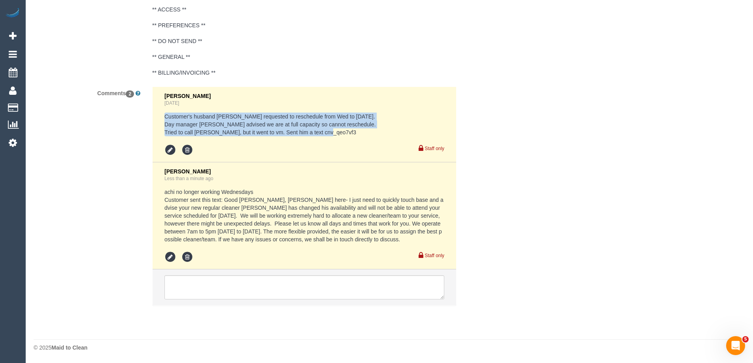
drag, startPoint x: 185, startPoint y: 128, endPoint x: 162, endPoint y: 111, distance: 28.0
click at [162, 111] on li "[PERSON_NAME] [DATE] Customer's husband [PERSON_NAME] requested to reschedule f…" at bounding box center [305, 124] width 304 height 75
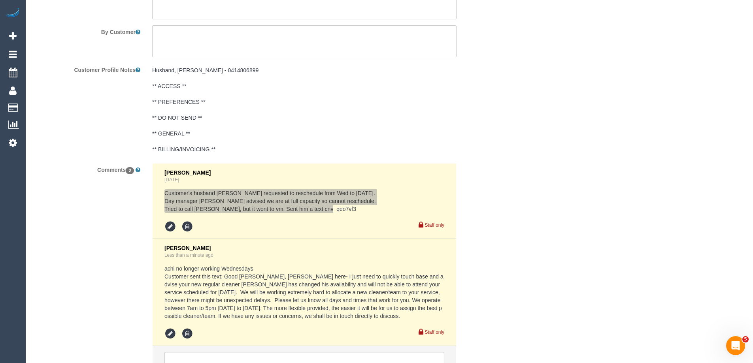
scroll to position [1187, 0]
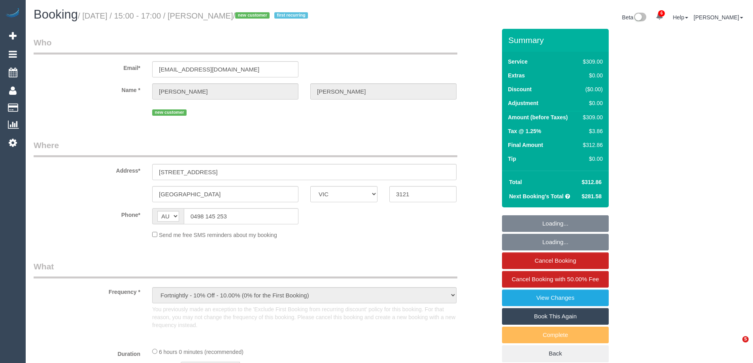
select select "VIC"
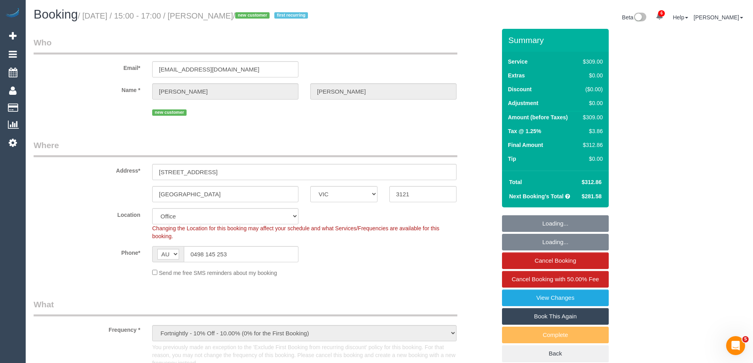
select select "object:2023"
select select "string:stripe-pm_1S53kA2GScqysDRVN4RYpq7h"
select select "number:28"
select select "number:14"
select select "number:20"
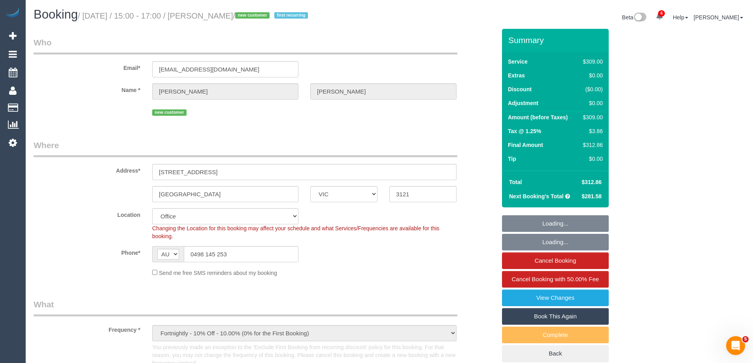
select select "number:24"
select select "number:34"
select select "number:13"
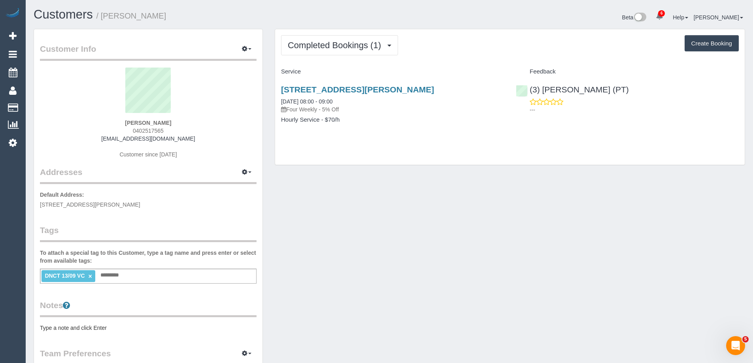
drag, startPoint x: 157, startPoint y: 131, endPoint x: 88, endPoint y: 131, distance: 69.2
click at [88, 131] on div "[PERSON_NAME] 0402517565 [EMAIL_ADDRESS][DOMAIN_NAME] Customer since [DATE]" at bounding box center [148, 117] width 217 height 99
copy span "0402517565"
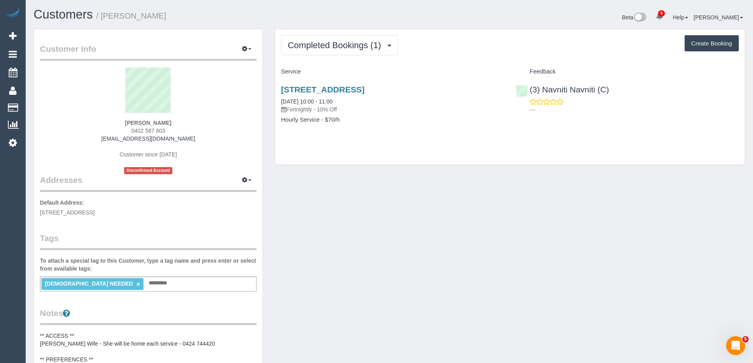
drag, startPoint x: 157, startPoint y: 123, endPoint x: 110, endPoint y: 121, distance: 46.7
click at [116, 122] on div "Grant Arbuckle 0402 587 803 grant@loanstudio.com.au Customer since 2025 Unconfi…" at bounding box center [148, 121] width 217 height 107
copy strong "Grant Arbuckle"
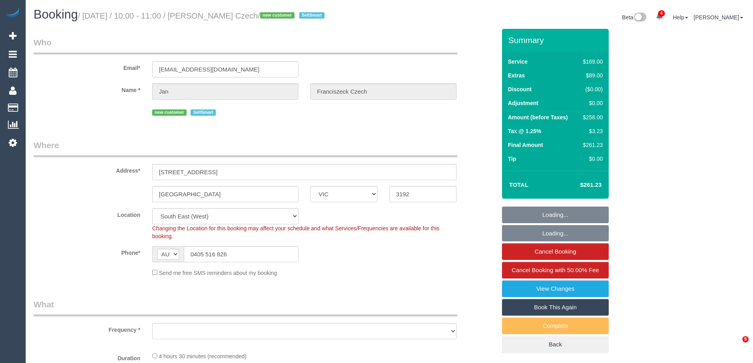
select select "VIC"
select select "number:28"
select select "number:14"
select select "number:19"
select select "number:23"
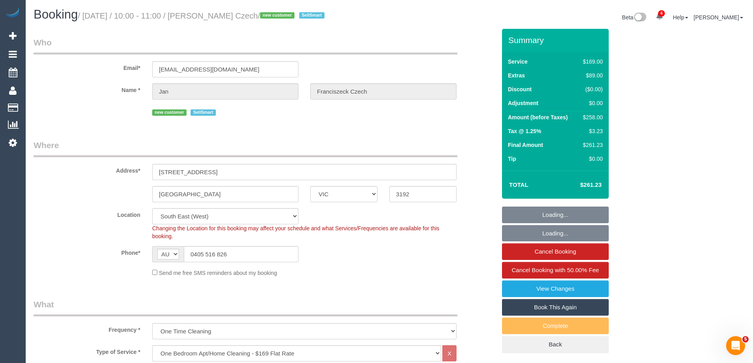
select select "object:1356"
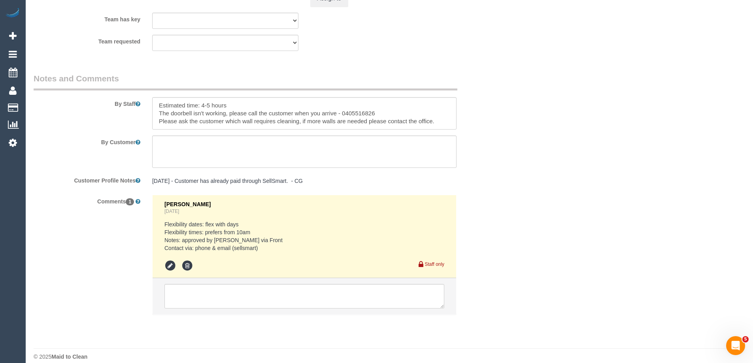
scroll to position [1296, 0]
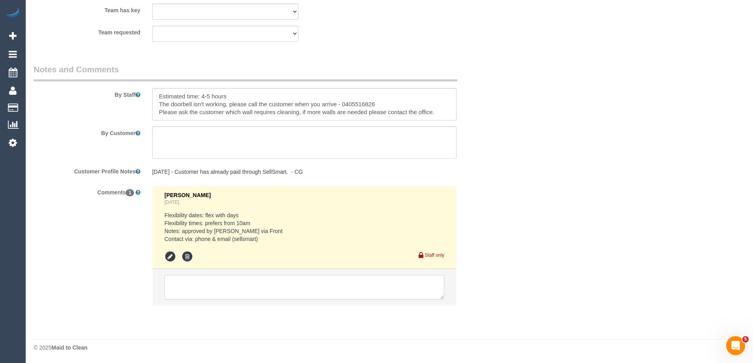
click at [229, 290] on textarea at bounding box center [304, 287] width 280 height 25
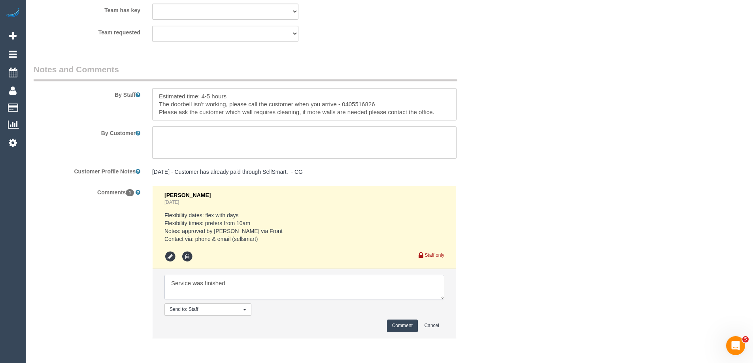
click at [289, 282] on textarea at bounding box center [304, 287] width 280 height 25
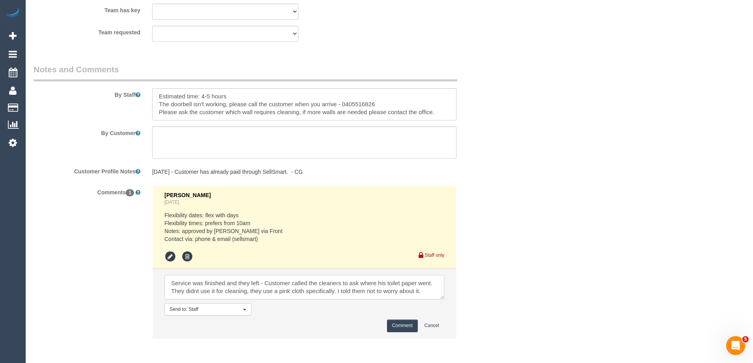
type textarea "Service was finished and they left - Customer called the cleaners to ask where …"
click at [412, 326] on button "Comment" at bounding box center [402, 326] width 31 height 12
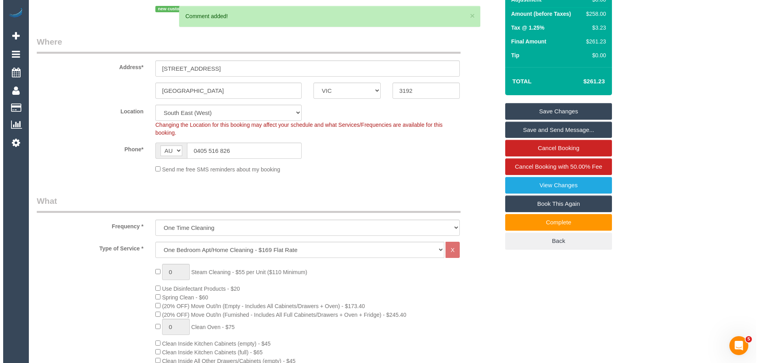
scroll to position [0, 0]
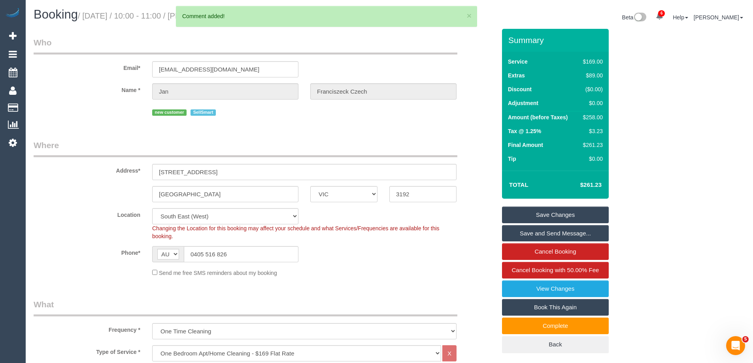
click at [559, 213] on link "Save Changes" at bounding box center [555, 215] width 107 height 17
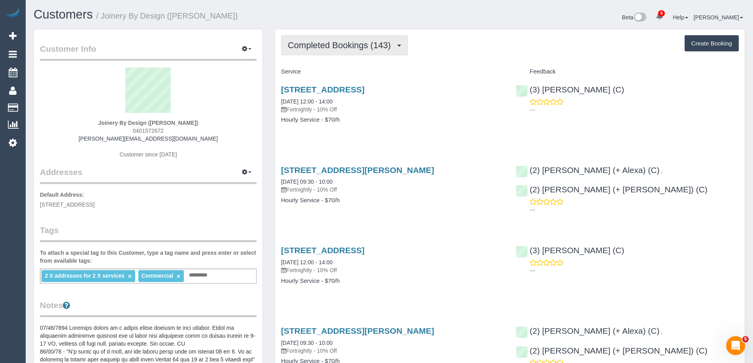
click at [332, 43] on span "Completed Bookings (143)" at bounding box center [341, 45] width 107 height 10
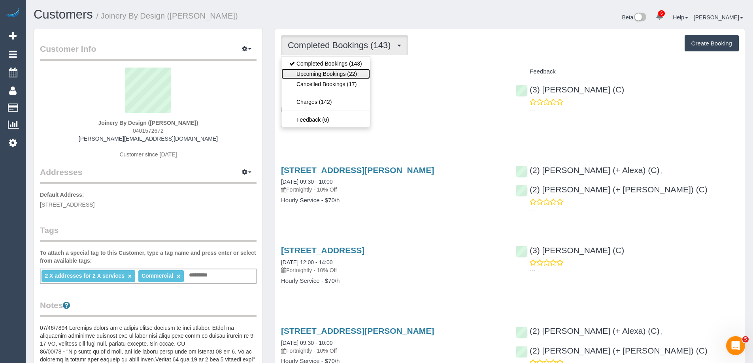
click at [342, 77] on link "Upcoming Bookings (22)" at bounding box center [325, 74] width 89 height 10
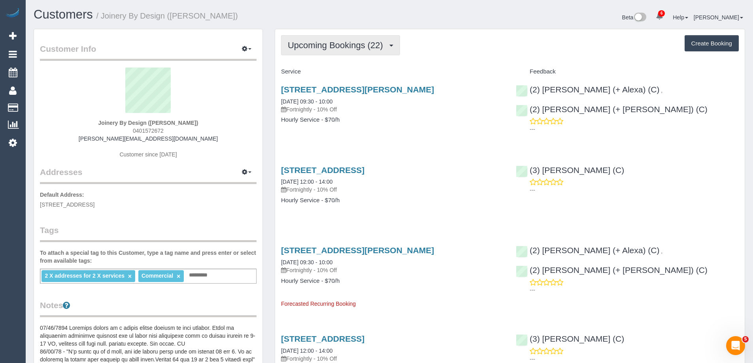
click at [343, 53] on button "Upcoming Bookings (22)" at bounding box center [340, 45] width 119 height 20
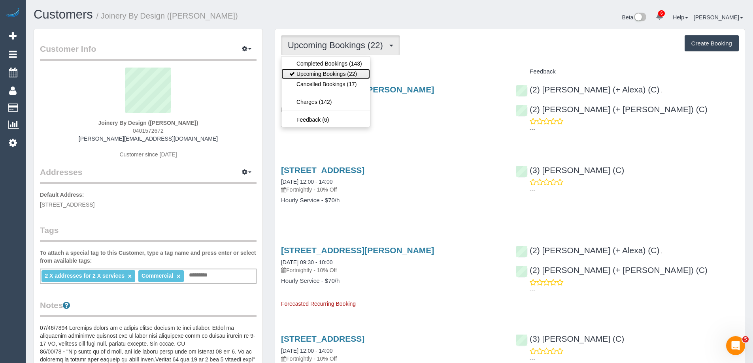
click at [345, 75] on link "Upcoming Bookings (22)" at bounding box center [325, 74] width 89 height 10
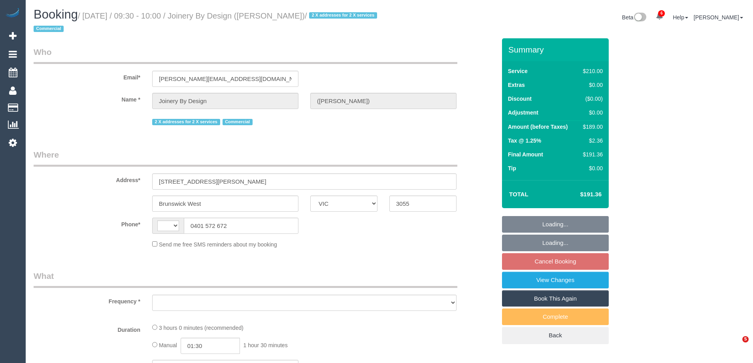
select select "VIC"
select select "string:AU"
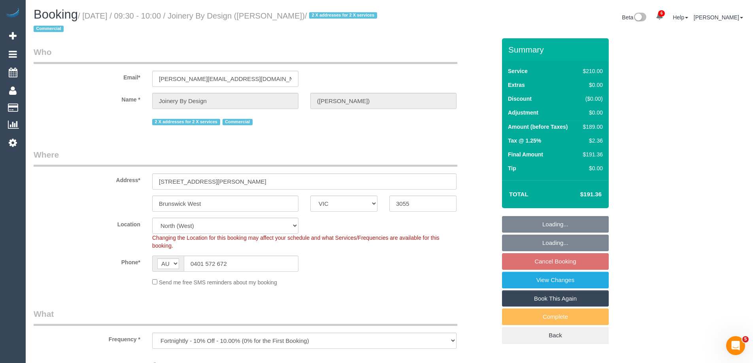
select select "object:753"
select select "number:27"
select select "number:14"
select select "number:19"
select select "number:36"
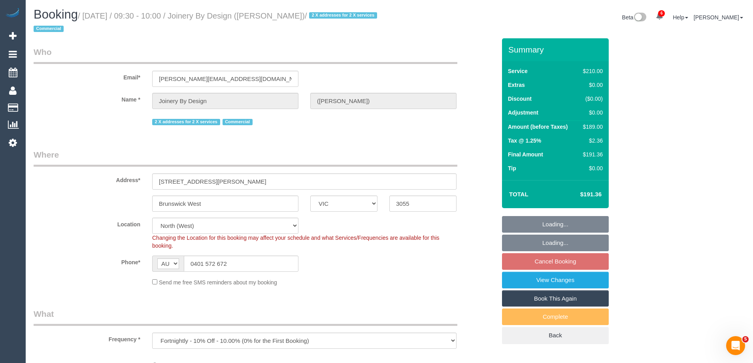
select select "number:34"
select select "180"
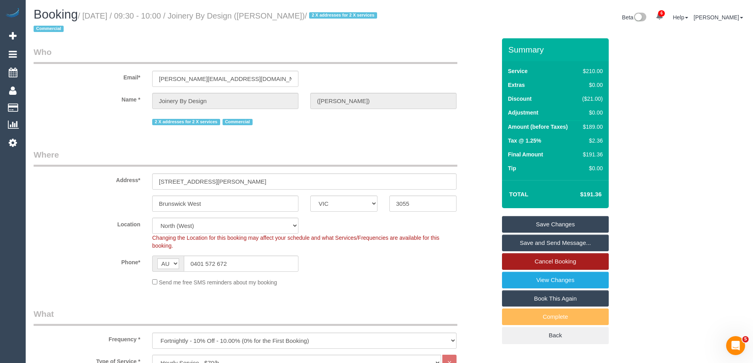
click at [524, 266] on link "Cancel Booking" at bounding box center [555, 261] width 107 height 17
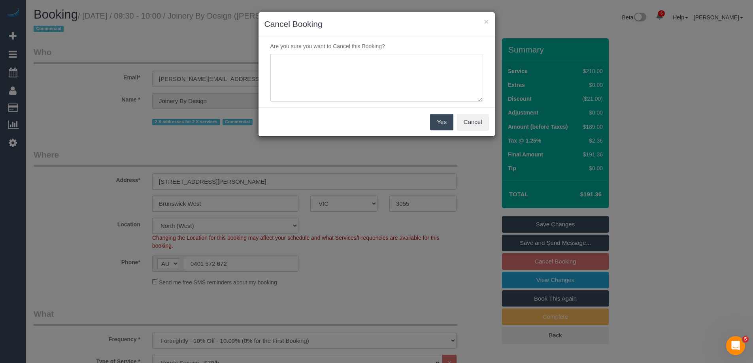
click at [382, 108] on div "Yes Cancel" at bounding box center [377, 122] width 236 height 29
click at [218, 68] on div "× Cancel Booking Are you sure you want to Cancel this Booking? Yes Cancel" at bounding box center [379, 181] width 759 height 363
click at [345, 84] on textarea at bounding box center [379, 78] width 213 height 48
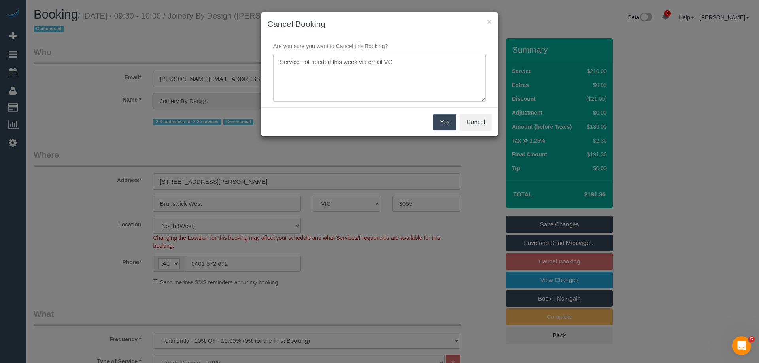
type textarea "Service not needed this week via email VC"
click at [444, 119] on button "Yes" at bounding box center [444, 122] width 23 height 17
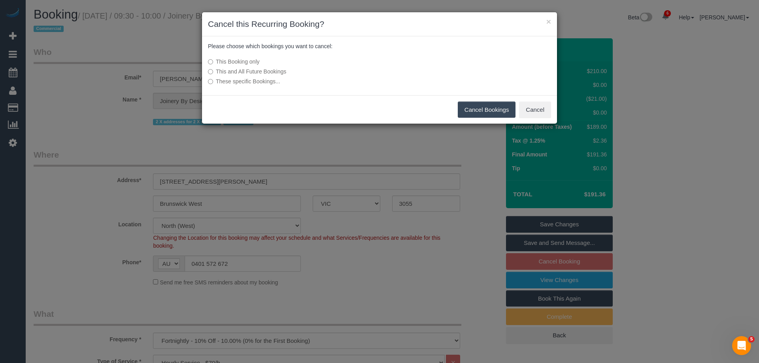
drag, startPoint x: 490, startPoint y: 109, endPoint x: 484, endPoint y: 108, distance: 6.1
click at [490, 109] on button "Cancel Bookings" at bounding box center [487, 110] width 58 height 17
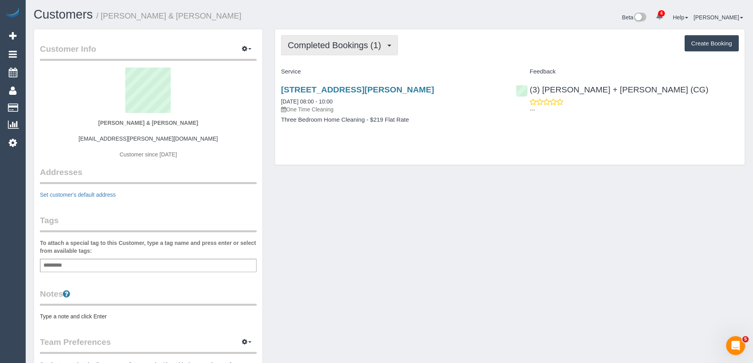
click at [353, 47] on span "Completed Bookings (1)" at bounding box center [336, 45] width 97 height 10
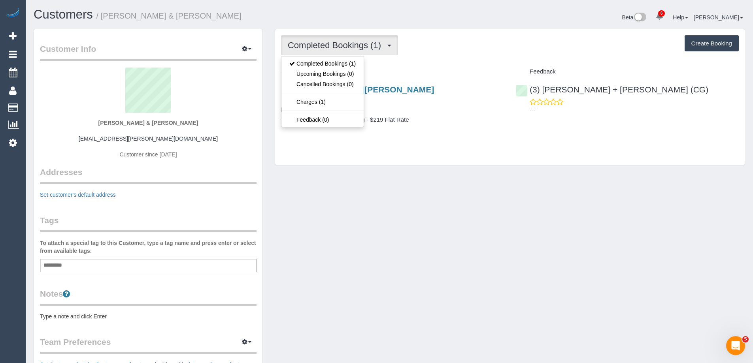
click at [444, 76] on div "Service" at bounding box center [392, 71] width 235 height 13
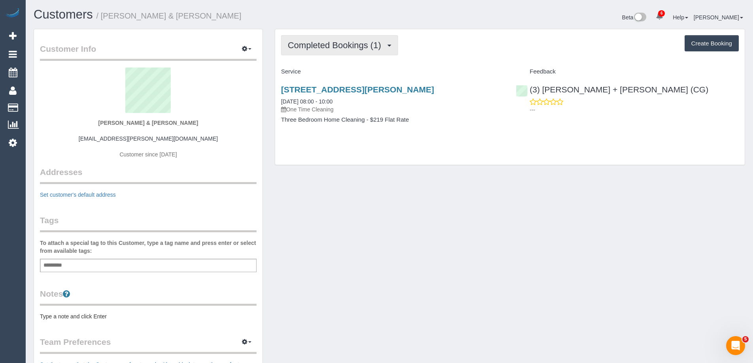
click at [340, 41] on span "Completed Bookings (1)" at bounding box center [336, 45] width 97 height 10
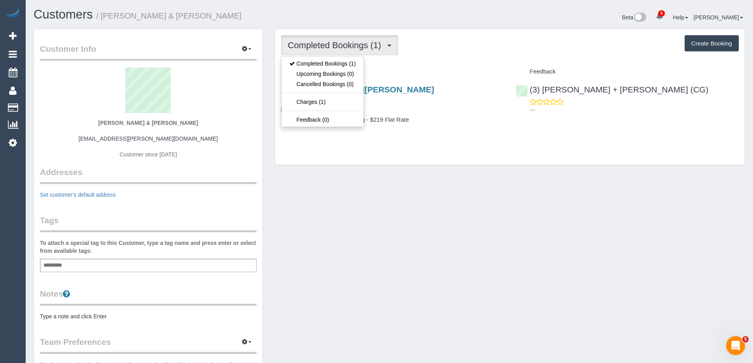
click at [214, 115] on sui-profile-pic at bounding box center [148, 93] width 205 height 51
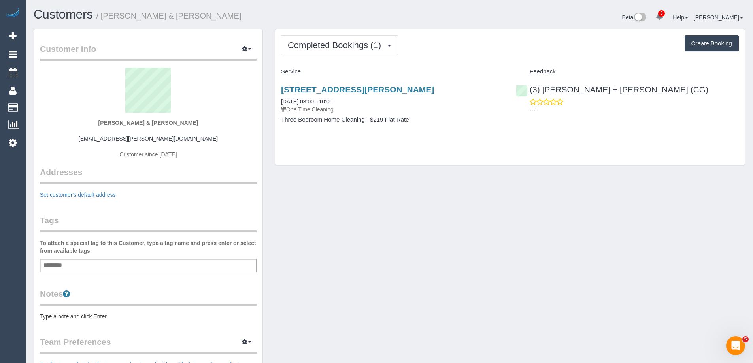
drag, startPoint x: 171, startPoint y: 131, endPoint x: 68, endPoint y: 128, distance: 103.2
click at [68, 128] on div "Anthony & Mina Gorman mina.gorman@outlook.com Customer since 2025" at bounding box center [148, 117] width 217 height 99
click at [358, 89] on link "41 Addison St, Elwood, VIC 3184" at bounding box center [357, 89] width 153 height 9
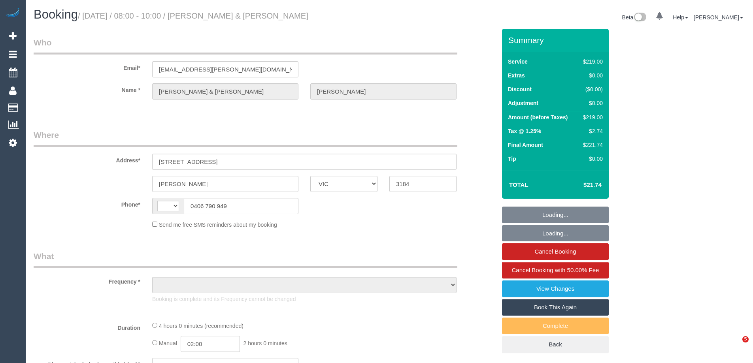
select select "VIC"
select select "string:AU"
select select "object:591"
select select "string:stripe-pm_1S3LNC2GScqysDRVO2Nkhzvx"
select select "number:29"
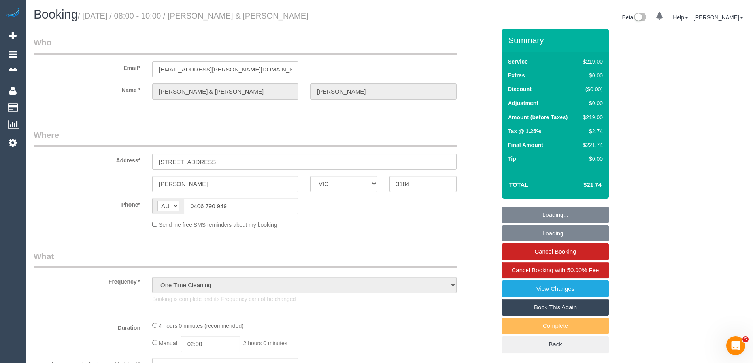
select select "number:14"
select select "number:19"
select select "number:24"
select select "number:35"
select select "number:13"
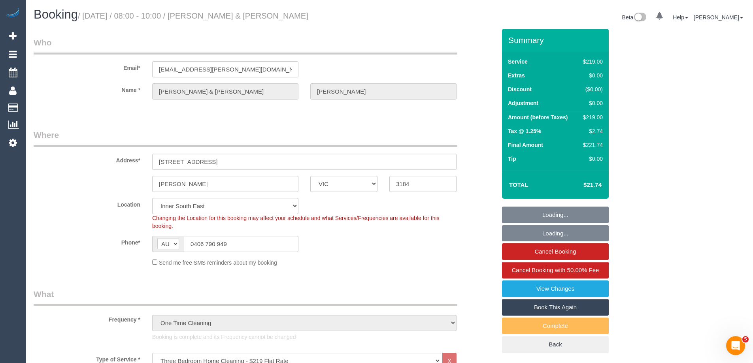
select select "object:1349"
click at [161, 235] on sui-booking-location "Location [GEOGRAPHIC_DATA] (North) East (South) [GEOGRAPHIC_DATA] (East) [GEOGR…" at bounding box center [265, 232] width 462 height 69
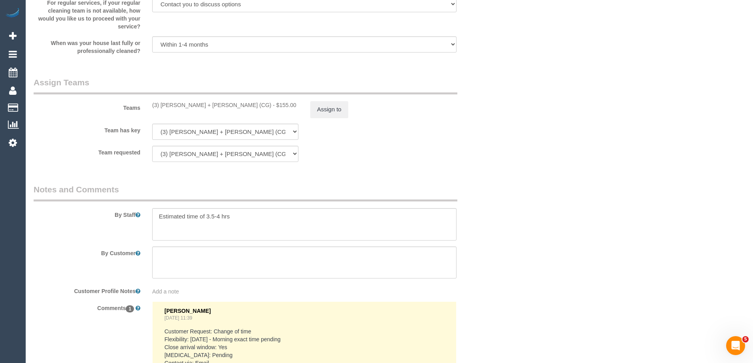
scroll to position [1321, 0]
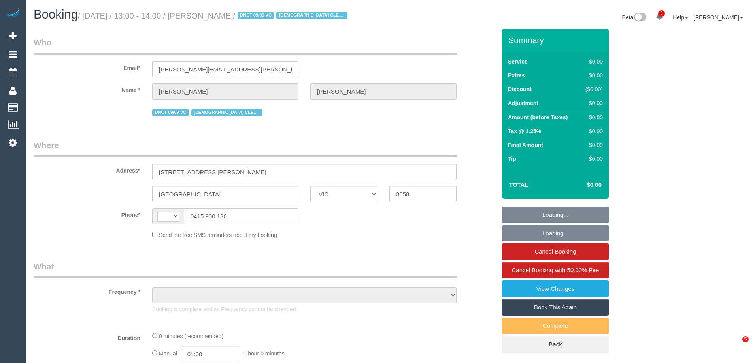
select select "VIC"
select select "string:AU"
select select "object:588"
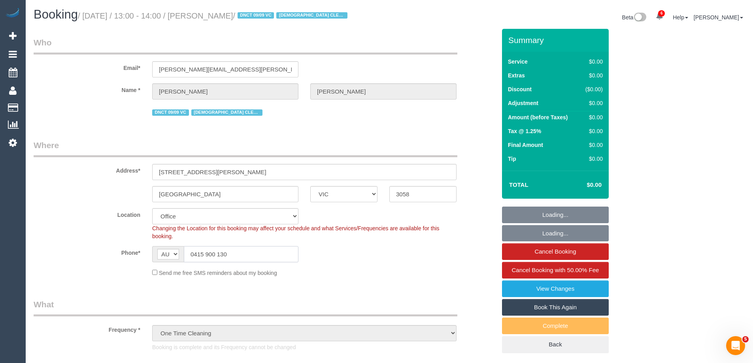
select select "number:27"
select select "number:14"
select select "object:2093"
drag, startPoint x: 173, startPoint y: 257, endPoint x: 157, endPoint y: 257, distance: 15.8
click at [157, 257] on div "AF AL DZ AD AO AI AQ AG AR AM AW AU AT AZ BS BH BD BB BY BE BZ BJ BM BT BO BA B…" at bounding box center [225, 254] width 146 height 16
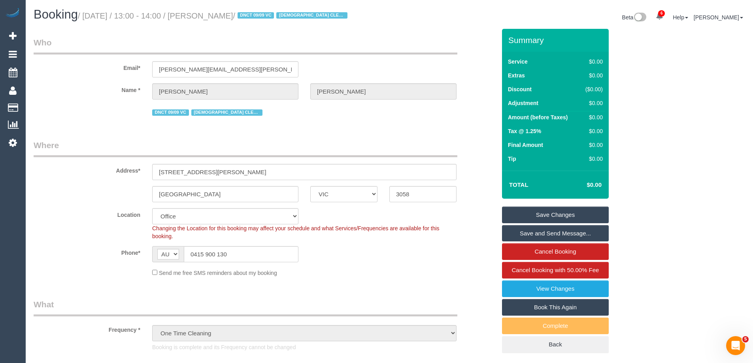
drag, startPoint x: 266, startPoint y: 16, endPoint x: 217, endPoint y: 15, distance: 49.4
click at [217, 15] on small "/ September 15, 2025 / 13:00 - 14:00 / Holly Weinert / DNCT 09/09 VC FEMALE CLE…" at bounding box center [214, 15] width 272 height 9
copy small "[PERSON_NAME]"
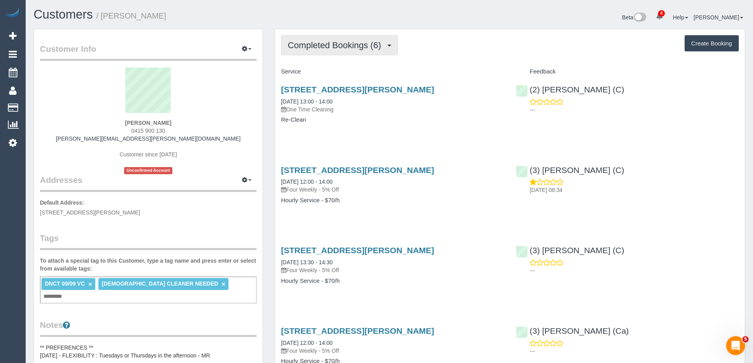
click at [353, 51] on button "Completed Bookings (6)" at bounding box center [339, 45] width 117 height 20
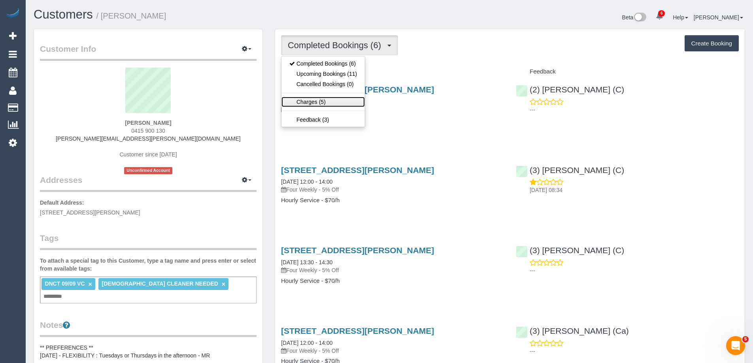
click at [328, 103] on link "Charges (5)" at bounding box center [322, 102] width 83 height 10
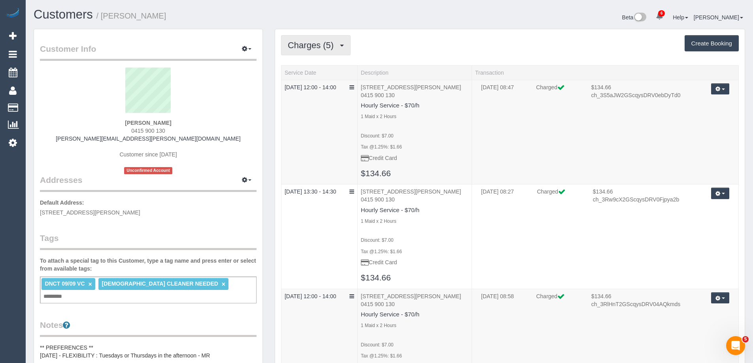
click at [315, 45] on span "Charges (5)" at bounding box center [313, 45] width 50 height 10
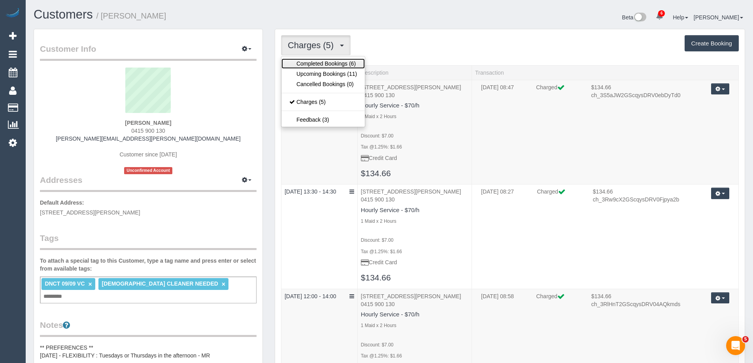
click at [312, 60] on link "Completed Bookings (6)" at bounding box center [322, 63] width 83 height 10
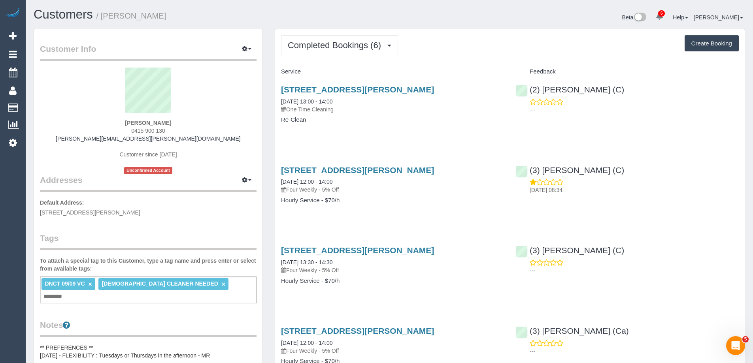
click at [89, 285] on link "×" at bounding box center [90, 284] width 4 height 7
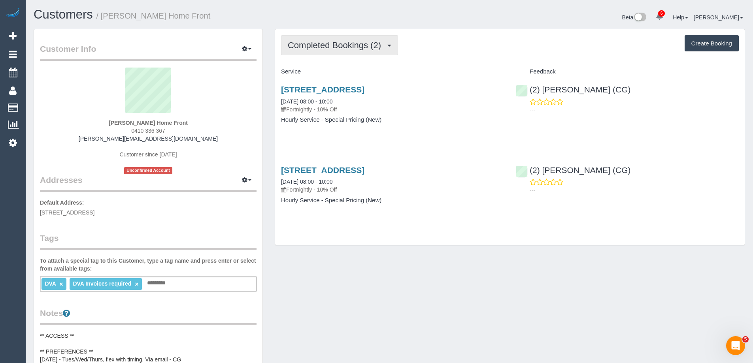
click at [357, 44] on span "Completed Bookings (2)" at bounding box center [336, 45] width 97 height 10
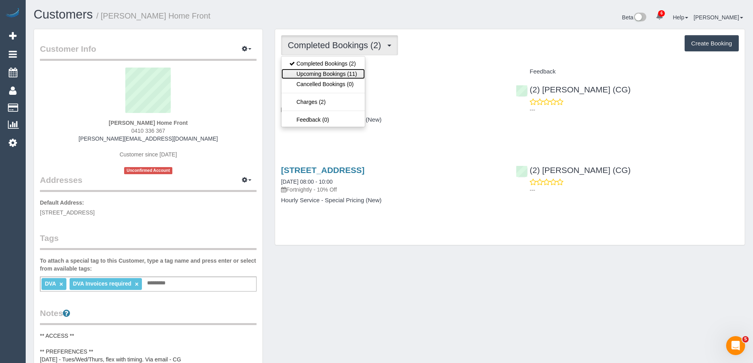
click at [359, 73] on link "Upcoming Bookings (11)" at bounding box center [322, 74] width 83 height 10
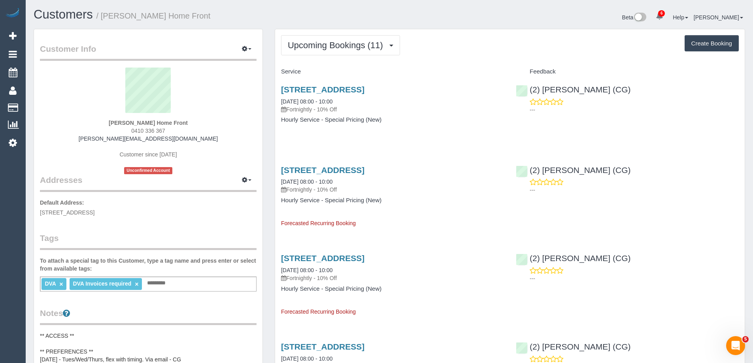
drag, startPoint x: 185, startPoint y: 130, endPoint x: 108, endPoint y: 128, distance: 77.1
click at [108, 128] on div "Cameron Buchanan Home Front 0410 336 367 cameron.homefront@fake.com Customer si…" at bounding box center [148, 121] width 217 height 107
copy span "0410 336 367"
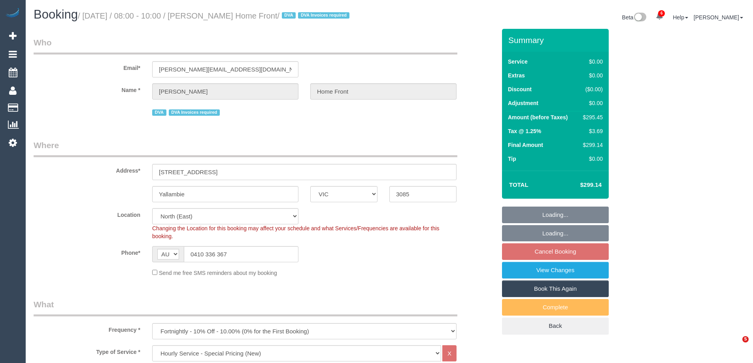
select select "VIC"
select select "300"
select select "number:28"
select select "number:14"
select select "number:19"
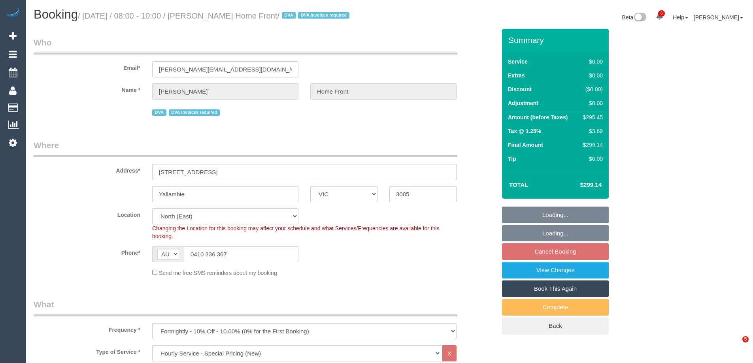
select select "number:36"
select select "number:35"
select select "number:13"
select select "spot2"
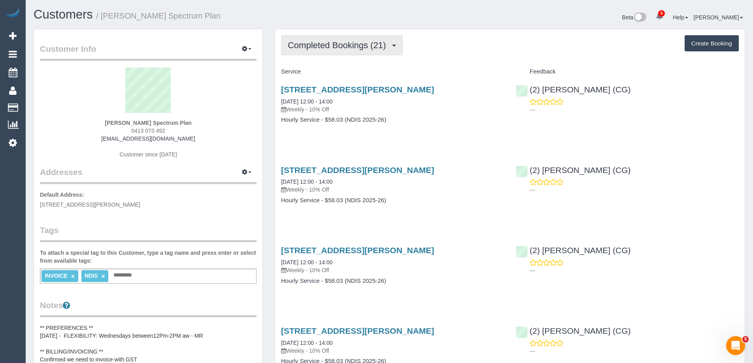
click at [347, 49] on span "Completed Bookings (21)" at bounding box center [339, 45] width 102 height 10
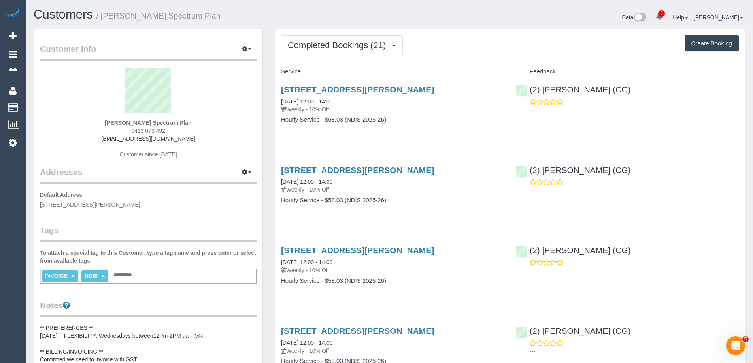
drag, startPoint x: 164, startPoint y: 134, endPoint x: 86, endPoint y: 134, distance: 77.9
click at [86, 134] on div "Lisanna Burnie Spectrum Plan 0413 073 492 list147@bigpond.com Customer since 20…" at bounding box center [148, 117] width 217 height 99
copy span "0413 073 492"
click at [179, 131] on div "Lisanna Burnie Spectrum Plan 0413 073 492 list147@bigpond.com Customer since 20…" at bounding box center [148, 117] width 217 height 99
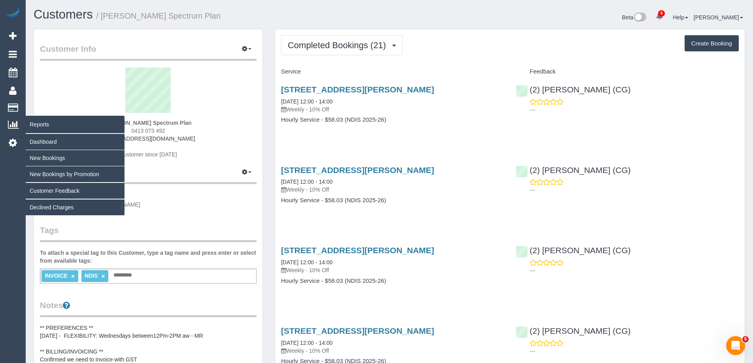
drag, startPoint x: 170, startPoint y: 130, endPoint x: 3, endPoint y: 126, distance: 167.6
click at [66, 128] on div "Lisanna Burnie Spectrum Plan 0413 073 492 list147@bigpond.com Customer since 20…" at bounding box center [148, 117] width 217 height 99
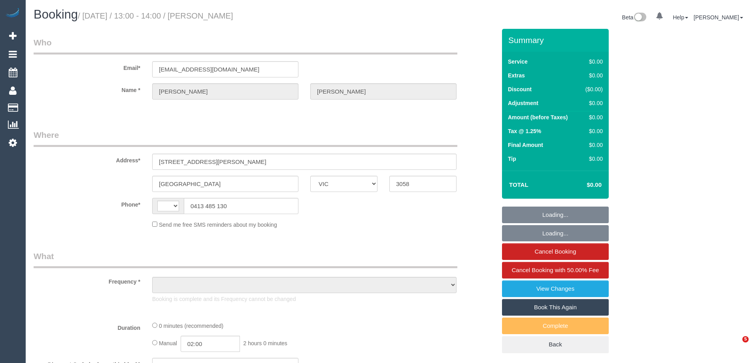
select select "VIC"
select select "string:AU"
select select "object:633"
select select "number:28"
select select "number:17"
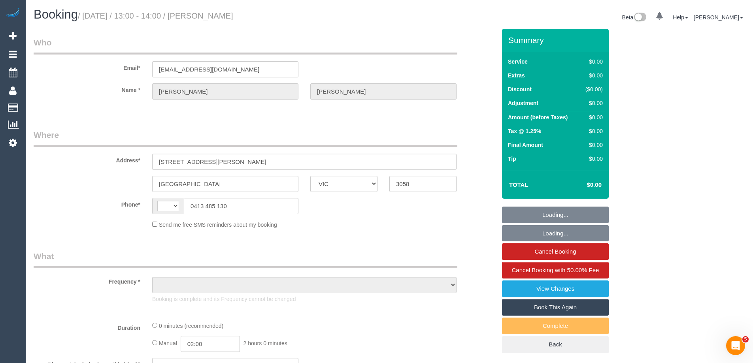
select select "number:18"
select select "number:24"
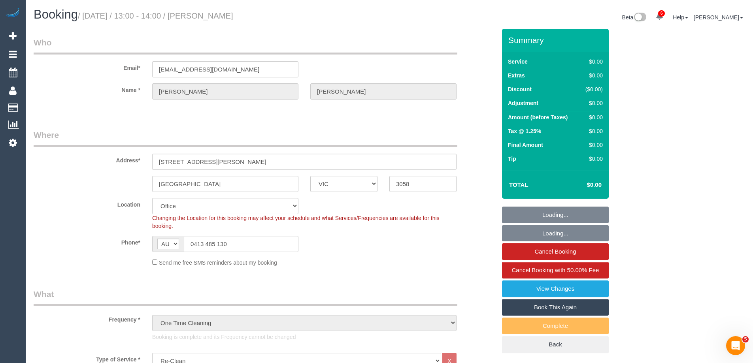
select select "string:stripe-pm_1Ry1ER2GScqysDRVt0ZAC5Tt"
select select "object:2117"
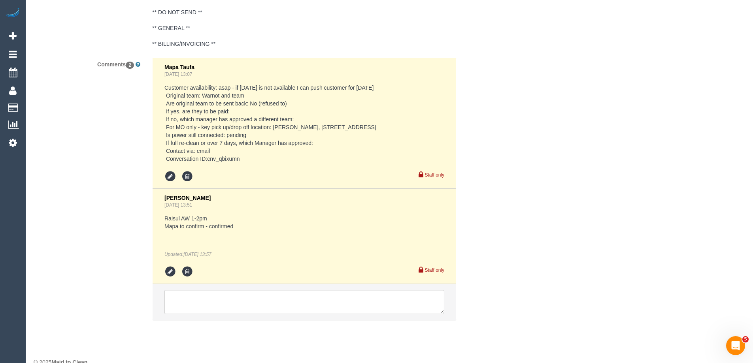
scroll to position [1393, 0]
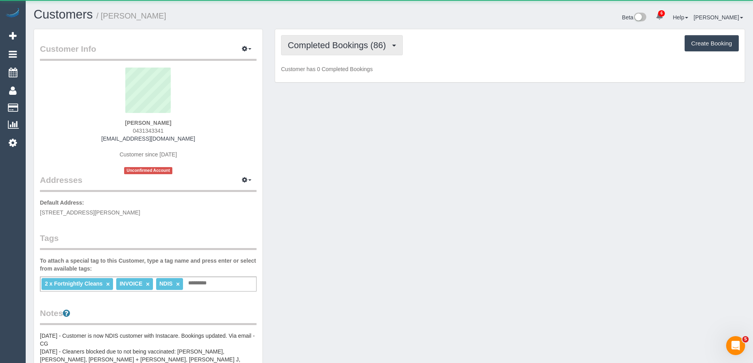
click at [339, 46] on span "Completed Bookings (86)" at bounding box center [339, 45] width 102 height 10
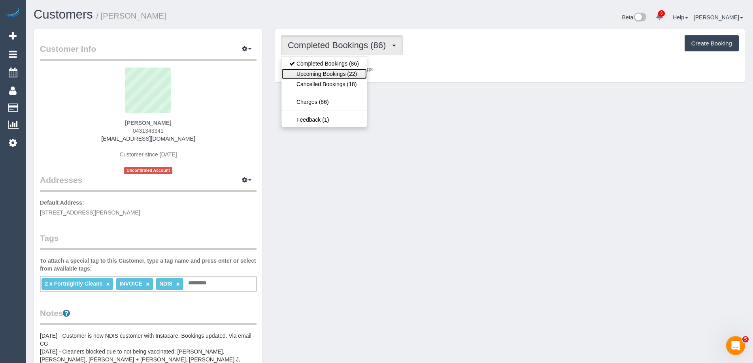
click at [354, 73] on link "Upcoming Bookings (22)" at bounding box center [323, 74] width 85 height 10
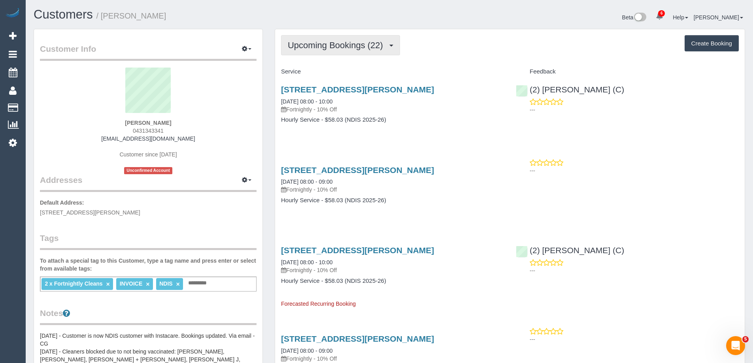
click at [319, 48] on span "Upcoming Bookings (22)" at bounding box center [337, 45] width 99 height 10
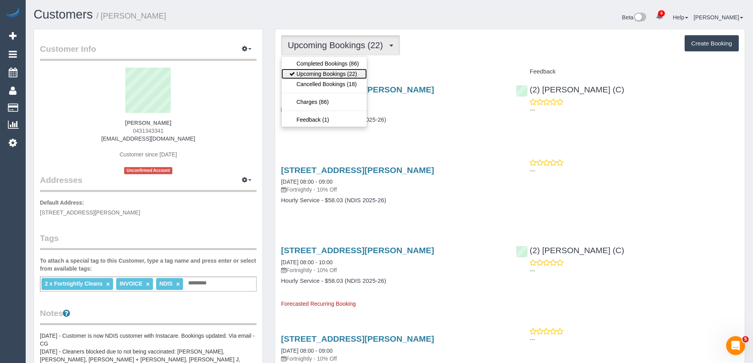
click at [316, 69] on link "Upcoming Bookings (22)" at bounding box center [323, 74] width 85 height 10
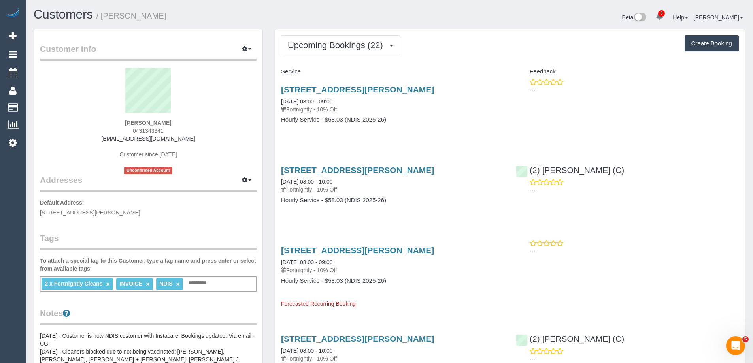
click at [55, 80] on sui-profile-pic at bounding box center [148, 93] width 205 height 51
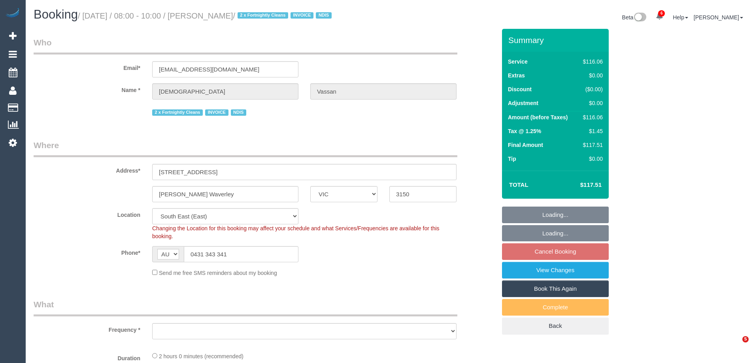
select select "VIC"
select select "string:check"
select select "number:28"
select select "number:14"
select select "number:19"
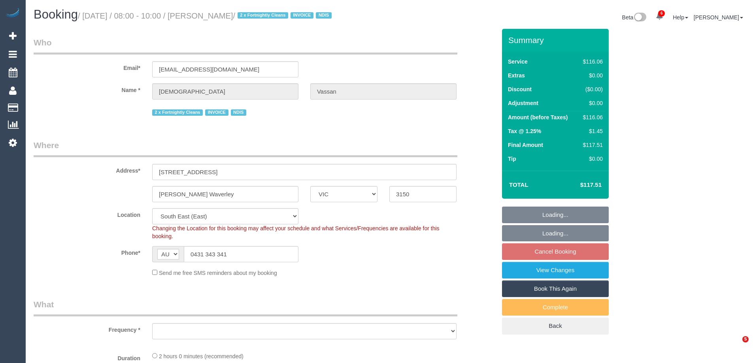
select select "number:24"
select select "number:34"
select select "object:1293"
select select "spot2"
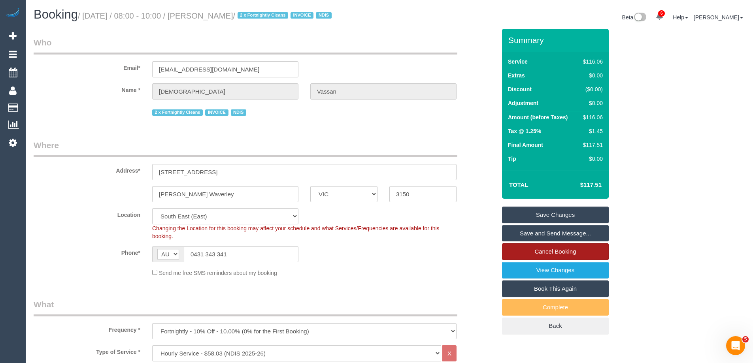
click at [566, 250] on link "Cancel Booking" at bounding box center [555, 251] width 107 height 17
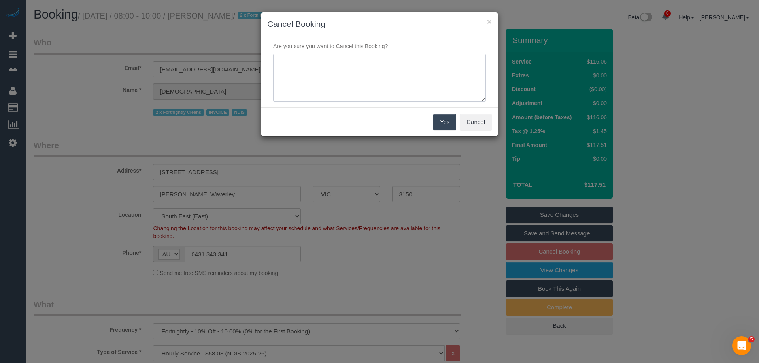
click at [290, 67] on textarea at bounding box center [379, 78] width 213 height 48
type textarea "Service not needed this week via phone VC"
click at [437, 125] on button "Yes" at bounding box center [444, 122] width 23 height 17
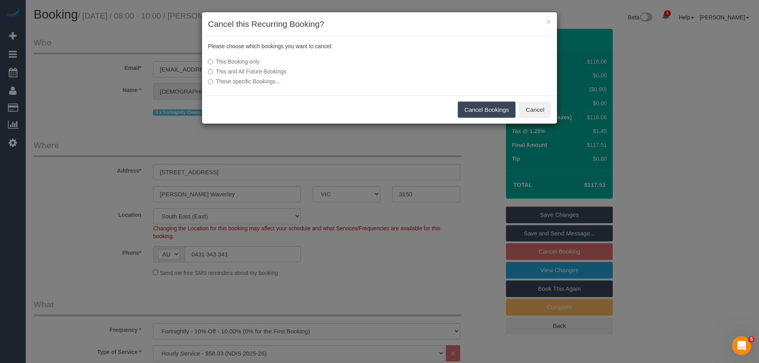
click at [497, 108] on button "Cancel Bookings" at bounding box center [487, 110] width 58 height 17
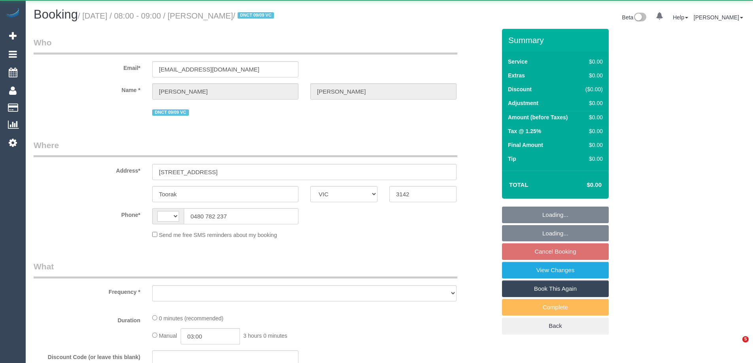
select select "VIC"
select select "string:AU"
select select "string:stripe-pm_1S4bjc2GScqysDRVTse6BE4y"
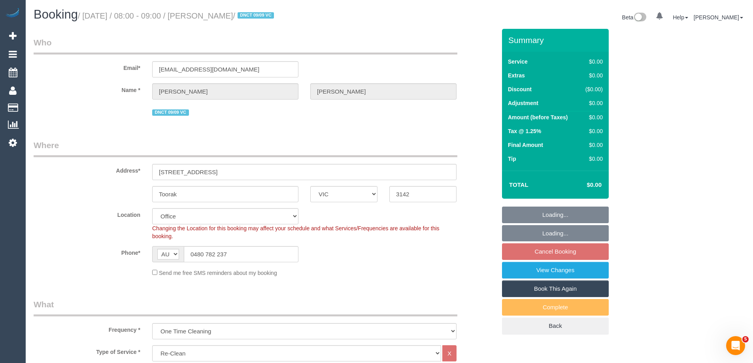
select select "object:694"
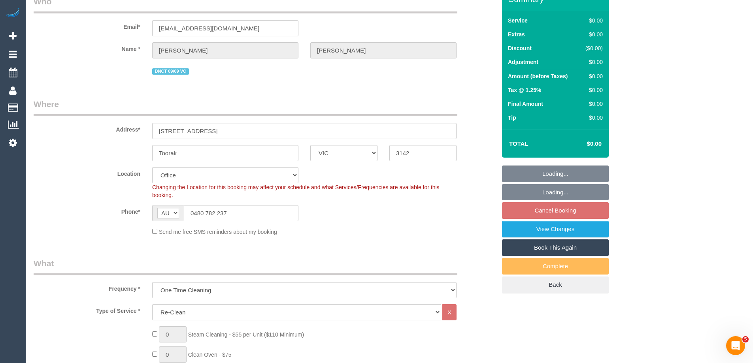
select select "number:28"
select select "number:14"
select select "number:18"
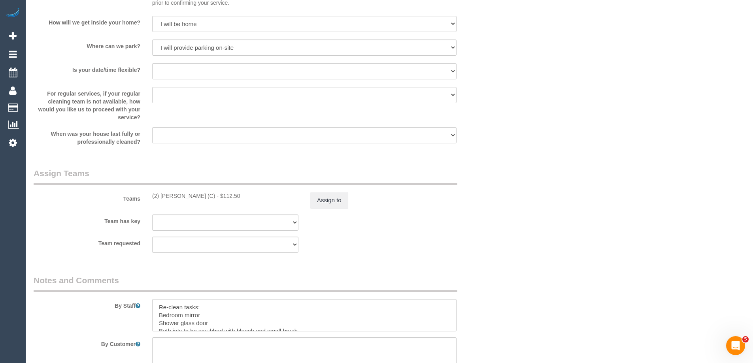
scroll to position [1067, 0]
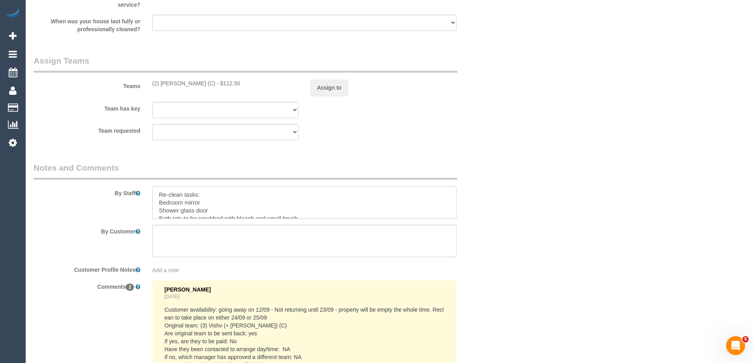
drag, startPoint x: 214, startPoint y: 210, endPoint x: 150, endPoint y: 210, distance: 63.6
click at [150, 210] on div at bounding box center [304, 203] width 316 height 32
click at [171, 209] on textarea at bounding box center [304, 203] width 304 height 32
click at [313, 212] on textarea at bounding box center [304, 203] width 304 height 32
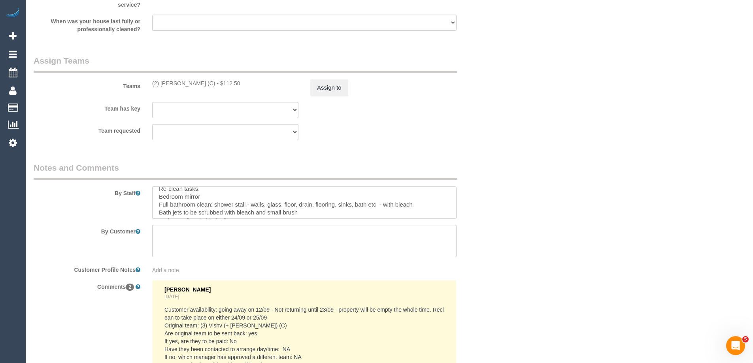
drag, startPoint x: 211, startPoint y: 198, endPoint x: 158, endPoint y: 198, distance: 52.6
click at [158, 198] on textarea at bounding box center [304, 203] width 304 height 32
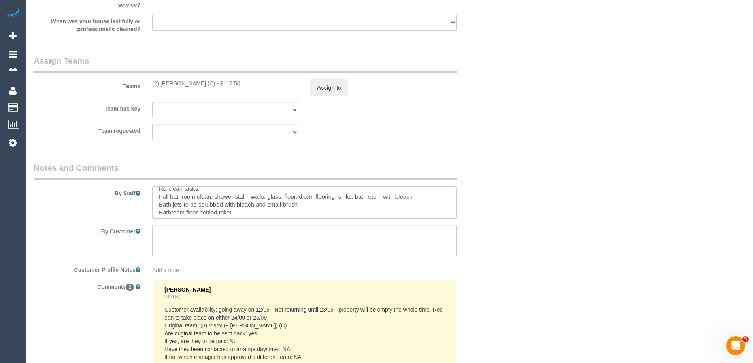
scroll to position [0, 0]
click at [366, 201] on textarea at bounding box center [304, 203] width 304 height 32
click at [449, 210] on textarea at bounding box center [304, 203] width 304 height 32
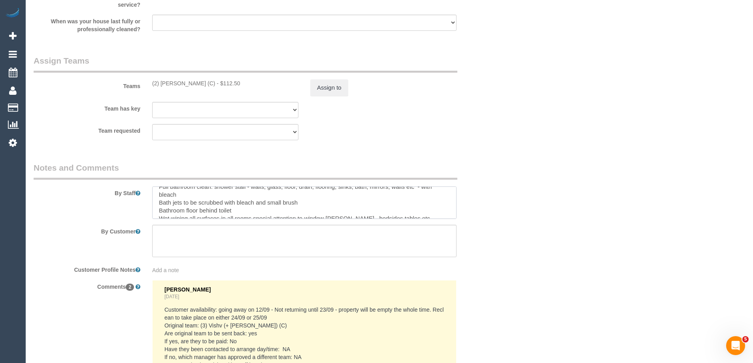
click at [309, 203] on textarea at bounding box center [304, 203] width 304 height 32
click at [237, 211] on textarea at bounding box center [304, 203] width 304 height 32
click at [192, 194] on textarea at bounding box center [304, 203] width 304 height 32
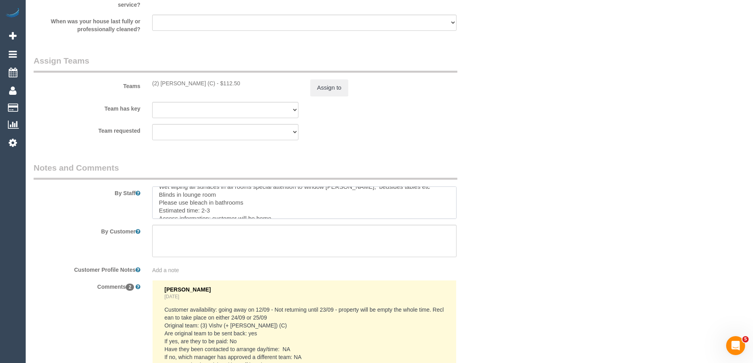
click at [286, 201] on textarea at bounding box center [304, 203] width 304 height 32
paste textarea "bedroom and living areas"
click at [332, 204] on textarea at bounding box center [304, 203] width 304 height 32
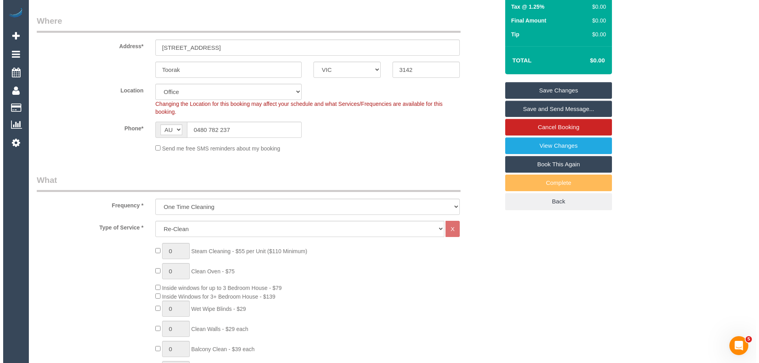
scroll to position [0, 0]
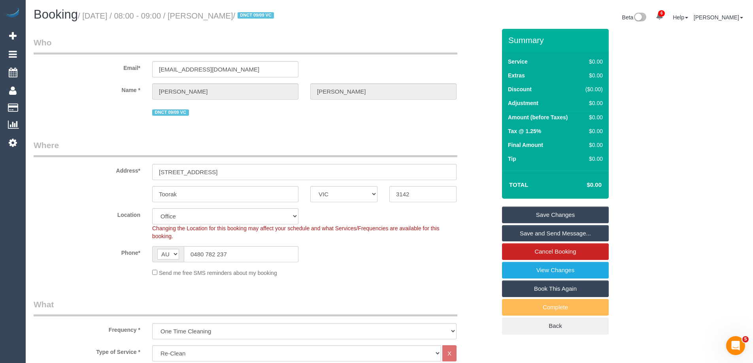
type textarea "Re-clean tasks: Full bathroom clean: shower stall - walls, glass, floor, drain,…"
click at [578, 208] on link "Save Changes" at bounding box center [555, 215] width 107 height 17
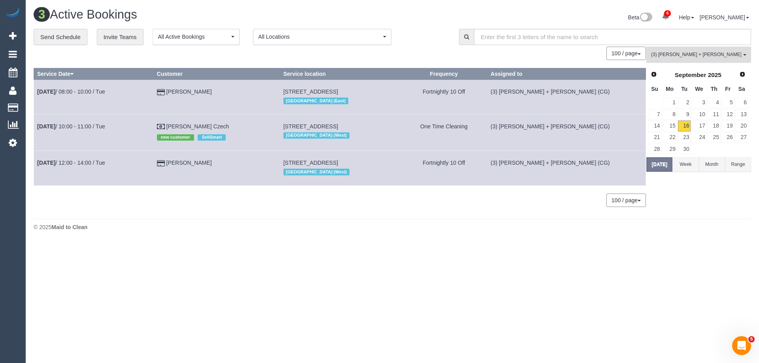
click at [690, 50] on button "(3) Bansari + Bhavesh (CG) All Teams" at bounding box center [698, 55] width 105 height 16
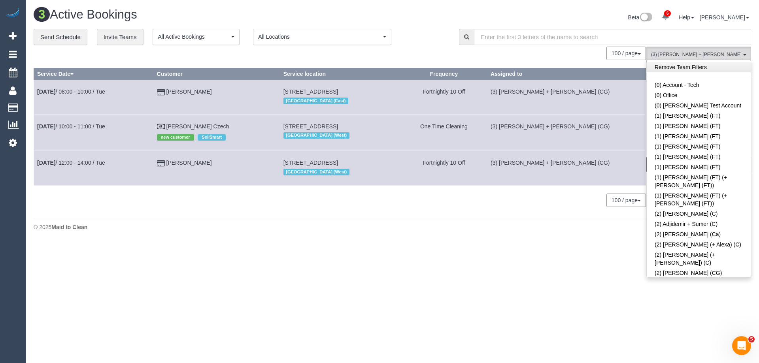
click at [701, 71] on link "Remove Team Filters" at bounding box center [699, 67] width 104 height 10
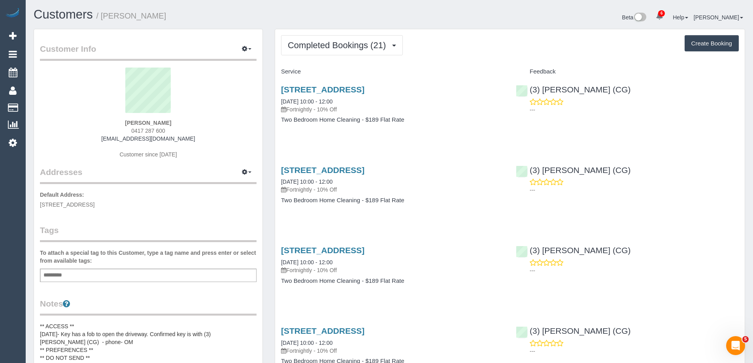
drag, startPoint x: 474, startPoint y: 87, endPoint x: 279, endPoint y: 93, distance: 195.0
click at [279, 93] on div "[STREET_ADDRESS] [DATE] 10:00 - 12:00 Fortnightly - 10% Off Two Bedroom Home Cl…" at bounding box center [392, 108] width 235 height 61
copy link "[STREET_ADDRESS]"
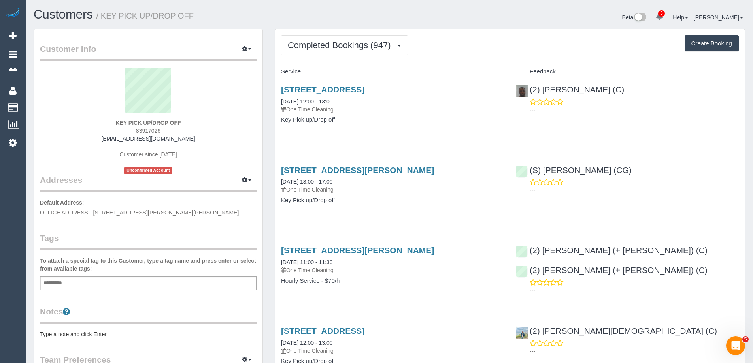
click at [717, 44] on button "Create Booking" at bounding box center [712, 43] width 54 height 17
select select "VIC"
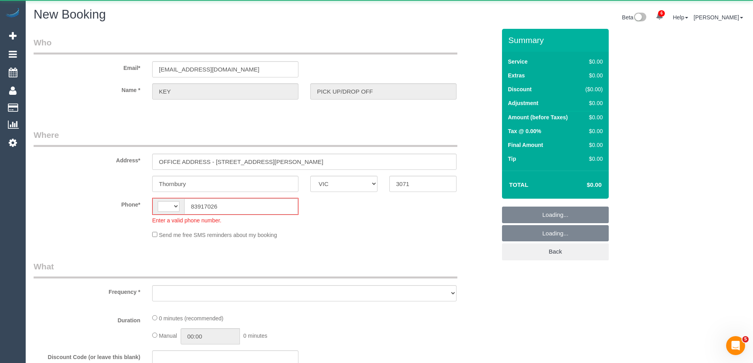
select select "string:AU"
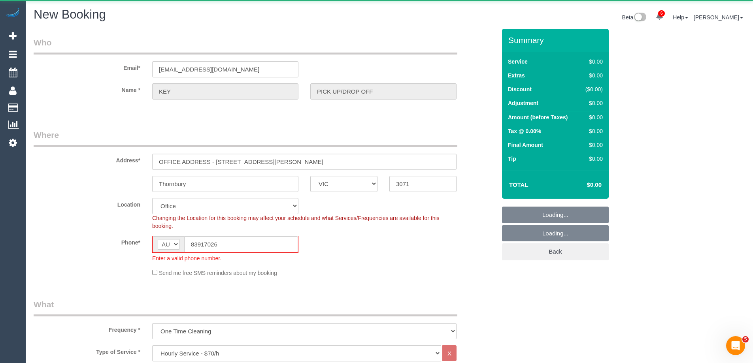
select select "object:4436"
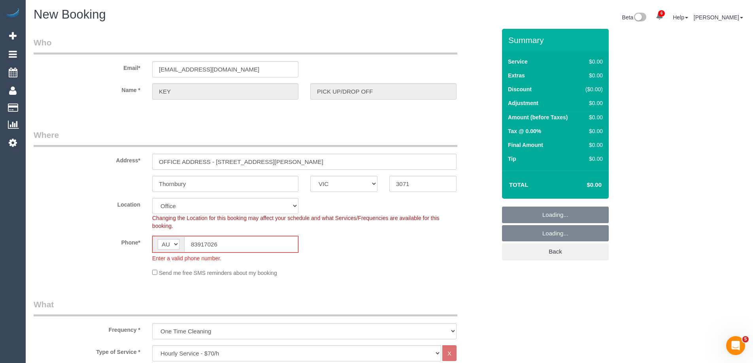
select select "47"
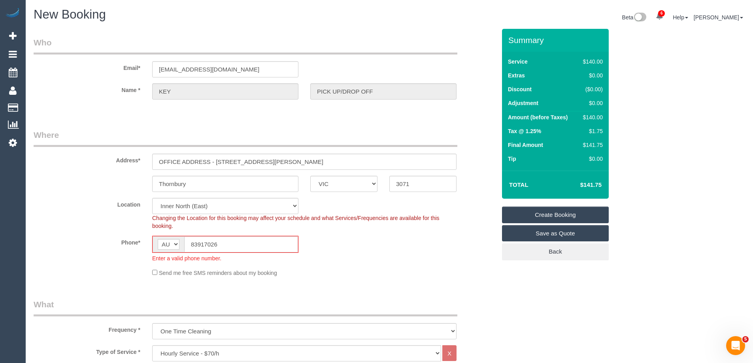
select select "object:4441"
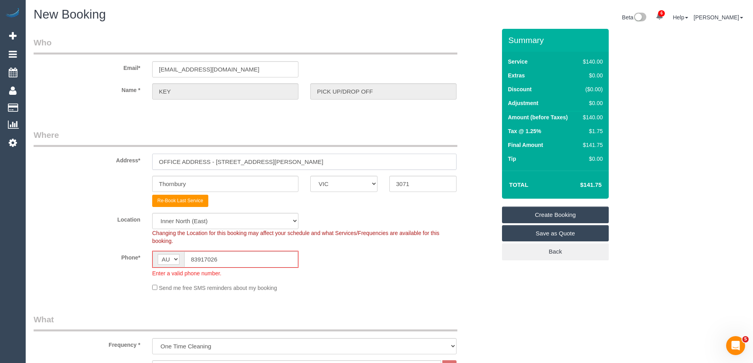
drag, startPoint x: 283, startPoint y: 158, endPoint x: 80, endPoint y: 159, distance: 203.2
click at [81, 159] on div "Address* OFFICE ADDRESS - [STREET_ADDRESS][PERSON_NAME]" at bounding box center [265, 149] width 474 height 41
paste input "[STREET_ADDRESS]"
type input "[STREET_ADDRESS]"
drag, startPoint x: 144, startPoint y: 183, endPoint x: 119, endPoint y: 184, distance: 25.3
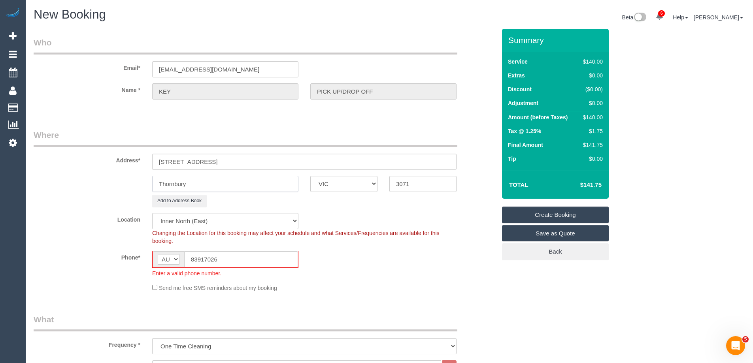
click at [122, 183] on div "Thornbury ACT [GEOGRAPHIC_DATA] NT [GEOGRAPHIC_DATA] SA TAS [GEOGRAPHIC_DATA] […" at bounding box center [265, 184] width 474 height 16
paste input "[STREET_ADDRESS]"
drag, startPoint x: 223, startPoint y: 185, endPoint x: 125, endPoint y: 182, distance: 98.1
click at [125, 182] on div "[STREET_ADDRESS] ACT [GEOGRAPHIC_DATA] NT [GEOGRAPHIC_DATA] SA TAS [GEOGRAPHIC_…" at bounding box center [265, 184] width 474 height 16
drag, startPoint x: 255, startPoint y: 184, endPoint x: 186, endPoint y: 183, distance: 68.8
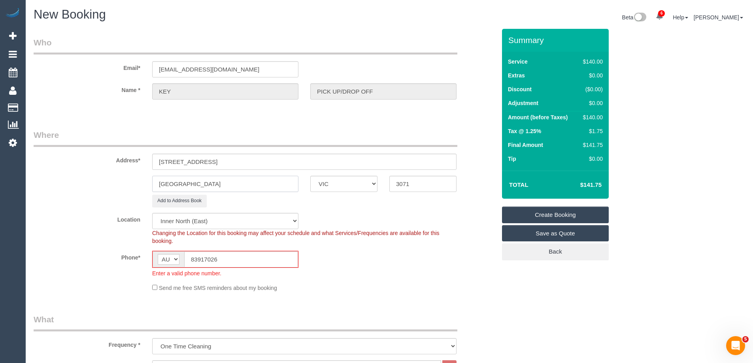
click at [186, 183] on input "Melbourne, VIC 3004" at bounding box center [225, 184] width 146 height 16
type input "Melbourne"
drag, startPoint x: 290, startPoint y: 160, endPoint x: 219, endPoint y: 163, distance: 70.4
click at [219, 163] on input "400 St Kilda Road, 604, Melbourne, VIC 3004" at bounding box center [304, 162] width 304 height 16
type input "400 St Kilda Road, 604"
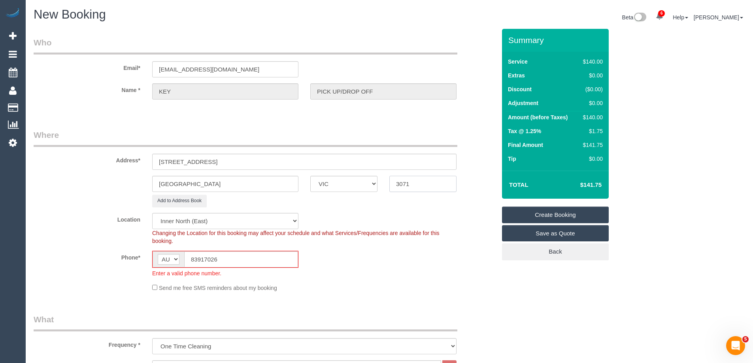
click at [432, 180] on input "3071" at bounding box center [422, 184] width 67 height 16
type input "3"
type input "3004"
click at [222, 225] on select "Office City East (North) East (South) Inner East Inner North (East) Inner North…" at bounding box center [225, 221] width 146 height 16
select select "50"
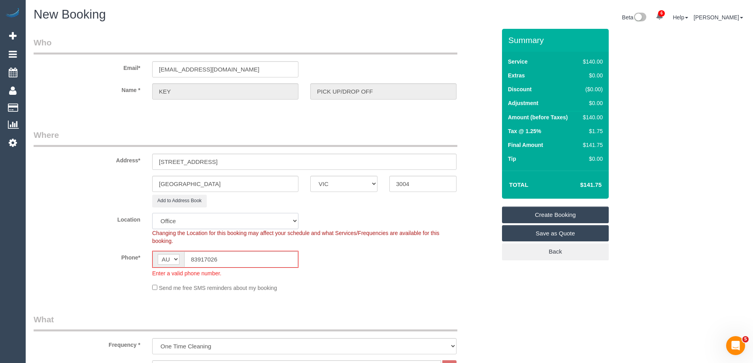
click at [152, 213] on select "Office City East (North) East (South) Inner East Inner North (East) Inner North…" at bounding box center [225, 221] width 146 height 16
select select "object:5270"
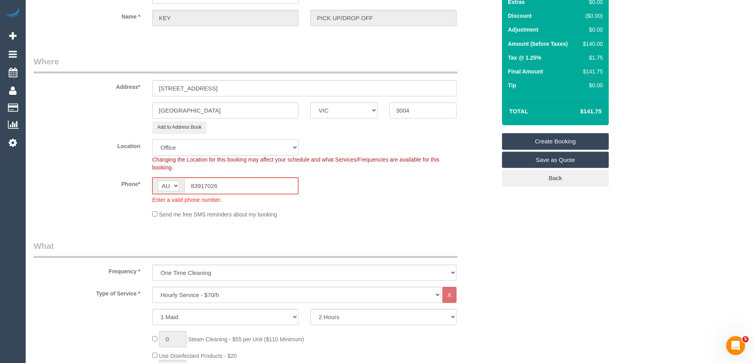
scroll to position [79, 0]
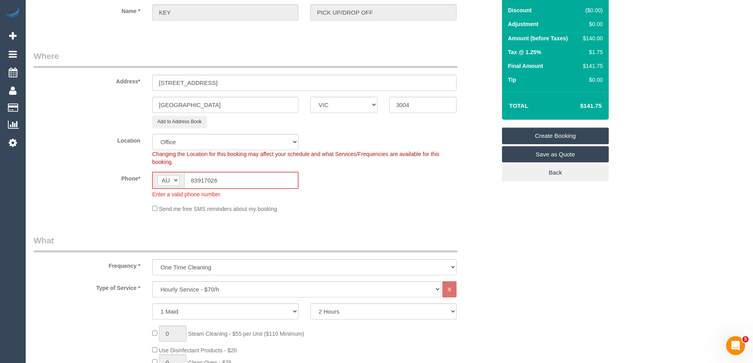
click at [189, 178] on input "83917026" at bounding box center [241, 180] width 114 height 16
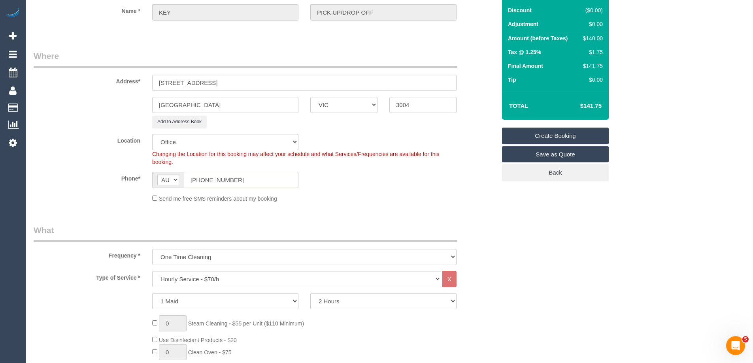
type input "(03) 8391 7026"
click at [215, 202] on div "Send me free SMS reminders about my booking" at bounding box center [304, 198] width 316 height 9
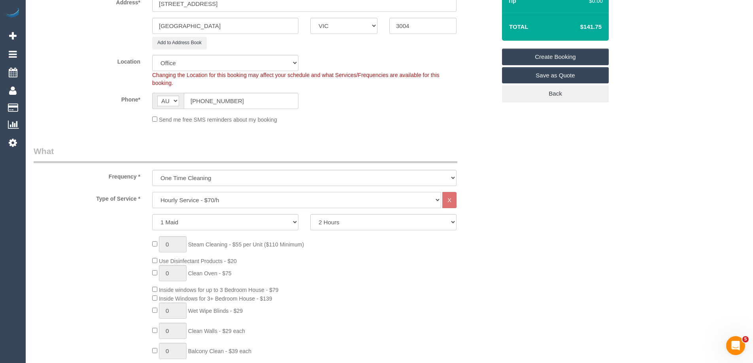
click at [224, 196] on select "Hourly Service - $70/h Hourly Service - $65/h Hourly Service - $60/h Hourly Ser…" at bounding box center [296, 200] width 289 height 16
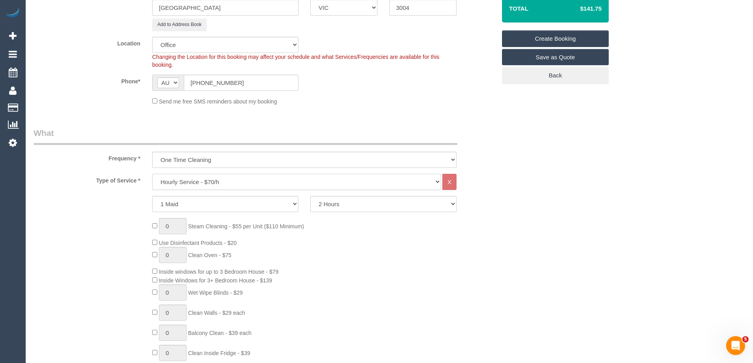
scroll to position [198, 0]
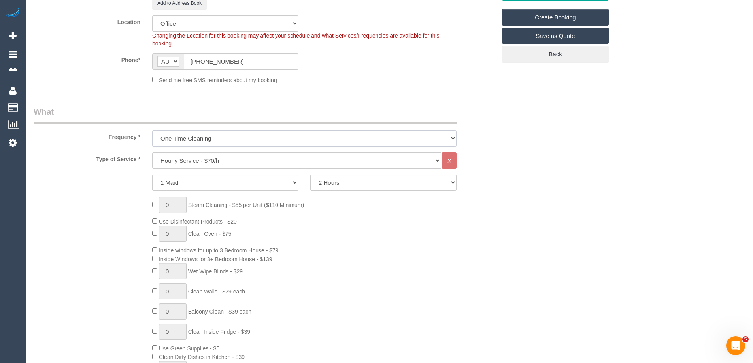
click at [228, 141] on select "One Time Cleaning Weekly - 10% Off - 10.00% (0% for the First Booking) Fortnigh…" at bounding box center [304, 138] width 304 height 16
drag, startPoint x: 228, startPoint y: 141, endPoint x: 225, endPoint y: 154, distance: 13.0
click at [228, 141] on select "One Time Cleaning Weekly - 10% Off - 10.00% (0% for the First Booking) Fortnigh…" at bounding box center [304, 138] width 304 height 16
click at [224, 156] on select "Hourly Service - $70/h Hourly Service - $65/h Hourly Service - $60/h Hourly Ser…" at bounding box center [296, 161] width 289 height 16
click at [479, 264] on div "0 Steam Cleaning - $55 per Unit ($110 Minimum) Use Disinfectant Products - $20 …" at bounding box center [324, 314] width 356 height 234
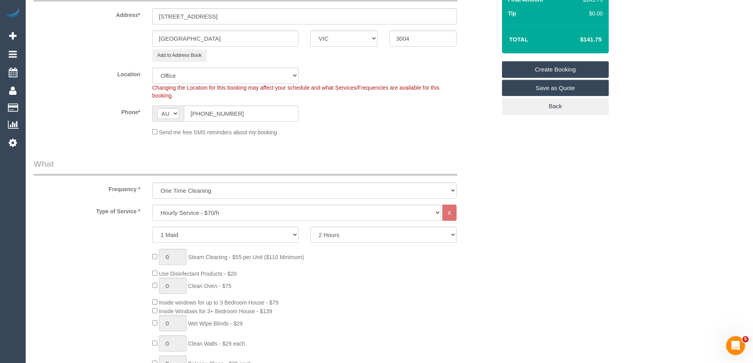
scroll to position [158, 0]
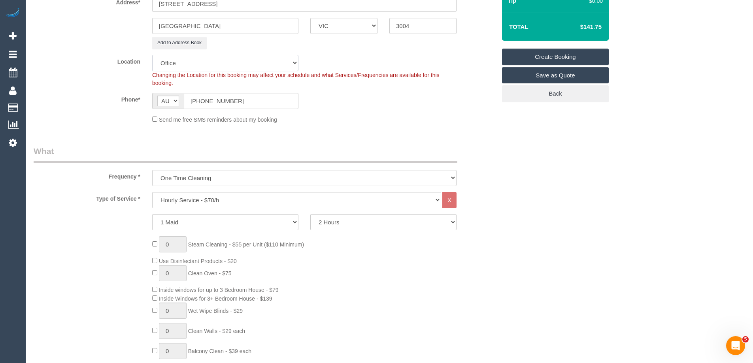
click at [211, 61] on select "Office City East (North) East (South) Inner East Inner North (East) Inner North…" at bounding box center [225, 63] width 146 height 16
click at [152, 55] on select "Office City East (North) East (South) Inner East Inner North (East) Inner North…" at bounding box center [225, 63] width 146 height 16
click at [194, 199] on select "Hourly Service - $70/h Hourly Service - $65/h Hourly Service - $60/h Hourly Ser…" at bounding box center [296, 200] width 289 height 16
drag, startPoint x: 531, startPoint y: 178, endPoint x: 492, endPoint y: 181, distance: 39.3
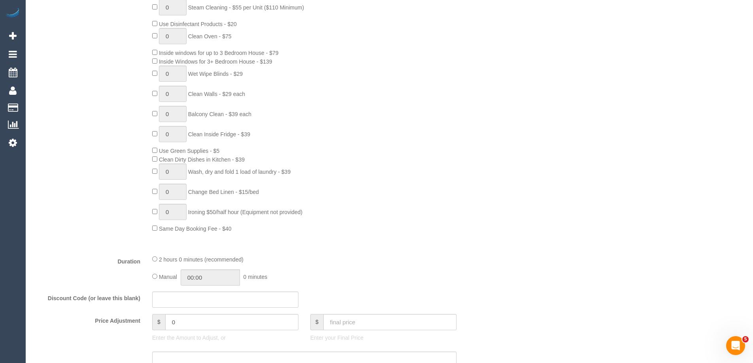
scroll to position [119, 0]
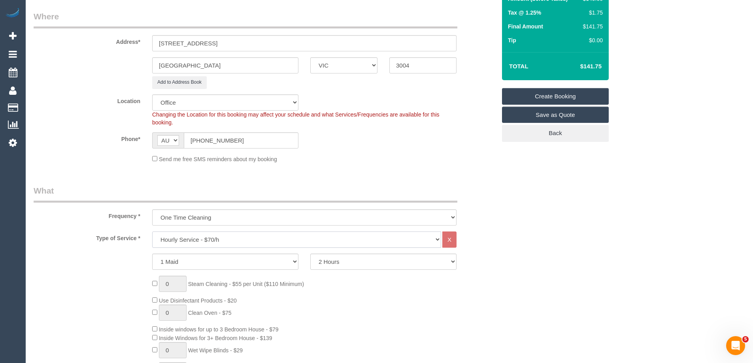
click at [241, 242] on select "Hourly Service - $70/h Hourly Service - $65/h Hourly Service - $60/h Hourly Ser…" at bounding box center [296, 240] width 289 height 16
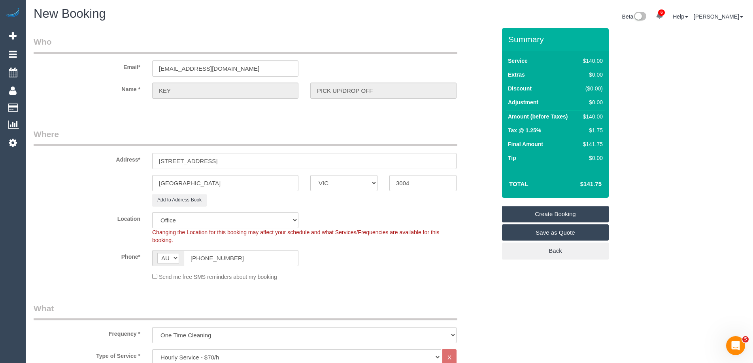
scroll to position [0, 0]
drag, startPoint x: 203, startPoint y: 187, endPoint x: 70, endPoint y: 190, distance: 133.6
click at [70, 190] on div "Melbourne ACT NSW NT QLD SA TAS VIC WA 3004" at bounding box center [265, 184] width 474 height 16
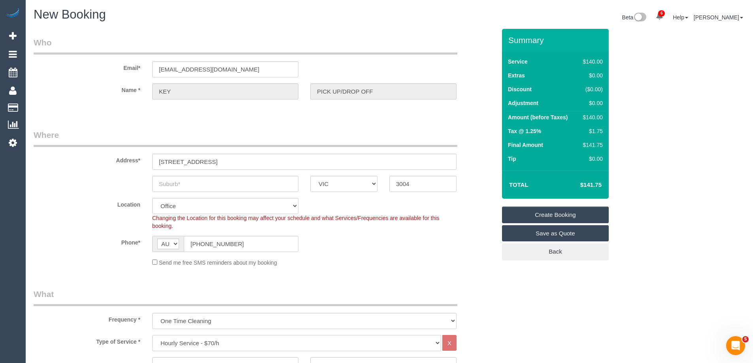
click at [256, 341] on select "Hourly Service - $70/h Hourly Service - $65/h Hourly Service - $60/h Hourly Ser…" at bounding box center [296, 343] width 289 height 16
select select "54"
select select "object:6529"
click at [54, 209] on div "Location Office City East (North) East (South) Inner East Inner North (East) In…" at bounding box center [265, 214] width 474 height 32
click at [211, 181] on input "text" at bounding box center [225, 184] width 146 height 16
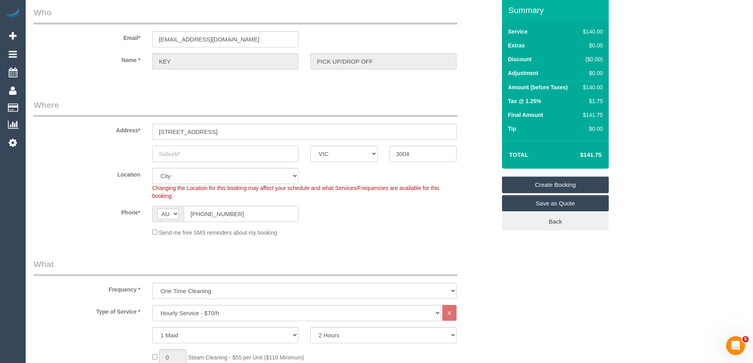
scroll to position [158, 0]
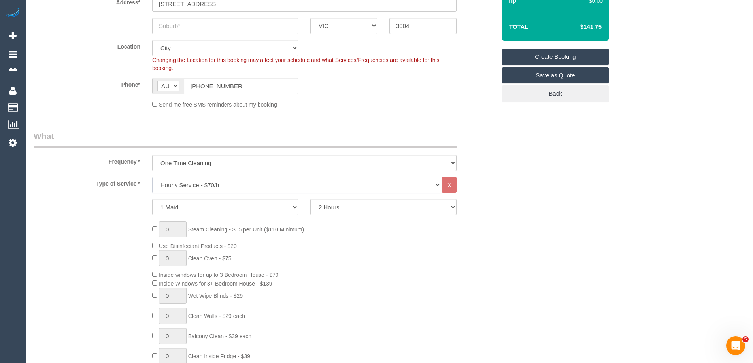
click at [264, 180] on select "Hourly Service - $70/h Hourly Service - $65/h Hourly Service - $60/h Hourly Ser…" at bounding box center [296, 185] width 289 height 16
select select "29"
click at [152, 177] on select "Hourly Service - $70/h Hourly Service - $65/h Hourly Service - $60/h Hourly Ser…" at bounding box center [296, 185] width 289 height 16
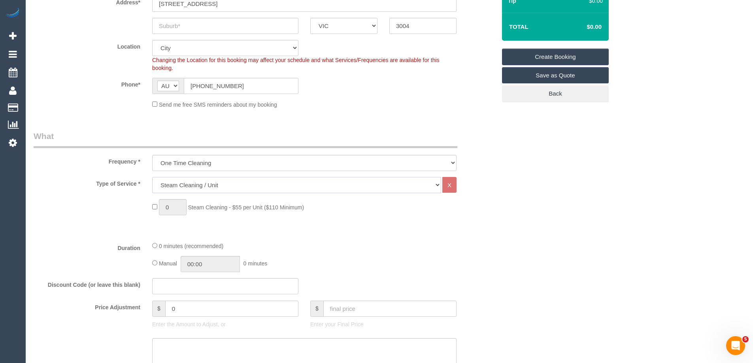
click at [245, 189] on select "Hourly Service - $70/h Hourly Service - $65/h Hourly Service - $60/h Hourly Ser…" at bounding box center [296, 185] width 289 height 16
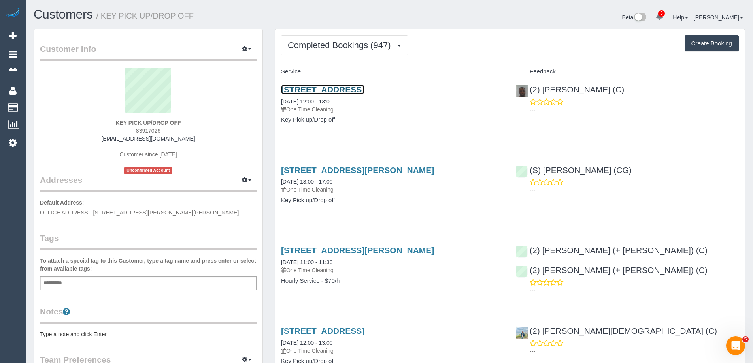
click at [344, 85] on link "427-431 High St, Northcote, VIC 3070" at bounding box center [322, 89] width 83 height 9
click at [715, 44] on button "Create Booking" at bounding box center [712, 43] width 54 height 17
select select "VIC"
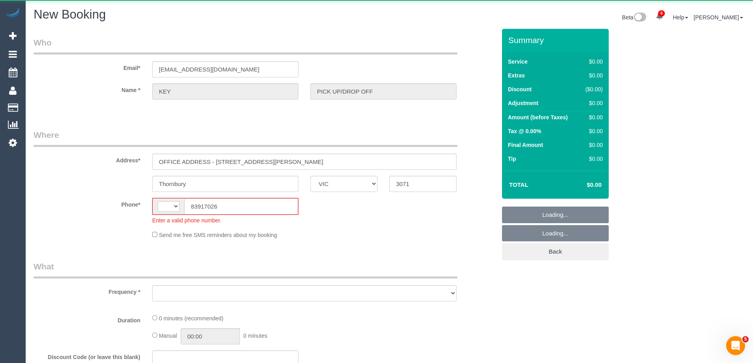
select select "string:AU"
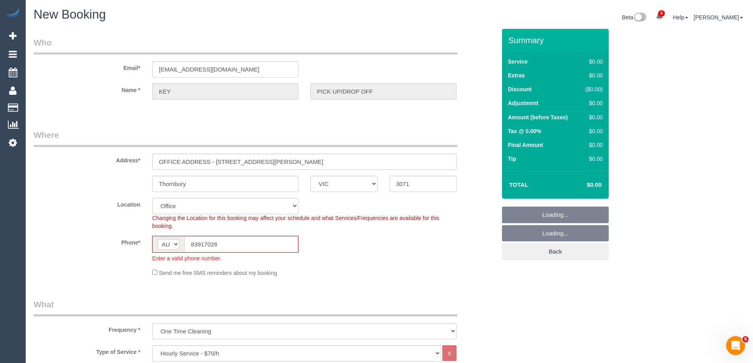
select select "object:3939"
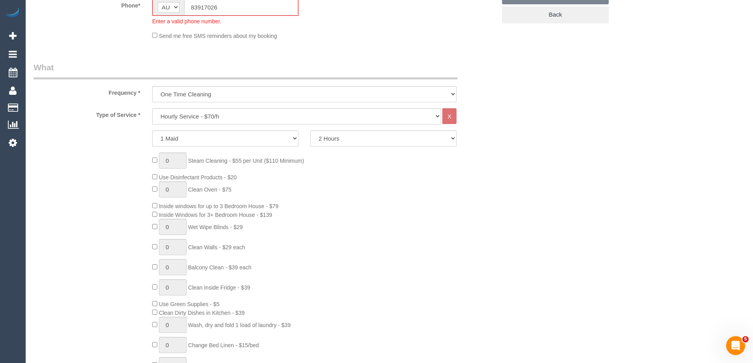
select select "47"
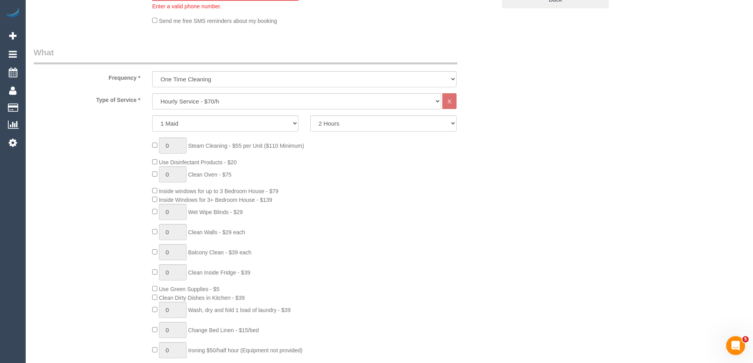
select select "object:3949"
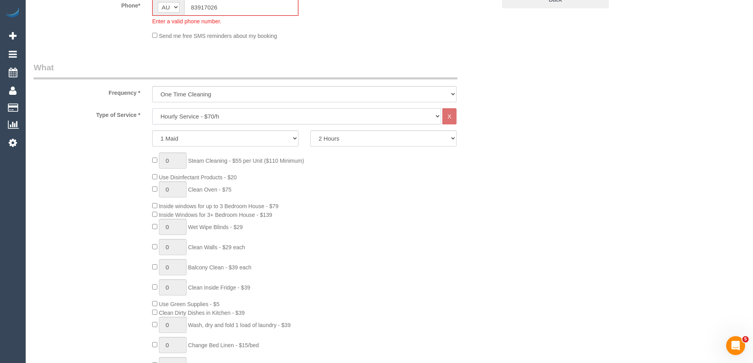
click at [262, 112] on select "Hourly Service - $70/h Hourly Service - $65/h Hourly Service - $60/h Hourly Ser…" at bounding box center [296, 116] width 289 height 16
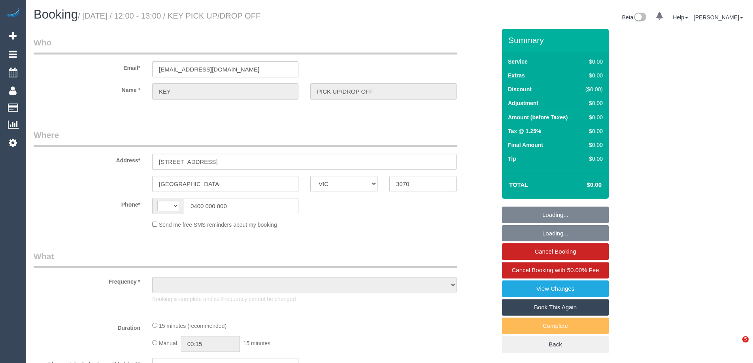
select select "VIC"
select select "string:AU"
select select "object:577"
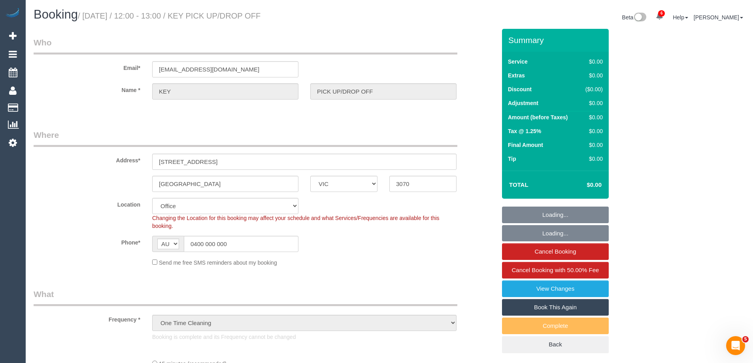
select select "number:28"
select select "object:760"
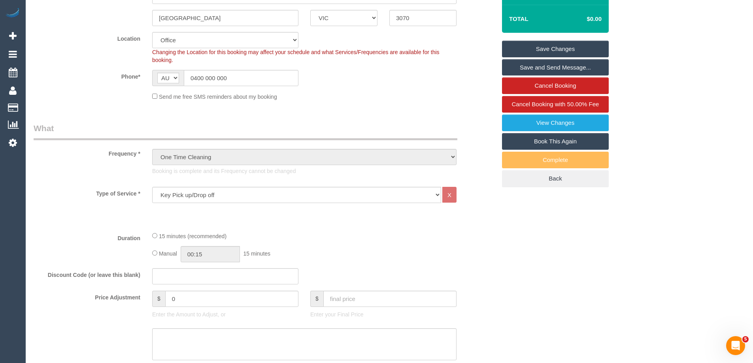
scroll to position [158, 0]
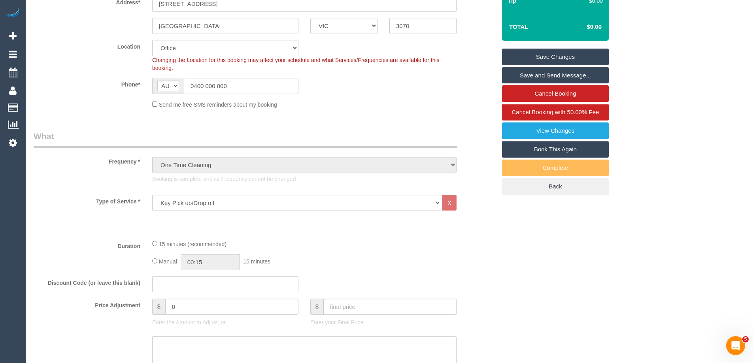
click at [545, 147] on link "Book This Again" at bounding box center [555, 149] width 107 height 17
select select "VIC"
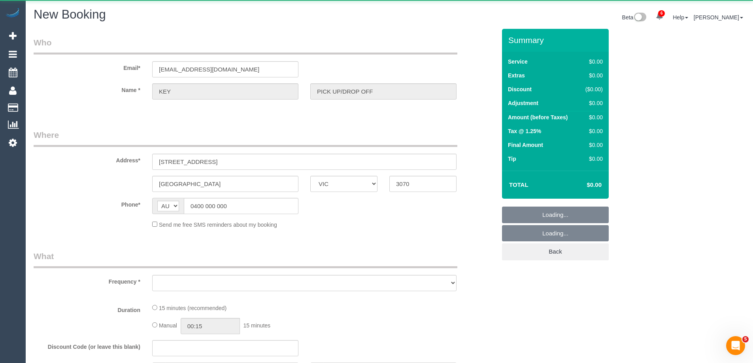
select select "string:stripe"
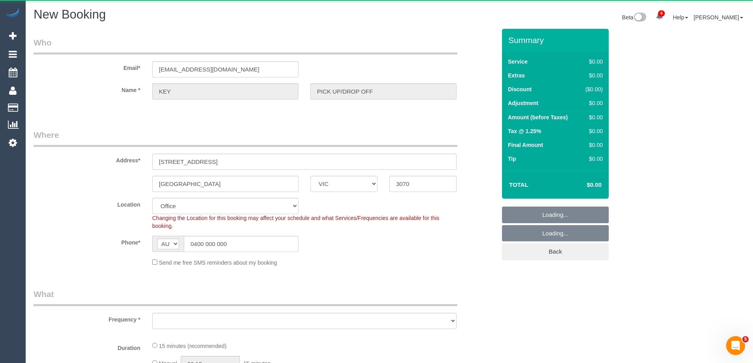
select select "number:28"
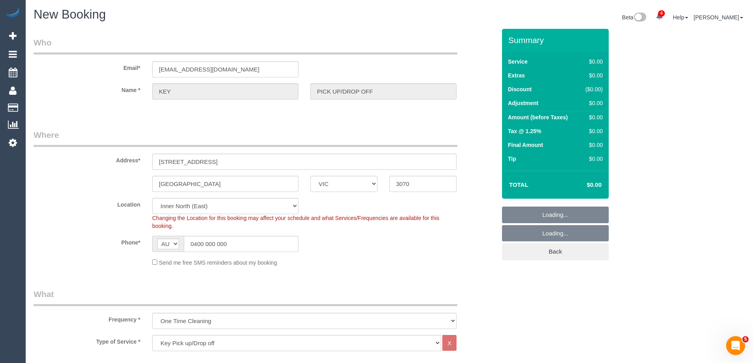
select select "object:4880"
select select "47"
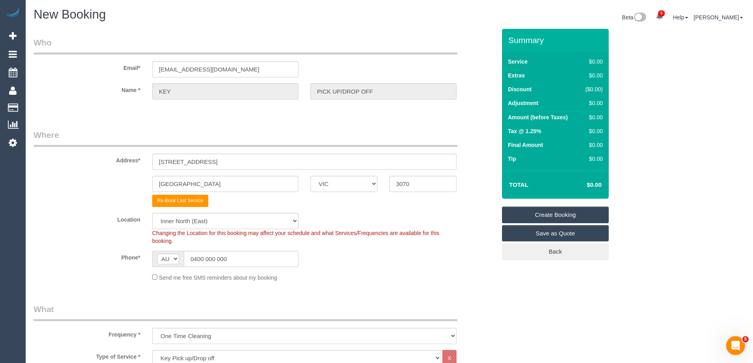
select select "209"
select select "object:5038"
select select "1"
select select "120"
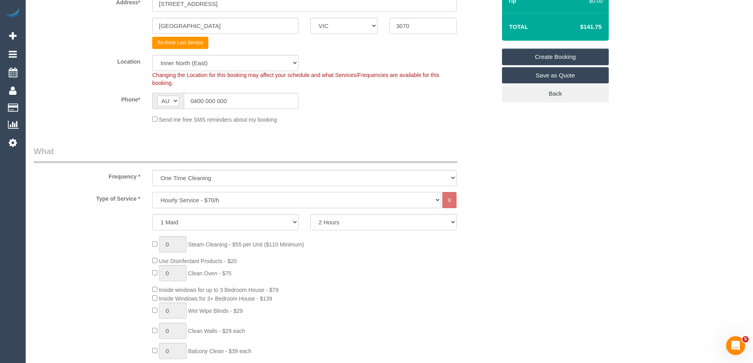
click at [231, 198] on select "Hourly Service - $70/h Hourly Service - $65/h Hourly Service - $60/h Hourly Ser…" at bounding box center [296, 200] width 289 height 16
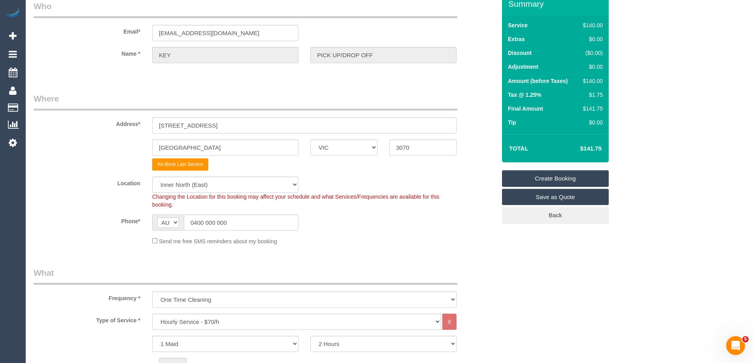
scroll to position [0, 0]
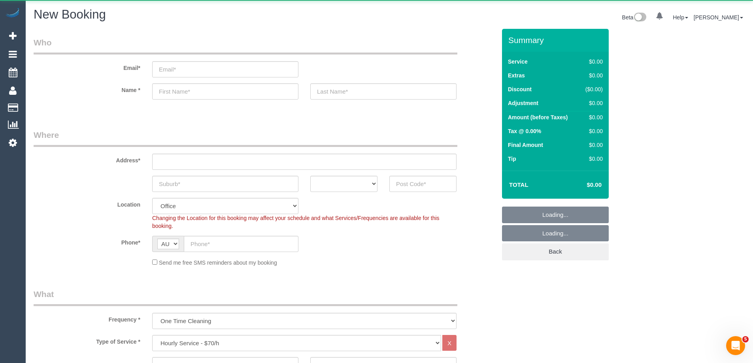
select select "object:813"
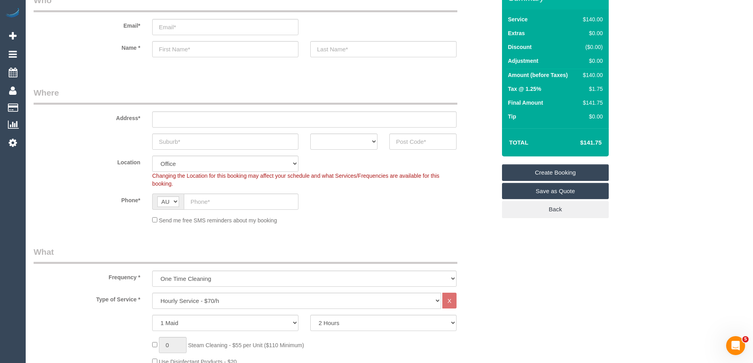
scroll to position [119, 0]
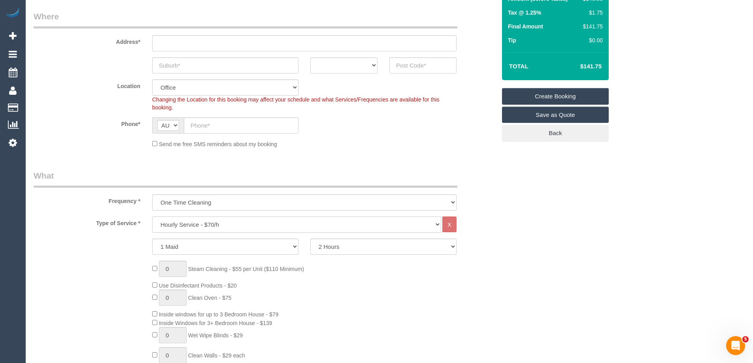
click at [216, 218] on select "Hourly Service - $70/h Hourly Service - $65/h Hourly Service - $60/h Hourly Ser…" at bounding box center [296, 225] width 289 height 16
select select "34"
click at [152, 217] on select "Hourly Service - $70/h Hourly Service - $65/h Hourly Service - $60/h Hourly Ser…" at bounding box center [296, 225] width 289 height 16
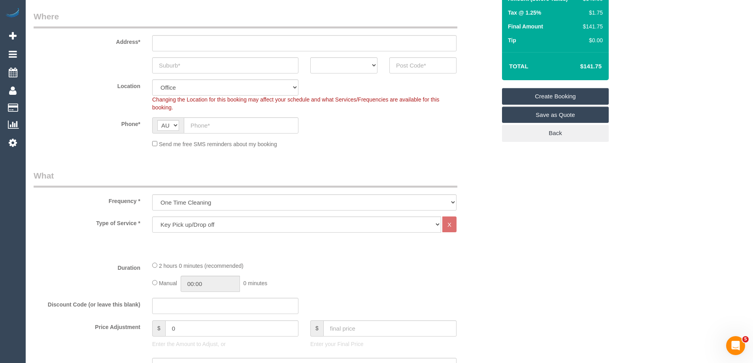
click at [111, 187] on legend "What" at bounding box center [246, 179] width 424 height 18
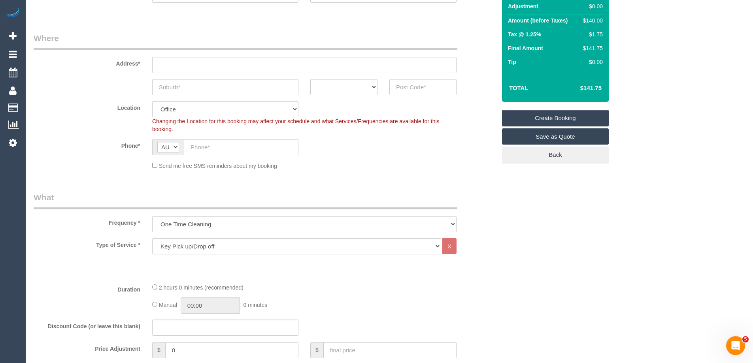
scroll to position [79, 0]
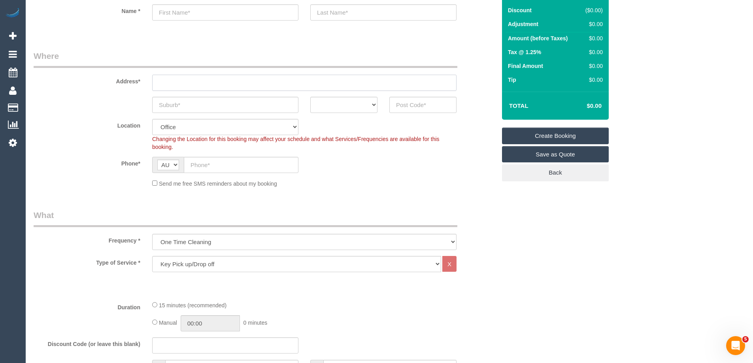
click at [244, 81] on input "text" at bounding box center [304, 83] width 304 height 16
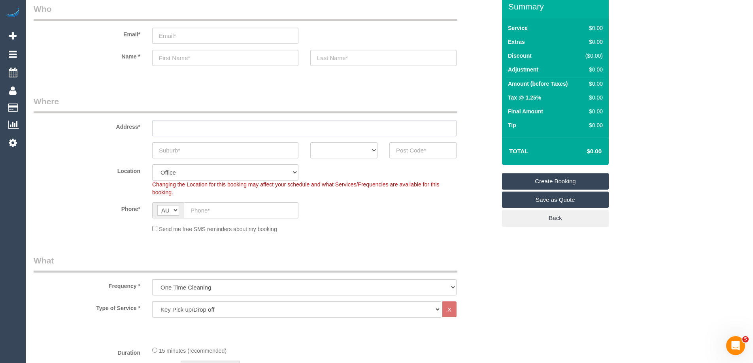
scroll to position [0, 0]
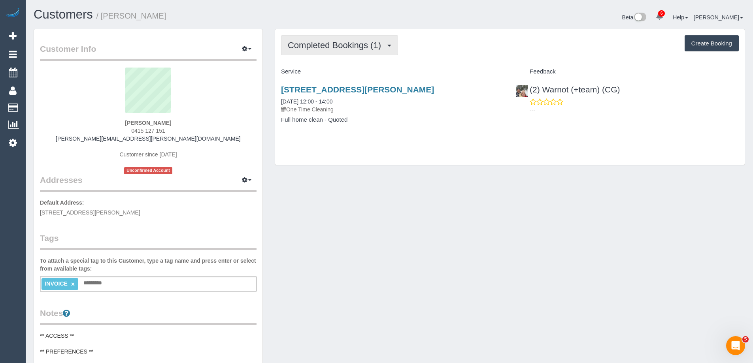
click at [376, 48] on span "Completed Bookings (1)" at bounding box center [336, 45] width 97 height 10
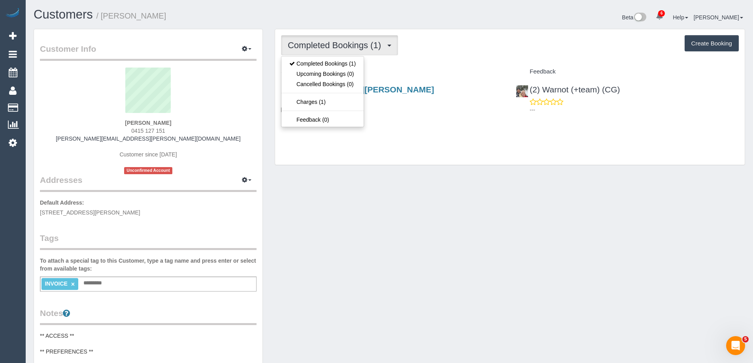
click at [398, 64] on div "Completed Bookings (1) Completed Bookings (1) Upcoming Bookings (0) Cancelled B…" at bounding box center [510, 97] width 470 height 136
